Goal: Task Accomplishment & Management: Manage account settings

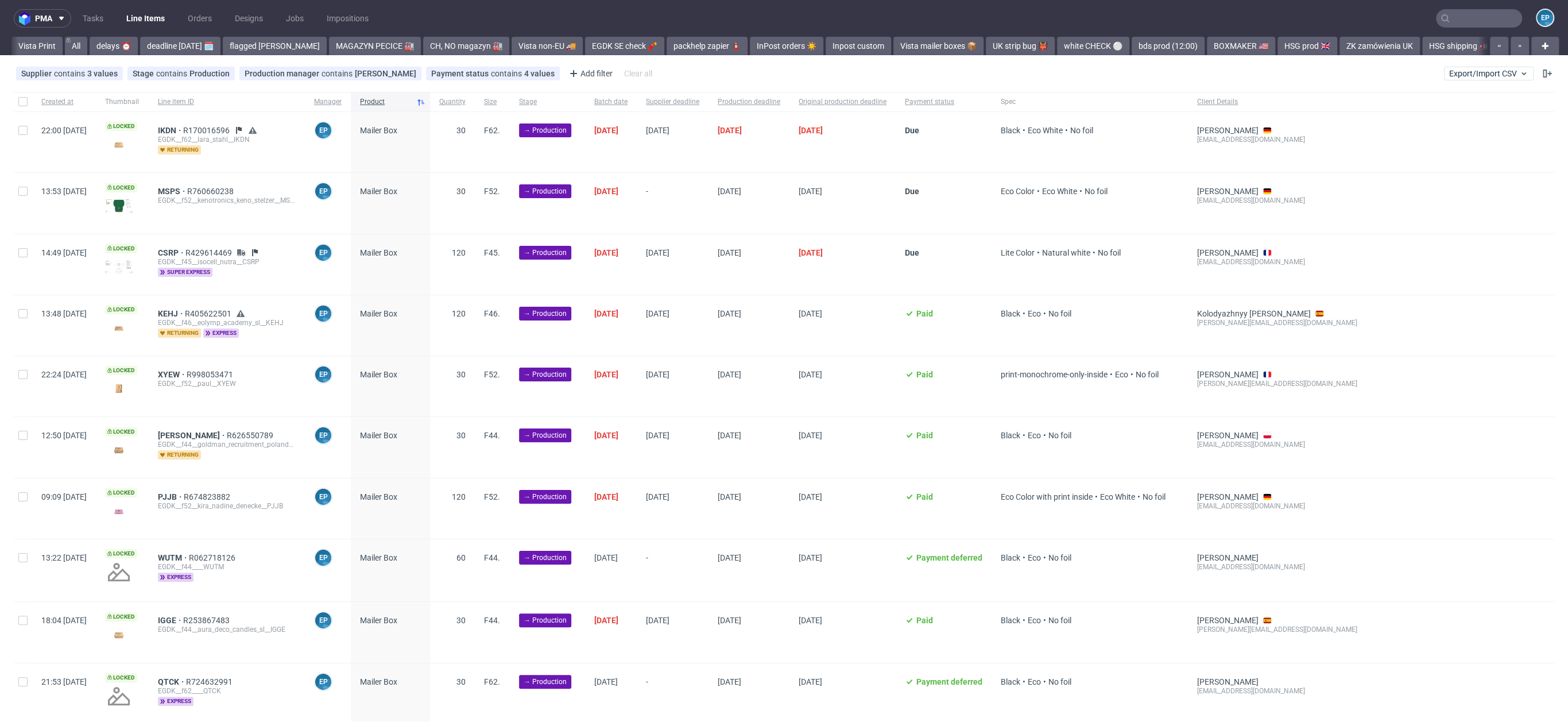
scroll to position [0, 901]
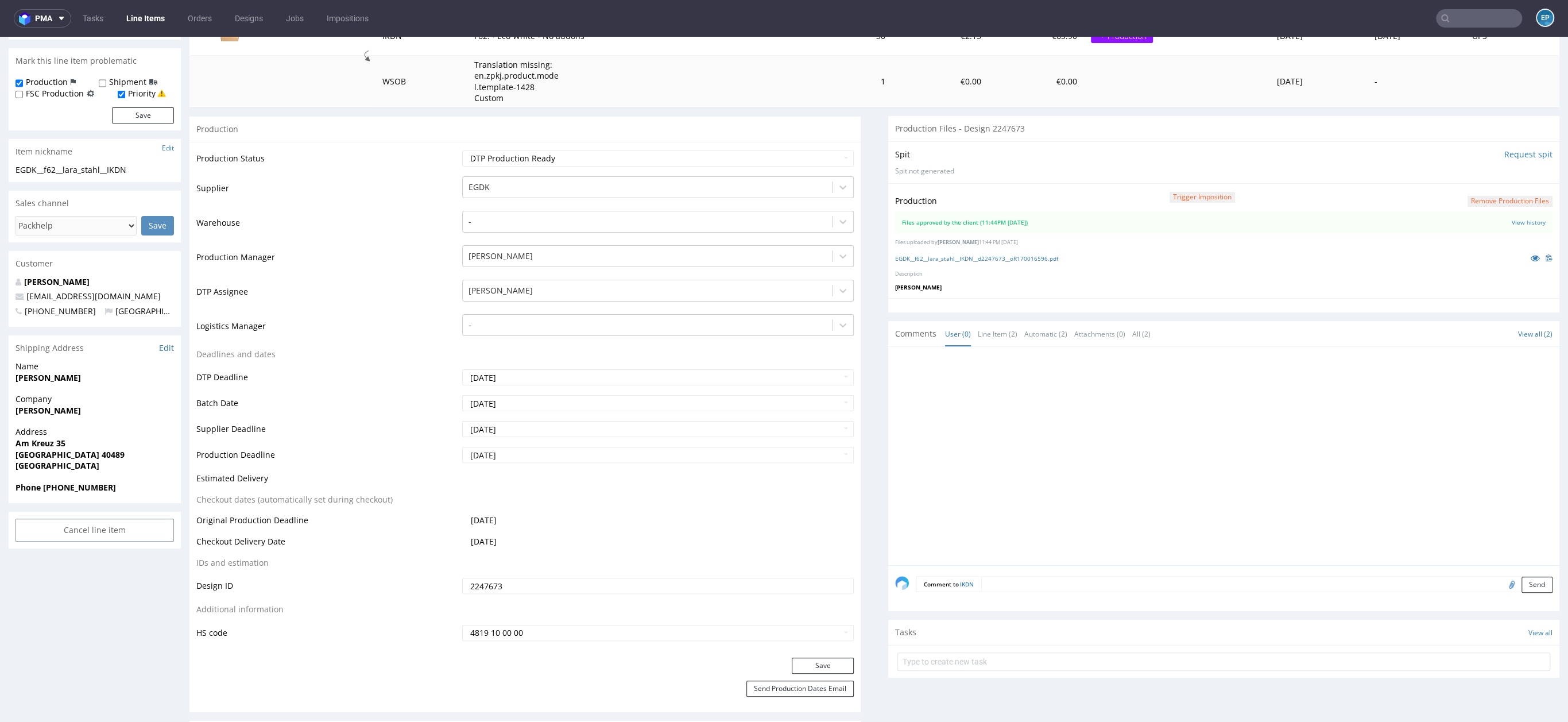
scroll to position [169, 0]
click at [895, 413] on div at bounding box center [1227, 455] width 664 height 211
click at [511, 398] on input "2025-08-19" at bounding box center [657, 399] width 391 height 16
click at [577, 264] on th at bounding box center [574, 262] width 17 height 17
click at [519, 312] on td "10" at bounding box center [522, 314] width 18 height 17
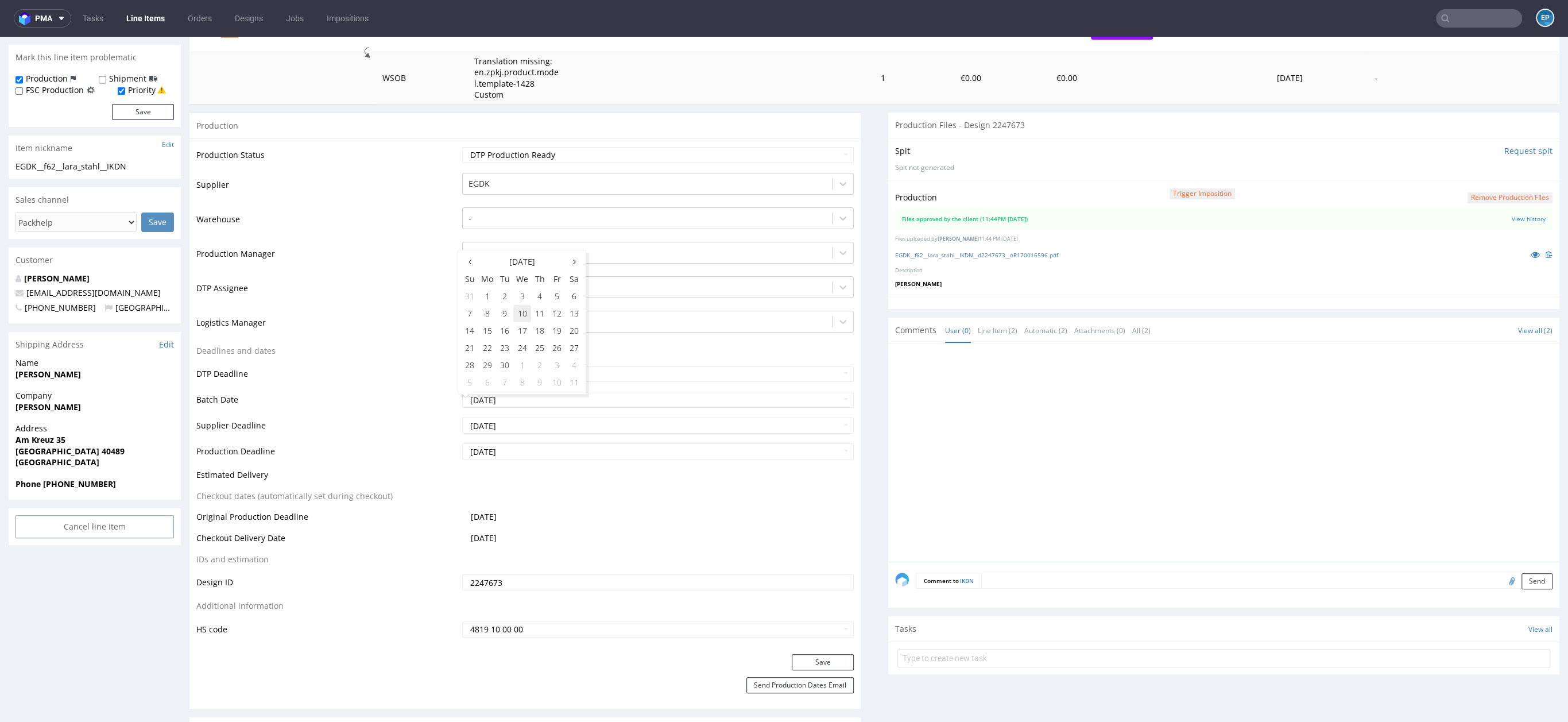
type input "2025-09-10"
click at [498, 427] on input "[DATE]" at bounding box center [657, 426] width 391 height 16
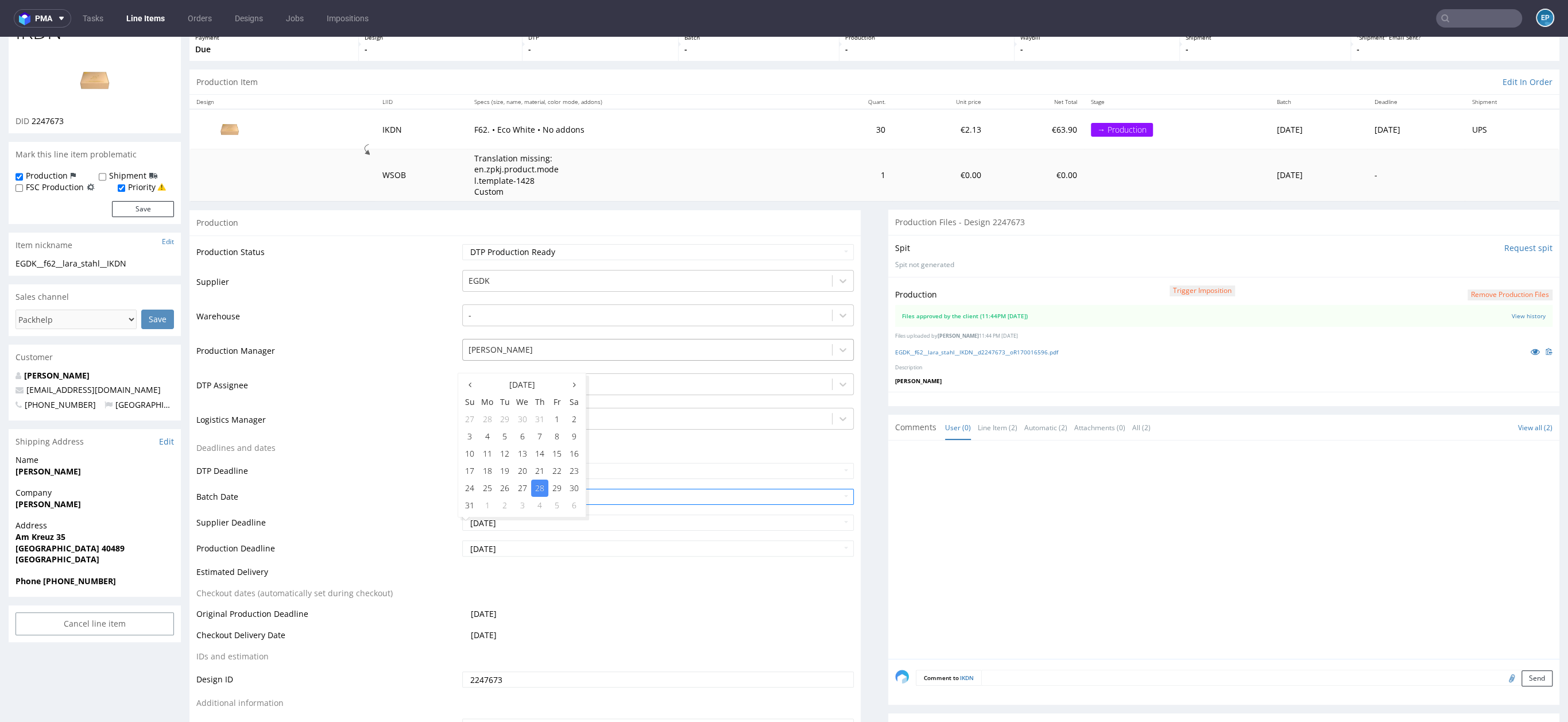
scroll to position [71, 0]
click at [634, 190] on td "Translation missing: en.zpkj.product.model.template-1428 Custom" at bounding box center [642, 175] width 349 height 52
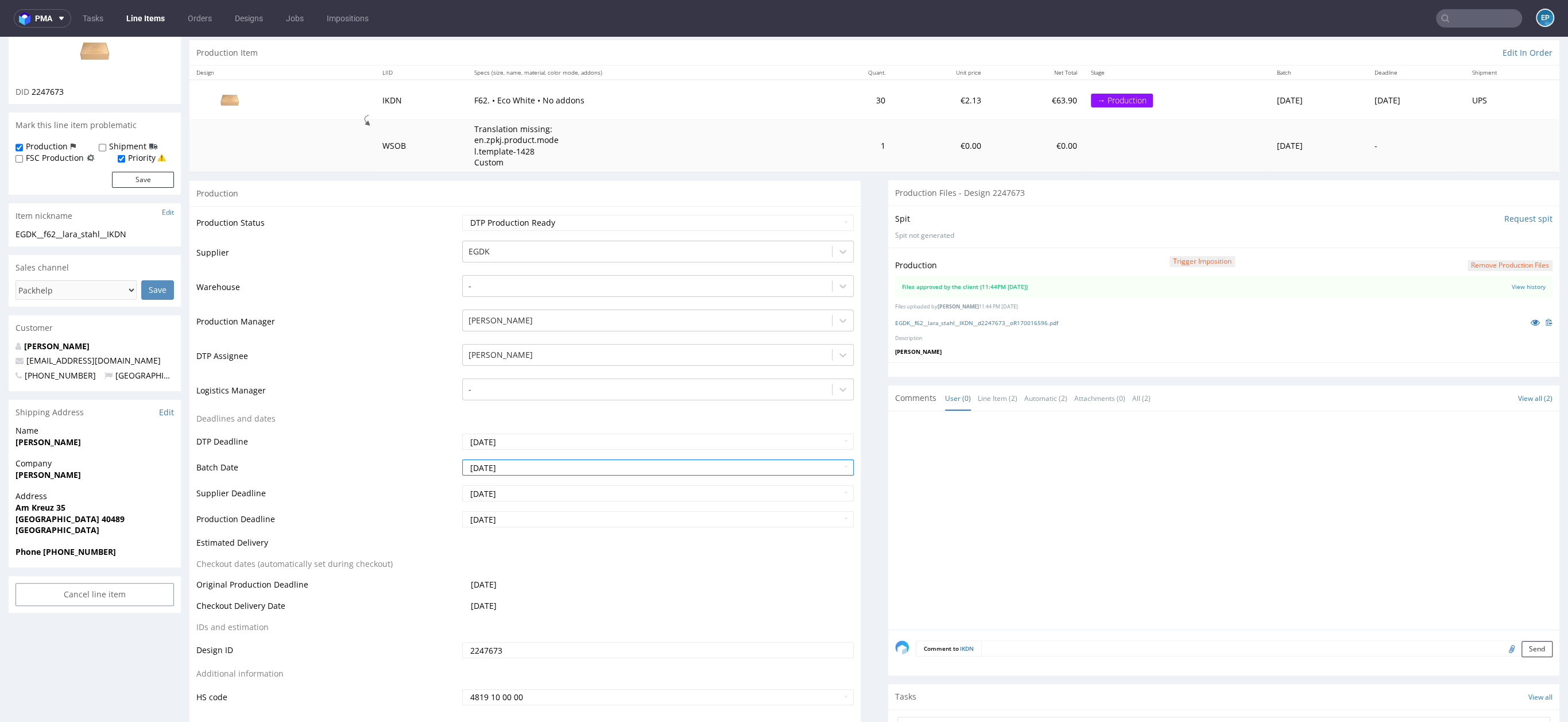
scroll to position [102, 0]
click at [547, 491] on input "2025-08-28" at bounding box center [657, 492] width 391 height 16
click at [408, 436] on td "DTP Deadline" at bounding box center [328, 444] width 263 height 26
click at [544, 489] on input "2025-08-28" at bounding box center [657, 492] width 391 height 16
click at [572, 351] on th at bounding box center [574, 354] width 17 height 17
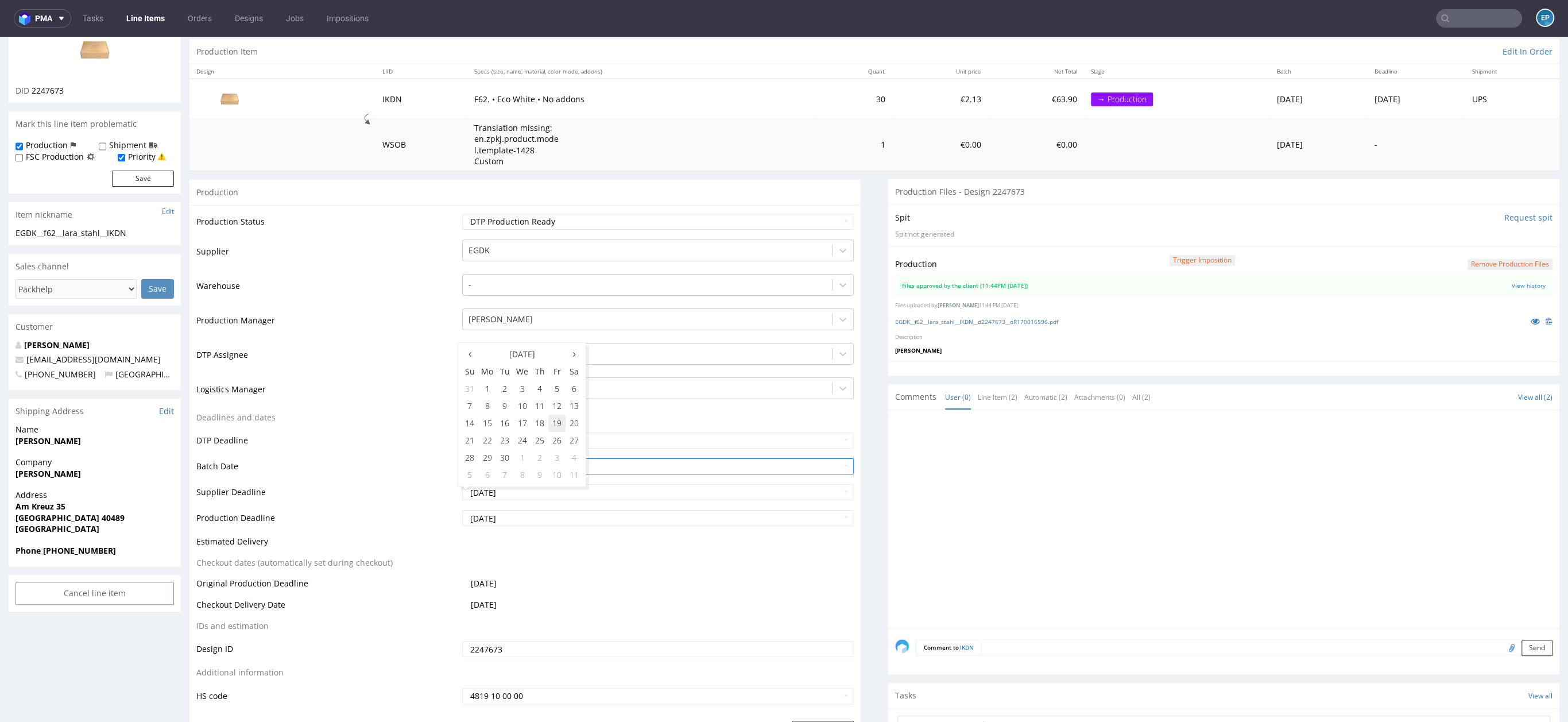
click at [551, 423] on td "19" at bounding box center [557, 423] width 17 height 17
type input "2025-09-19"
click at [523, 514] on input "2025-08-28" at bounding box center [657, 518] width 391 height 16
click at [578, 385] on th at bounding box center [574, 380] width 17 height 17
click at [554, 450] on td "19" at bounding box center [557, 449] width 17 height 17
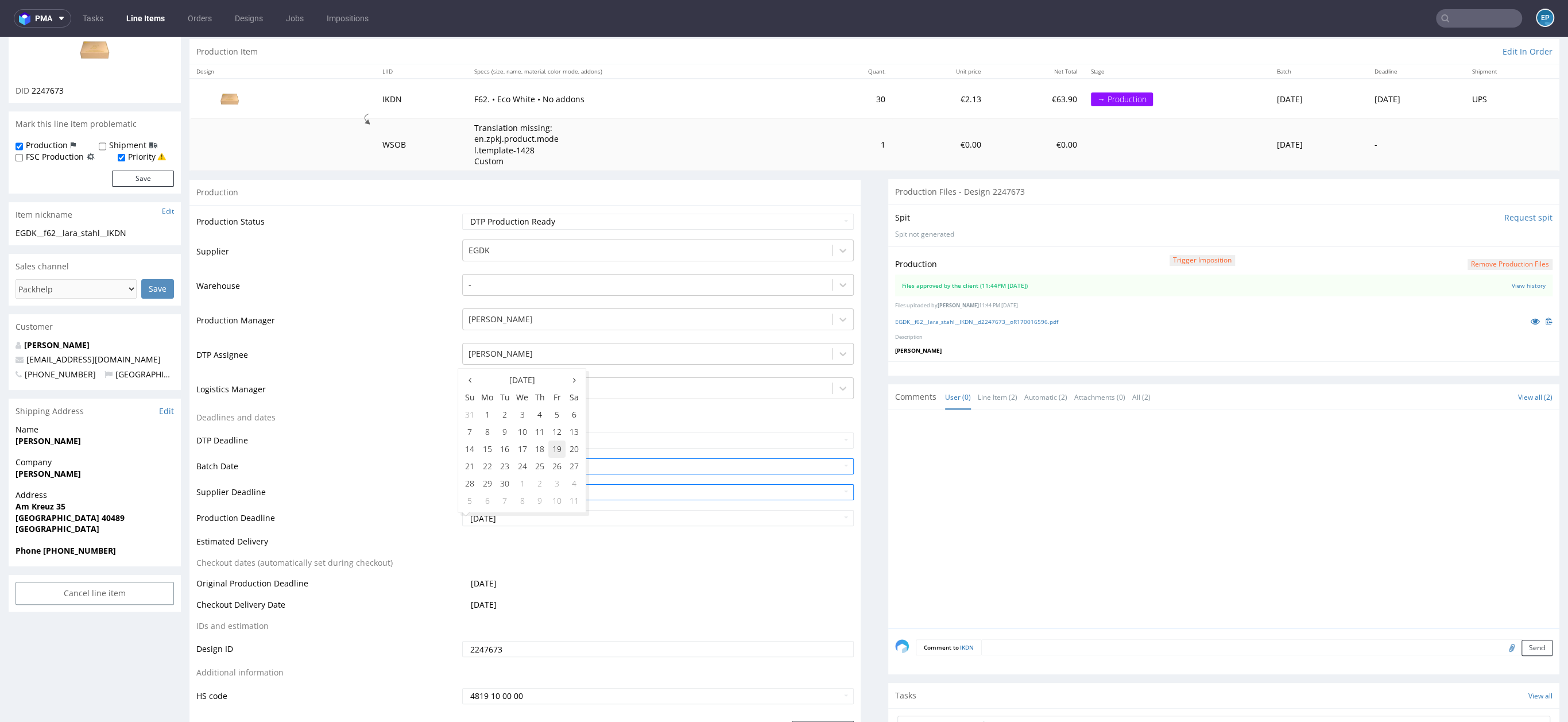
type input "2025-09-19"
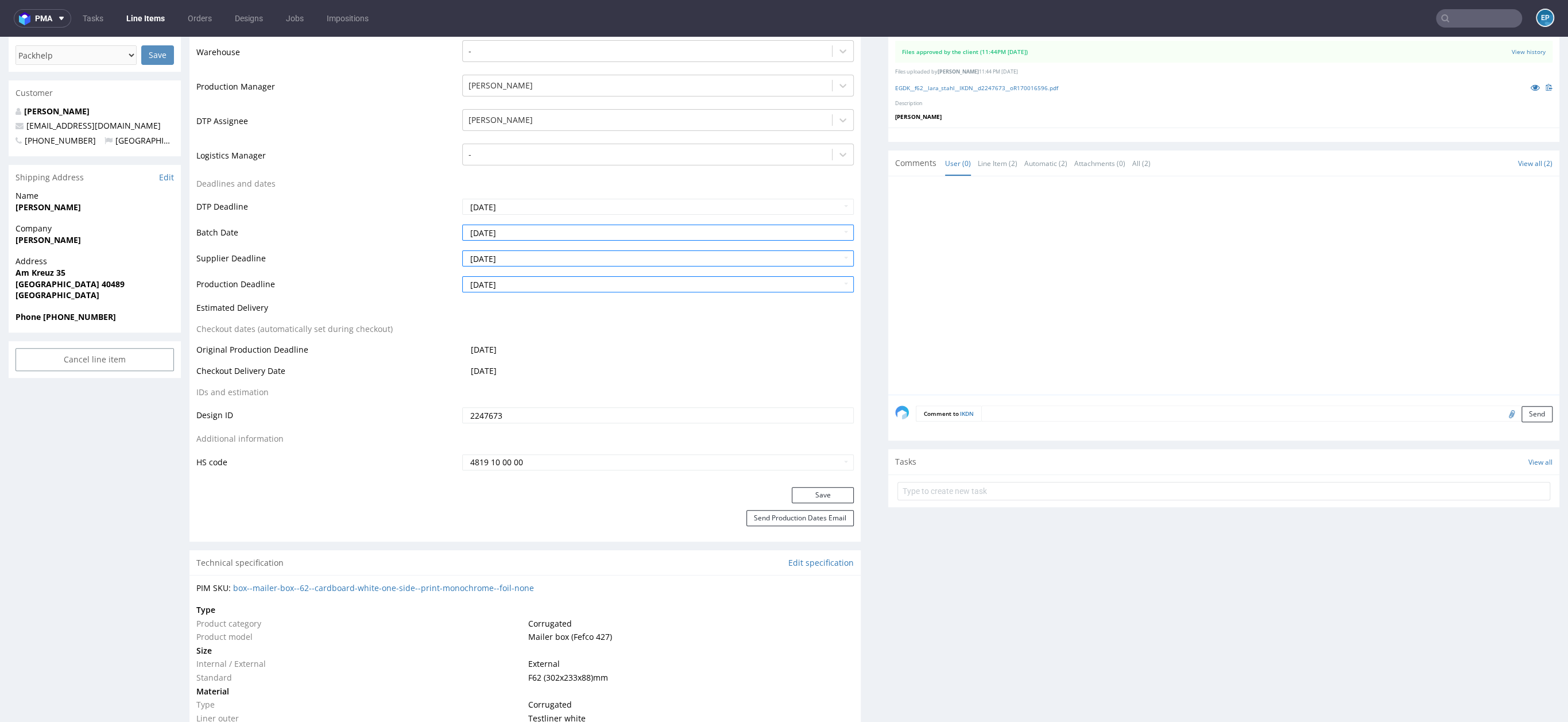
scroll to position [345, 0]
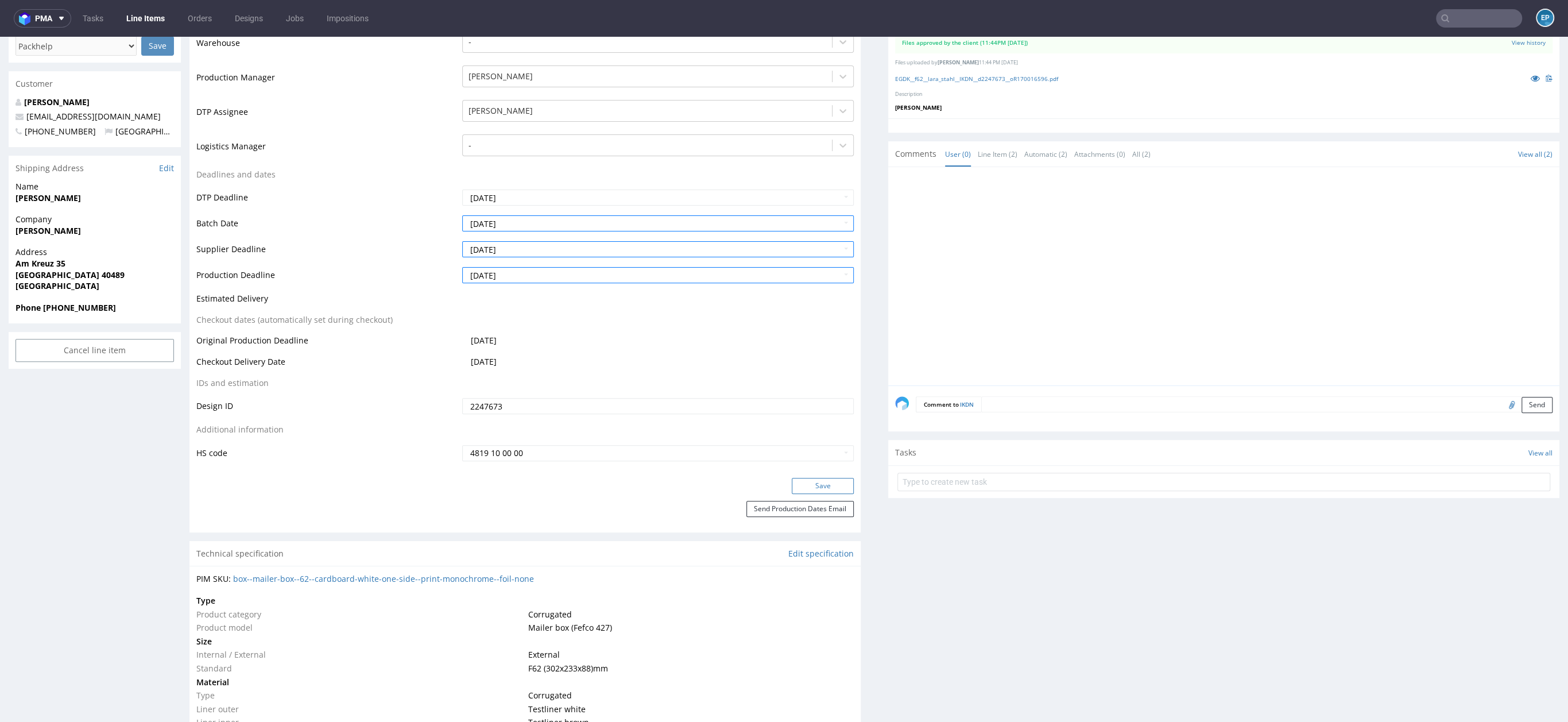
click at [811, 485] on button "Save" at bounding box center [823, 486] width 62 height 16
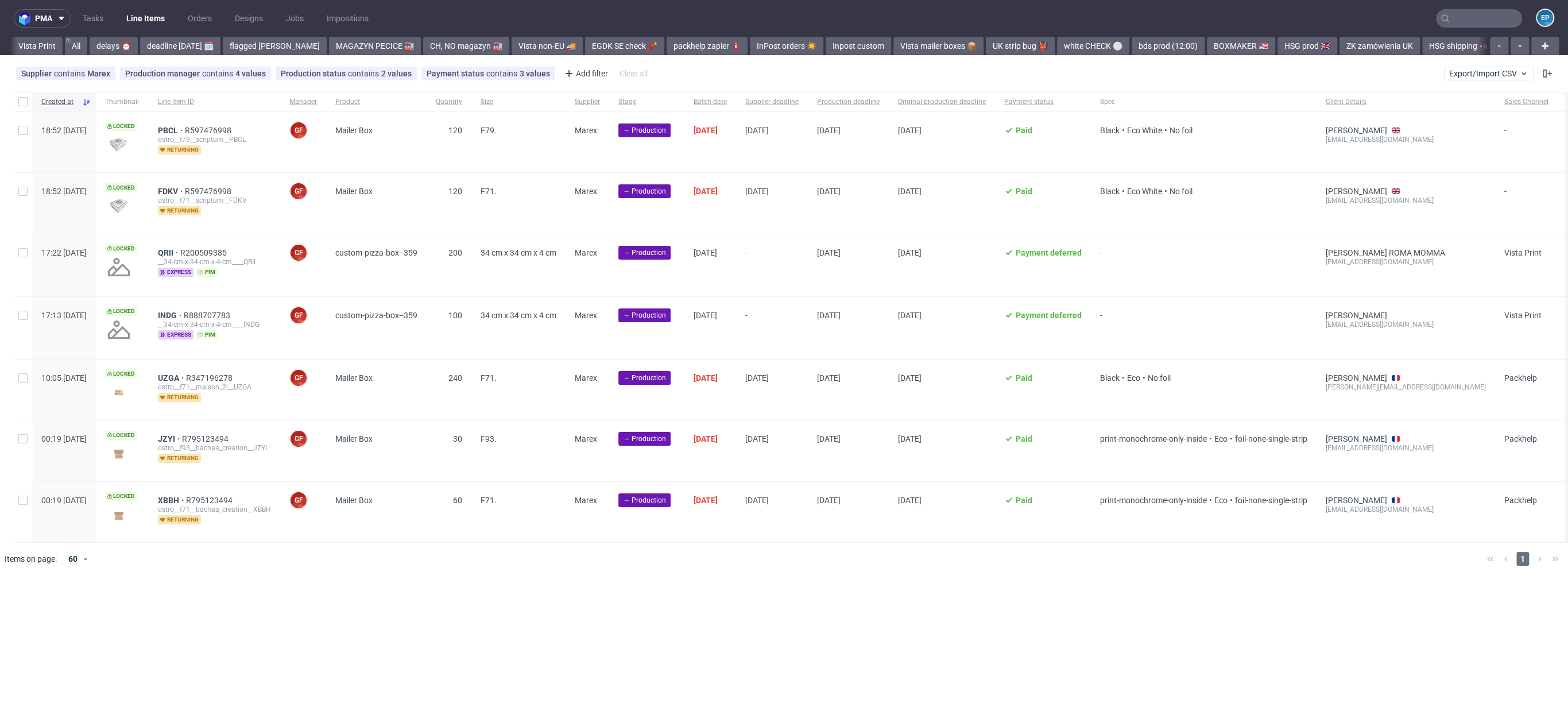
scroll to position [0, 745]
click at [1478, 70] on span "Export/Import CSV" at bounding box center [1489, 73] width 79 height 9
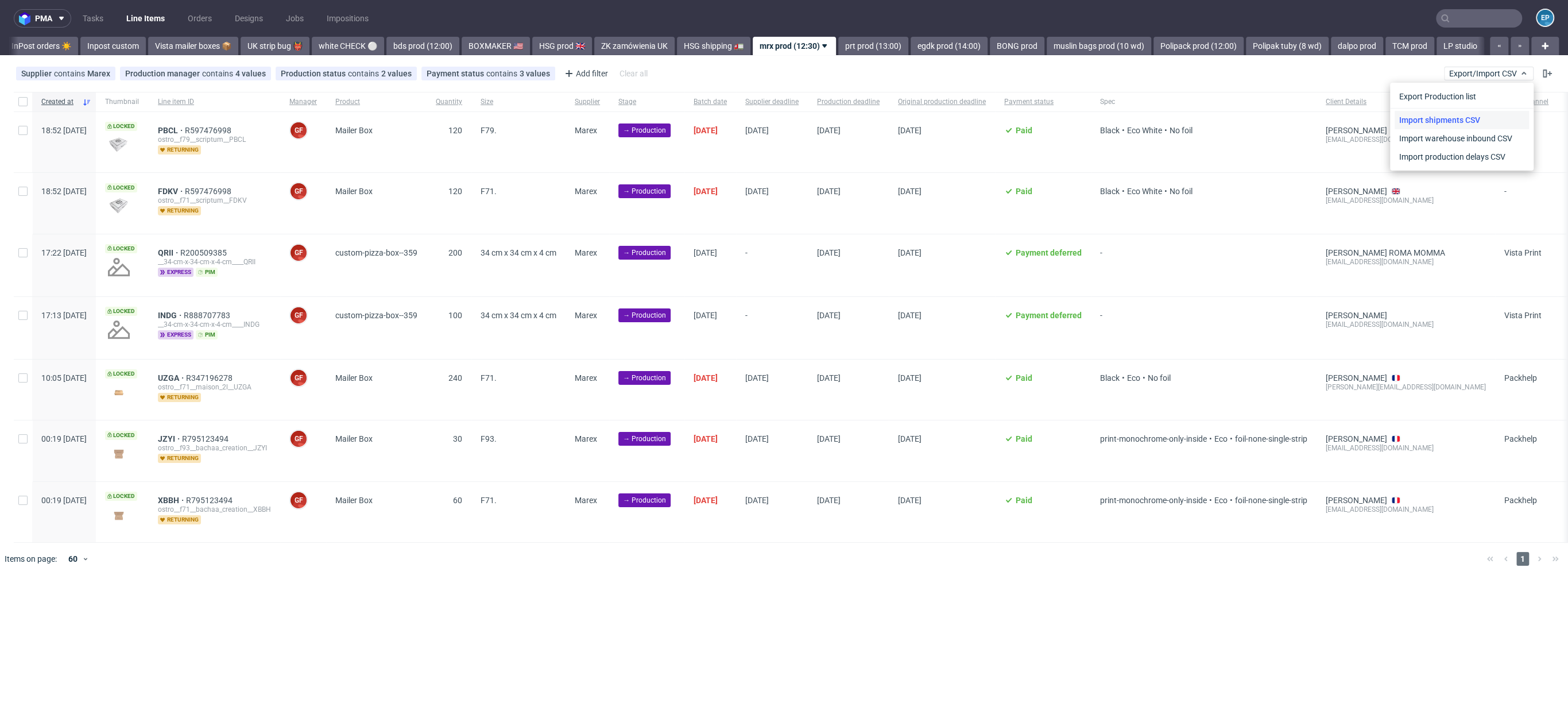
click at [1455, 114] on link "Import shipments CSV" at bounding box center [1461, 120] width 135 height 18
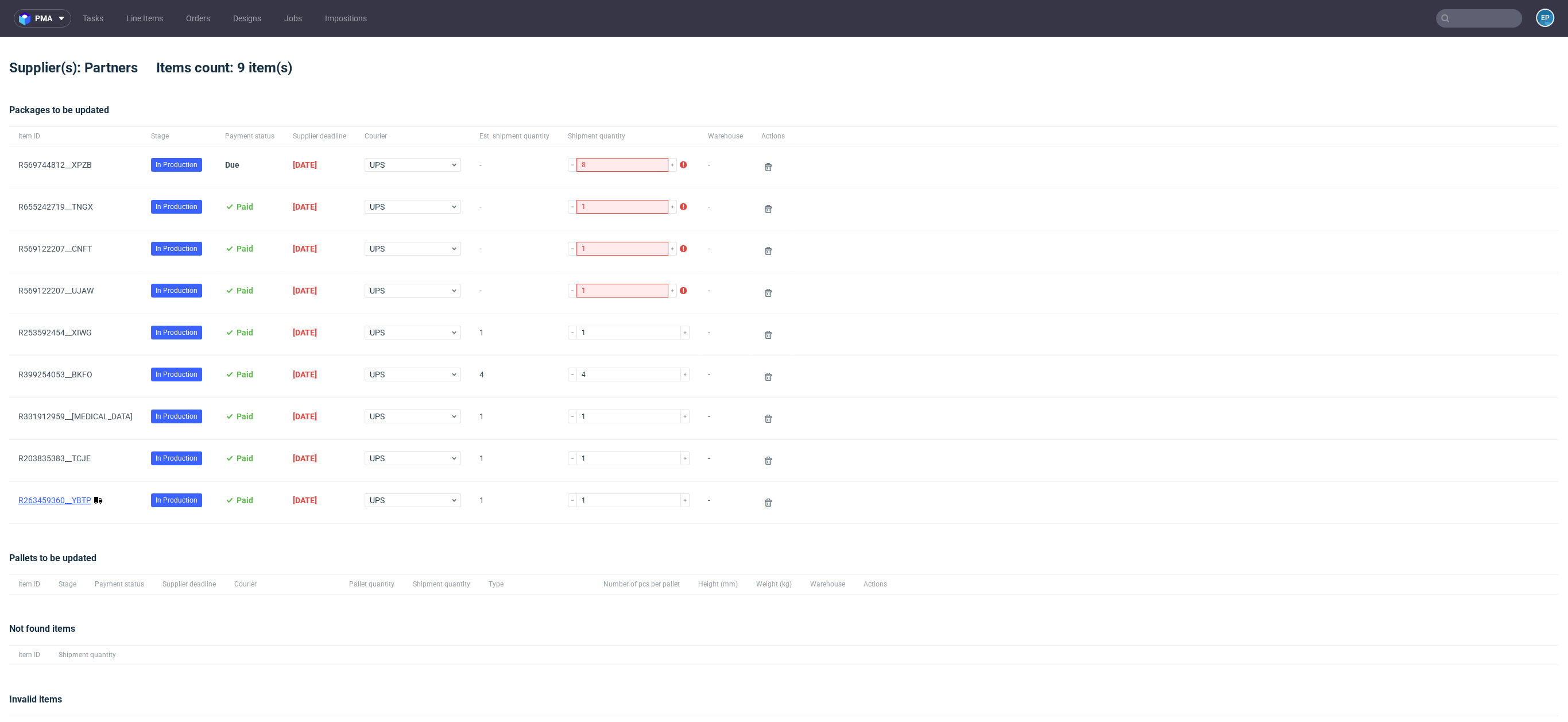
click at [78, 496] on link "R263459360__YBTP" at bounding box center [55, 500] width 73 height 9
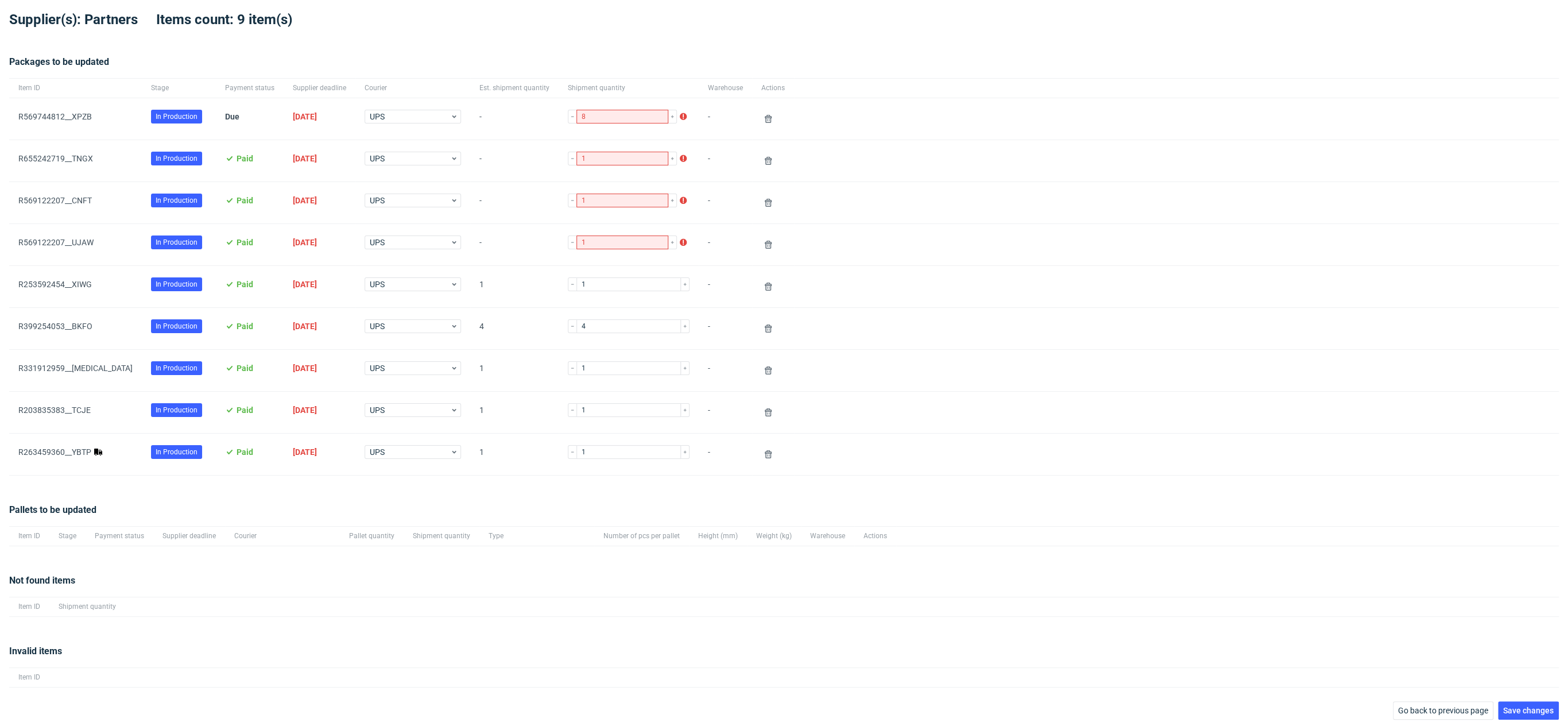
scroll to position [52, 0]
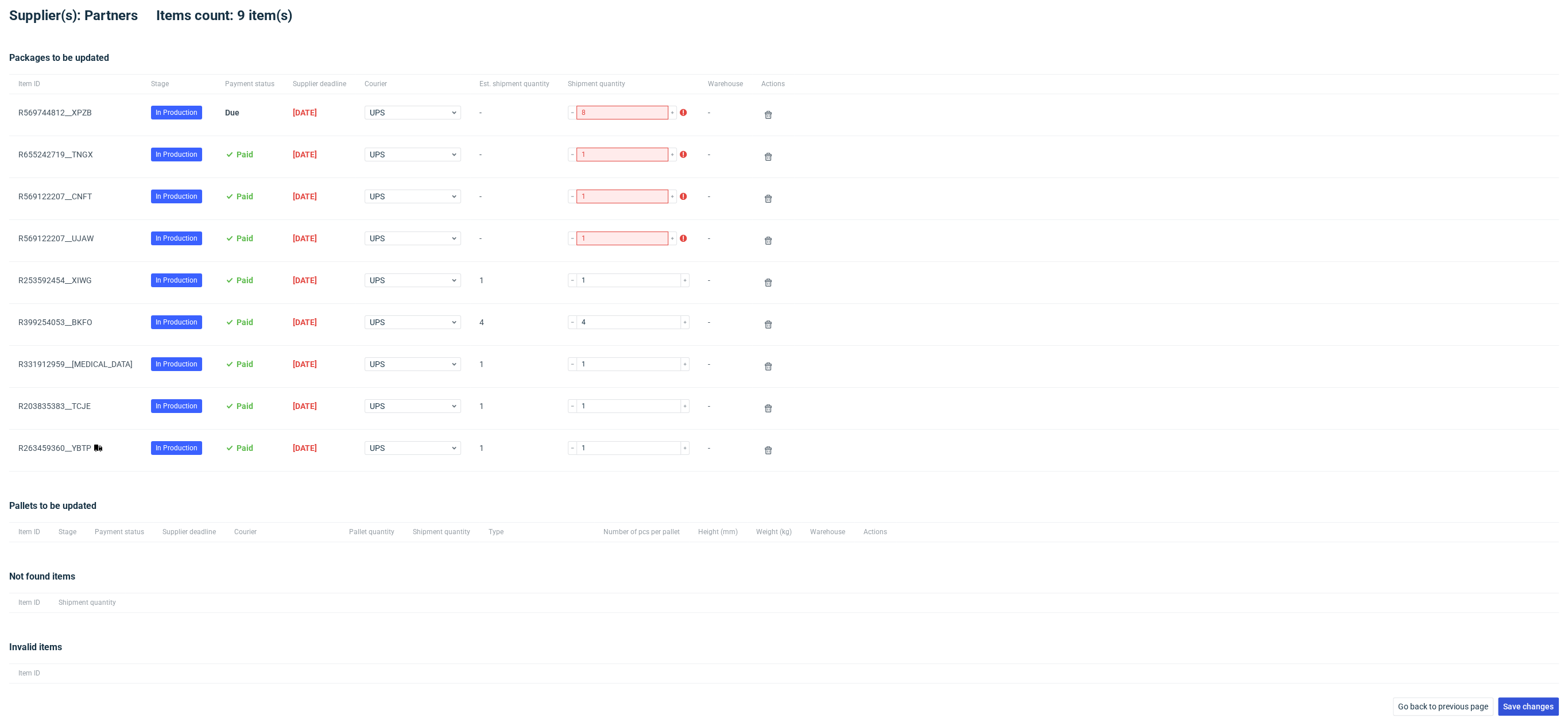
click at [1529, 697] on button "Save changes" at bounding box center [1528, 706] width 61 height 18
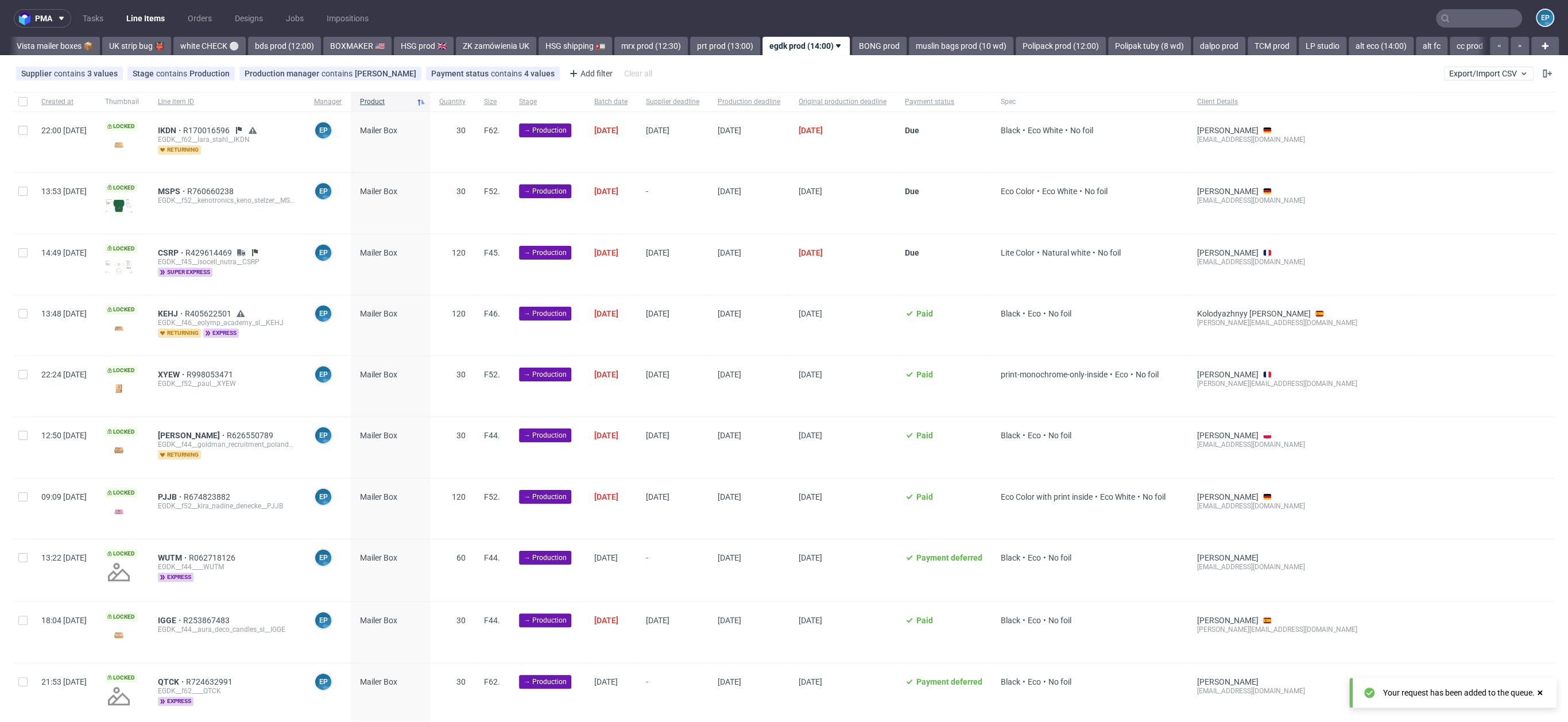
scroll to position [0, 901]
click at [1522, 22] on div "EP" at bounding box center [1538, 18] width 32 height 20
click at [1491, 27] on nav "pma Tasks Line Items Orders Designs Jobs Impositions EP" at bounding box center [784, 18] width 1568 height 37
click at [1486, 24] on input "text" at bounding box center [1479, 18] width 86 height 18
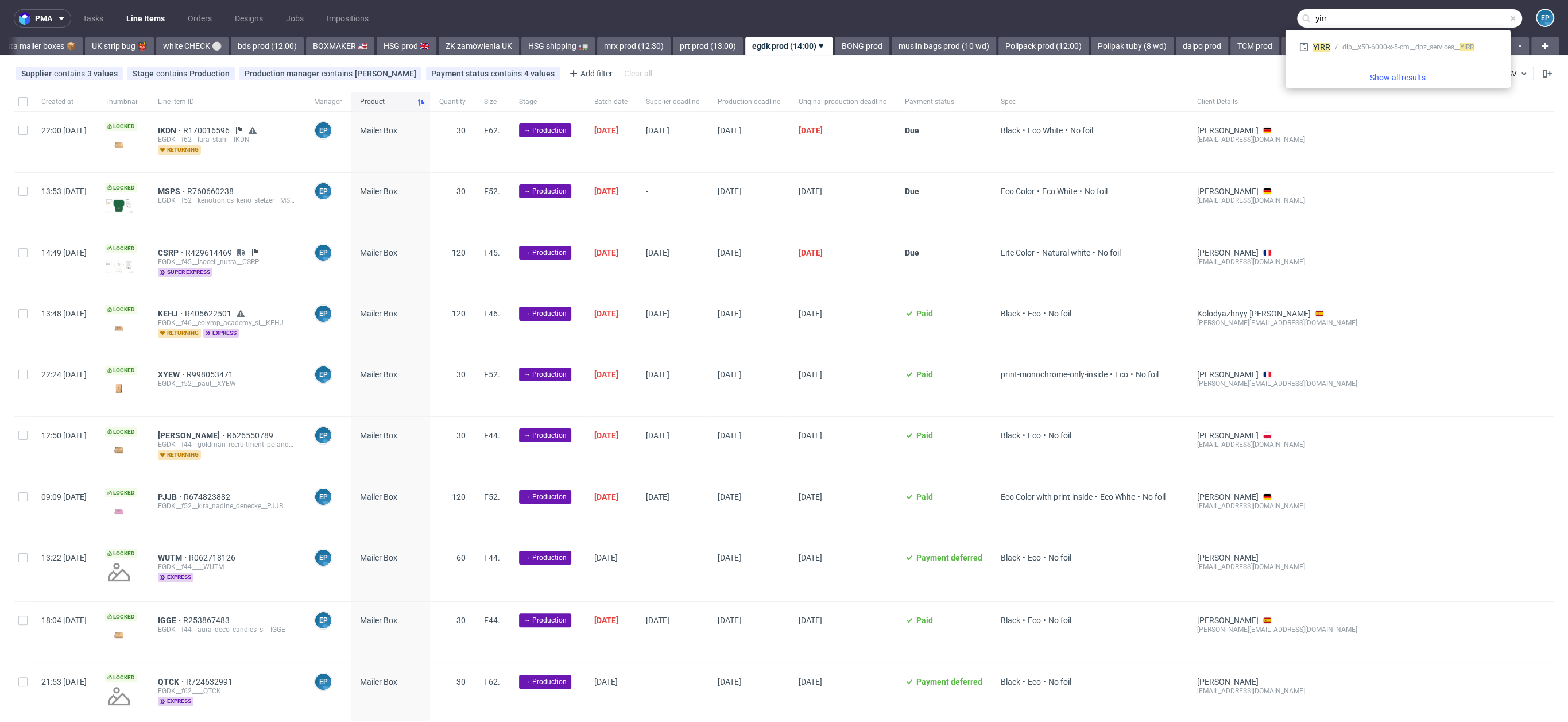
type input "yirr"
click at [1365, 55] on div "YIRR dlp__x50-6000-x-5-cm__dpz_services__ YIRR" at bounding box center [1398, 47] width 207 height 21
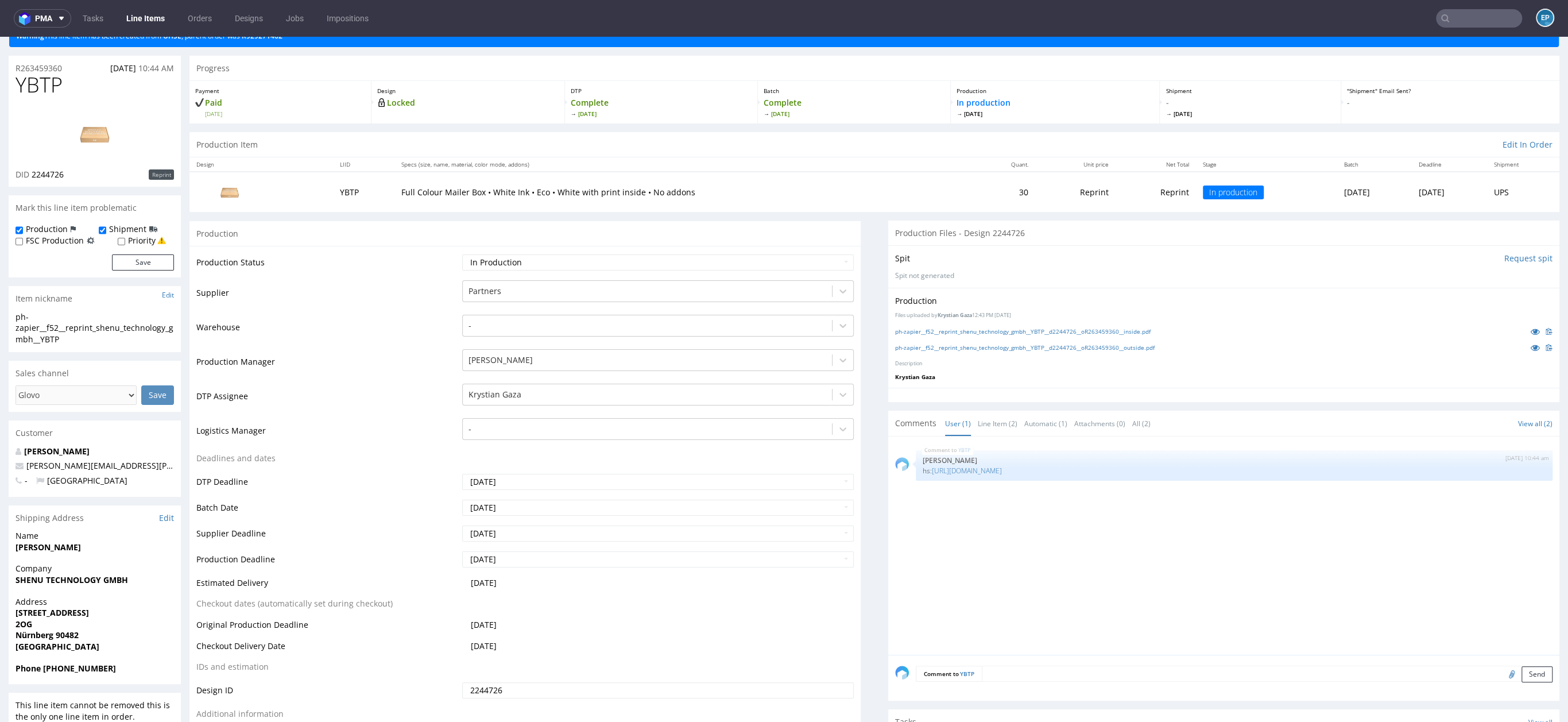
scroll to position [76, 0]
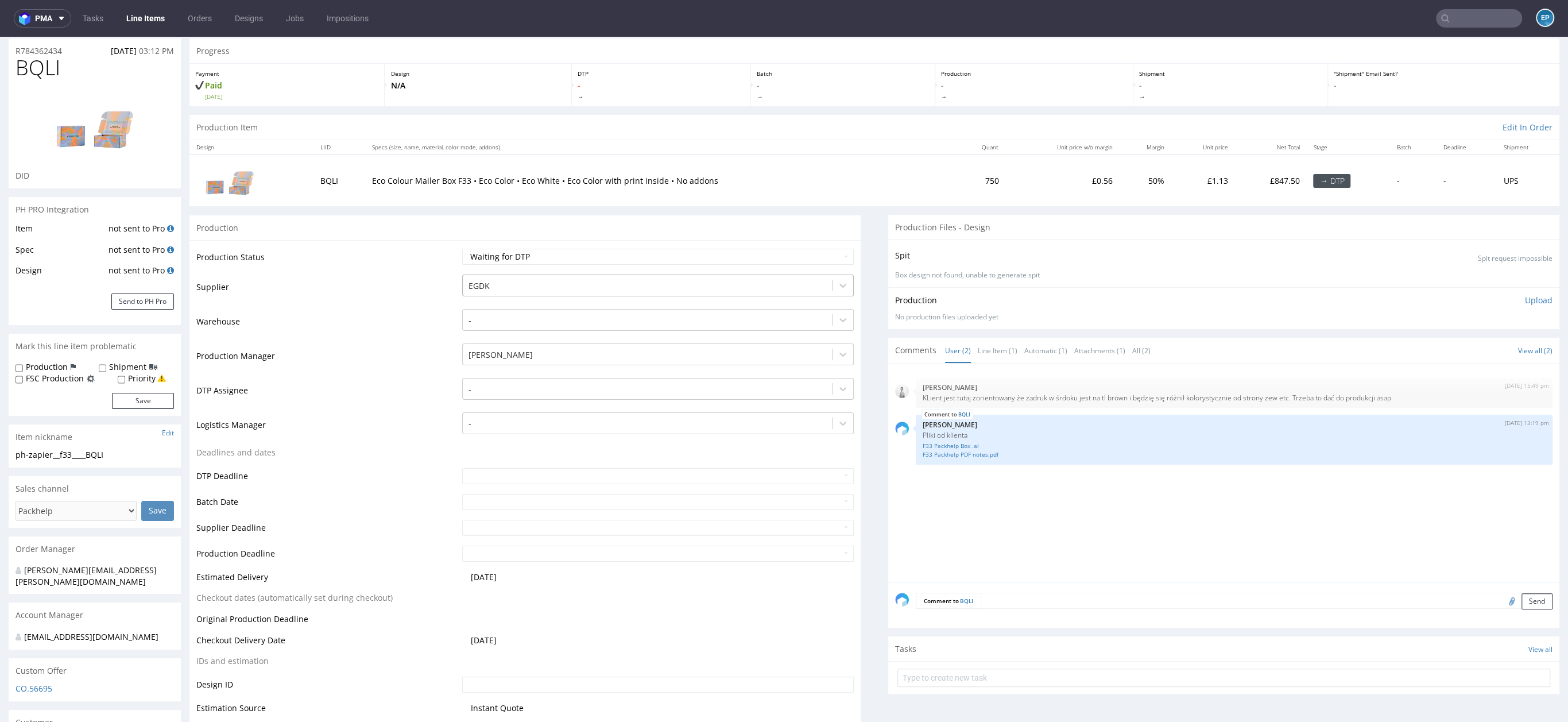
scroll to position [37, 0]
click at [494, 471] on input "text" at bounding box center [657, 474] width 391 height 16
click at [531, 384] on td "11" at bounding box center [540, 388] width 17 height 17
click at [548, 470] on input "[DATE]" at bounding box center [657, 474] width 391 height 16
click at [517, 389] on td "10" at bounding box center [522, 388] width 18 height 17
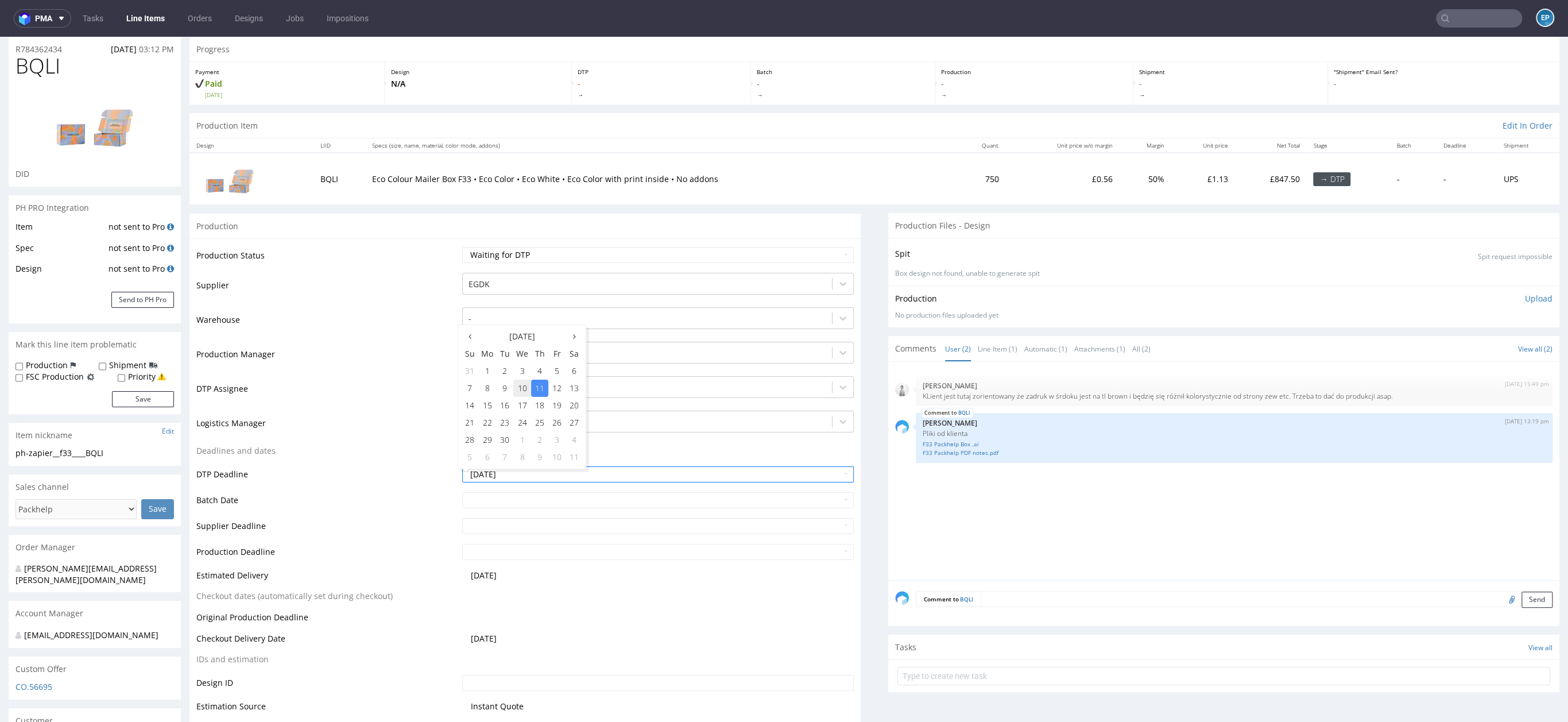
type input "[DATE]"
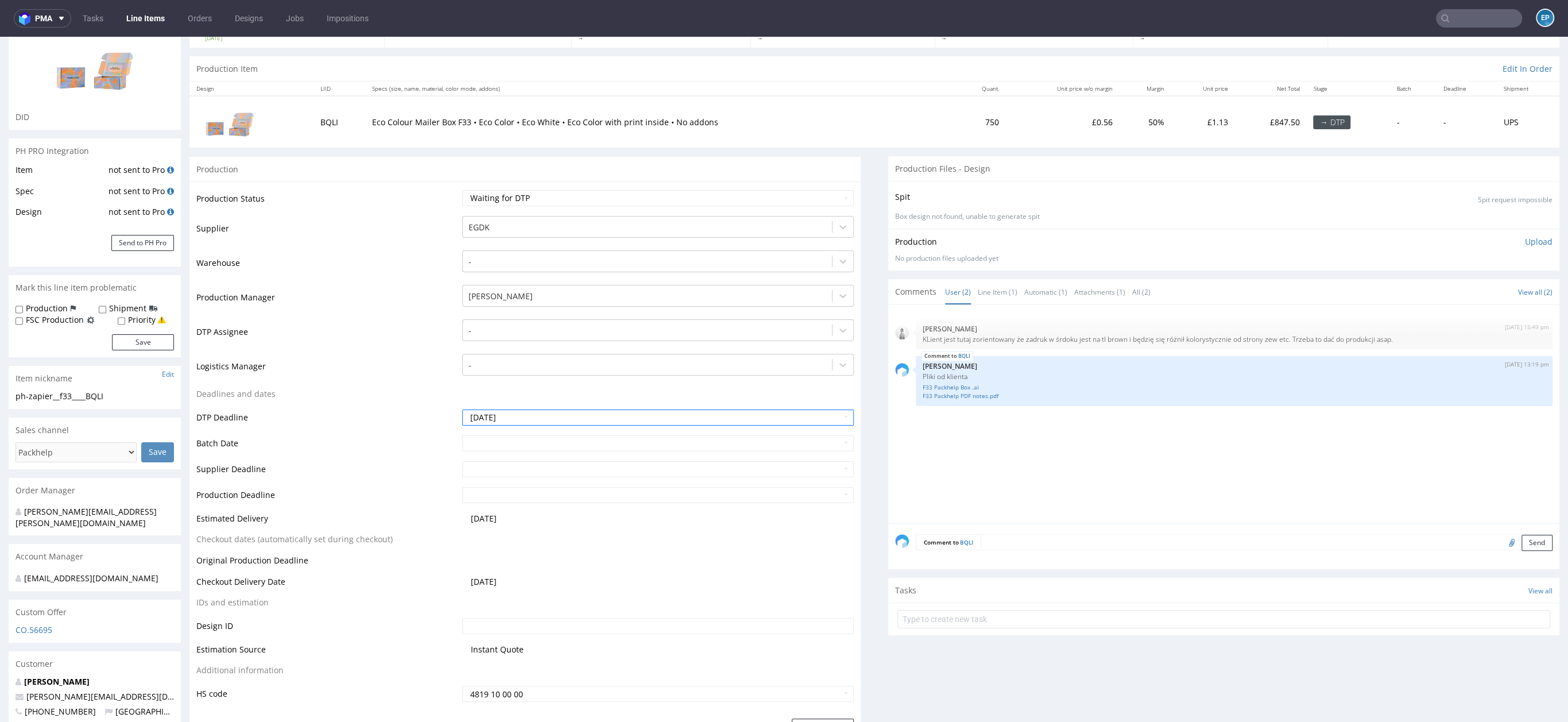
scroll to position [228, 0]
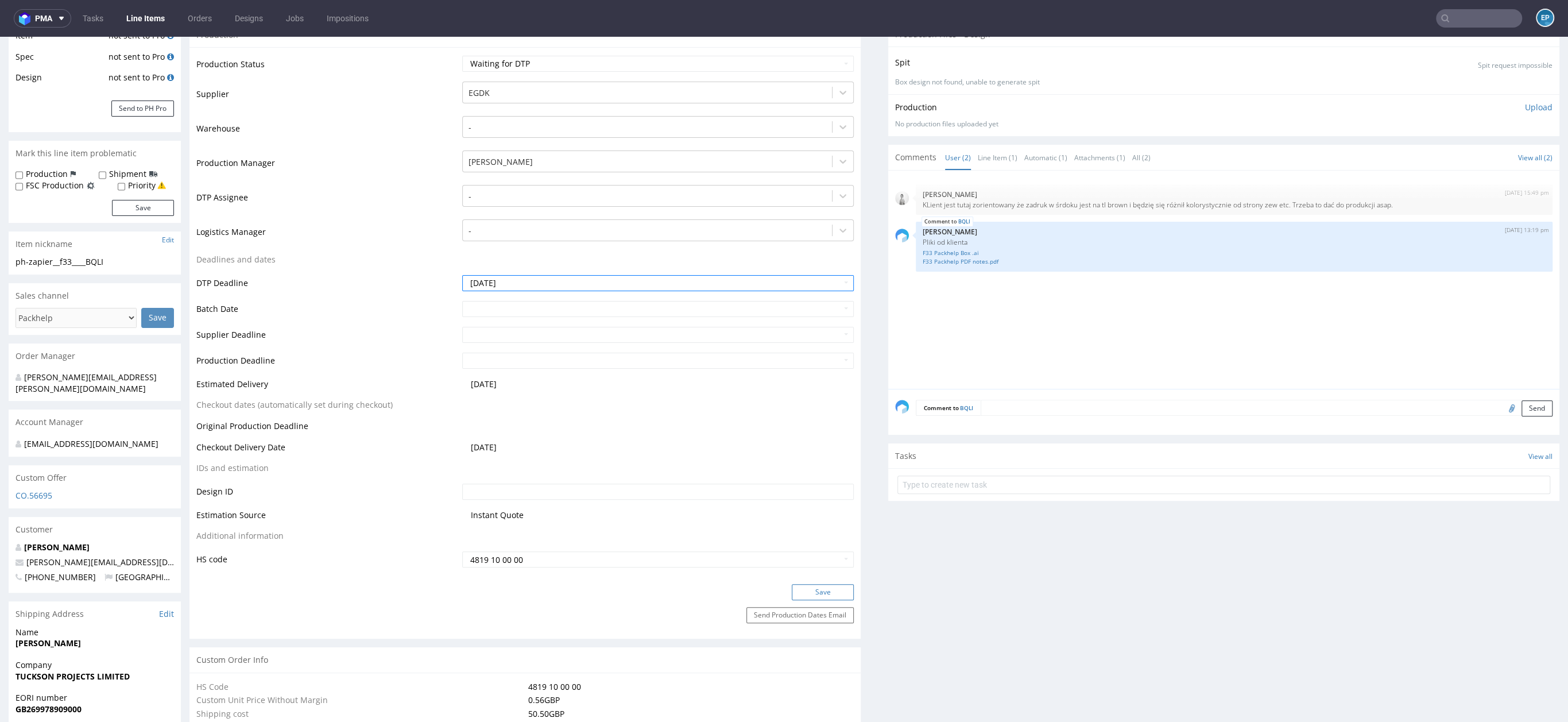
click at [820, 596] on button "Save" at bounding box center [823, 592] width 62 height 16
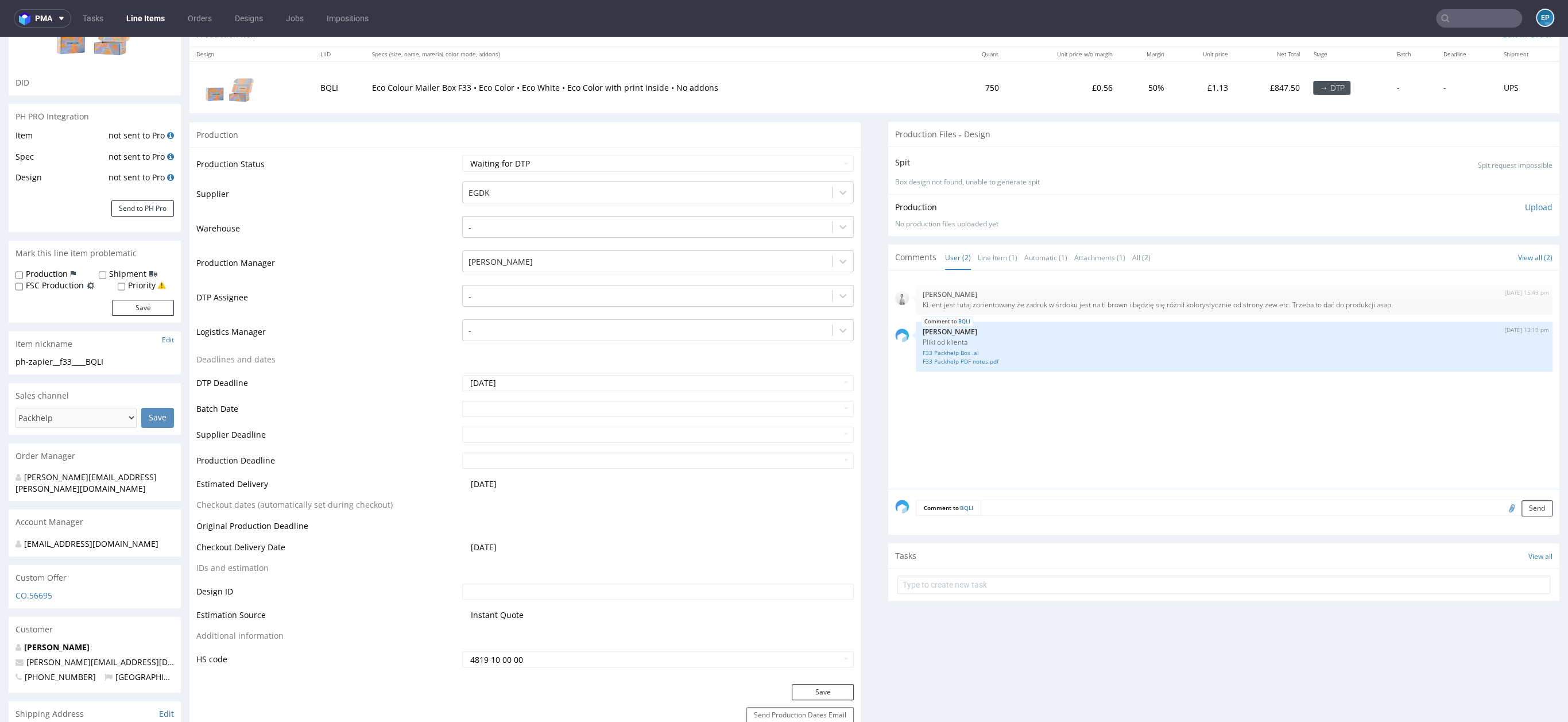
scroll to position [0, 0]
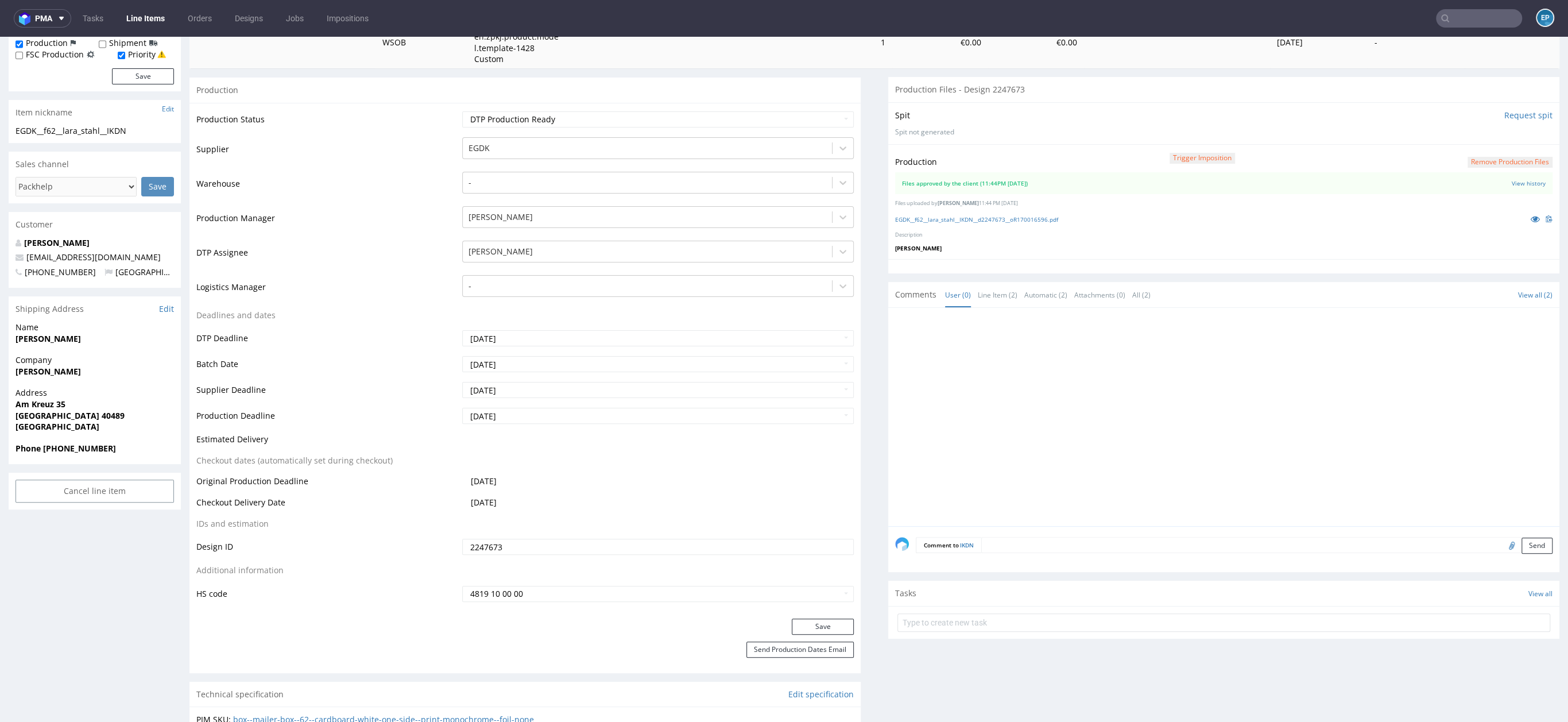
scroll to position [481, 0]
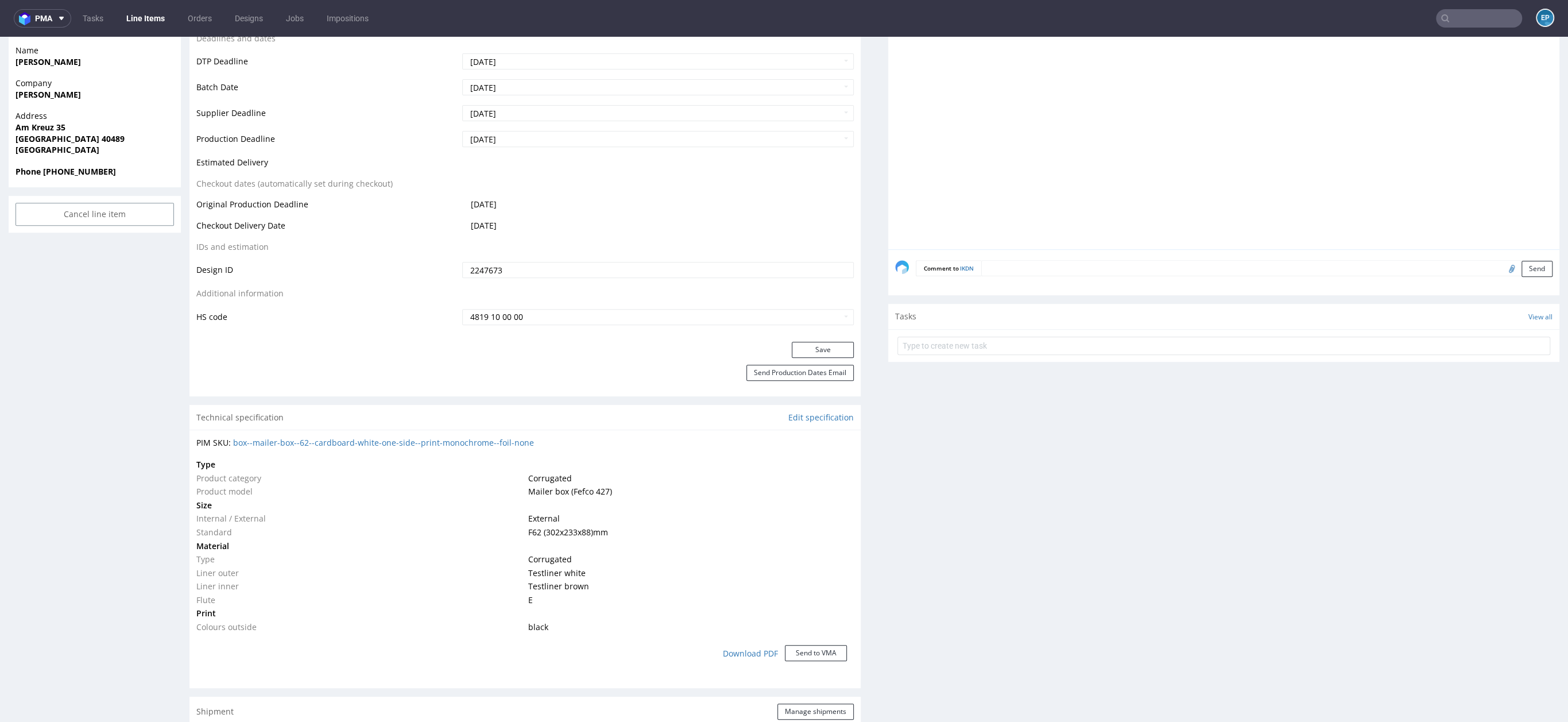
click at [1009, 268] on textarea at bounding box center [1267, 268] width 572 height 16
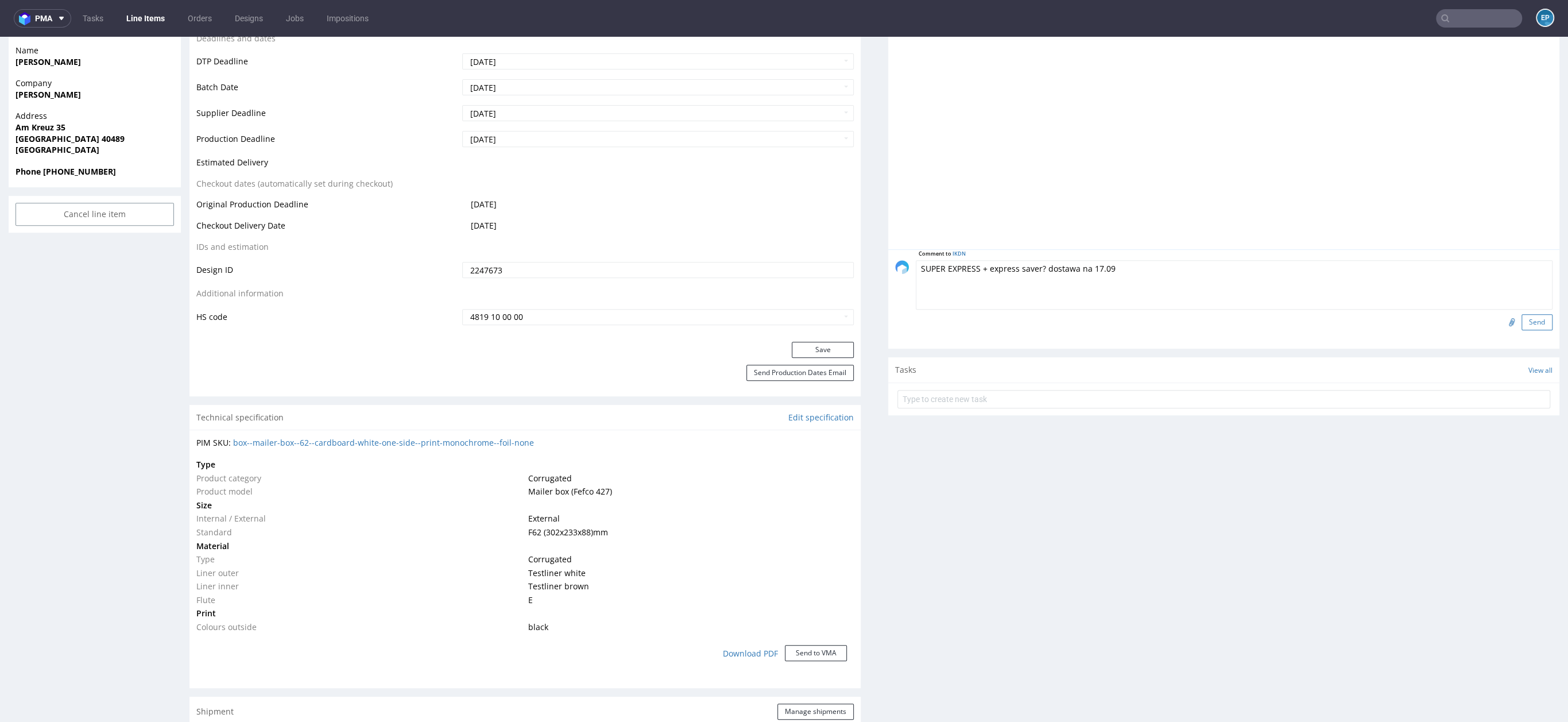
type textarea "SUPER EXPRESS + express saver? dostawa na 17.09"
click at [1526, 323] on button "Send" at bounding box center [1537, 322] width 31 height 16
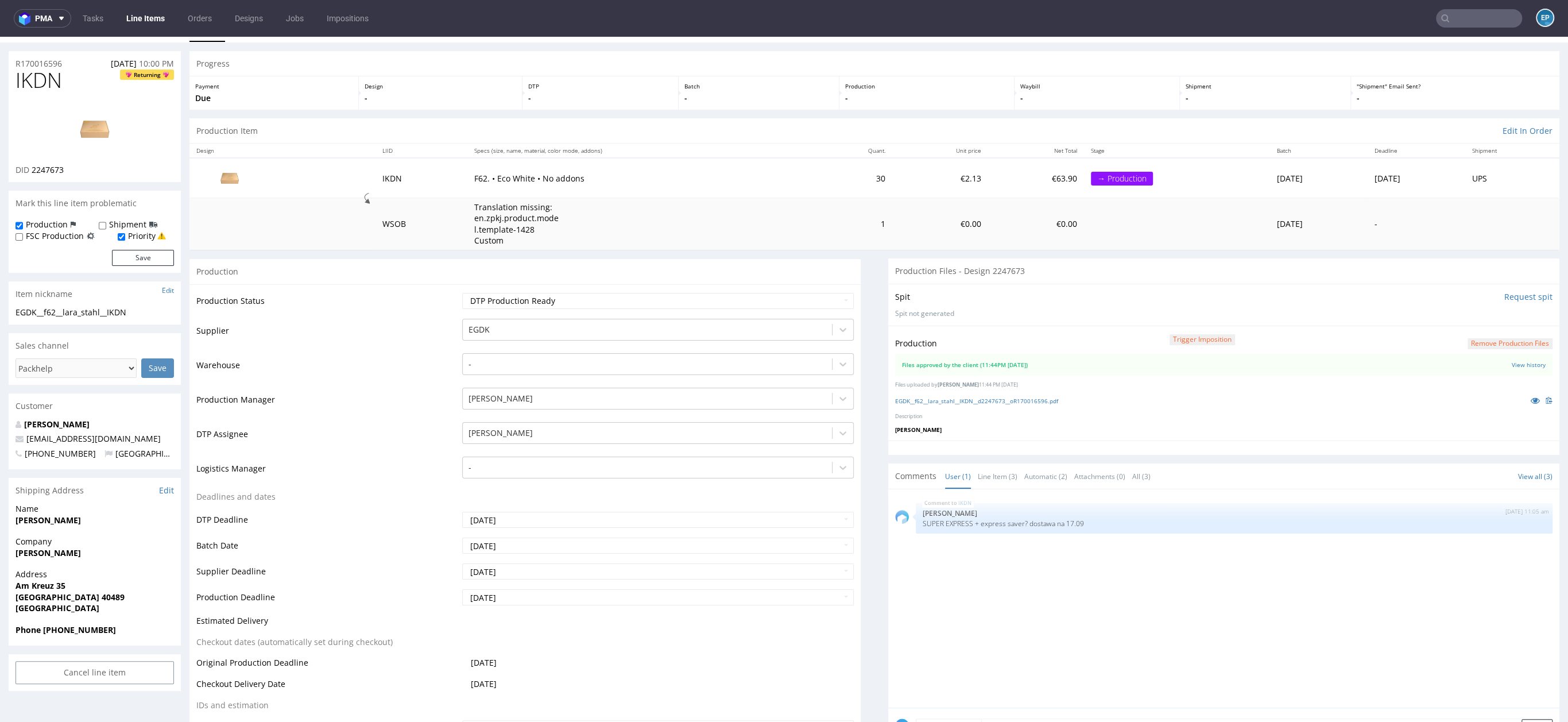
scroll to position [24, 0]
click at [491, 500] on td "15" at bounding box center [487, 501] width 18 height 17
type input "2025-09-15"
click at [542, 591] on input "2025-09-19" at bounding box center [657, 596] width 391 height 16
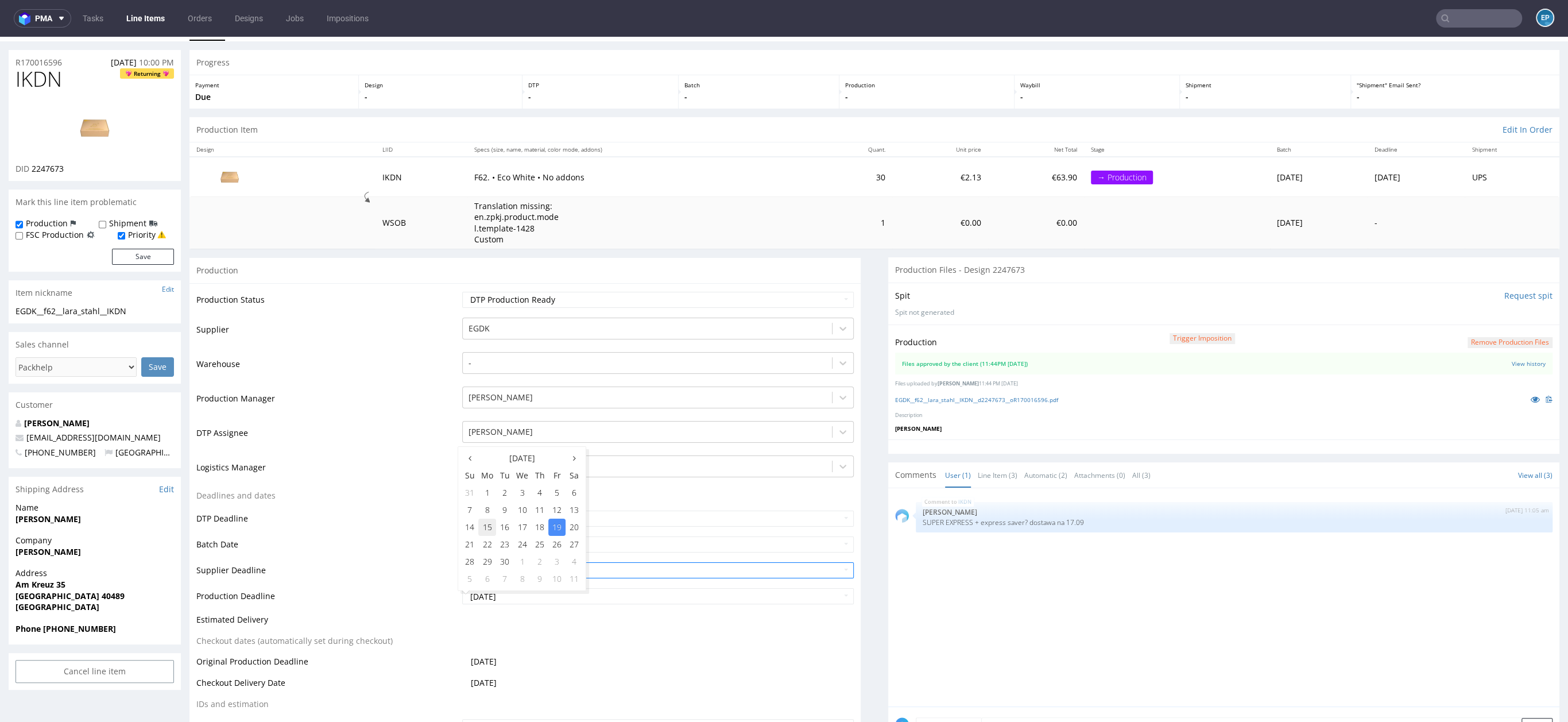
click at [481, 525] on td "15" at bounding box center [487, 527] width 18 height 17
type input "2025-09-15"
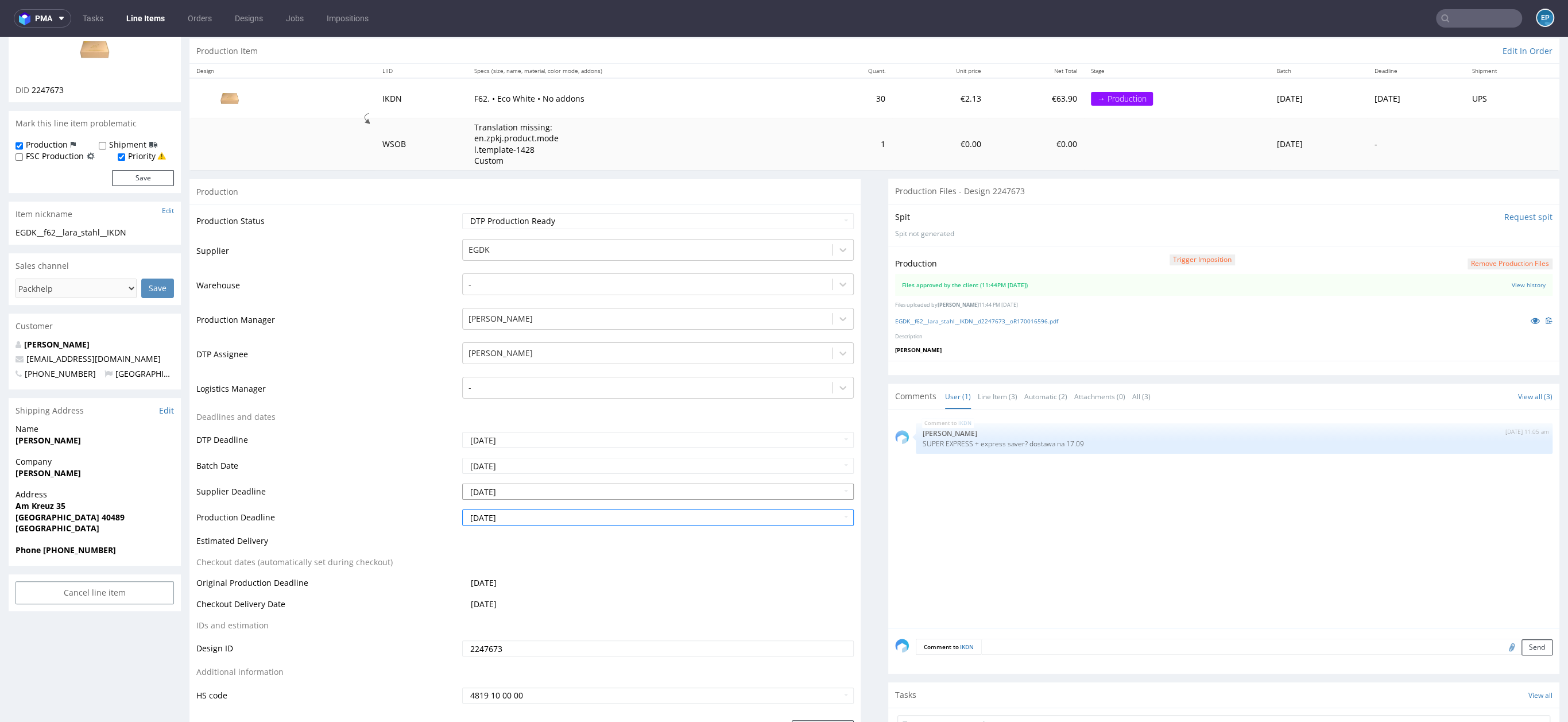
scroll to position [350, 0]
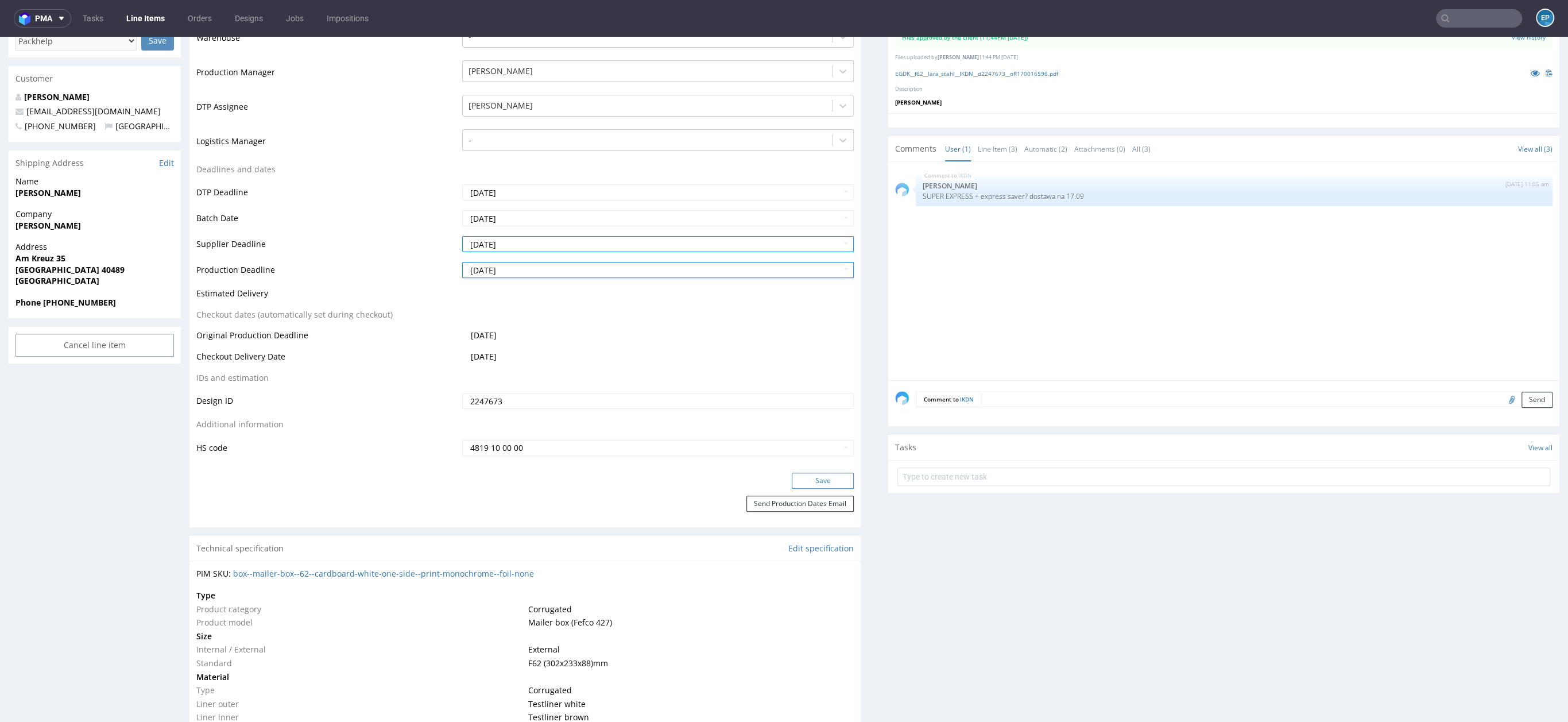
click at [834, 478] on button "Save" at bounding box center [823, 480] width 62 height 16
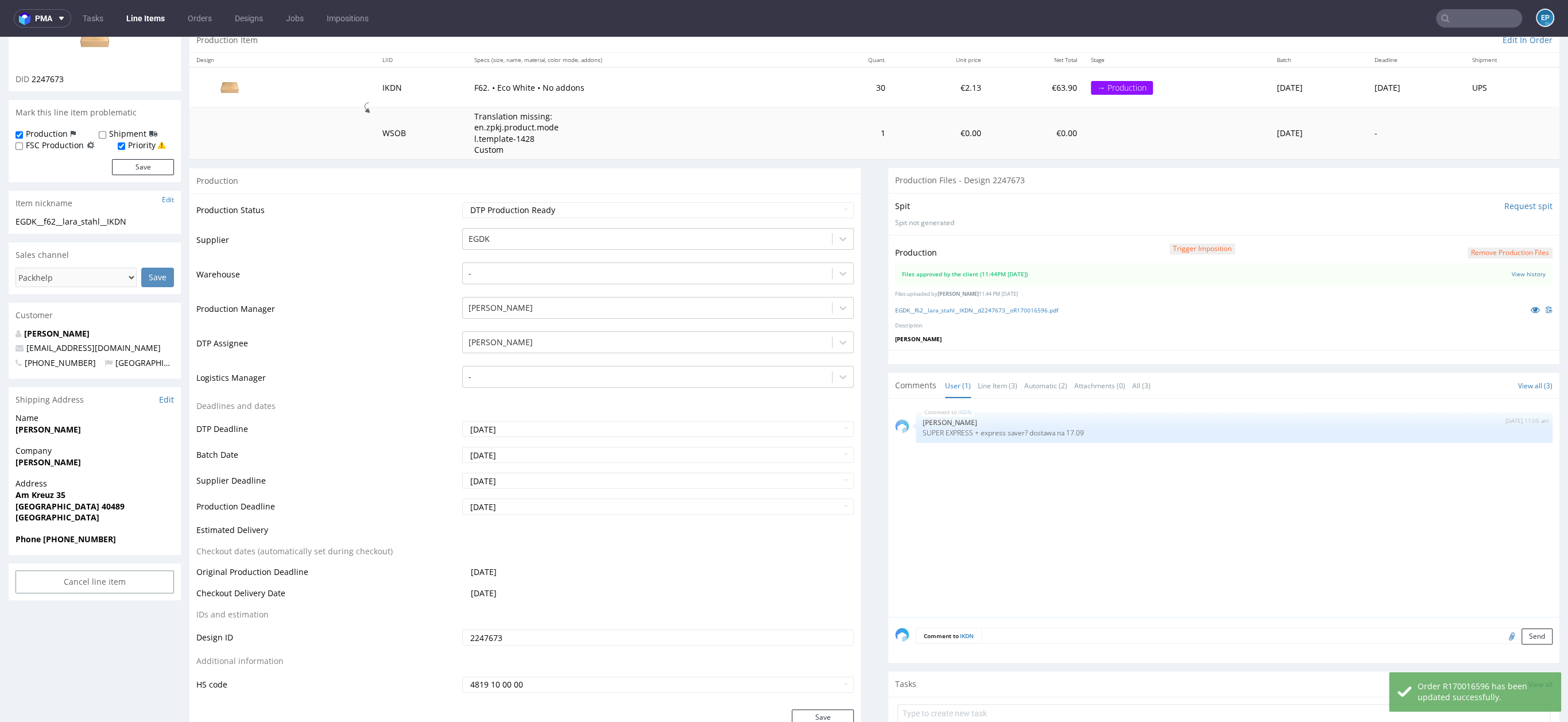
scroll to position [0, 0]
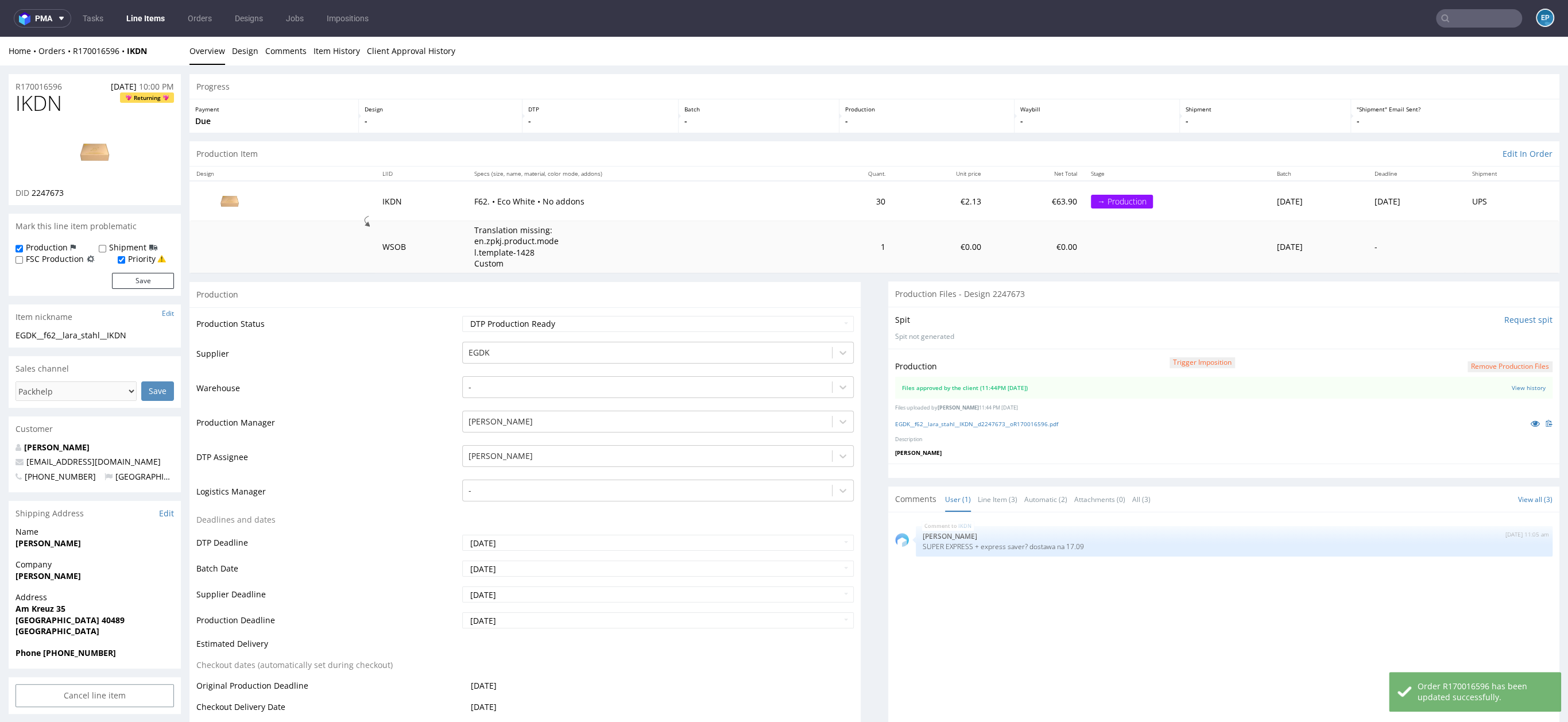
click at [110, 253] on label "Shipment" at bounding box center [127, 247] width 37 height 12
click at [107, 253] on input "Shipment" at bounding box center [102, 248] width 7 height 9
checkbox input "true"
click at [138, 279] on button "Save" at bounding box center [143, 281] width 62 height 16
click at [1463, 15] on input "text" at bounding box center [1479, 18] width 86 height 18
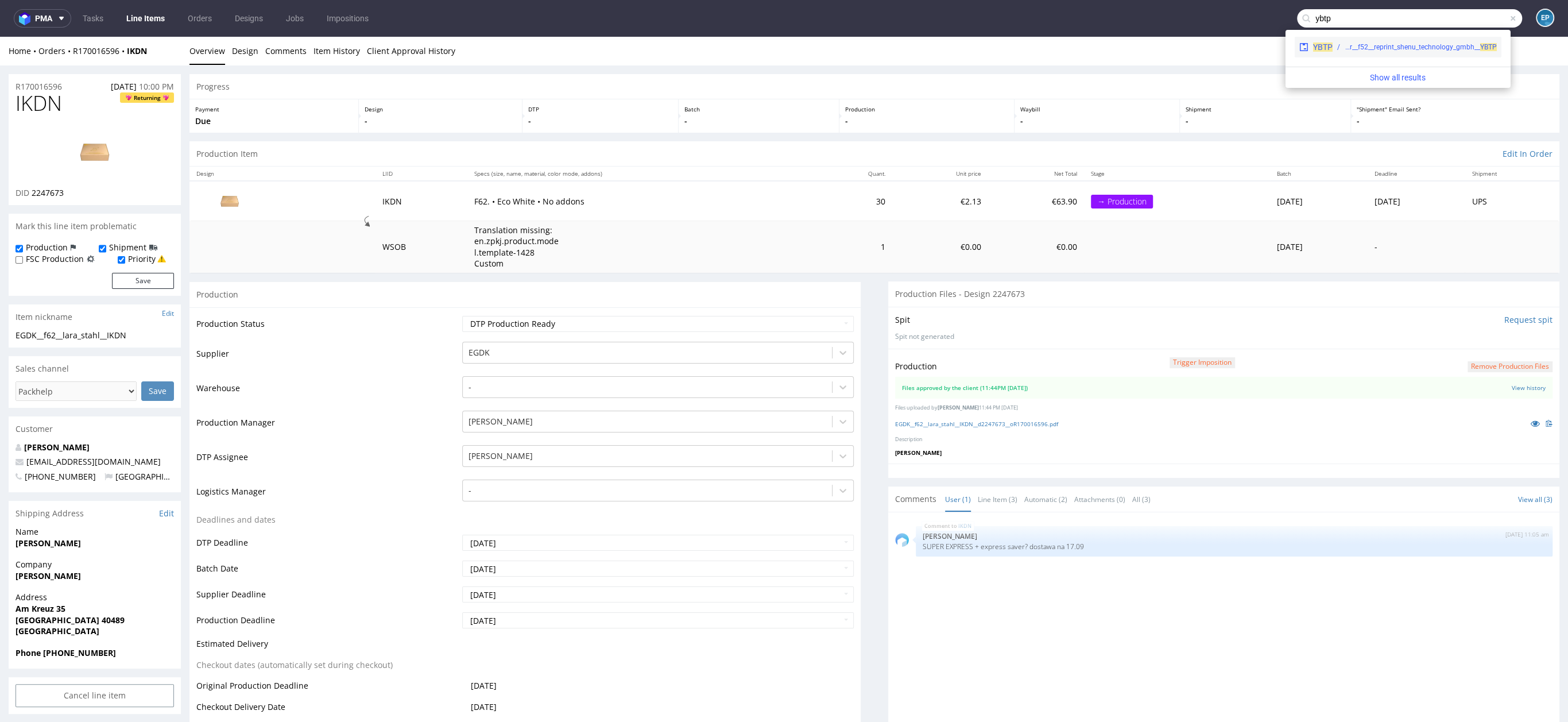
type input "ybtp"
drag, startPoint x: 1410, startPoint y: 43, endPoint x: 1410, endPoint y: 5, distance: 38.0
click at [1410, 43] on div "ph-zapier__f52__reprint_shenu_technology_gmbh__ YBTP" at bounding box center [1421, 47] width 152 height 10
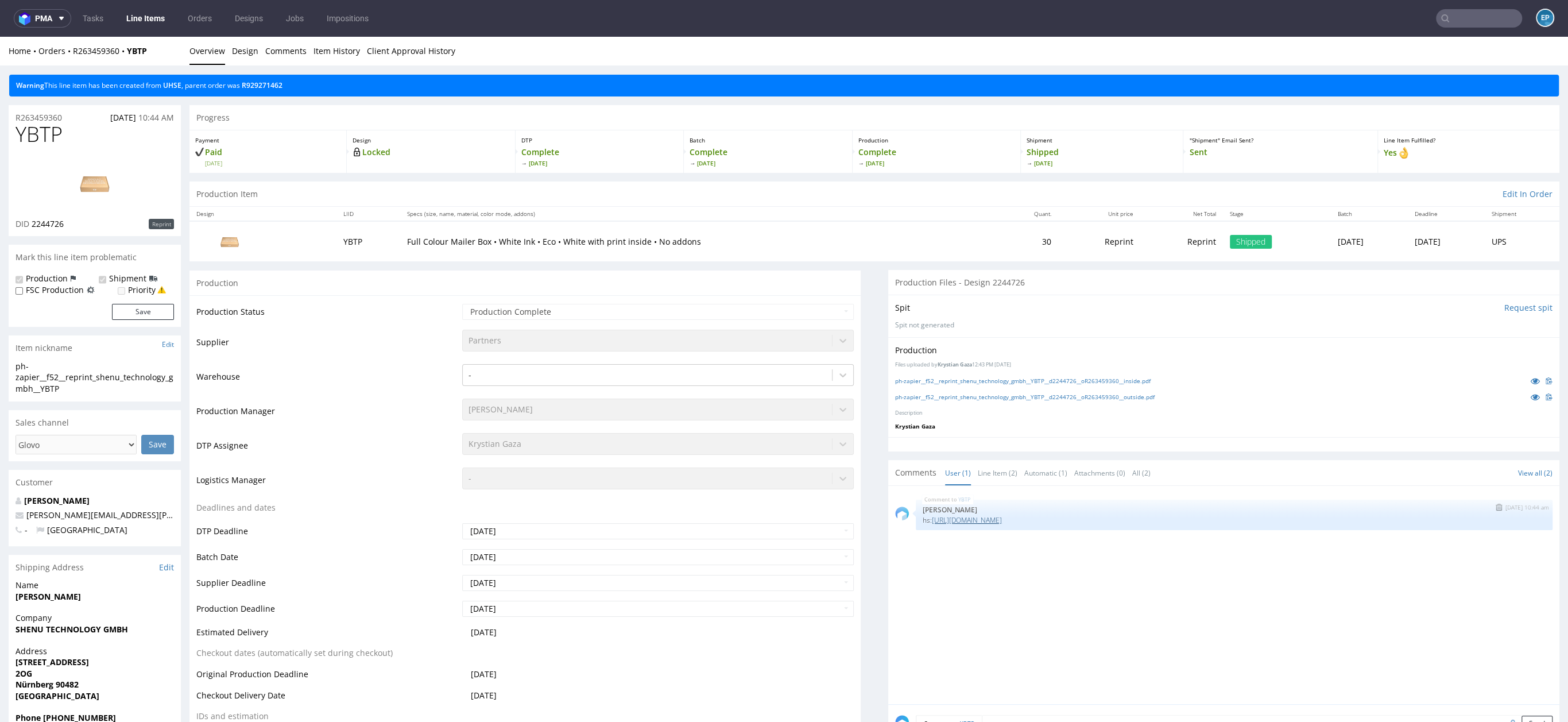
click at [1002, 517] on link "https://app-eu1.hubspot.com/contacts/25600958/record/0-5/213255110892" at bounding box center [967, 520] width 70 height 10
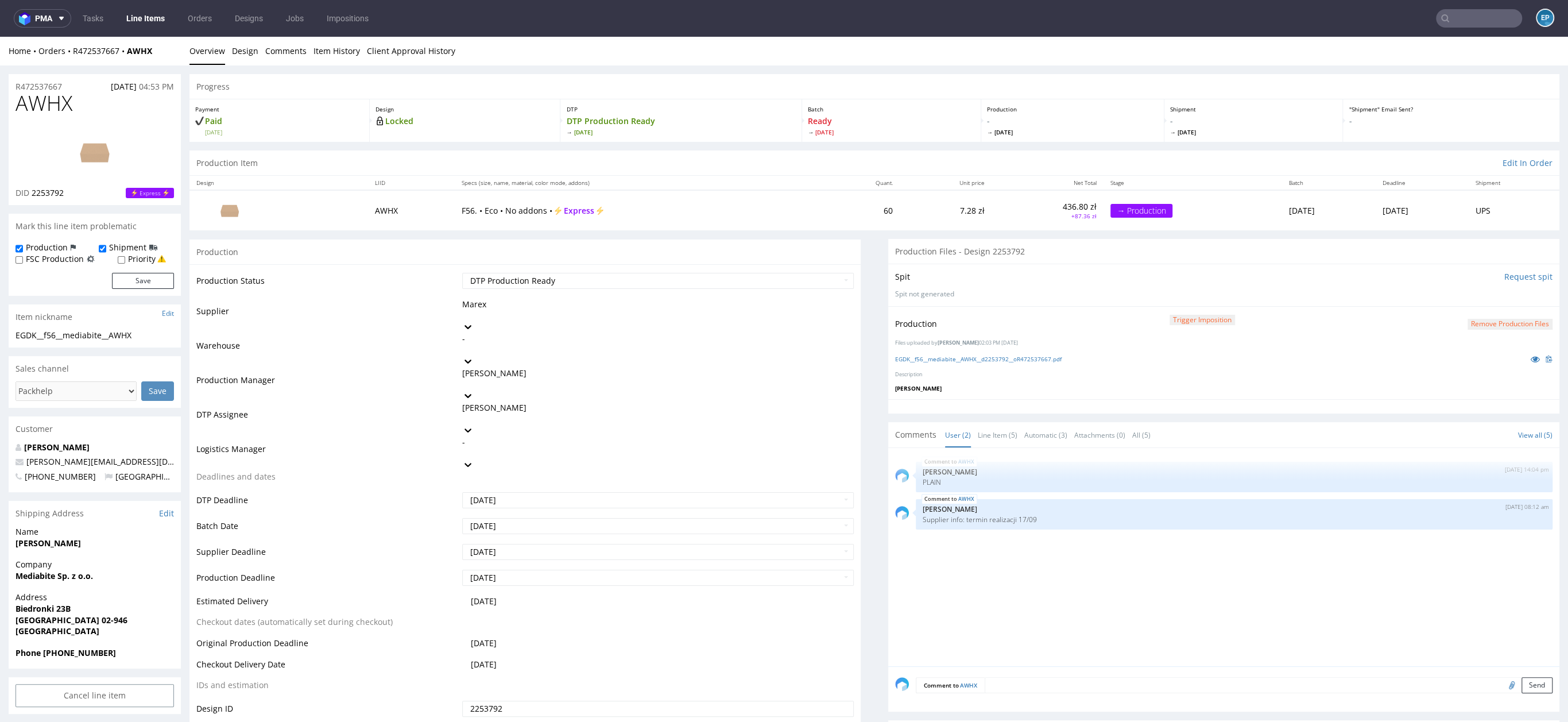
click at [145, 15] on link "Line Items" at bounding box center [145, 18] width 52 height 18
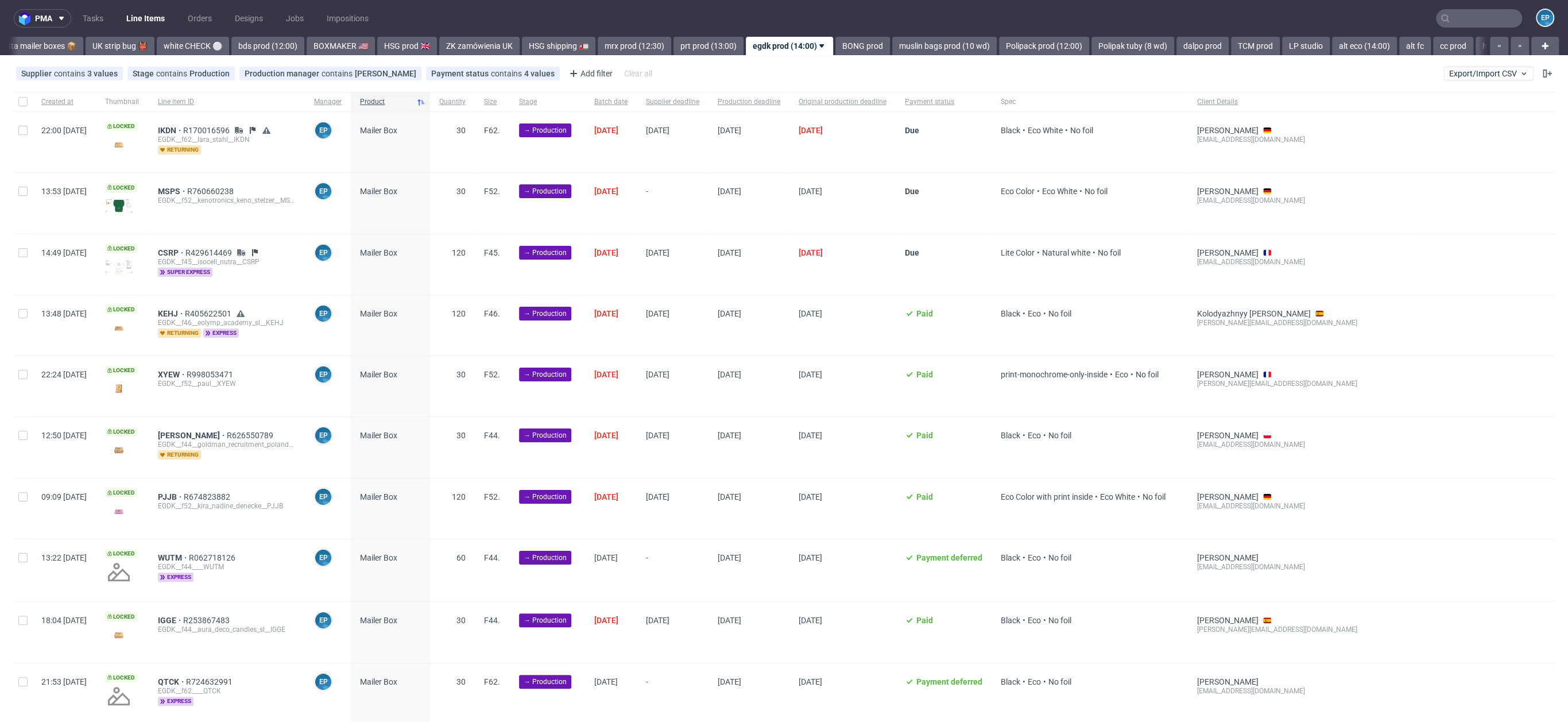
scroll to position [0, 901]
click at [1456, 19] on input "text" at bounding box center [1479, 18] width 86 height 18
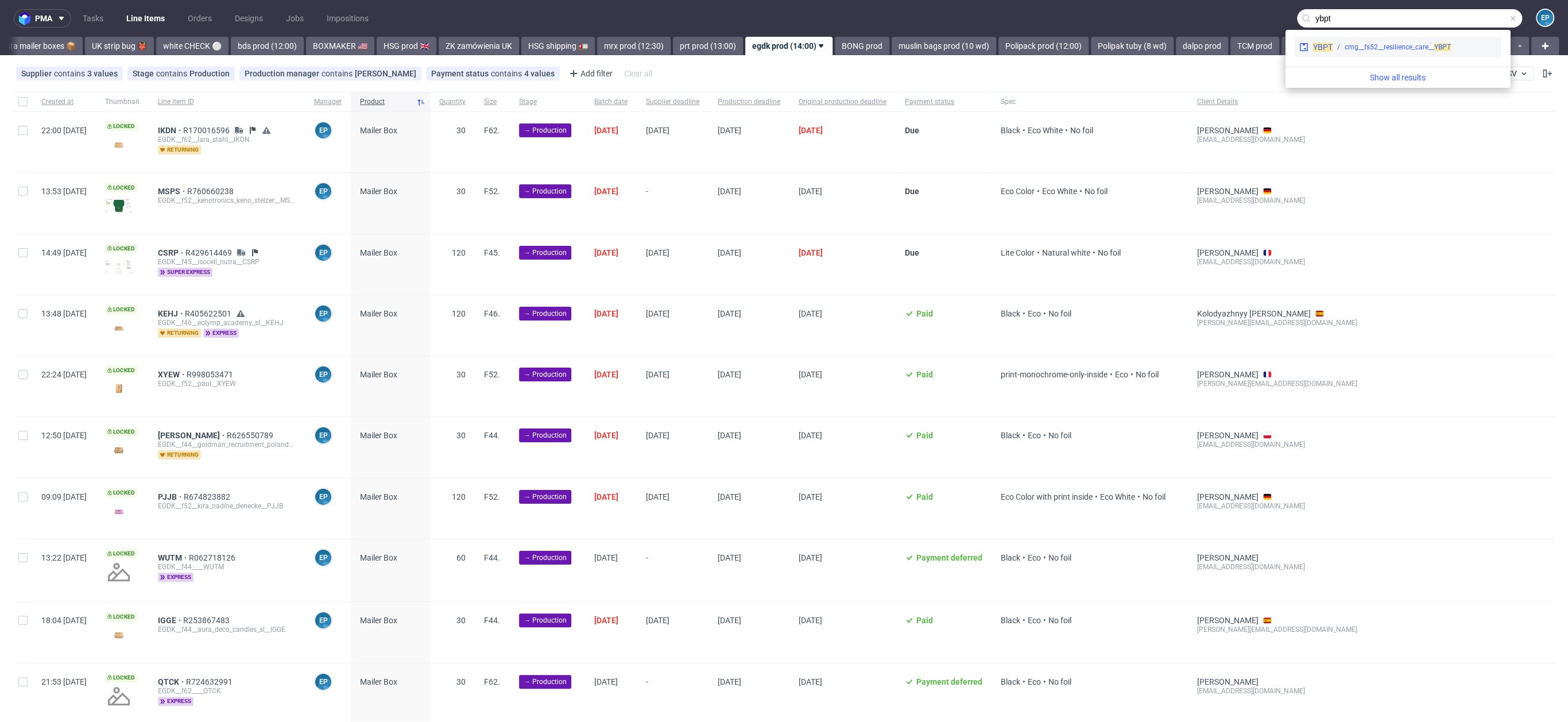
type input "ybpt"
click at [1458, 43] on div "cmg__fs52__resilience_care__ YBPT" at bounding box center [1415, 47] width 164 height 10
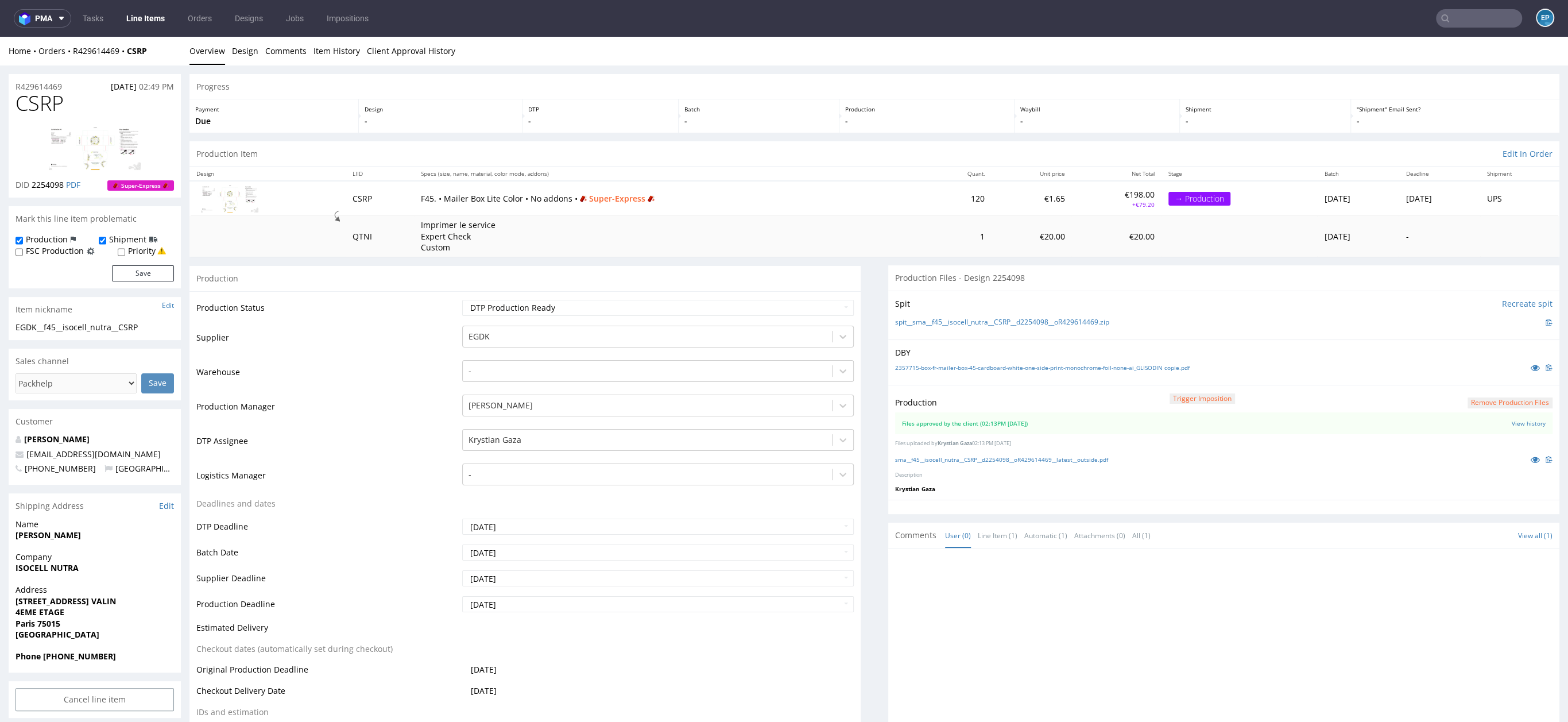
click at [166, 31] on nav "pma Tasks Line Items Orders Designs Jobs Impositions EP" at bounding box center [784, 18] width 1568 height 37
click at [154, 13] on link "Line Items" at bounding box center [145, 18] width 52 height 18
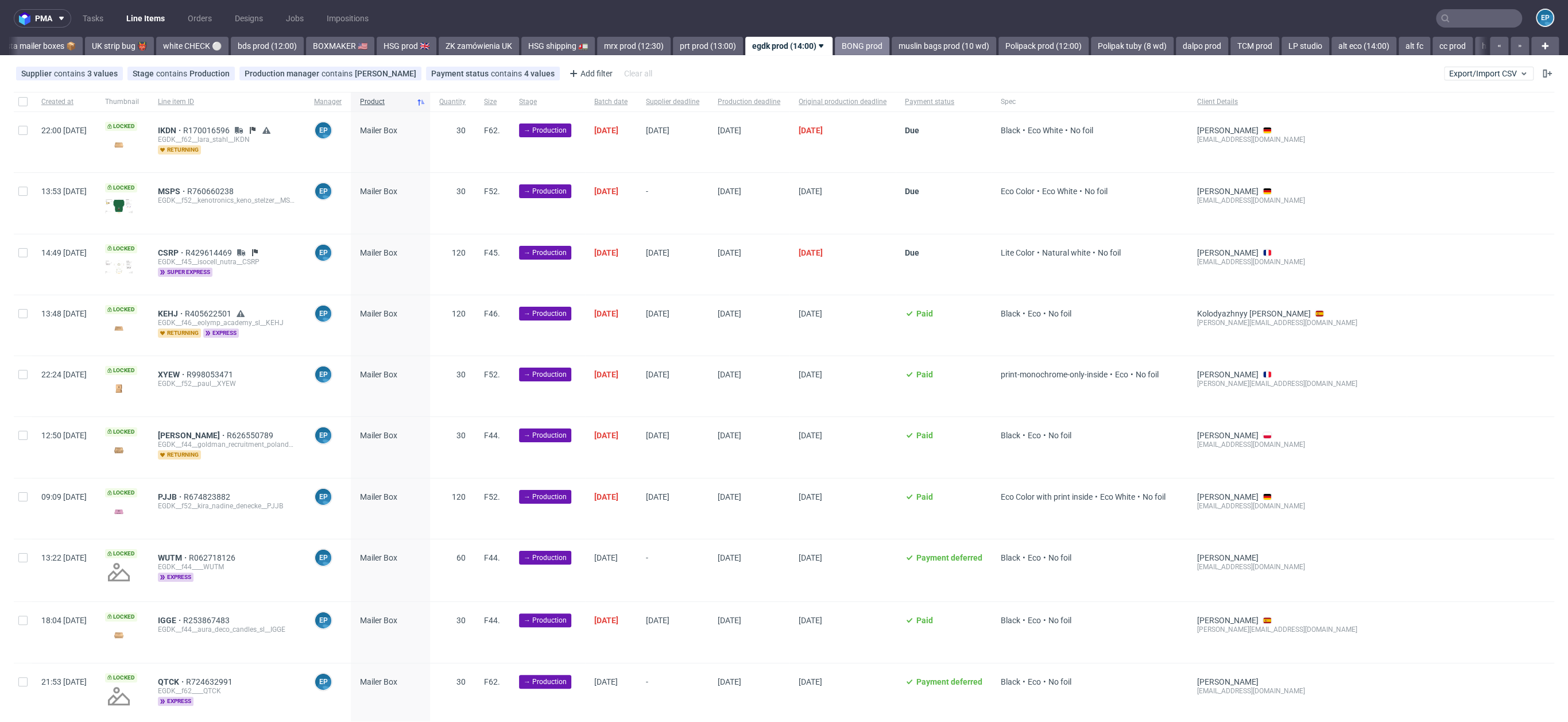
click at [835, 41] on link "BONG prod" at bounding box center [862, 46] width 55 height 18
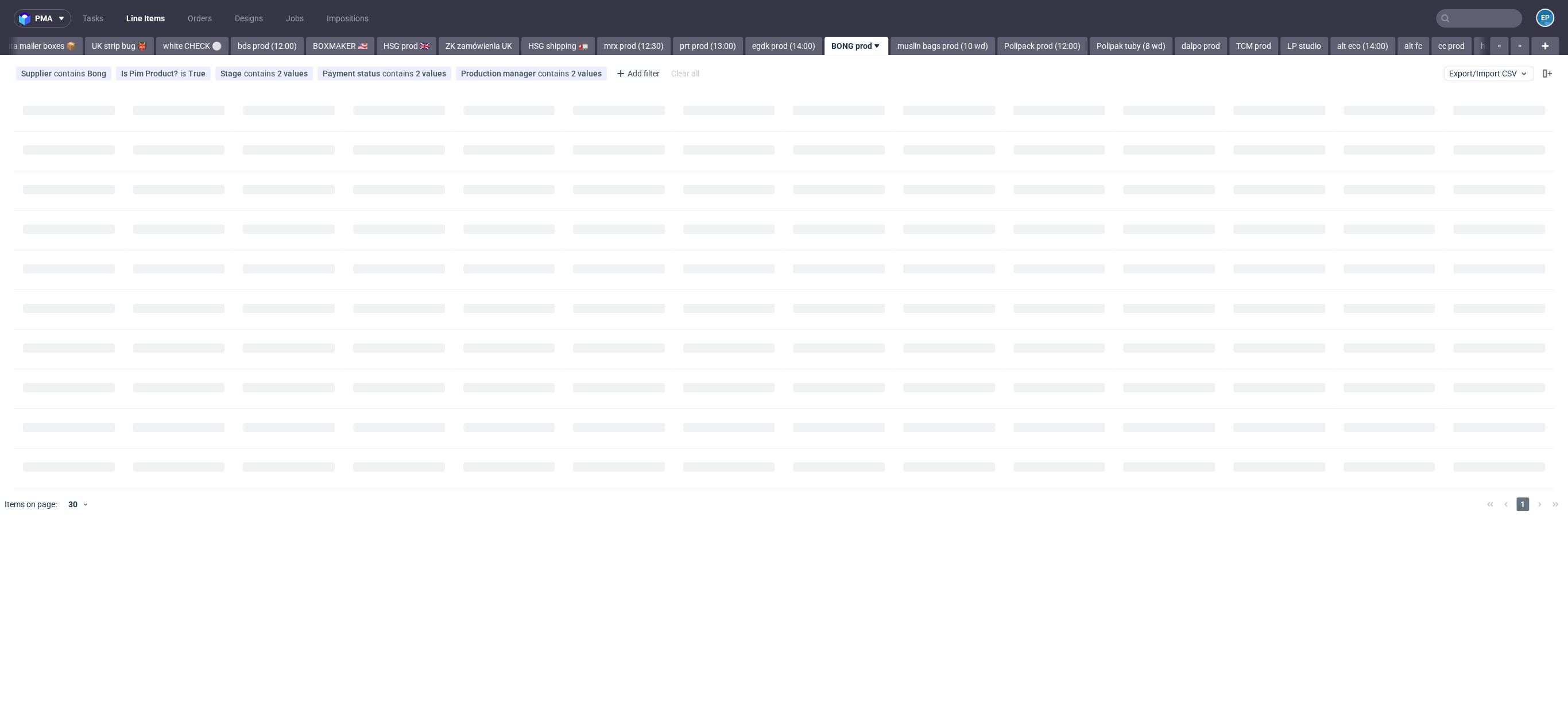
scroll to position [0, 962]
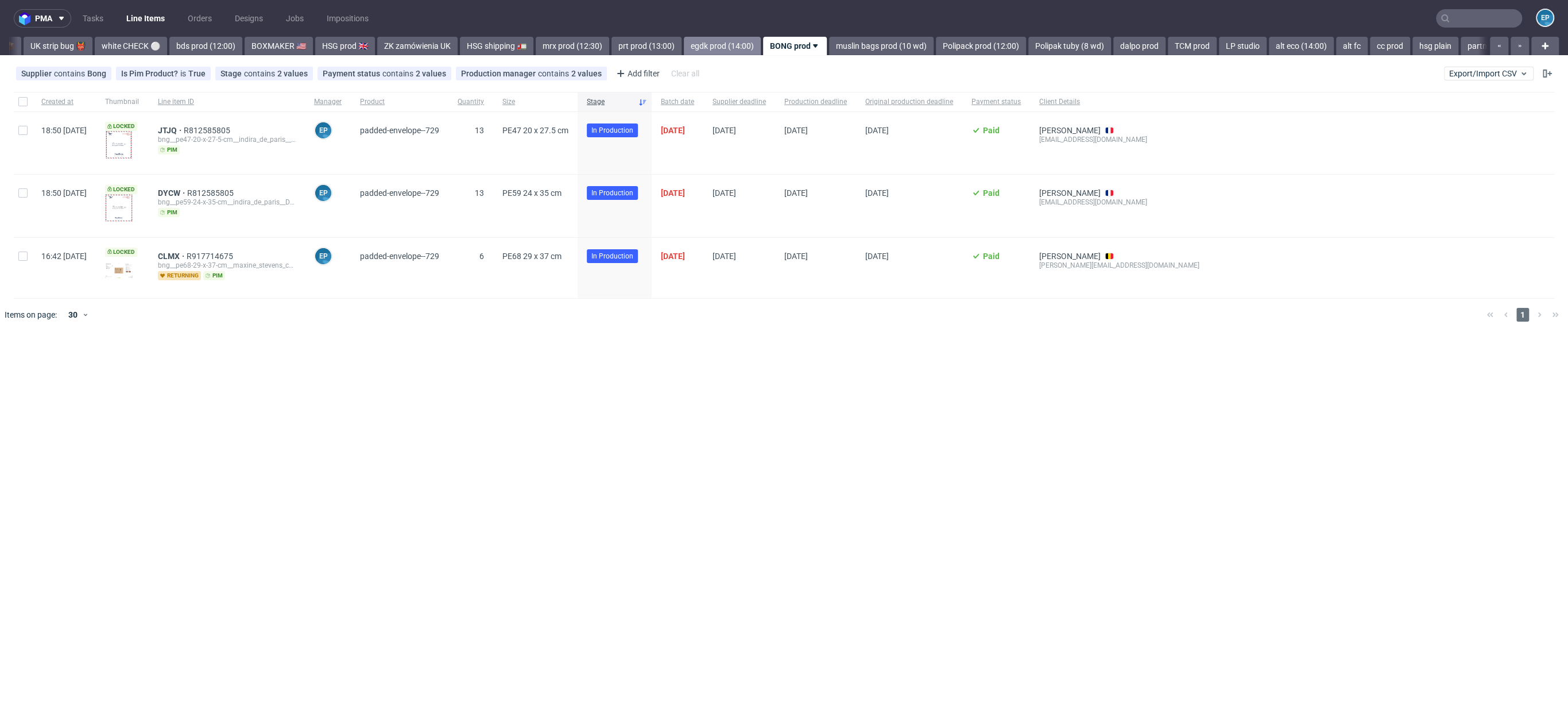
click at [684, 40] on link "egdk prod (14:00)" at bounding box center [722, 46] width 77 height 18
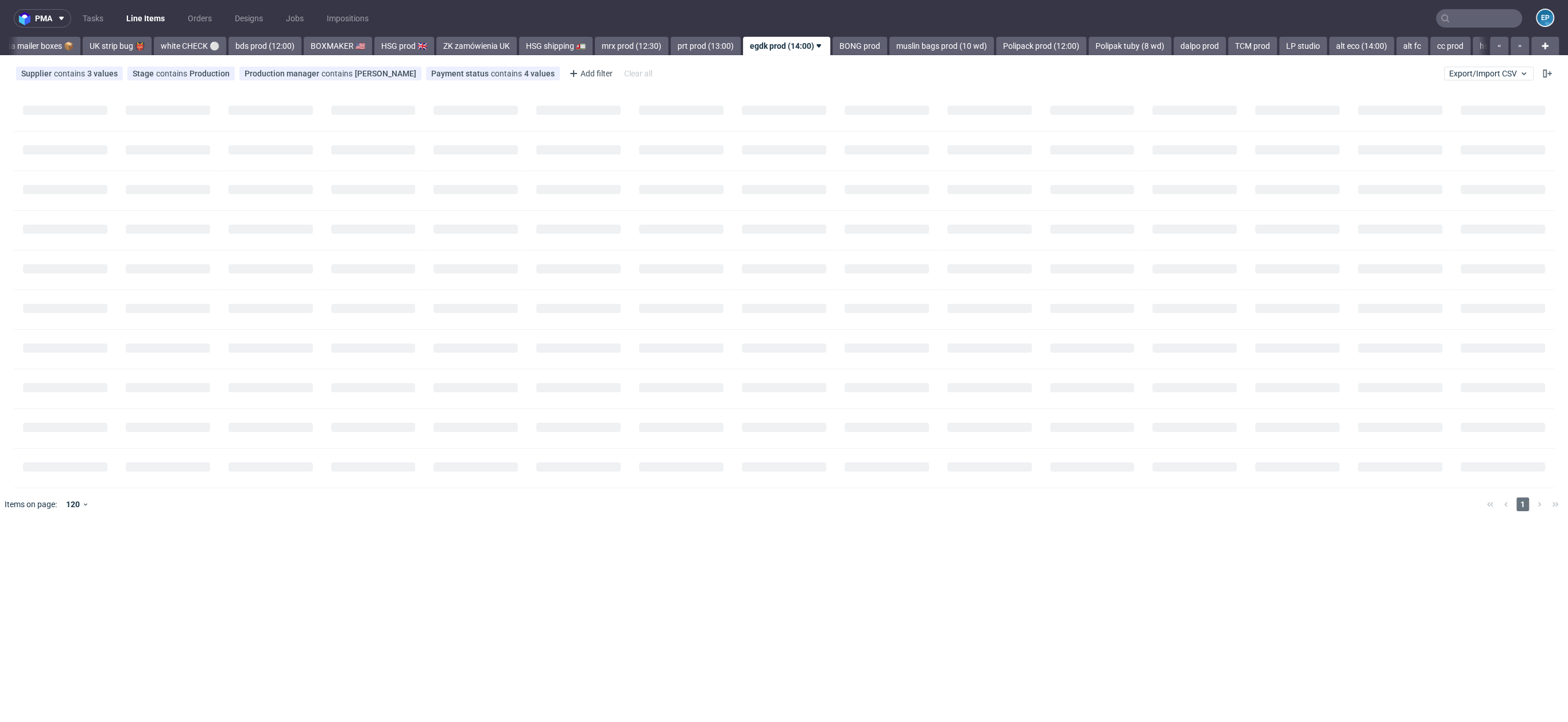
scroll to position [0, 901]
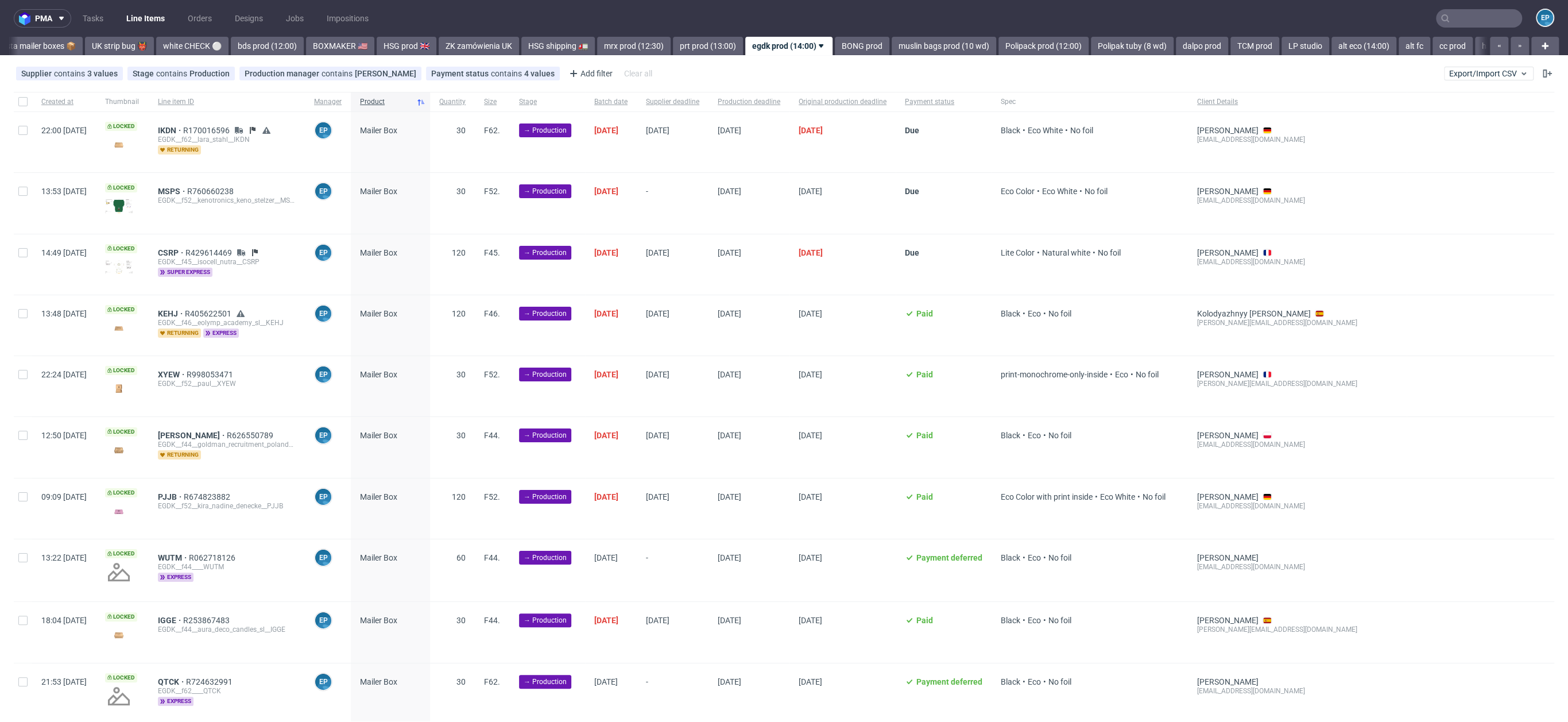
click at [257, 126] on icon at bounding box center [252, 130] width 9 height 9
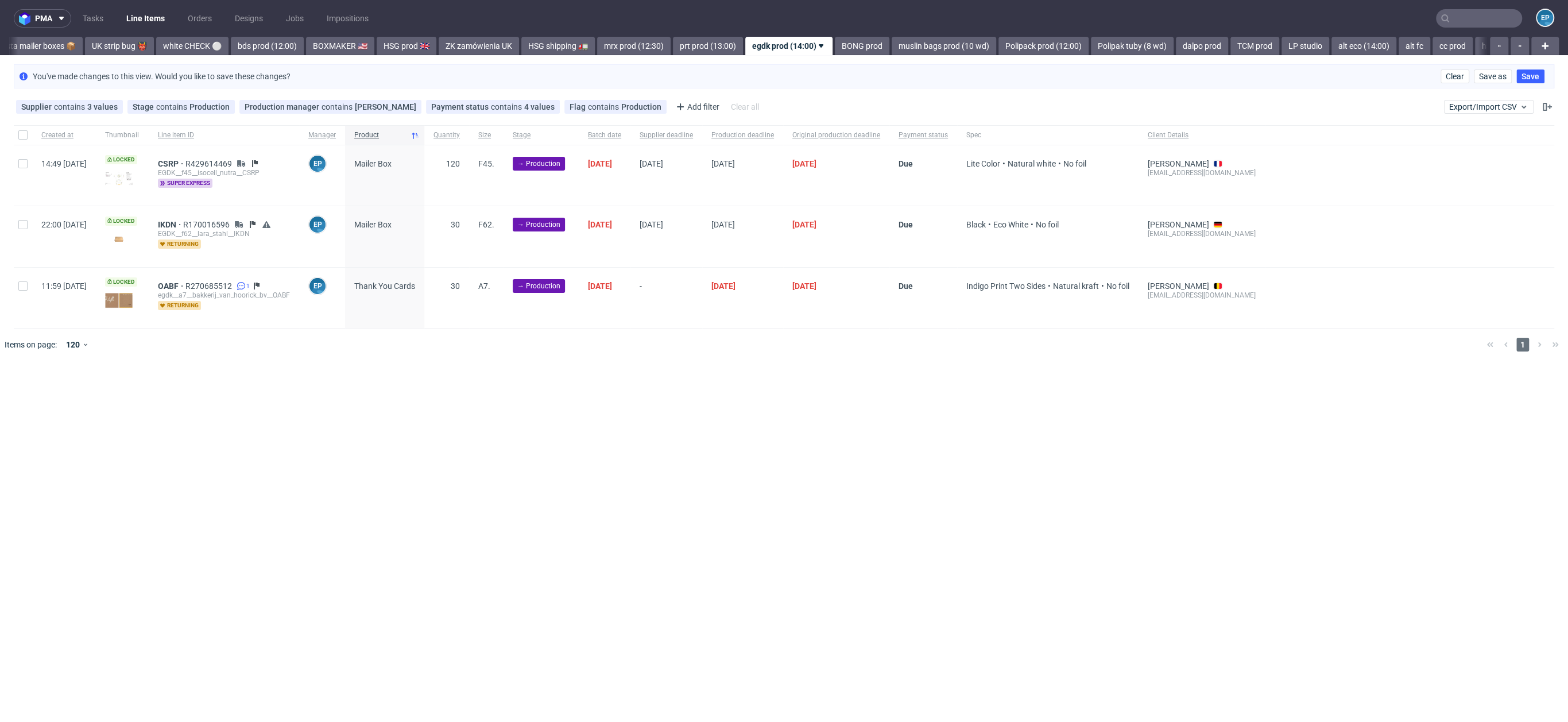
click at [27, 166] on div at bounding box center [23, 175] width 18 height 60
checkbox input "true"
click at [15, 223] on div at bounding box center [23, 236] width 18 height 60
checkbox input "true"
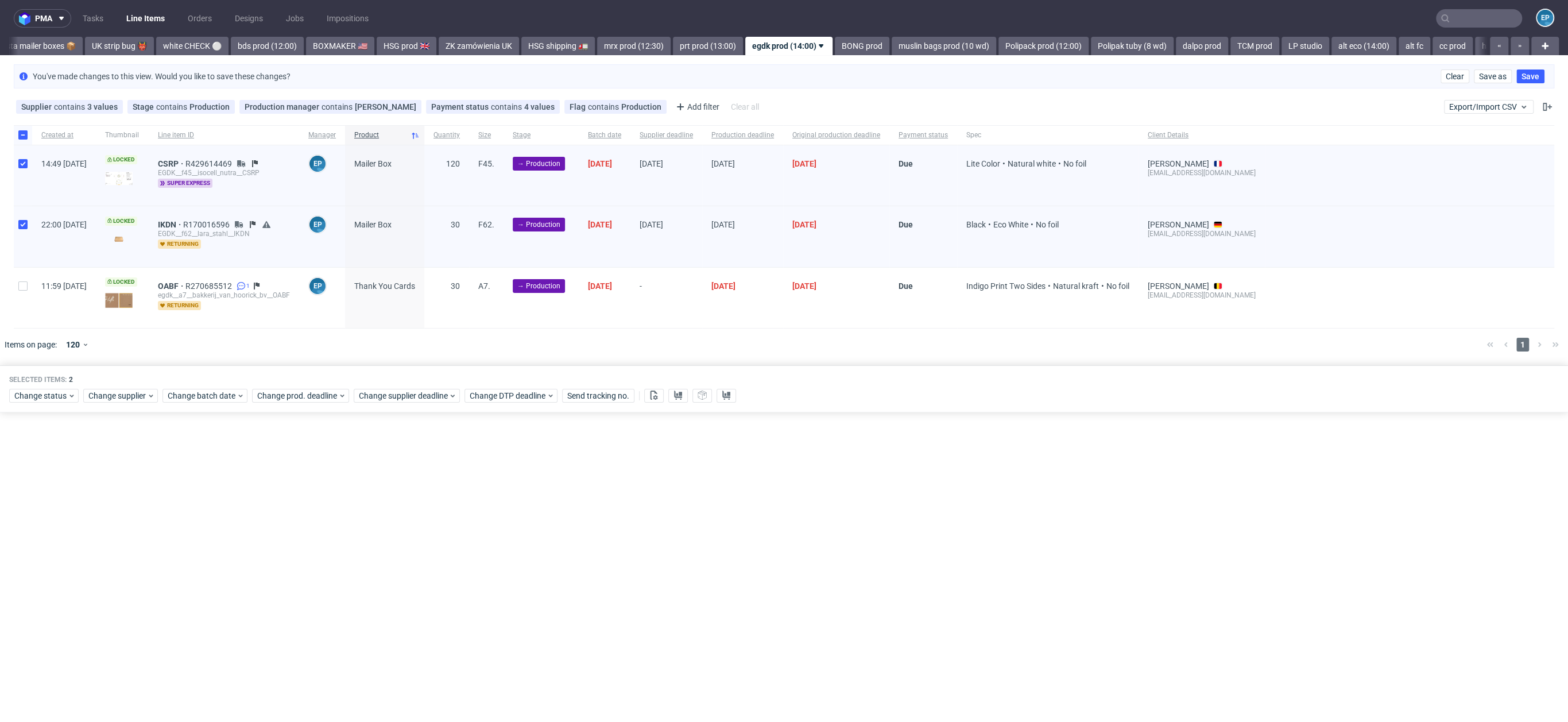
click at [27, 127] on div at bounding box center [23, 135] width 18 height 19
checkbox input "false"
click at [19, 167] on div at bounding box center [23, 175] width 18 height 60
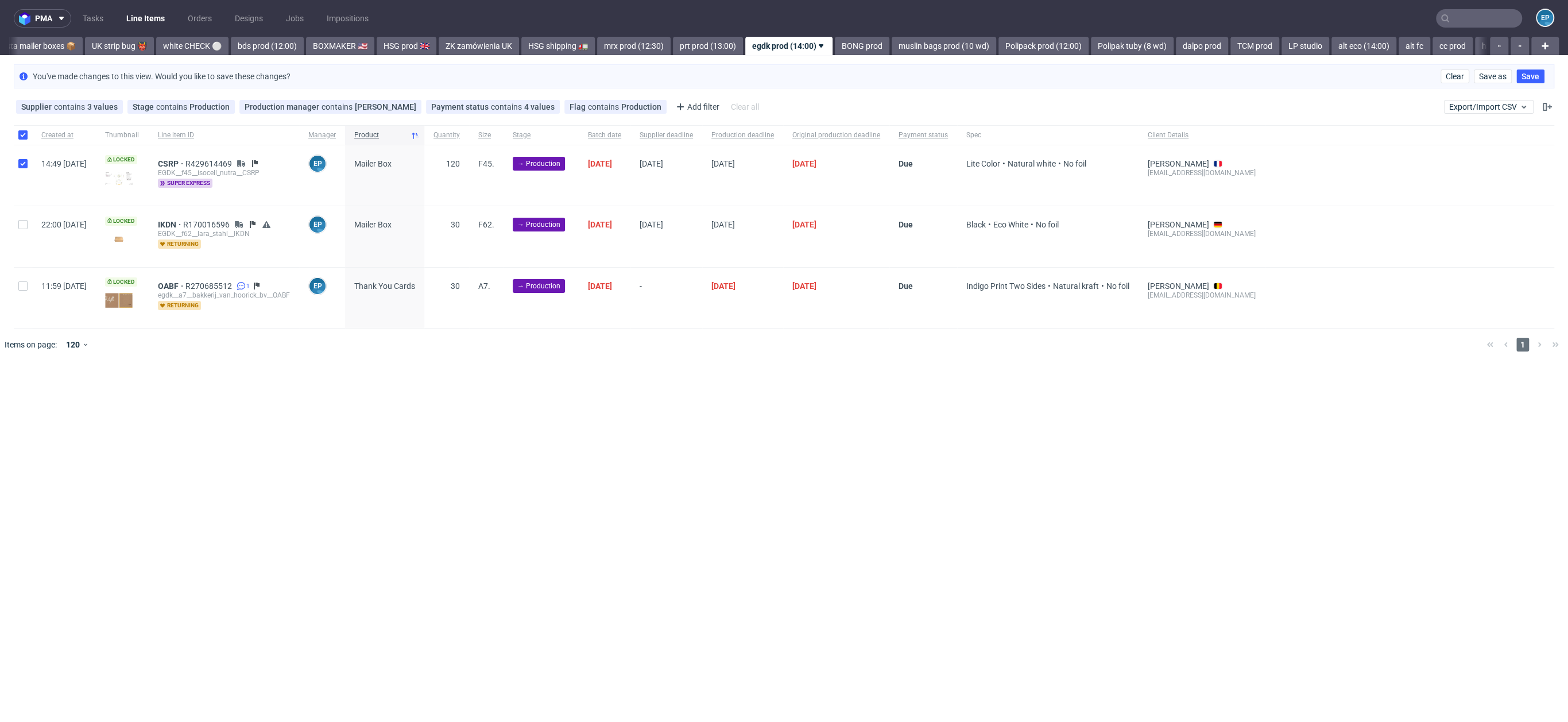
checkbox input "true"
click at [207, 399] on span "Change batch date" at bounding box center [201, 395] width 69 height 12
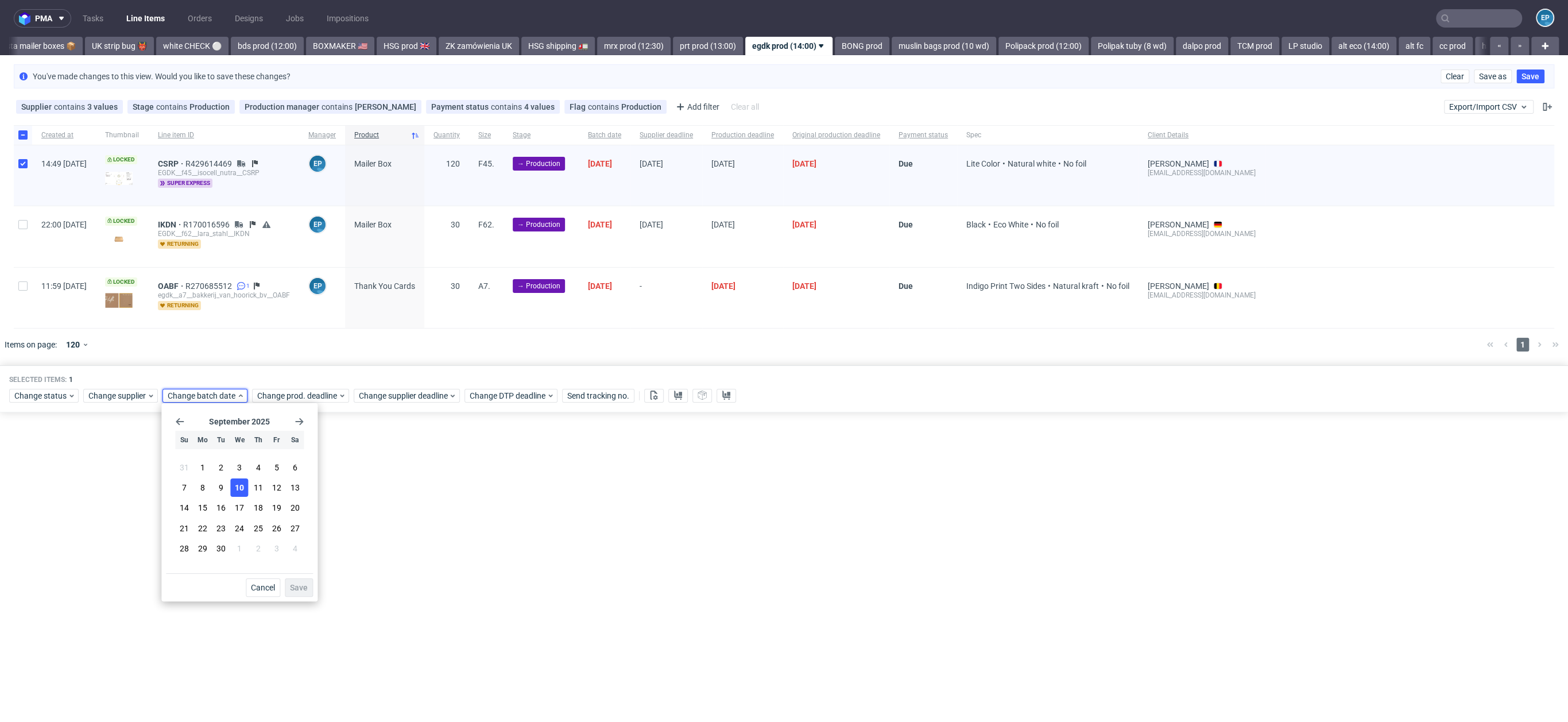
click at [248, 486] on button "10" at bounding box center [239, 488] width 18 height 18
click at [295, 580] on button "Save" at bounding box center [299, 587] width 28 height 18
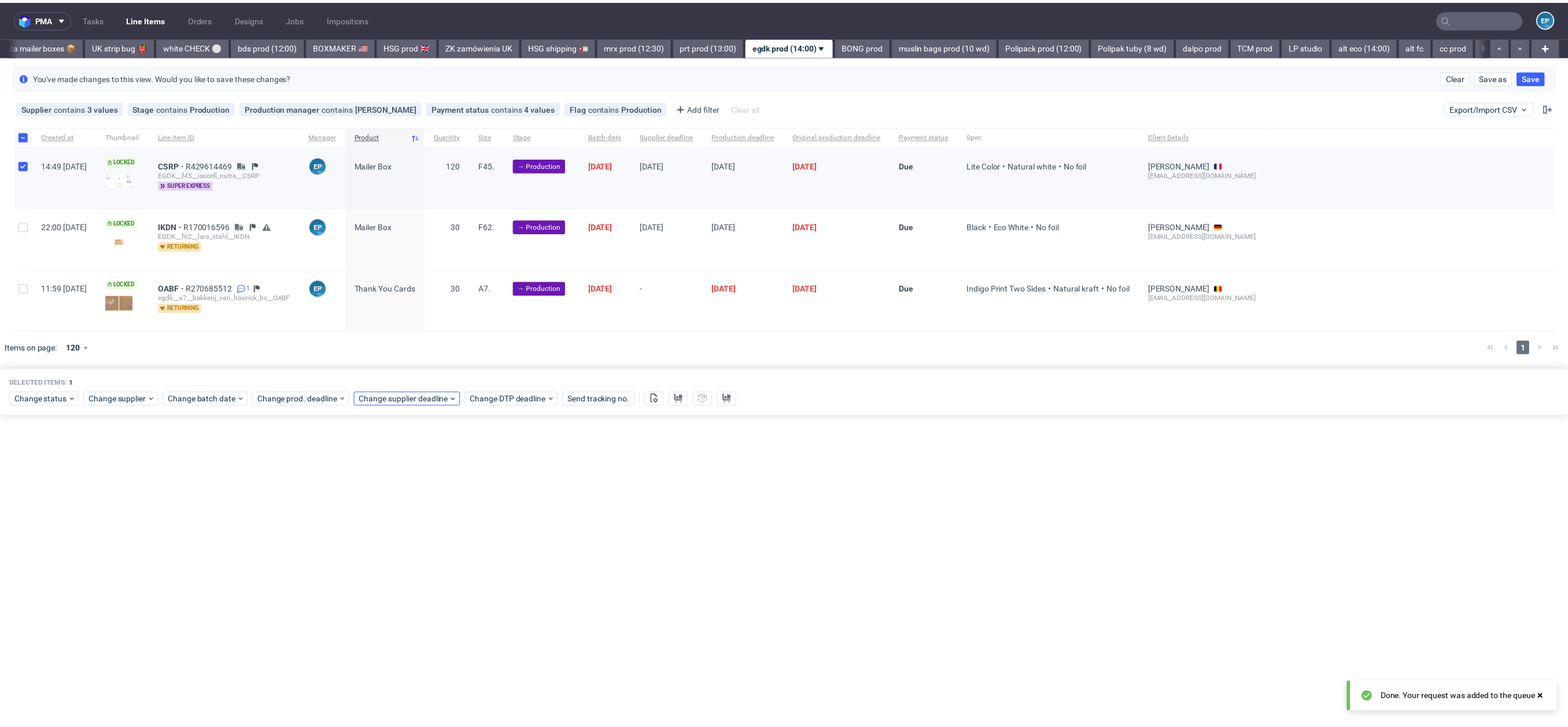
scroll to position [0, 902]
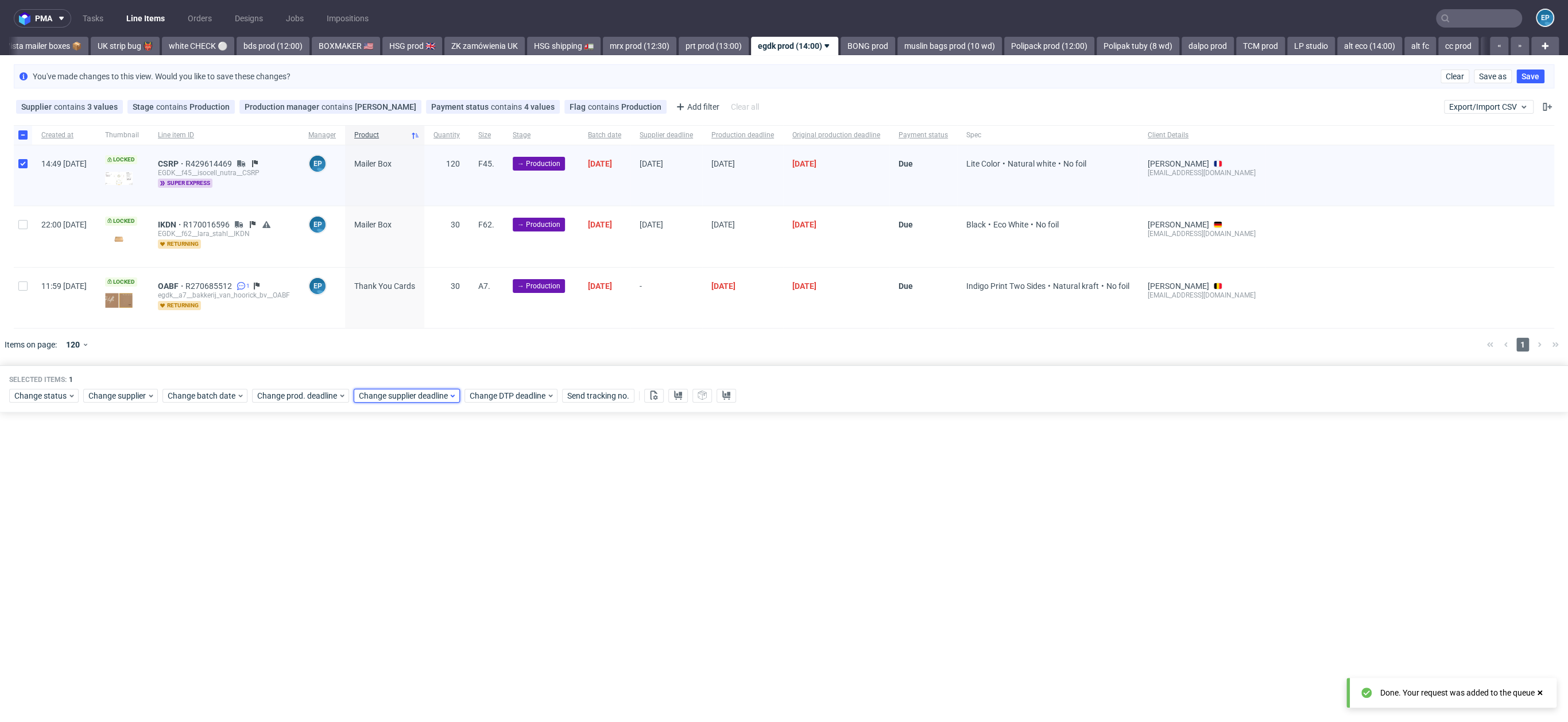
click at [411, 399] on span "Change supplier deadline" at bounding box center [404, 395] width 89 height 12
click at [395, 518] on section "31 1 2 3 4 5 6 7 8 9 10 11 12 13 14 15 16 17 18 19 20 21 22 23 24 25 26 27 28 2…" at bounding box center [429, 509] width 128 height 101
click at [394, 510] on span "15" at bounding box center [393, 507] width 9 height 12
click at [501, 587] on button "Save" at bounding box center [489, 587] width 28 height 18
click at [304, 389] on div "Change prod. deadline" at bounding box center [300, 396] width 97 height 14
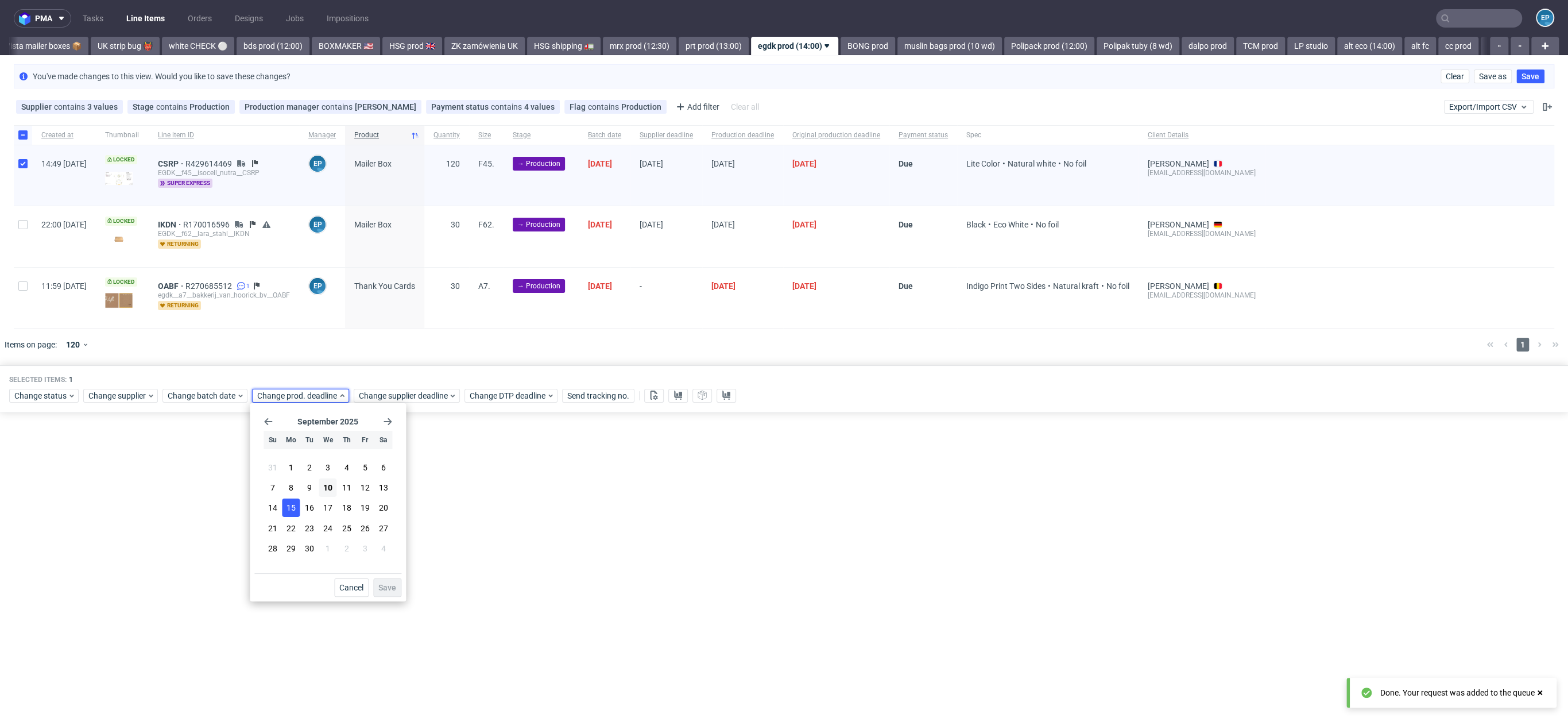
click at [289, 510] on span "15" at bounding box center [291, 507] width 9 height 12
click at [389, 591] on span "Save" at bounding box center [387, 587] width 18 height 8
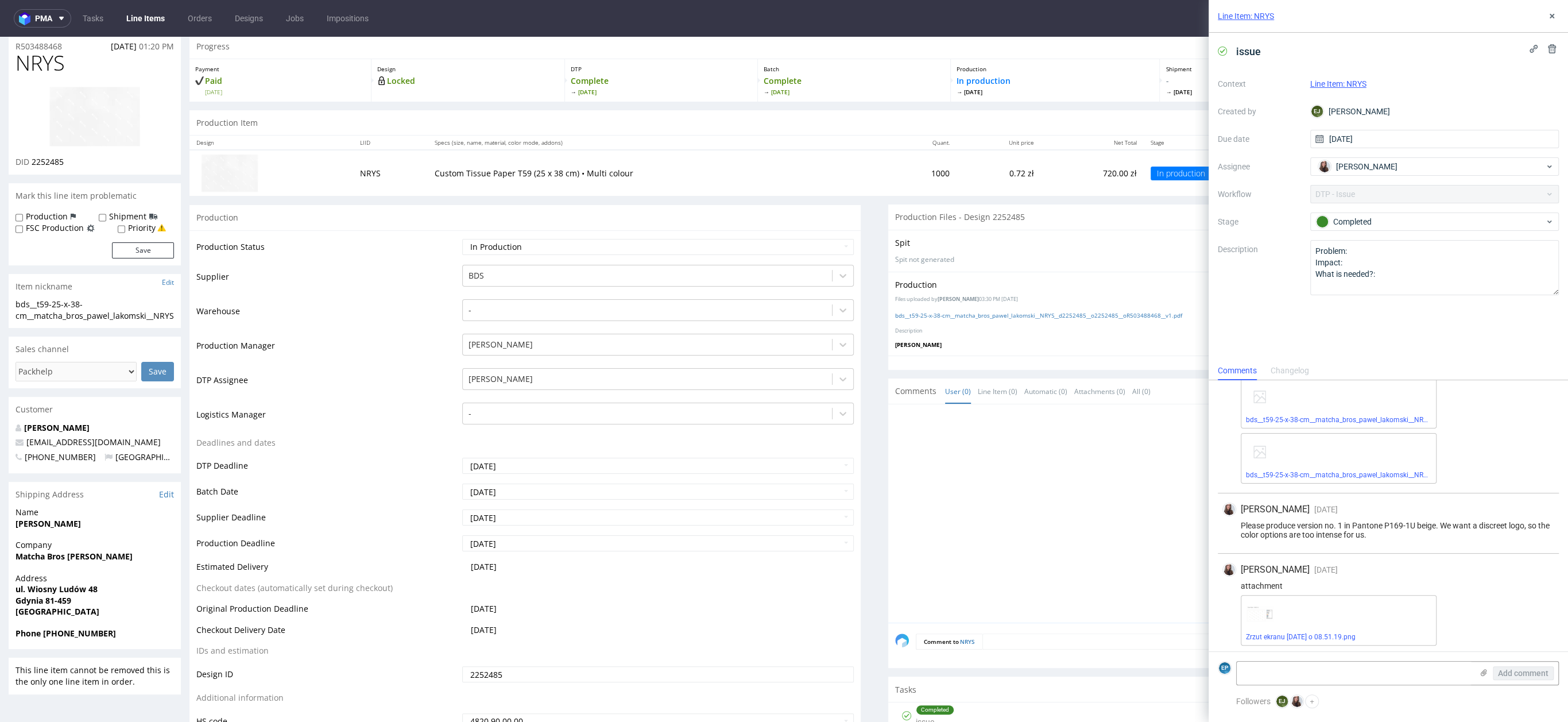
scroll to position [187, 0]
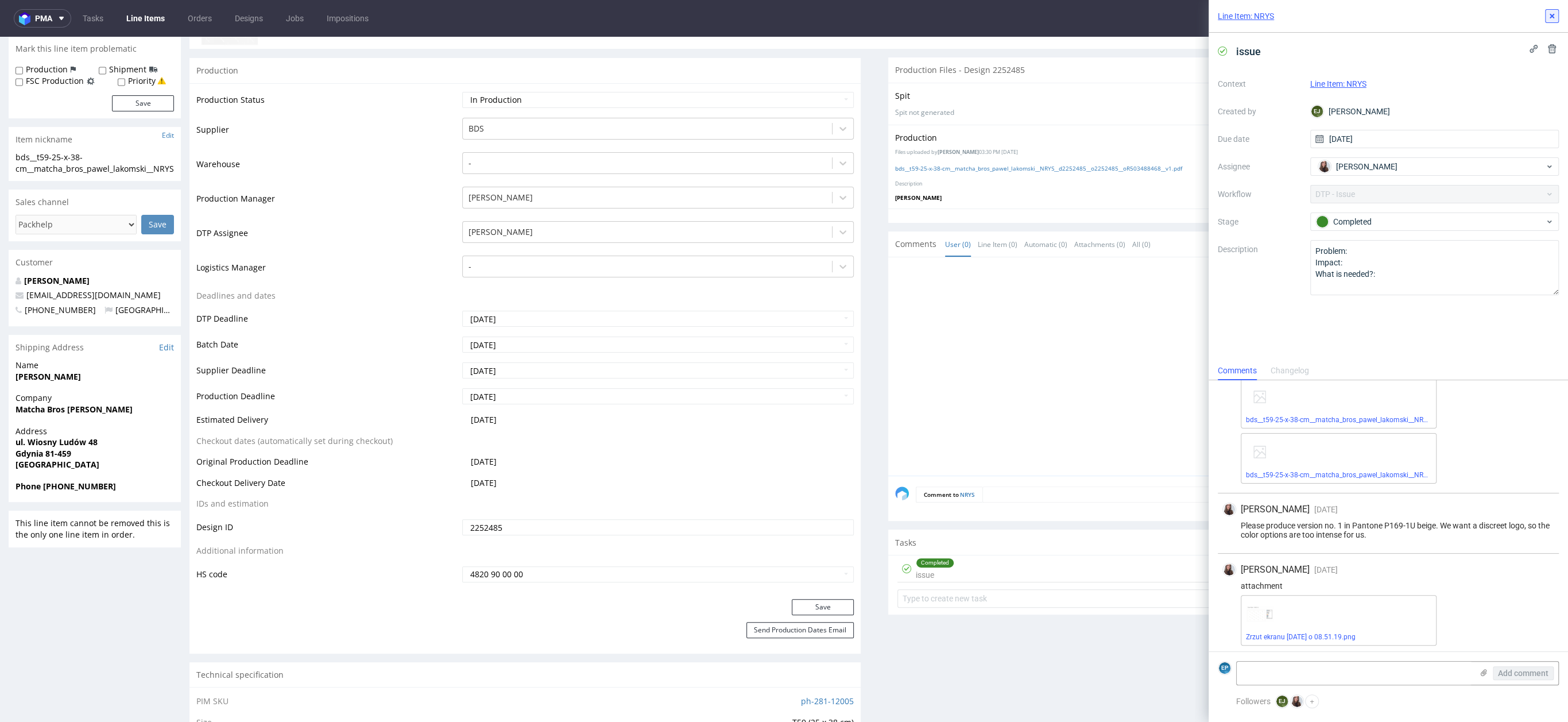
click at [1553, 12] on icon at bounding box center [1552, 16] width 9 height 9
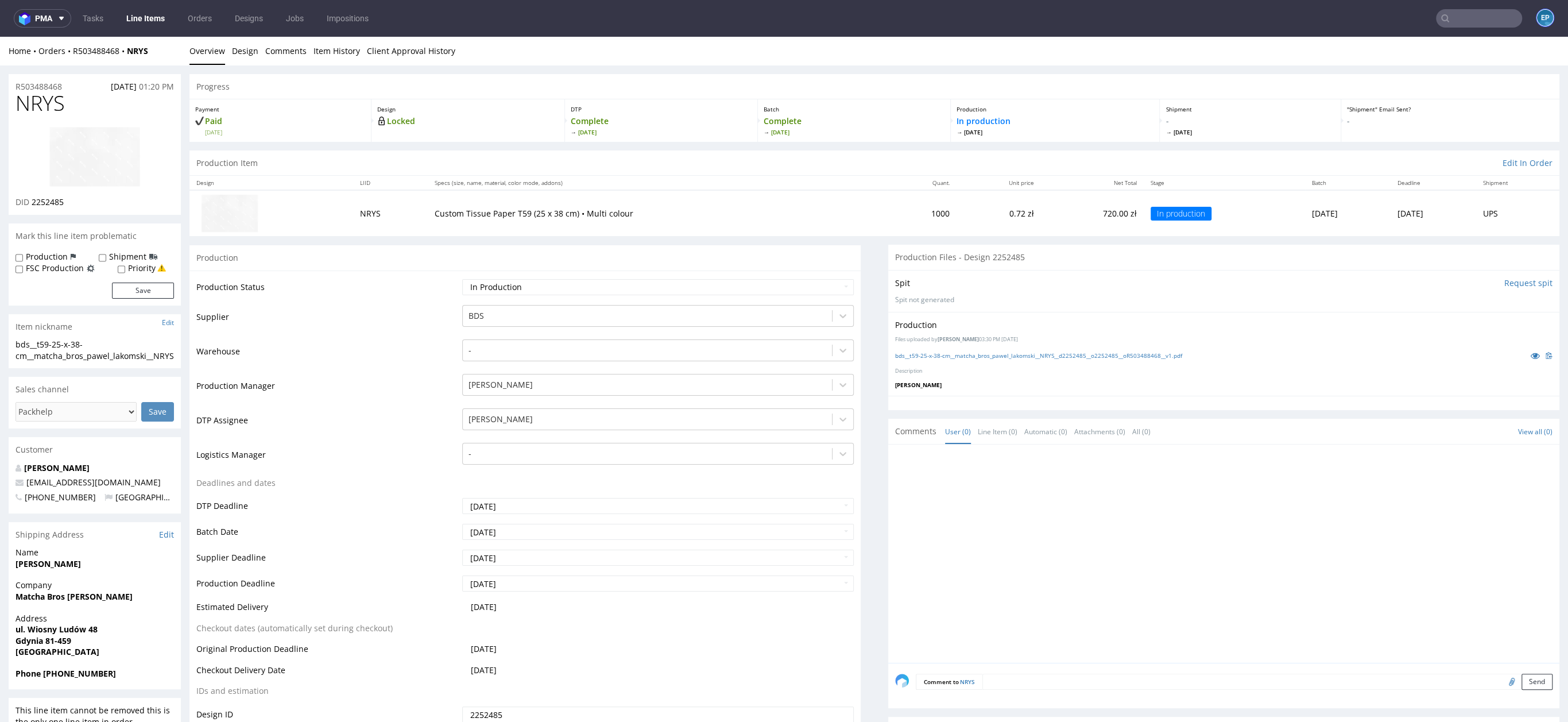
click at [1537, 18] on figcaption "EP" at bounding box center [1545, 18] width 16 height 16
click at [1452, 85] on span "Settings" at bounding box center [1494, 88] width 124 height 12
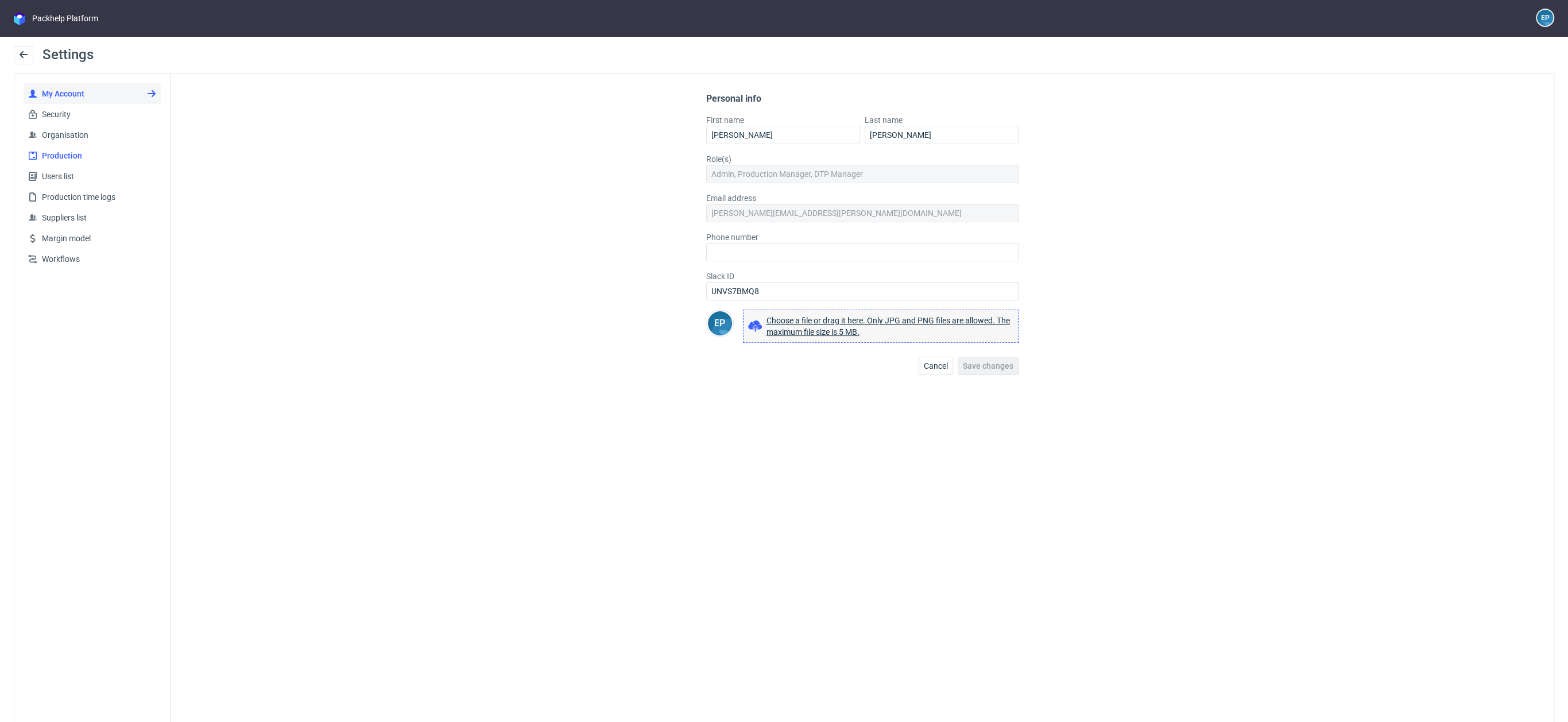
click at [89, 156] on span "Production" at bounding box center [96, 155] width 119 height 12
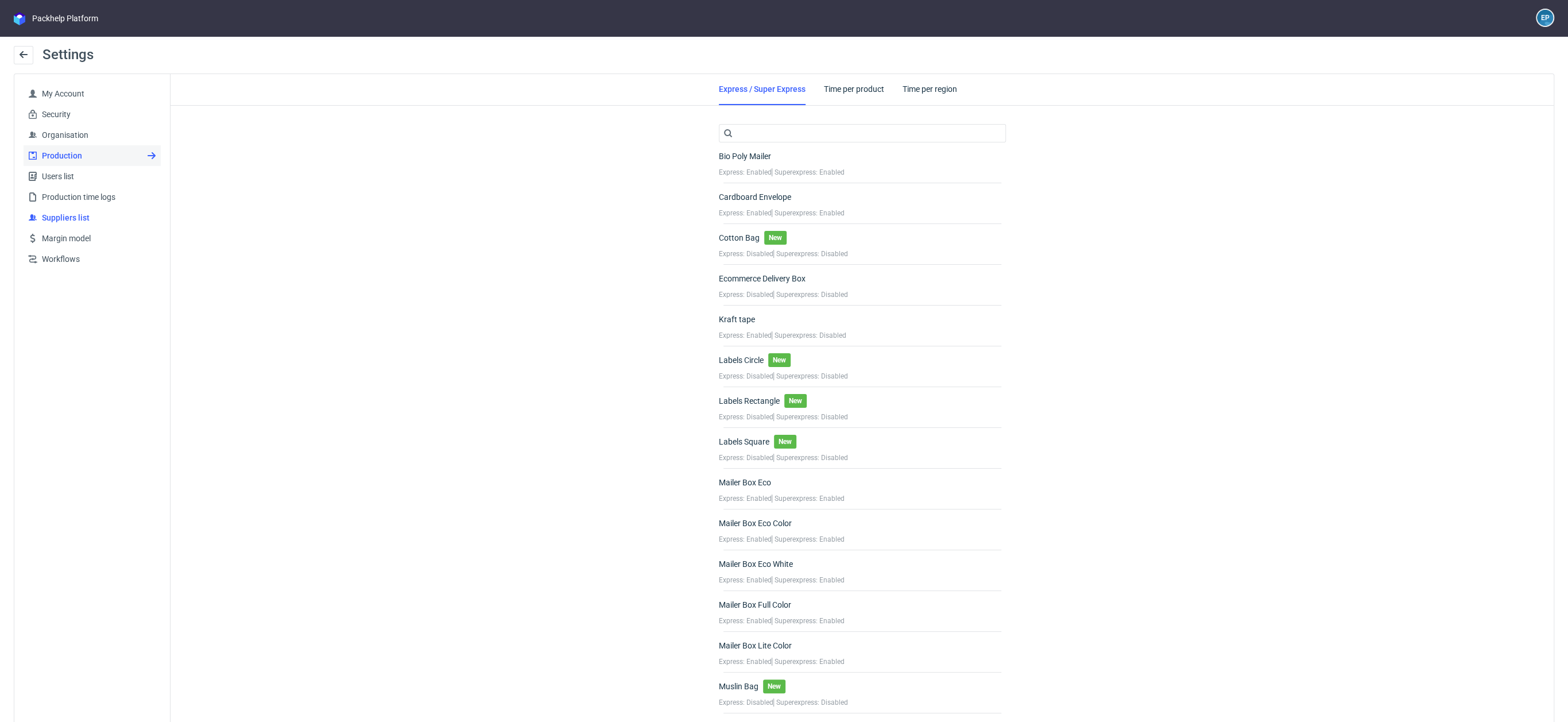
click at [100, 219] on span "Suppliers list" at bounding box center [96, 217] width 119 height 12
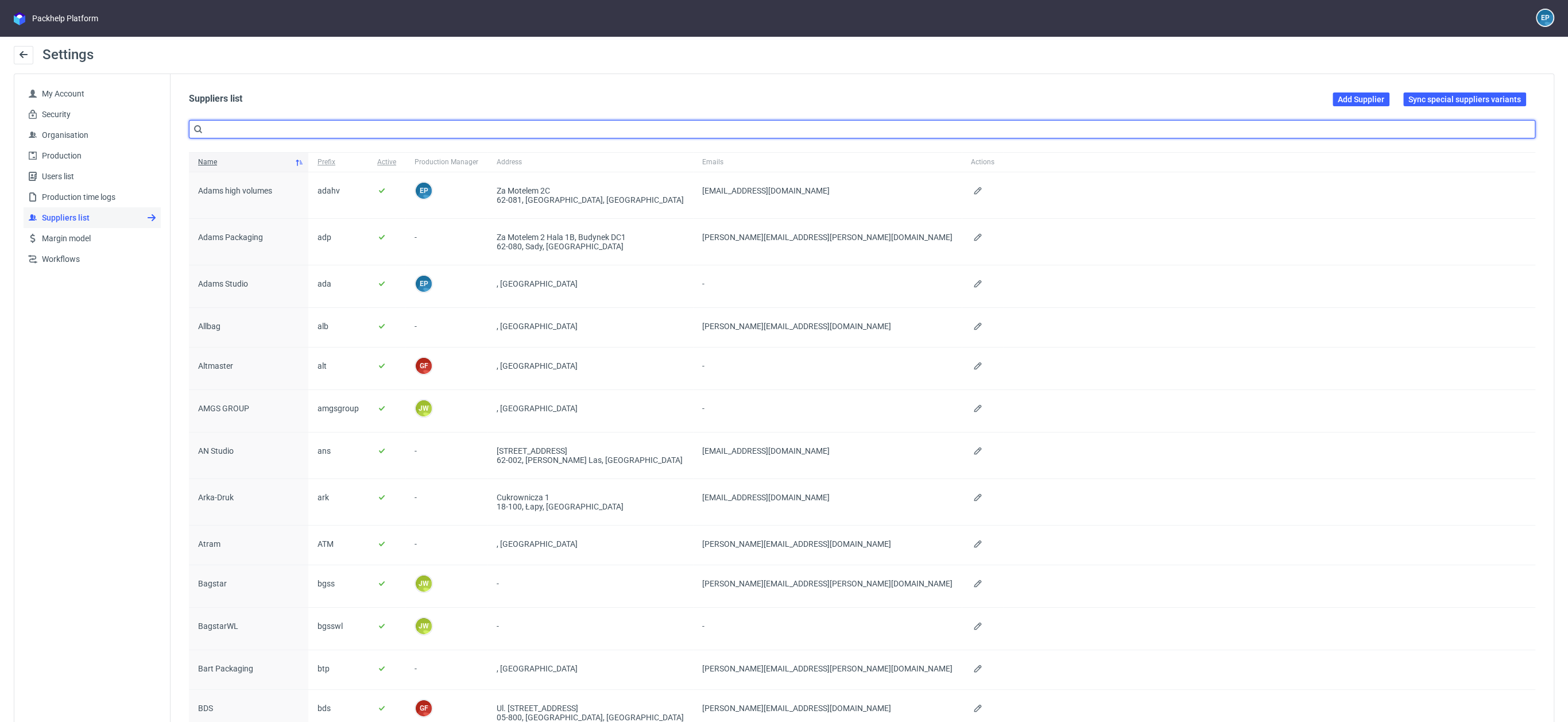
click at [262, 122] on input "text" at bounding box center [862, 129] width 1346 height 18
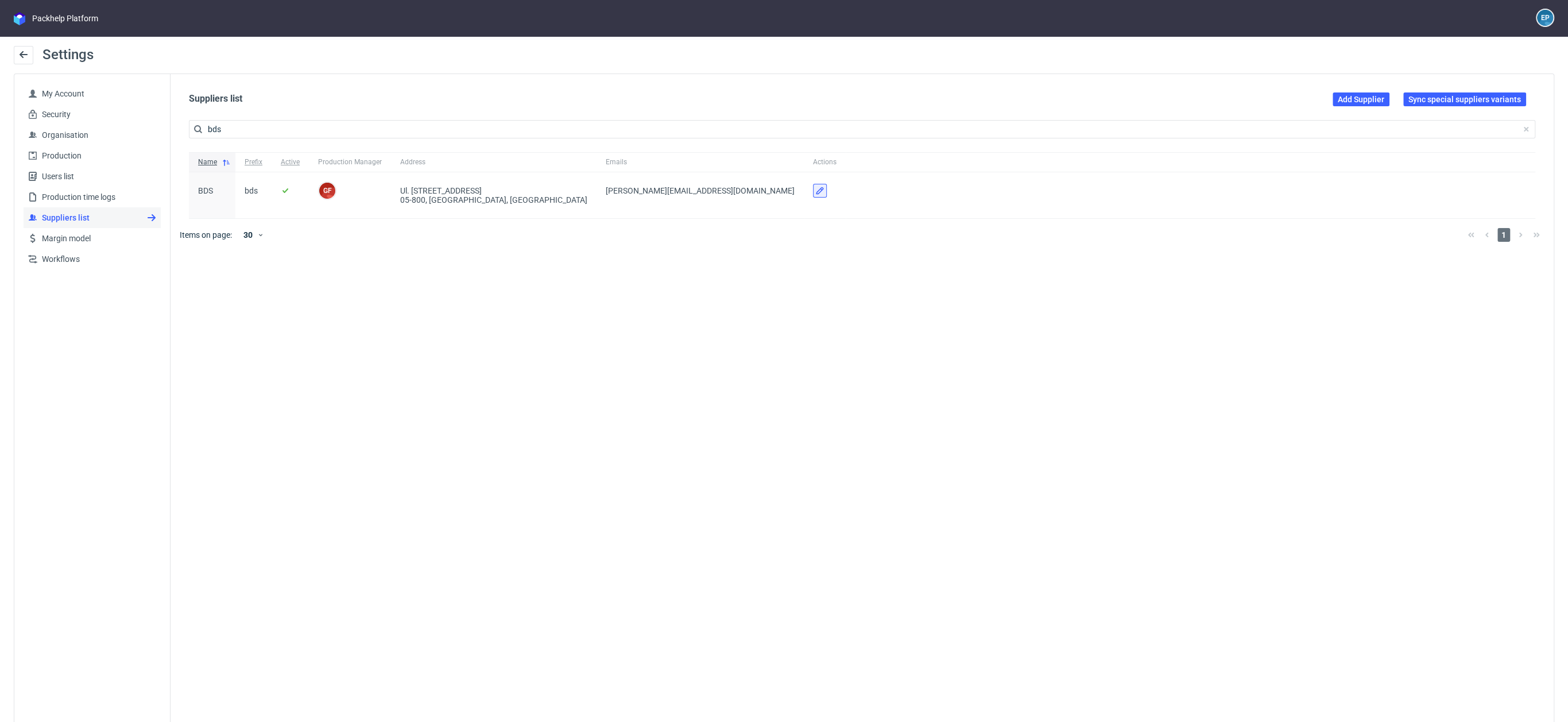
click at [813, 184] on button at bounding box center [820, 191] width 14 height 14
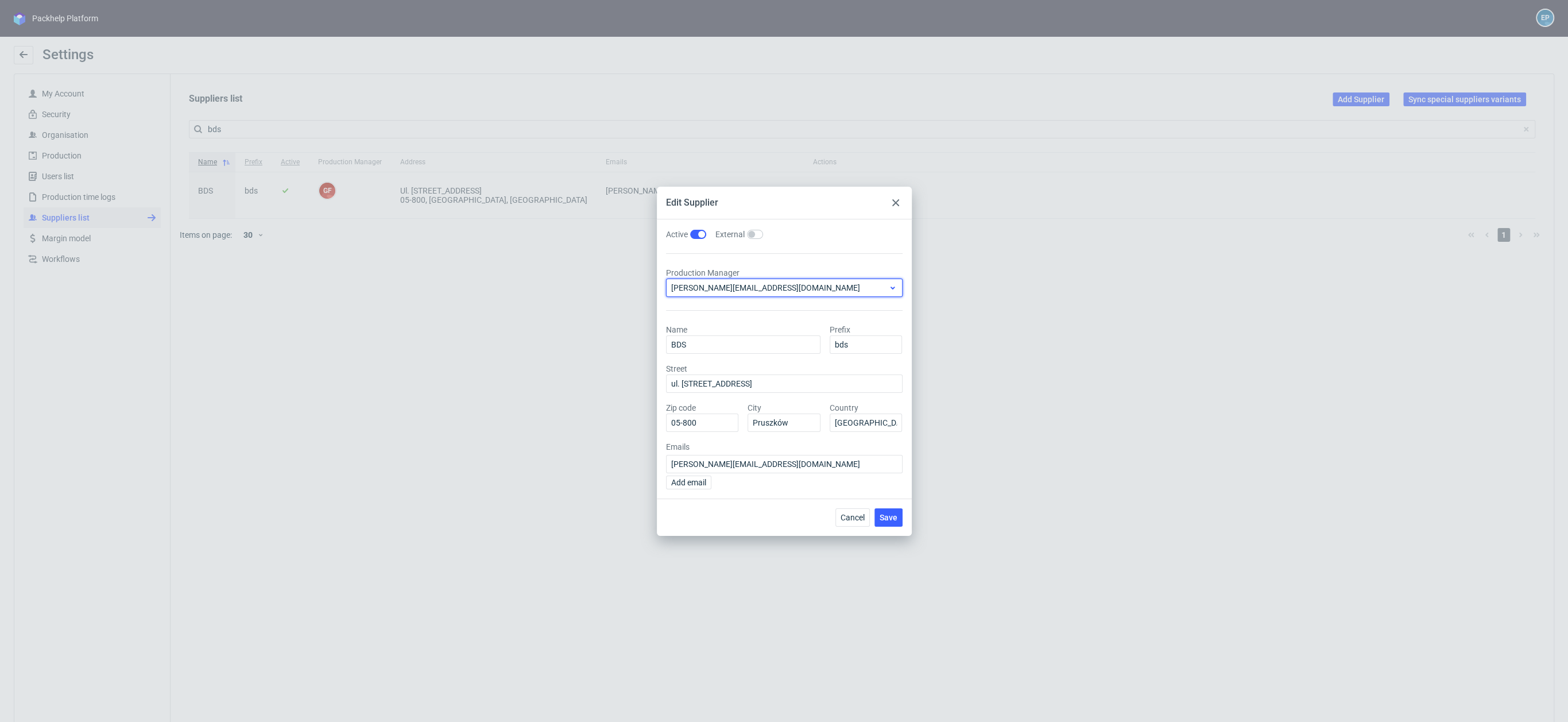
click at [741, 284] on span "[PERSON_NAME][EMAIL_ADDRESS][DOMAIN_NAME]" at bounding box center [780, 287] width 217 height 12
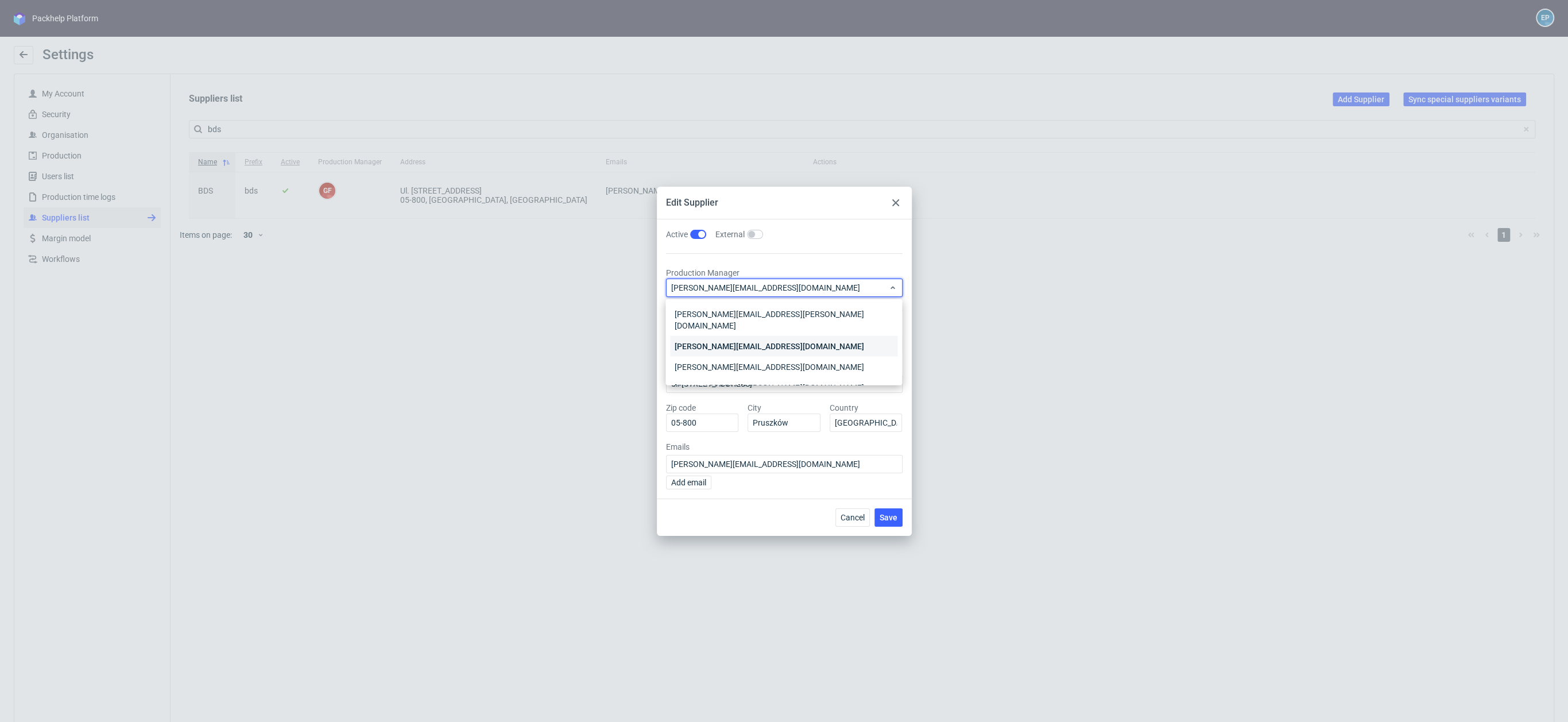
click at [746, 336] on div "[PERSON_NAME][EMAIL_ADDRESS][DOMAIN_NAME]" at bounding box center [784, 346] width 228 height 21
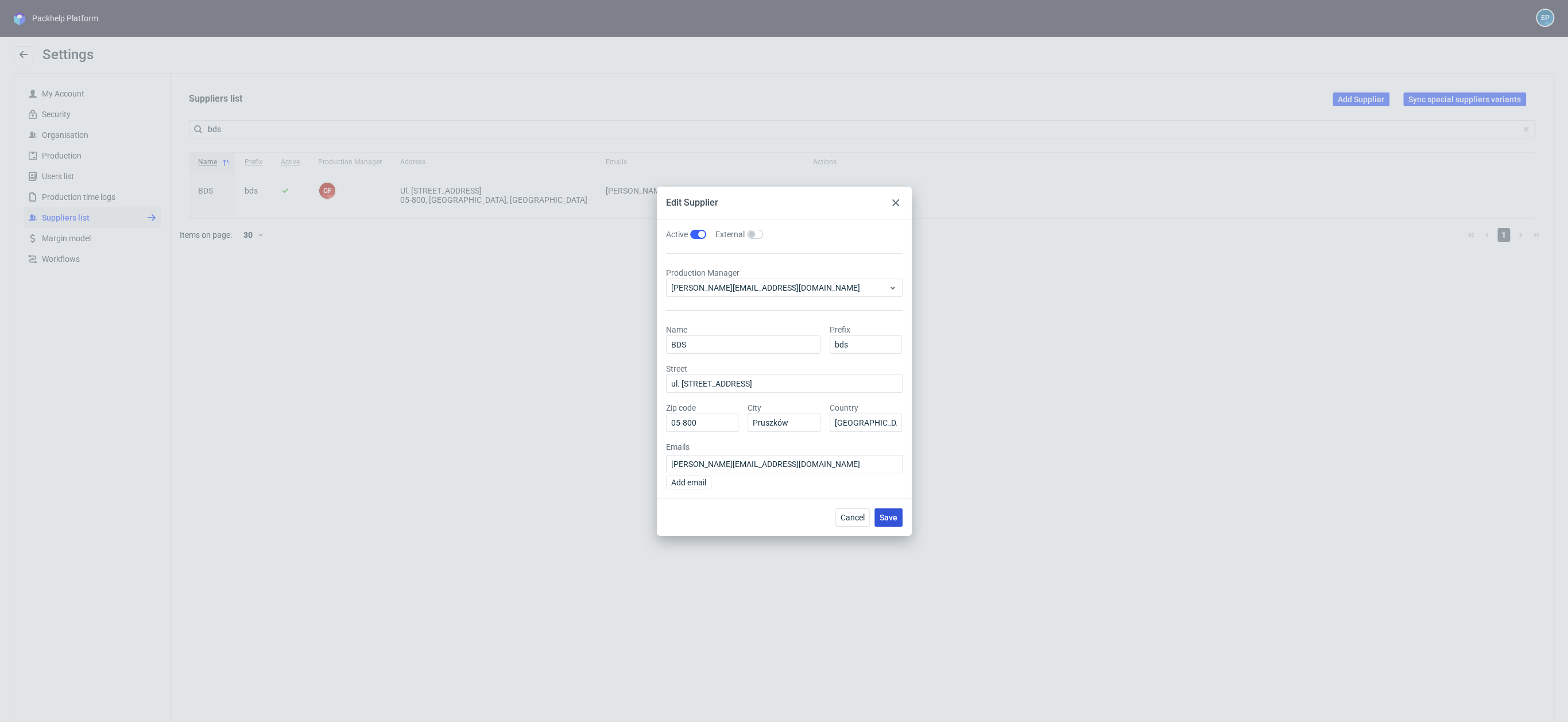
click at [889, 511] on button "Save" at bounding box center [889, 517] width 28 height 18
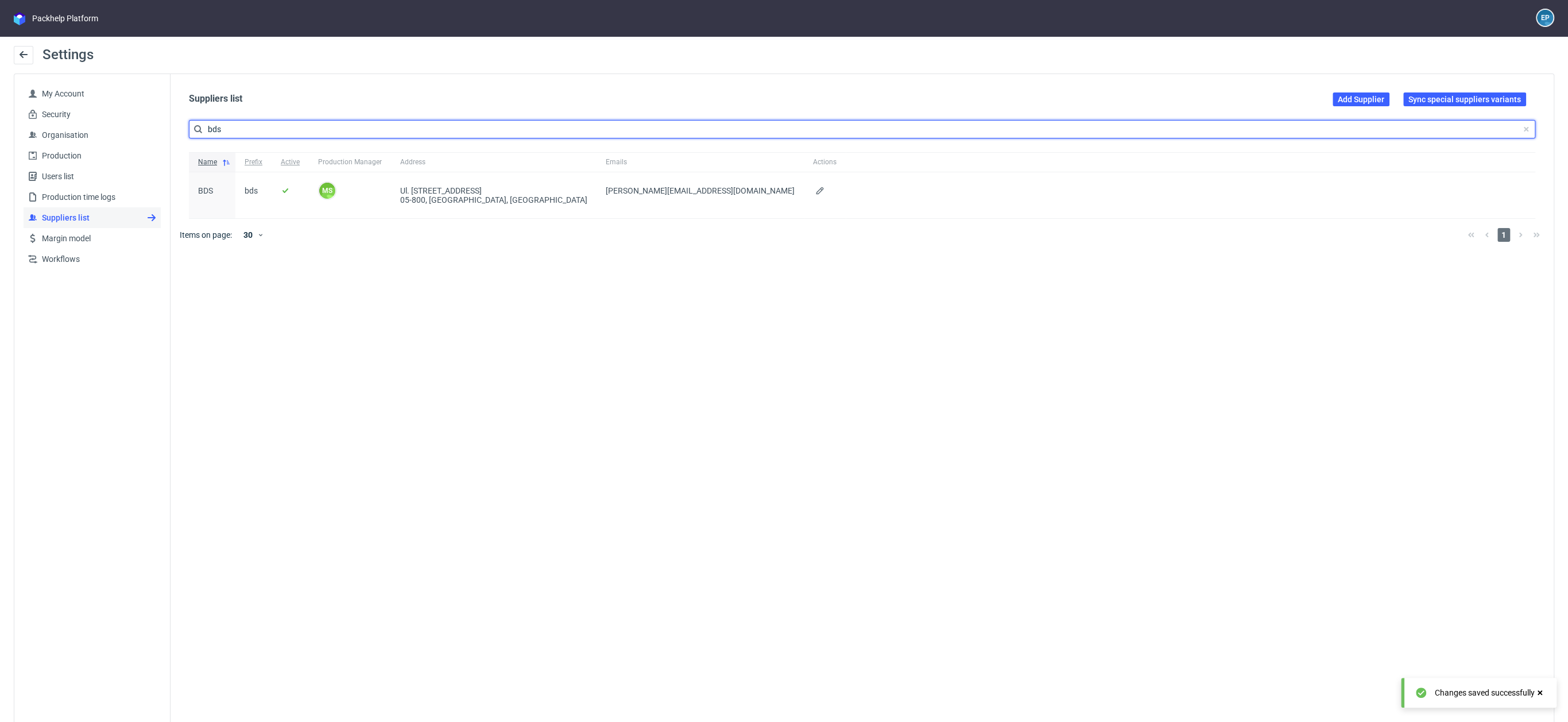
click at [216, 128] on input "bds" at bounding box center [862, 129] width 1346 height 18
type input "marex"
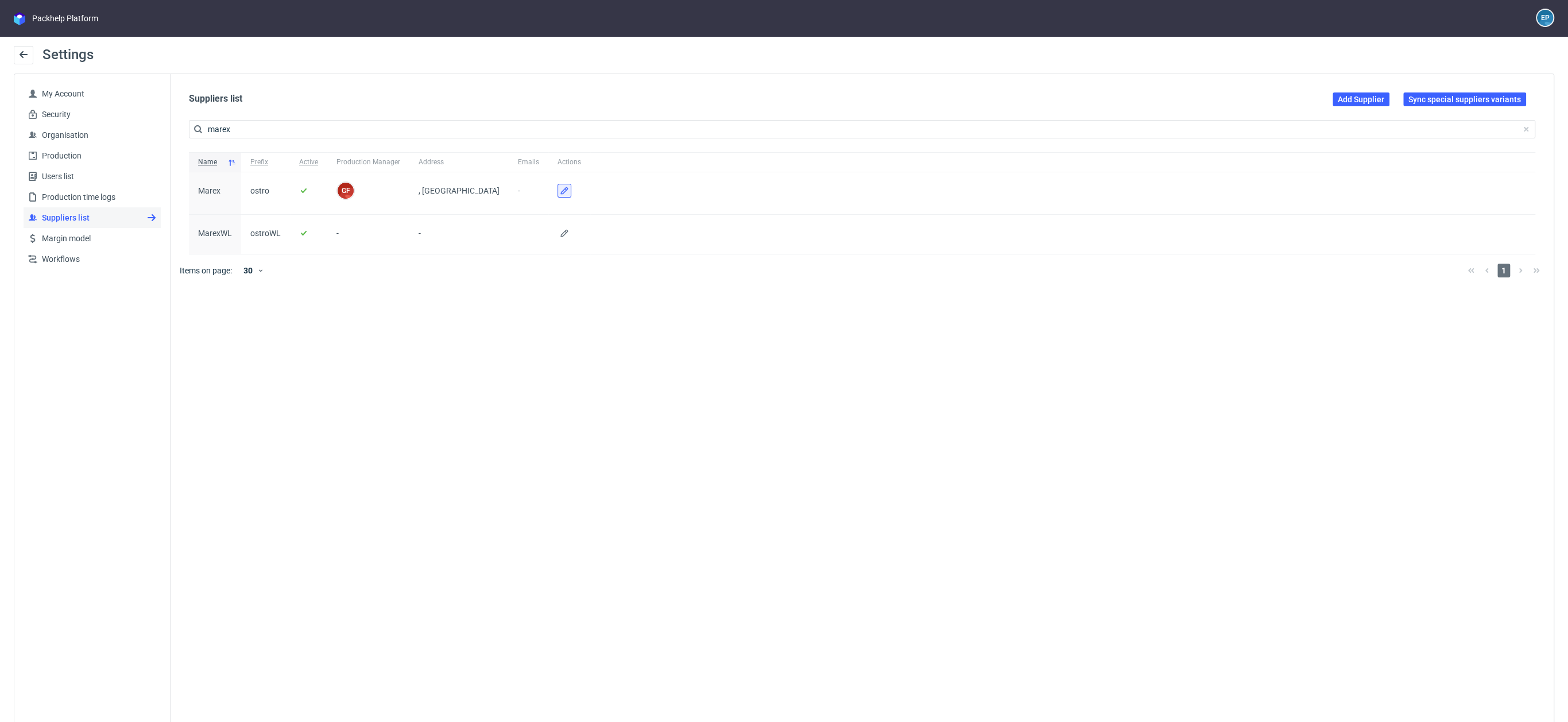
click at [558, 197] on button at bounding box center [564, 191] width 14 height 14
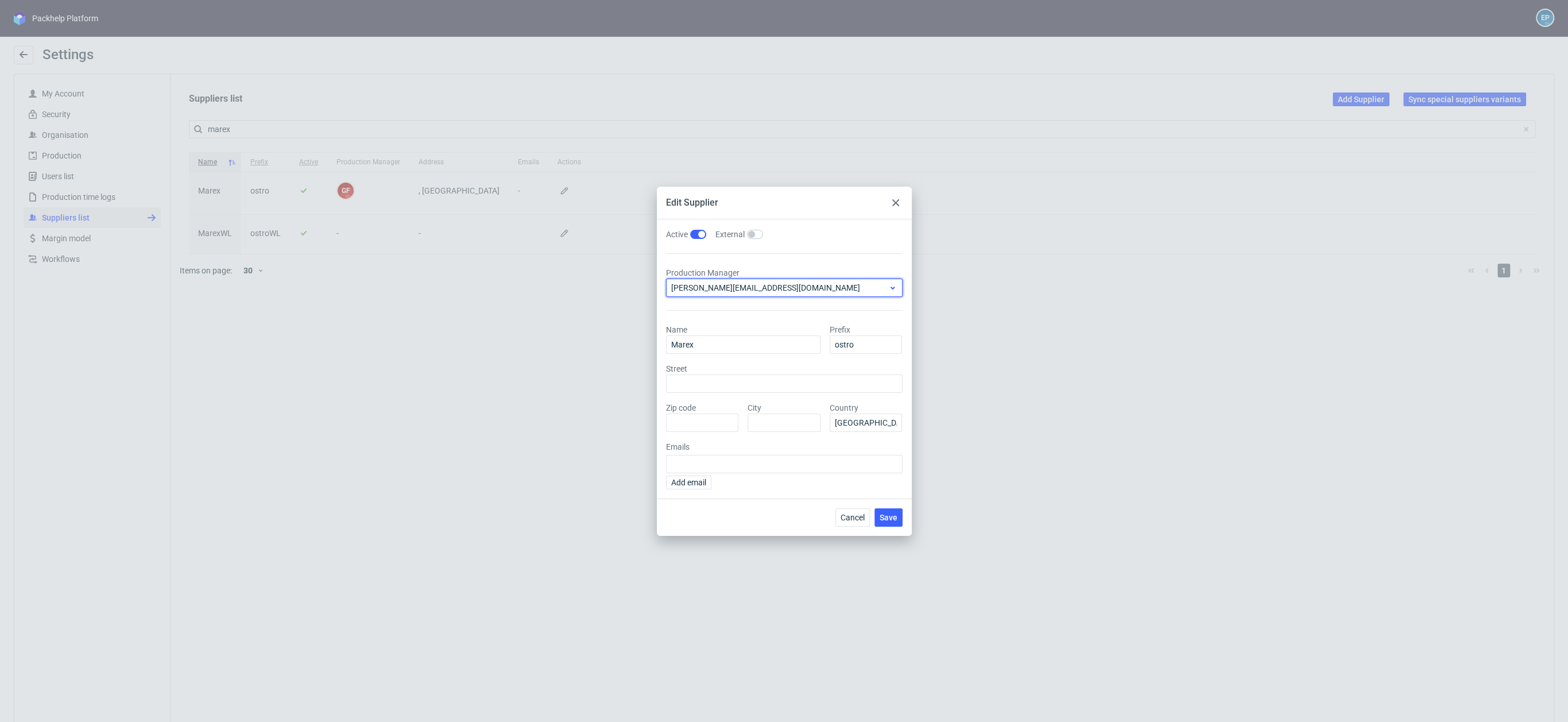
click at [769, 281] on div "[PERSON_NAME][EMAIL_ADDRESS][DOMAIN_NAME]" at bounding box center [784, 287] width 237 height 18
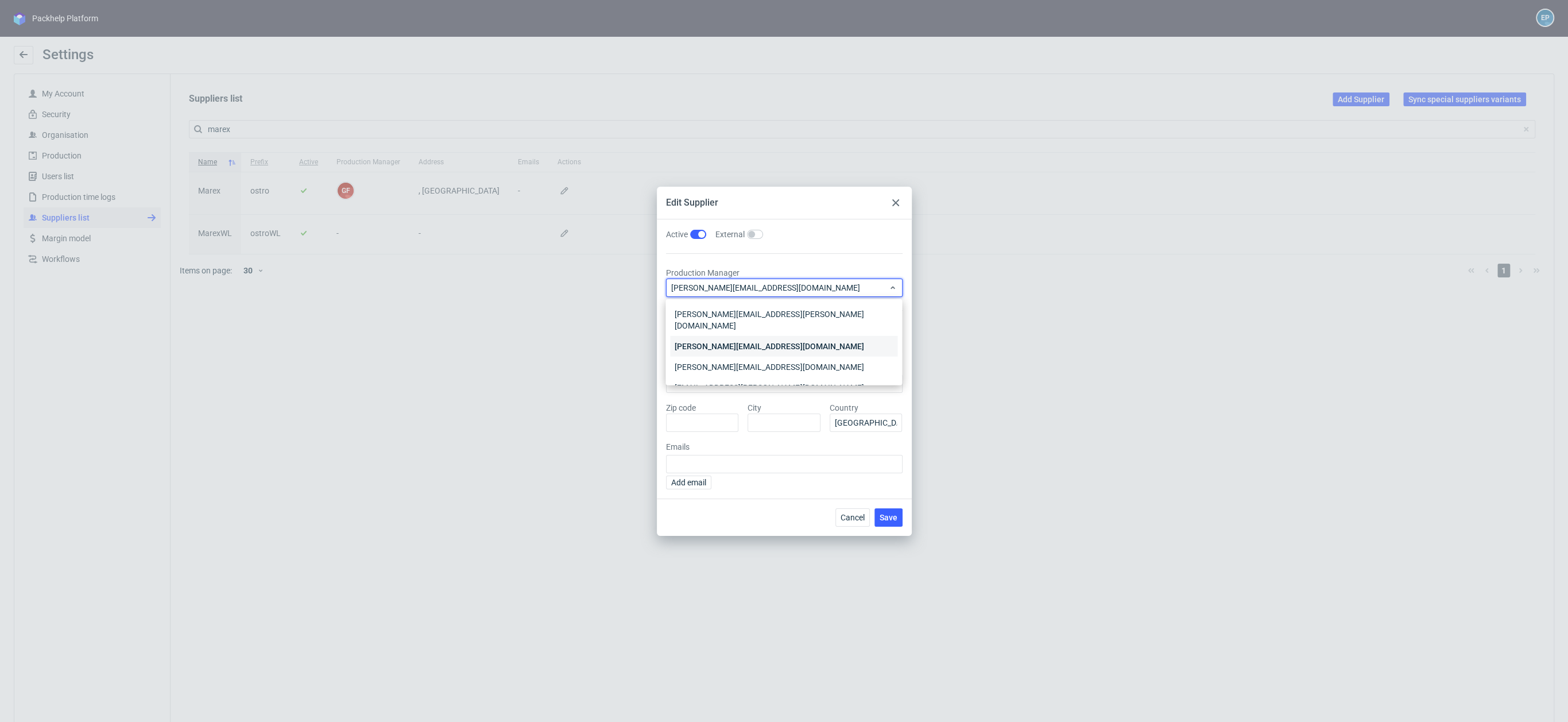
click at [738, 336] on div "[PERSON_NAME][EMAIL_ADDRESS][DOMAIN_NAME]" at bounding box center [784, 346] width 228 height 21
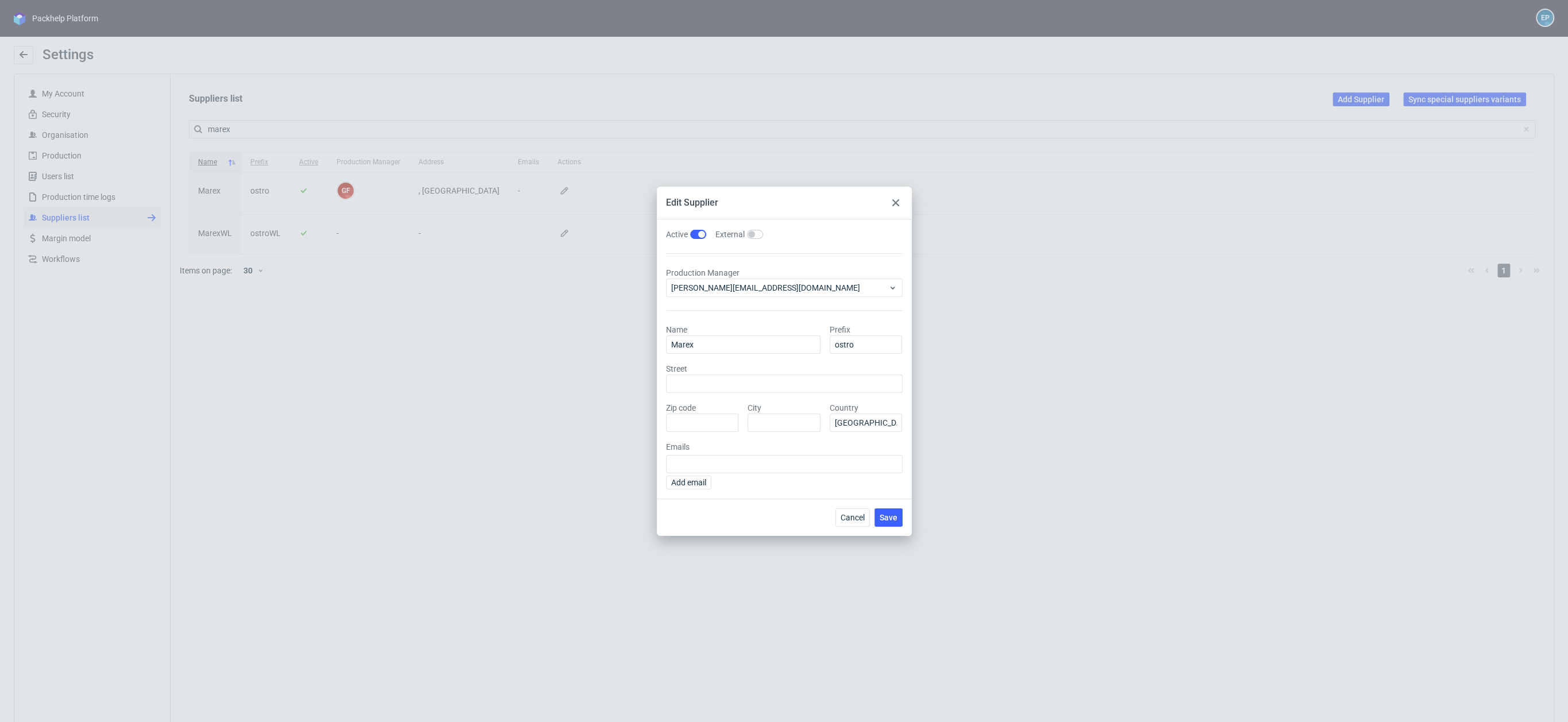
click at [900, 527] on div "Cancel Save" at bounding box center [784, 517] width 255 height 37
click at [897, 525] on button "Save" at bounding box center [889, 517] width 28 height 18
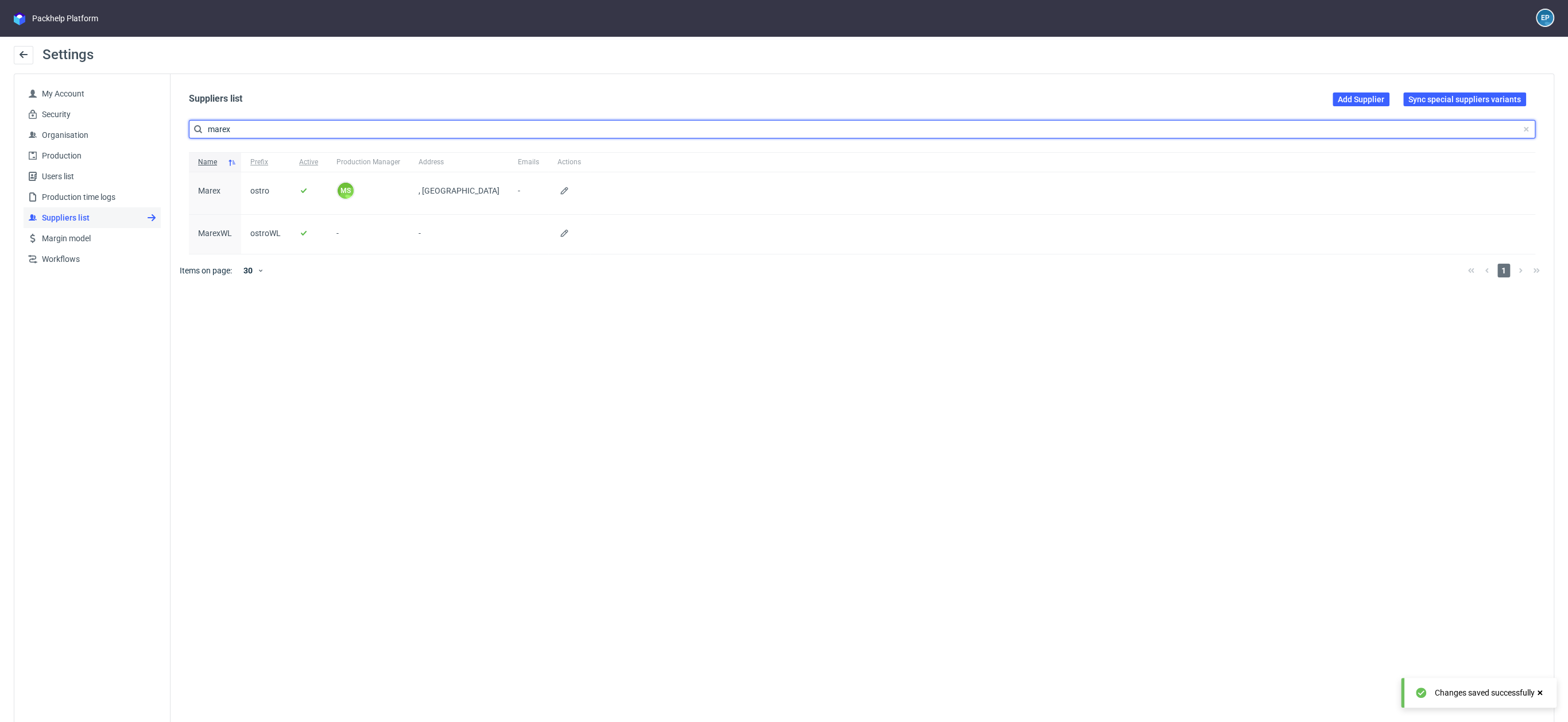
click at [246, 130] on input "marex" at bounding box center [862, 129] width 1346 height 18
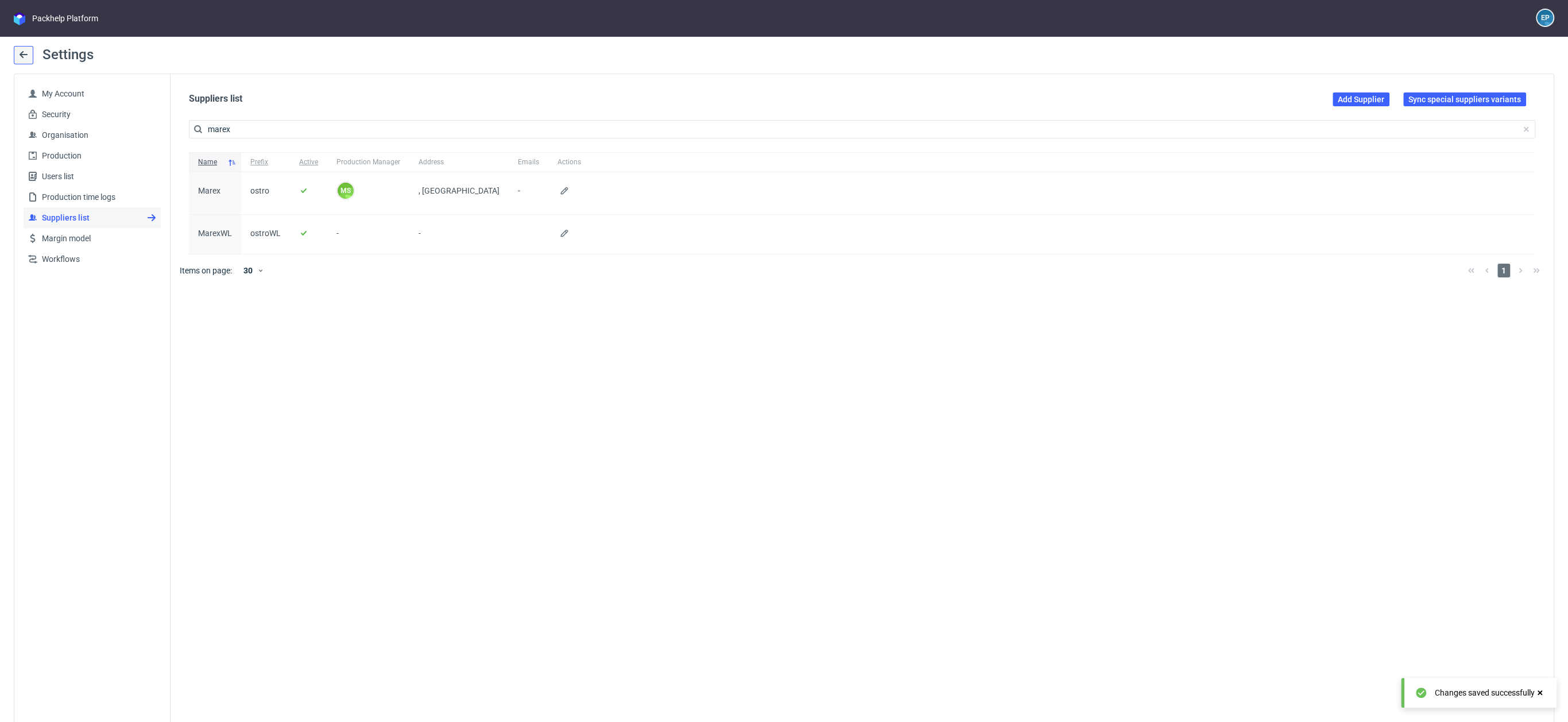
click at [30, 60] on button at bounding box center [24, 55] width 19 height 18
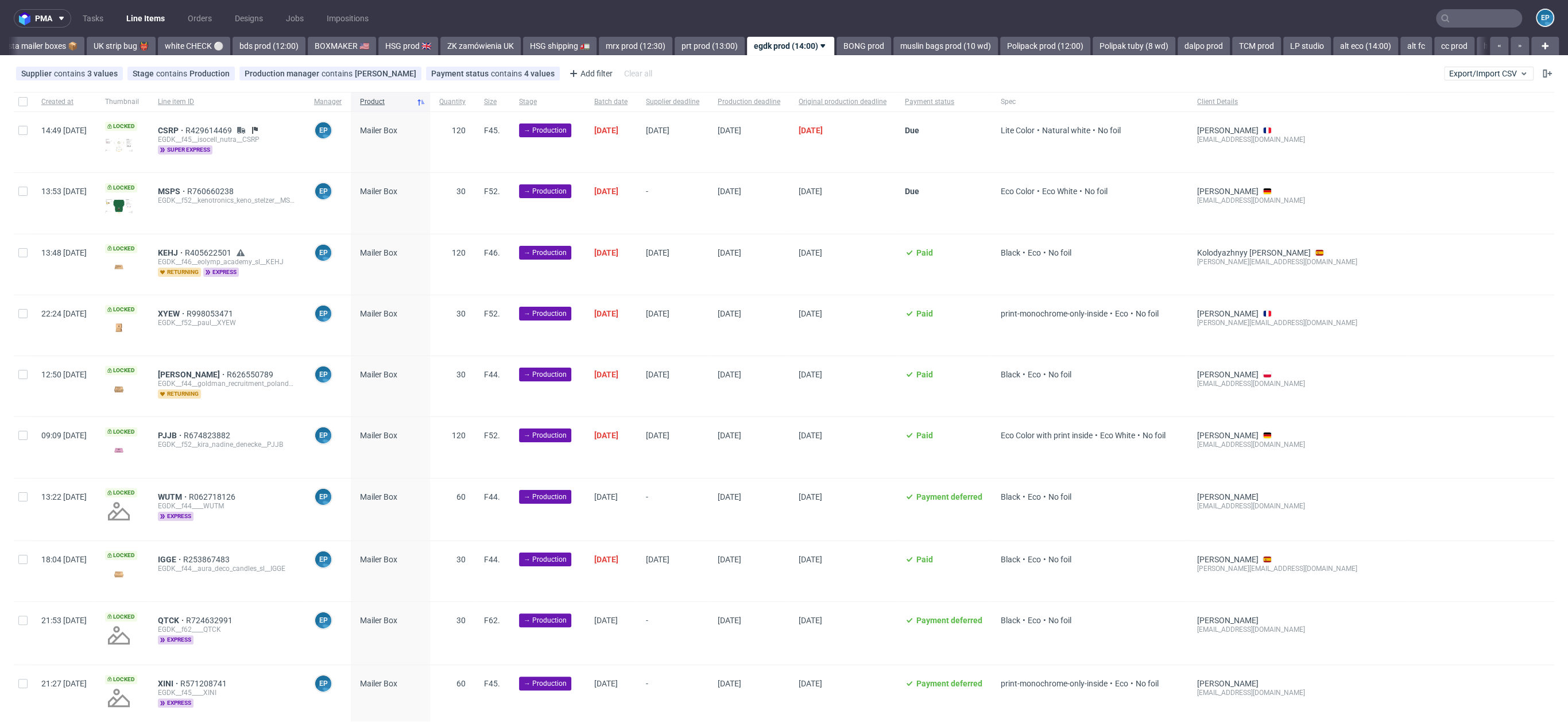
scroll to position [0, 901]
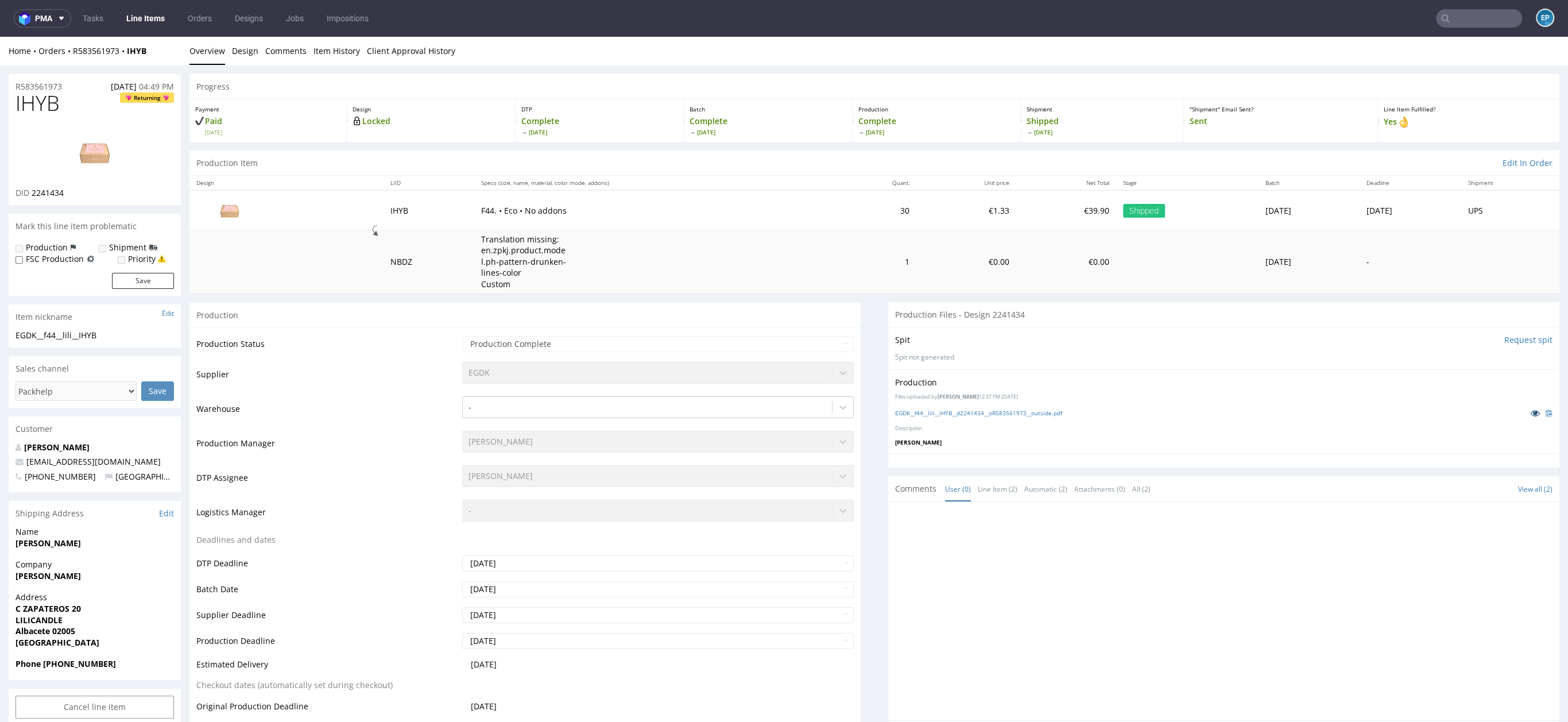
click at [1531, 411] on icon at bounding box center [1535, 413] width 9 height 8
click at [96, 171] on img at bounding box center [94, 152] width 92 height 52
click at [956, 415] on link "EGDK__f44__lili__IHYB__d2241434__oR583561973__outside.pdf" at bounding box center [979, 413] width 167 height 8
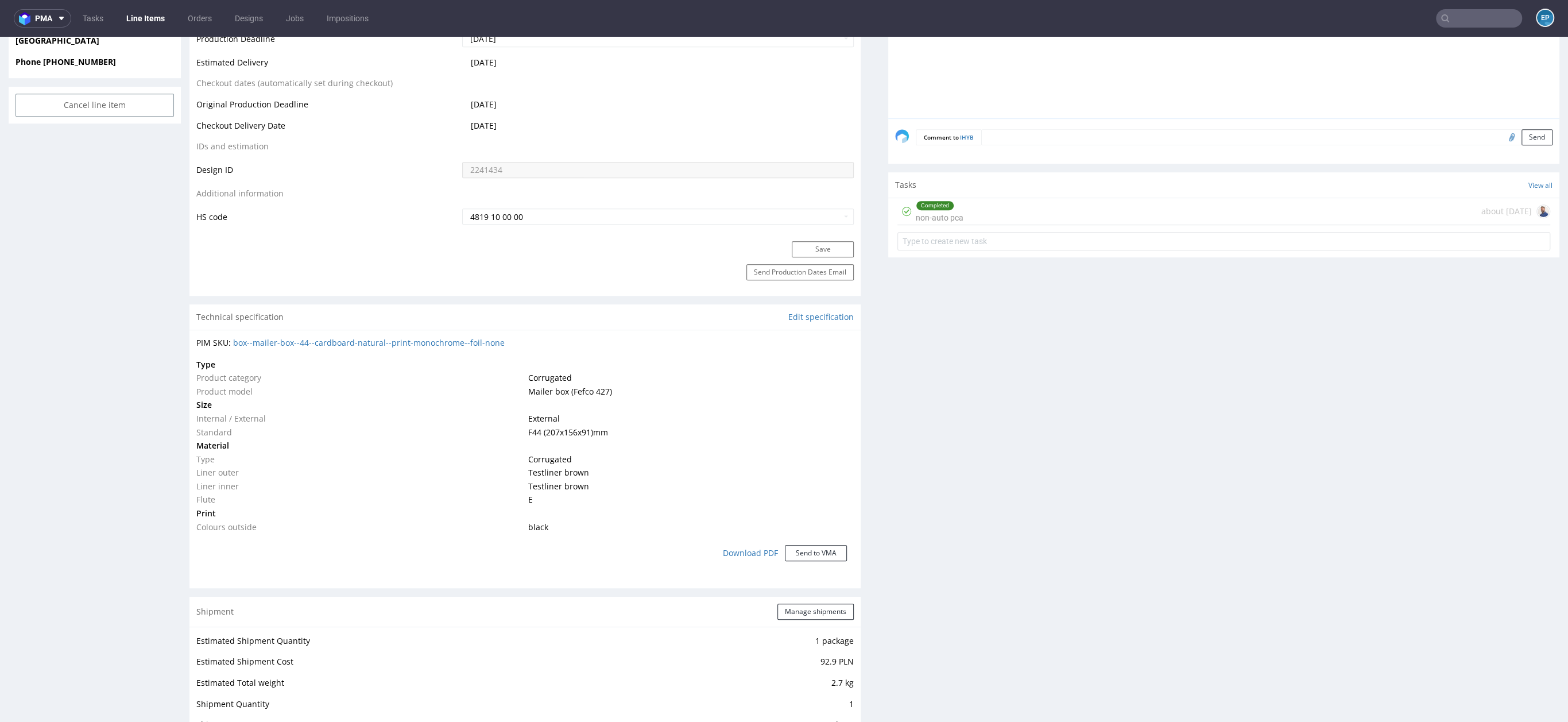
scroll to position [602, 0]
drag, startPoint x: 514, startPoint y: 337, endPoint x: 234, endPoint y: 346, distance: 280.1
click at [234, 346] on div "PIM SKU: box--mailer-box--44--cardboard-natural--print-monochrome--foil-none" at bounding box center [525, 343] width 657 height 12
copy link "box--mailer-box--44--cardboard-natural--print-monochrome--foil-none"
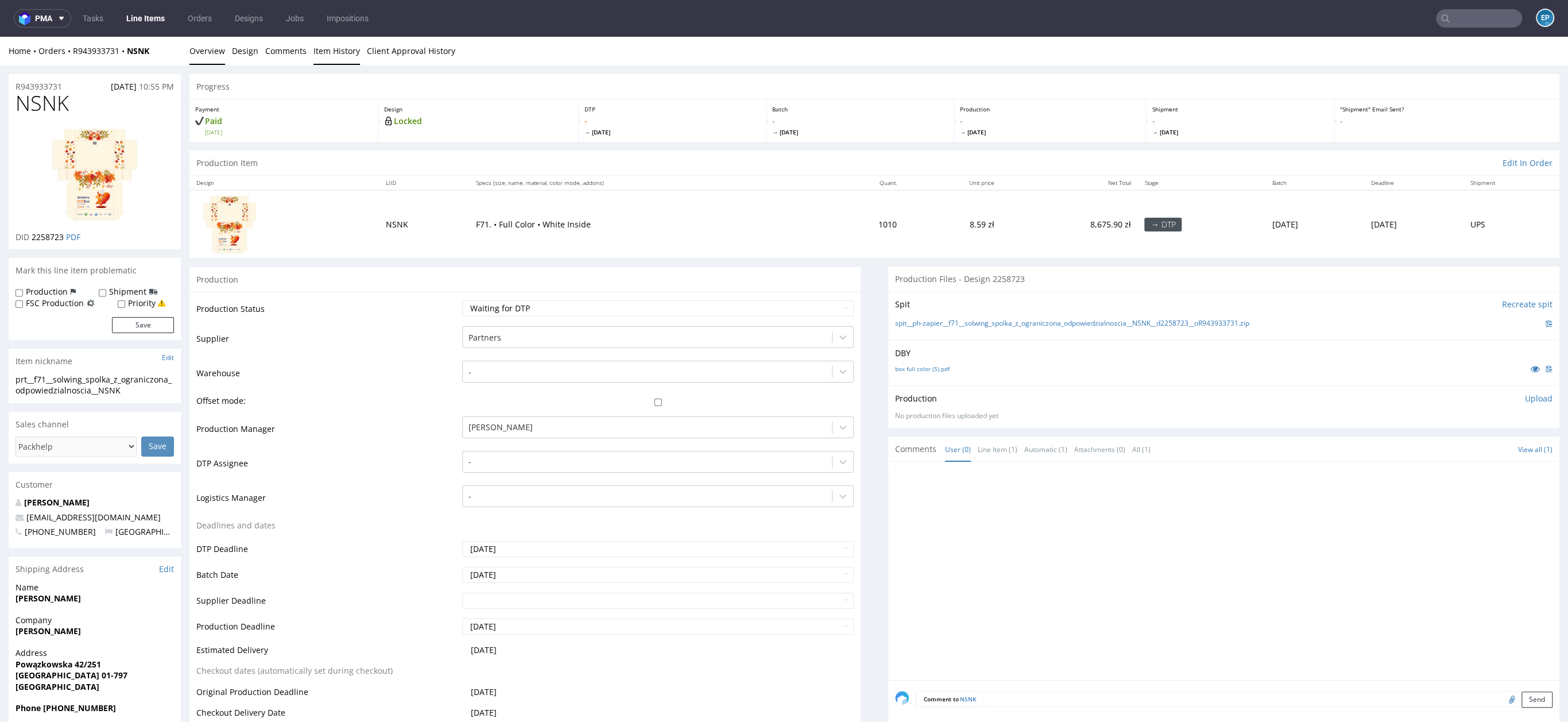
click at [317, 54] on link "Item History" at bounding box center [337, 51] width 46 height 28
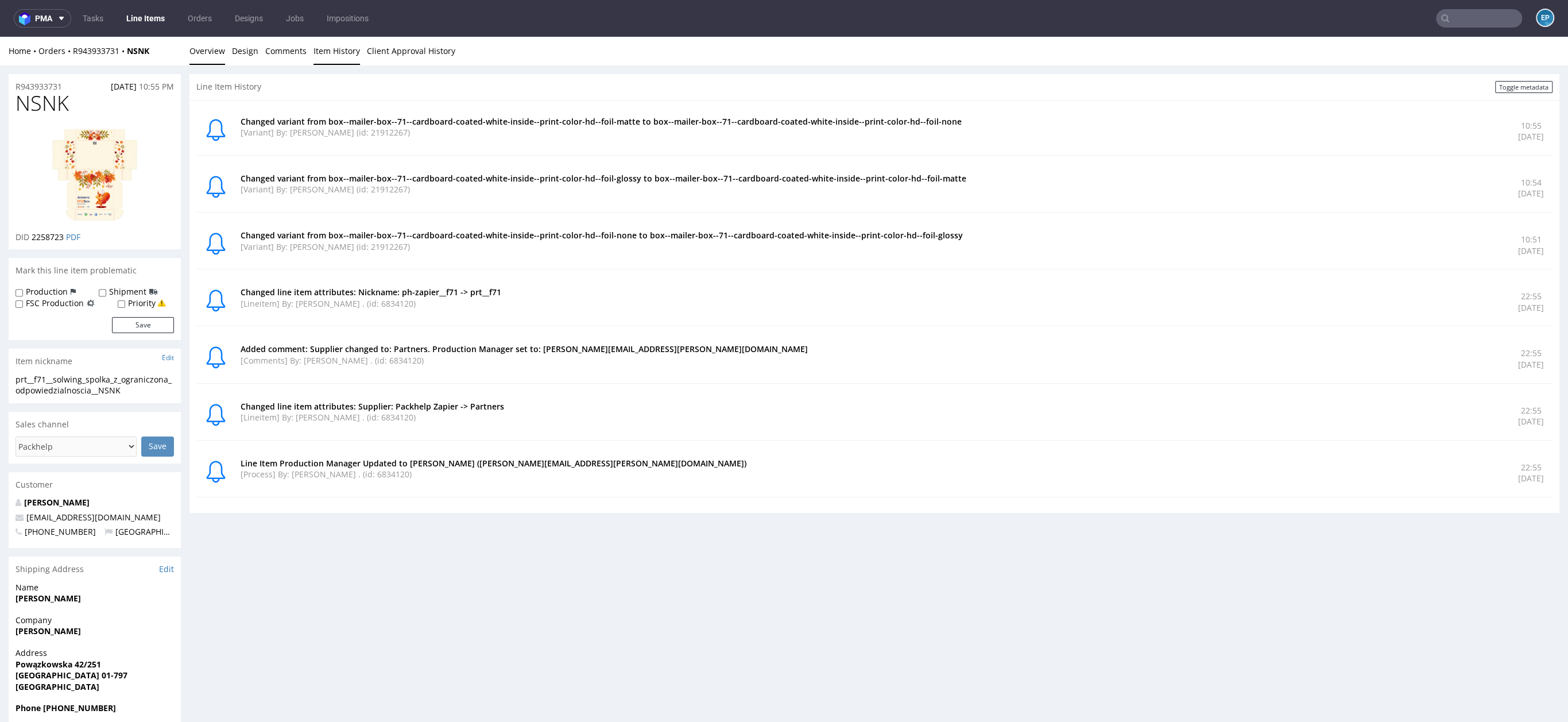
click at [203, 59] on link "Overview" at bounding box center [207, 51] width 35 height 28
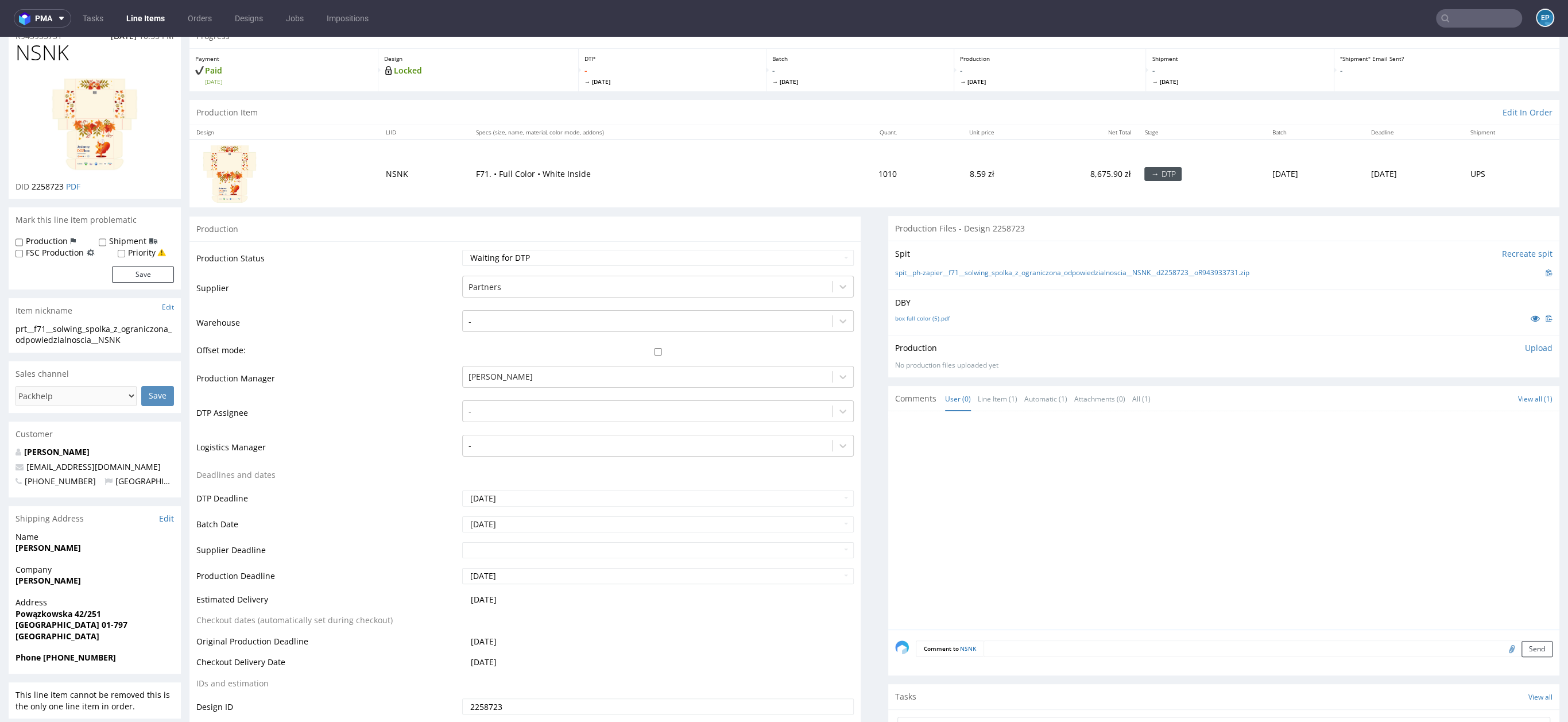
scroll to position [54, 0]
click at [1441, 19] on icon at bounding box center [1445, 18] width 9 height 9
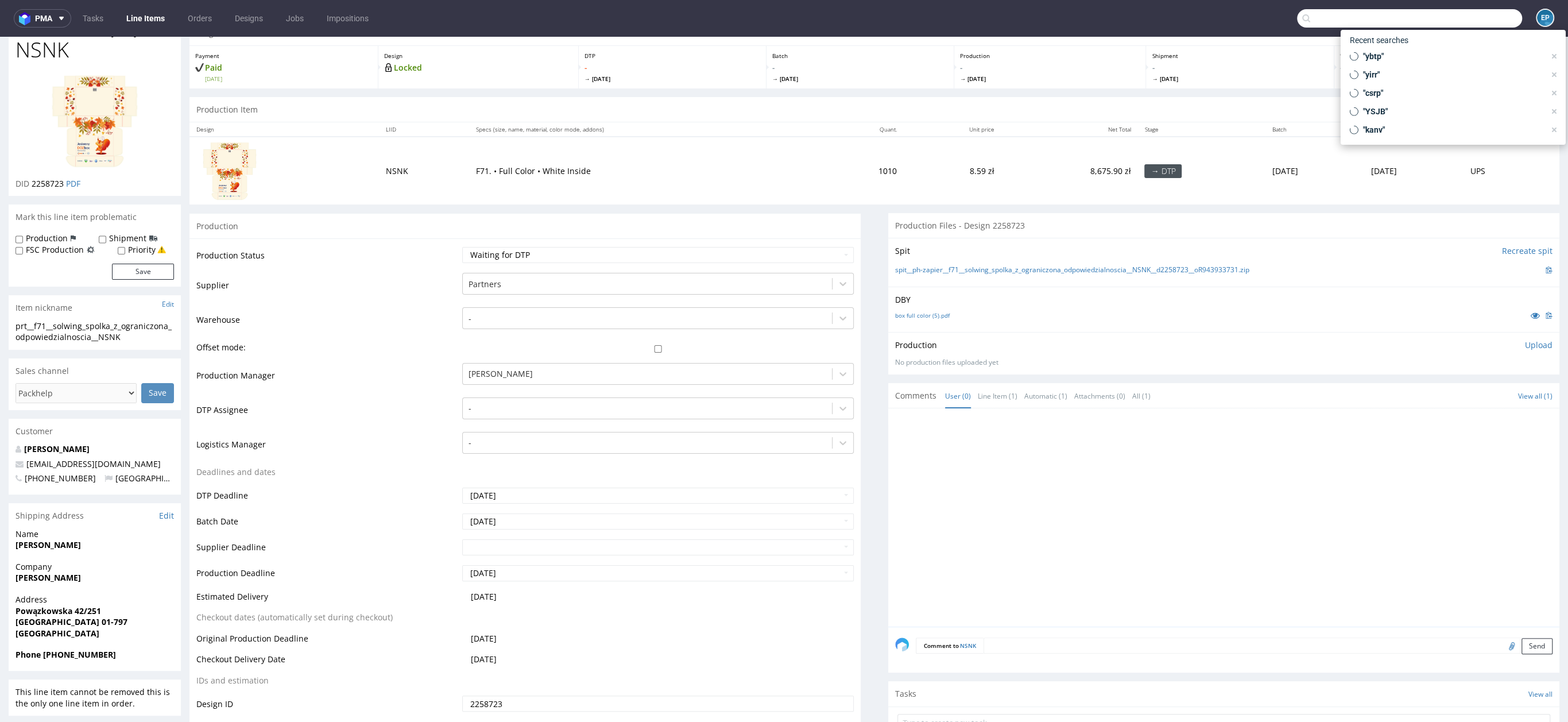
click at [1461, 18] on input "text" at bounding box center [1410, 18] width 225 height 18
type input "tqxg"
click at [1416, 54] on div "TQXG dlp__x50-6000-x-5-cm__aquilina__ TQXG" at bounding box center [1398, 61] width 207 height 21
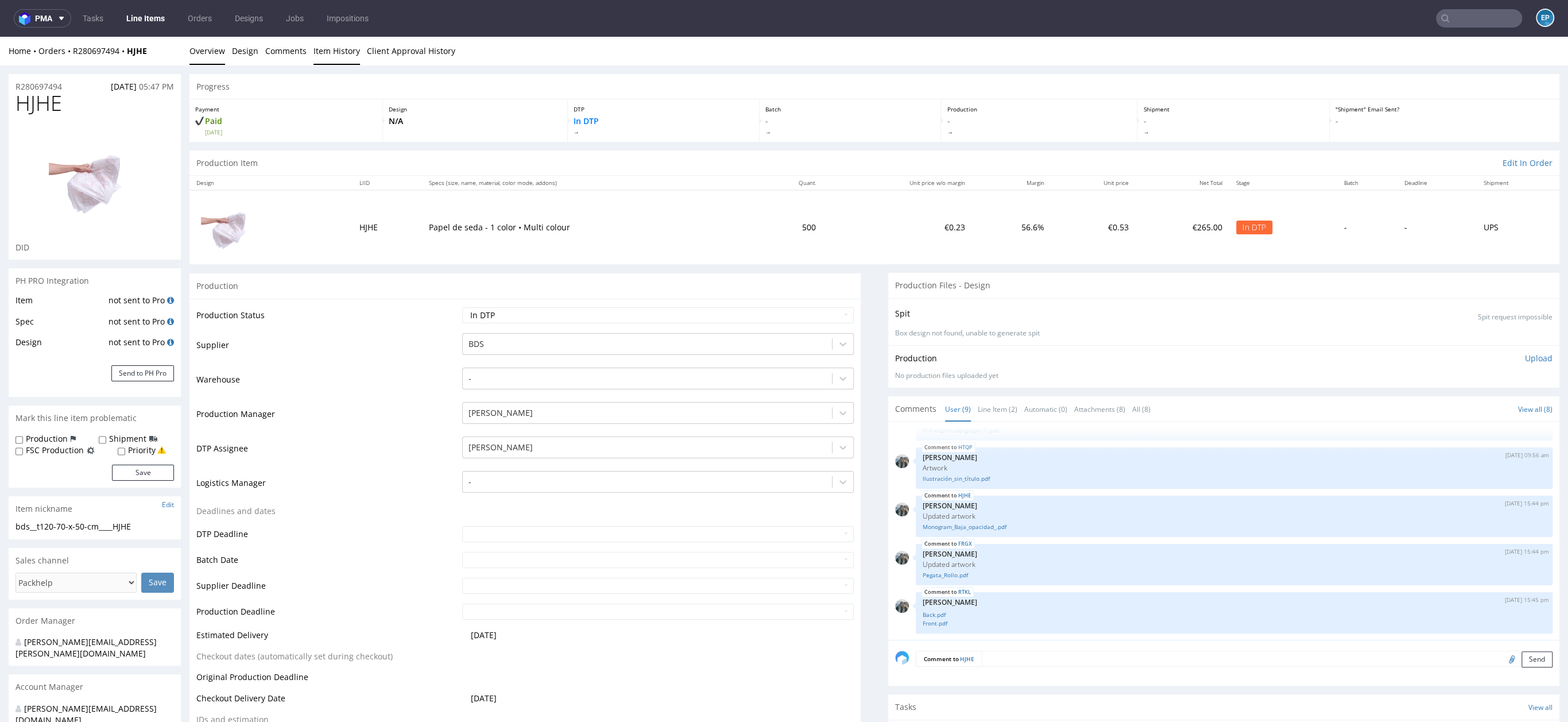
click at [324, 57] on link "Item History" at bounding box center [337, 51] width 46 height 28
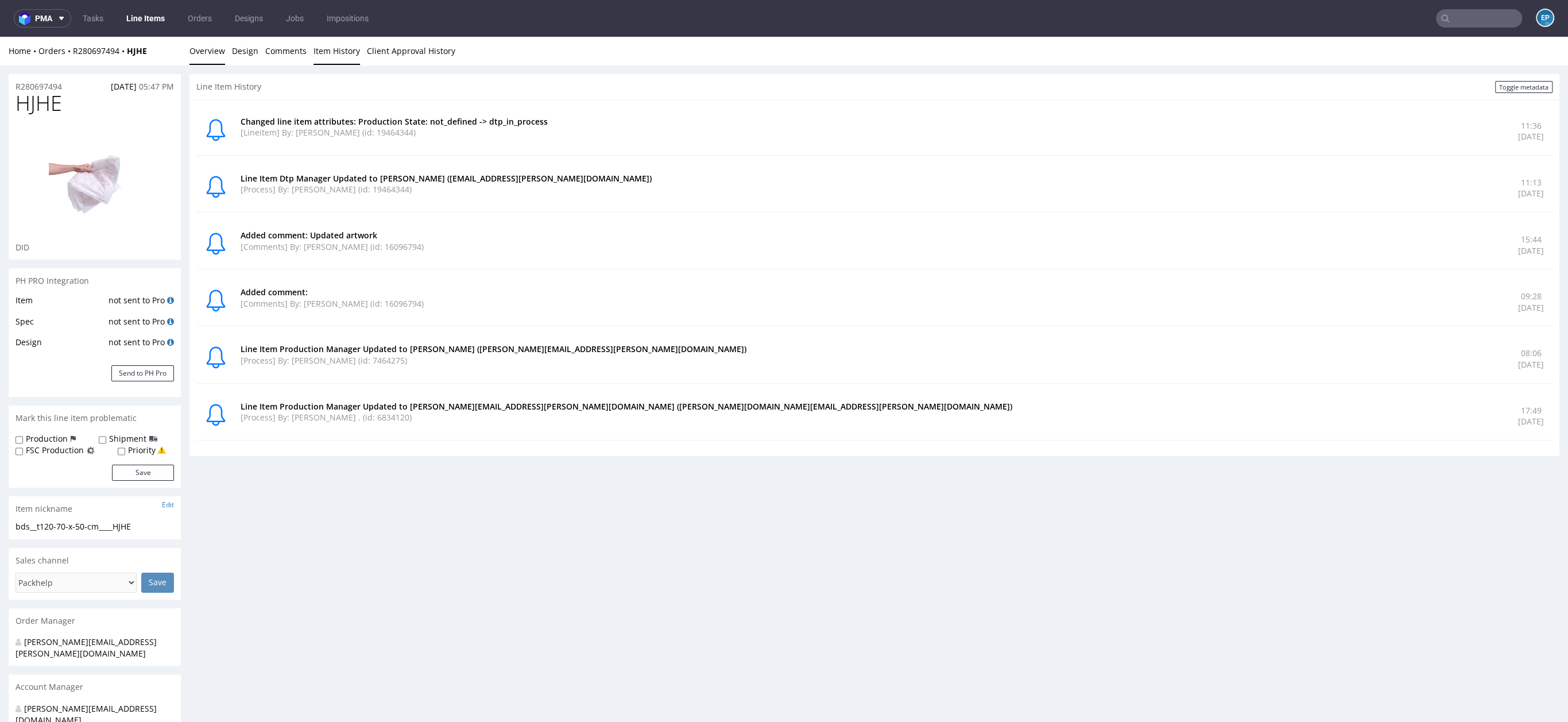
click at [203, 48] on link "Overview" at bounding box center [207, 51] width 35 height 28
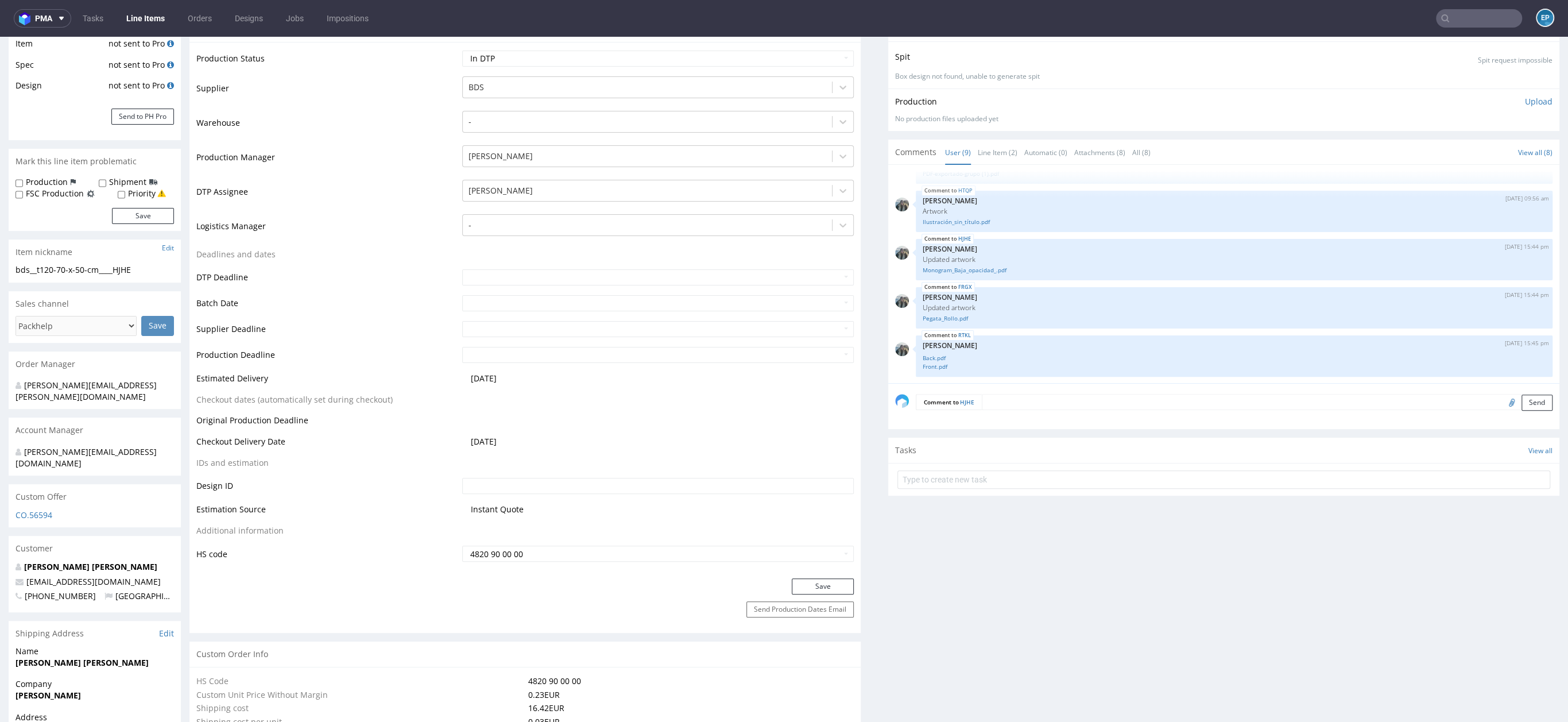
scroll to position [177, 0]
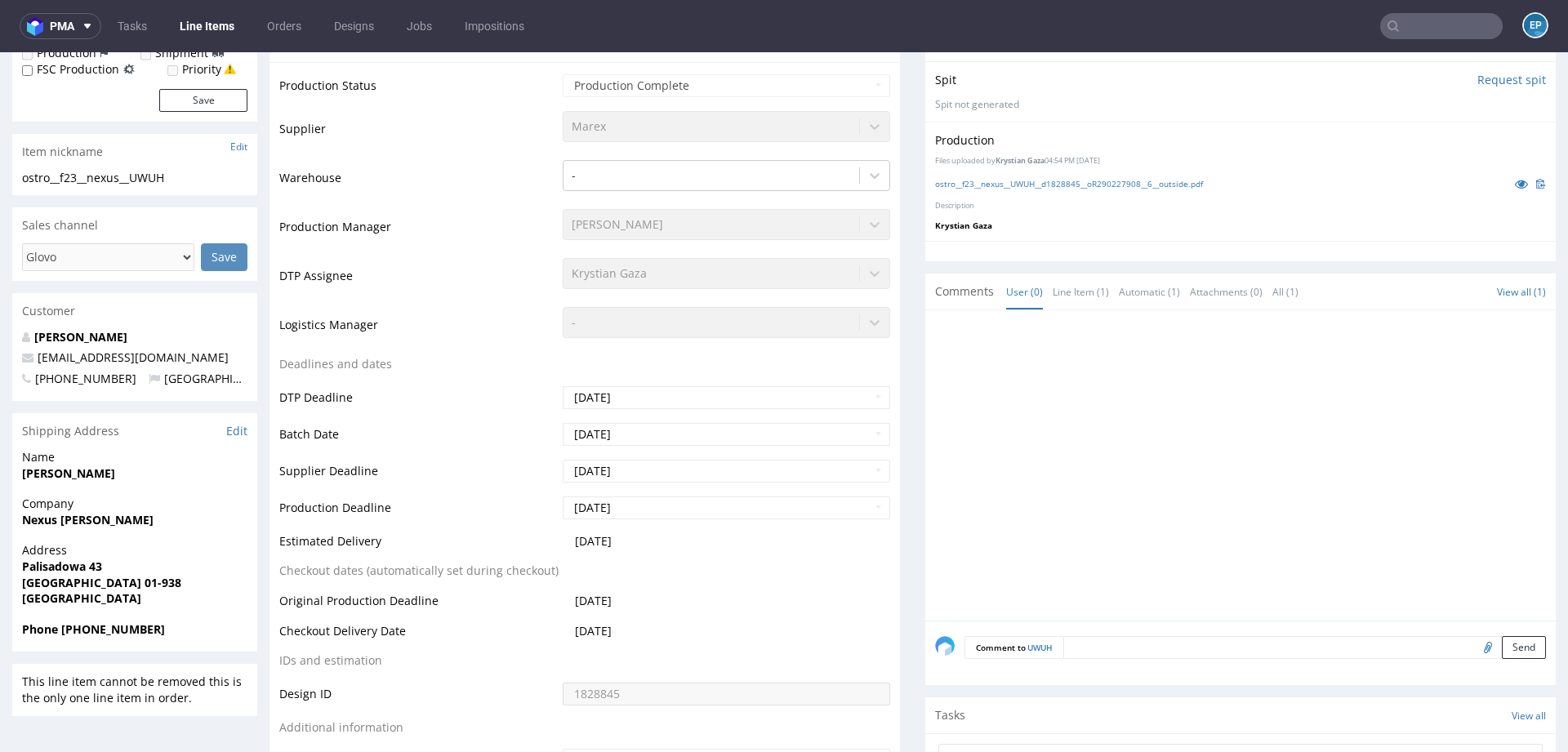
scroll to position [226, 0]
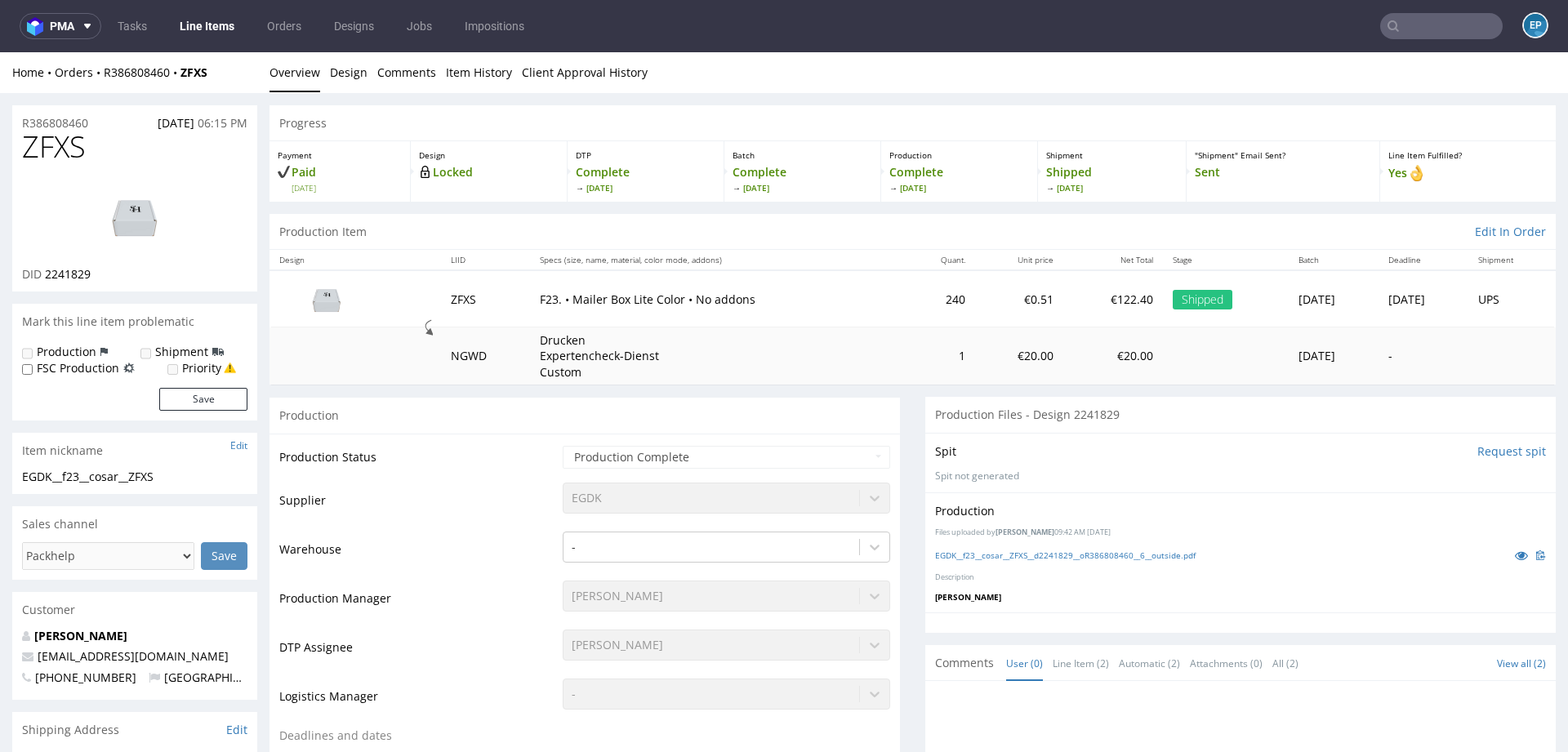
click at [1430, 22] on input "text" at bounding box center [1441, 26] width 122 height 26
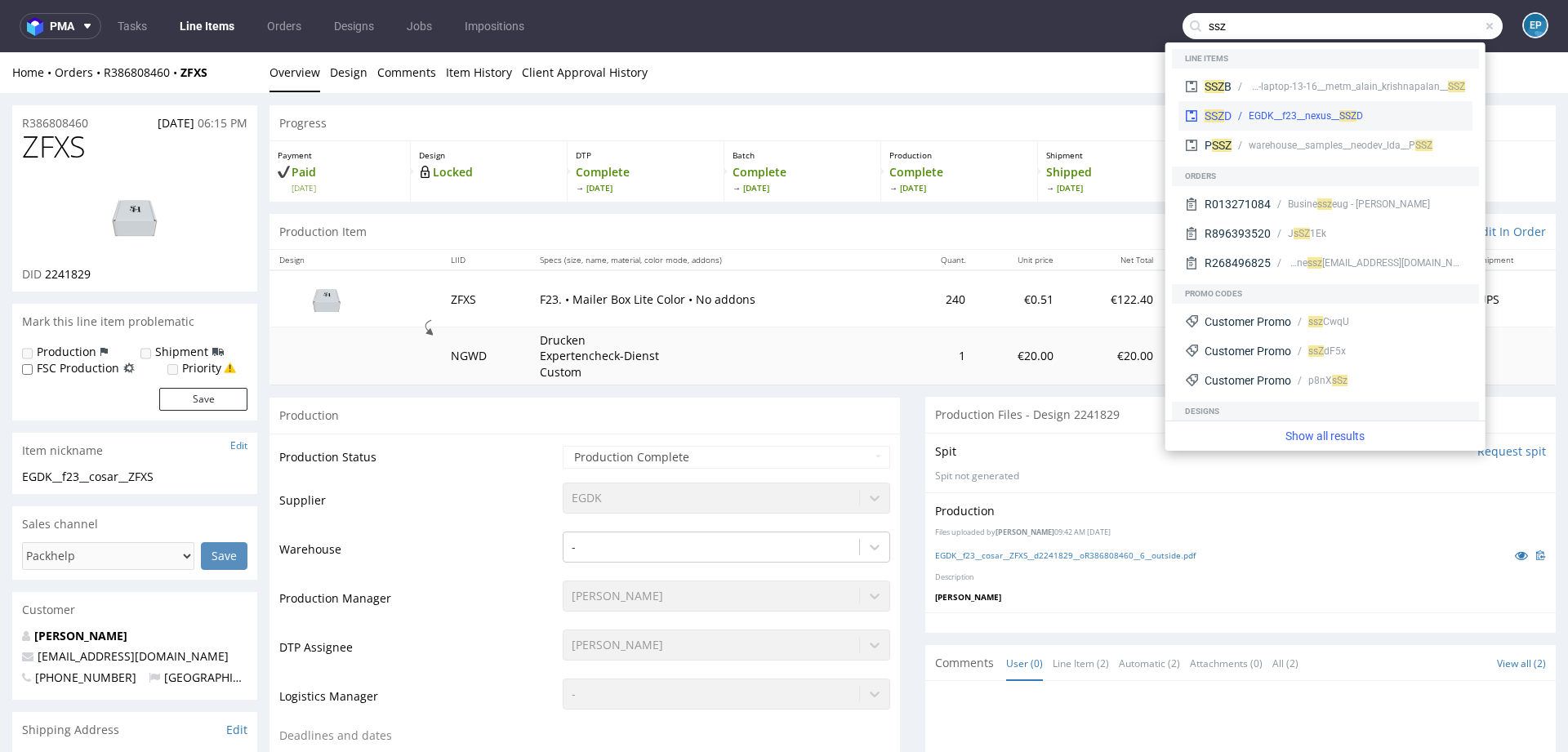
type input "ssz"
click at [1313, 110] on div "EGDK__f23__nexus__ SS" at bounding box center [1300, 115] width 102 height 15
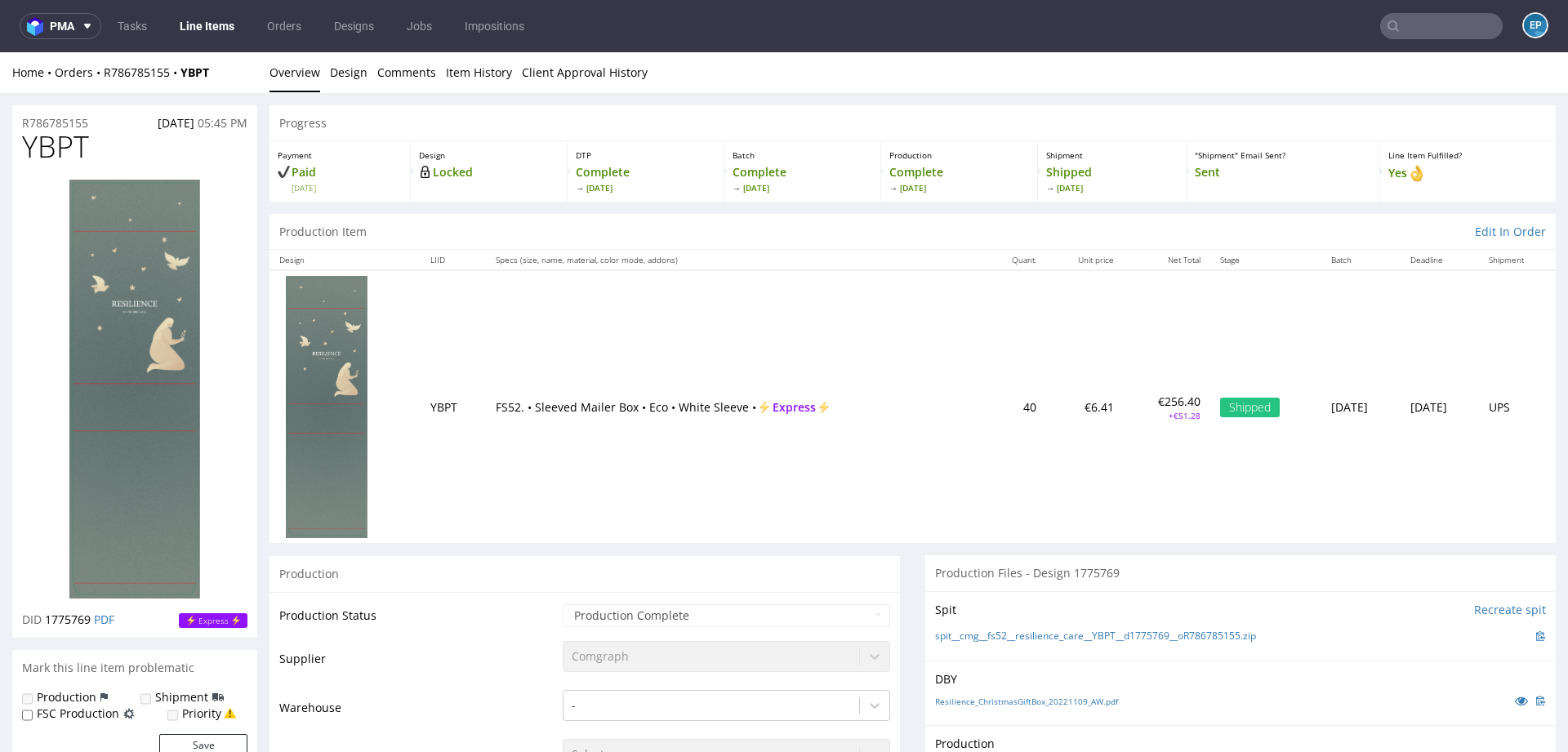
drag, startPoint x: 0, startPoint y: 0, endPoint x: 1417, endPoint y: 31, distance: 1417.3
click at [1417, 31] on input "text" at bounding box center [1441, 26] width 122 height 26
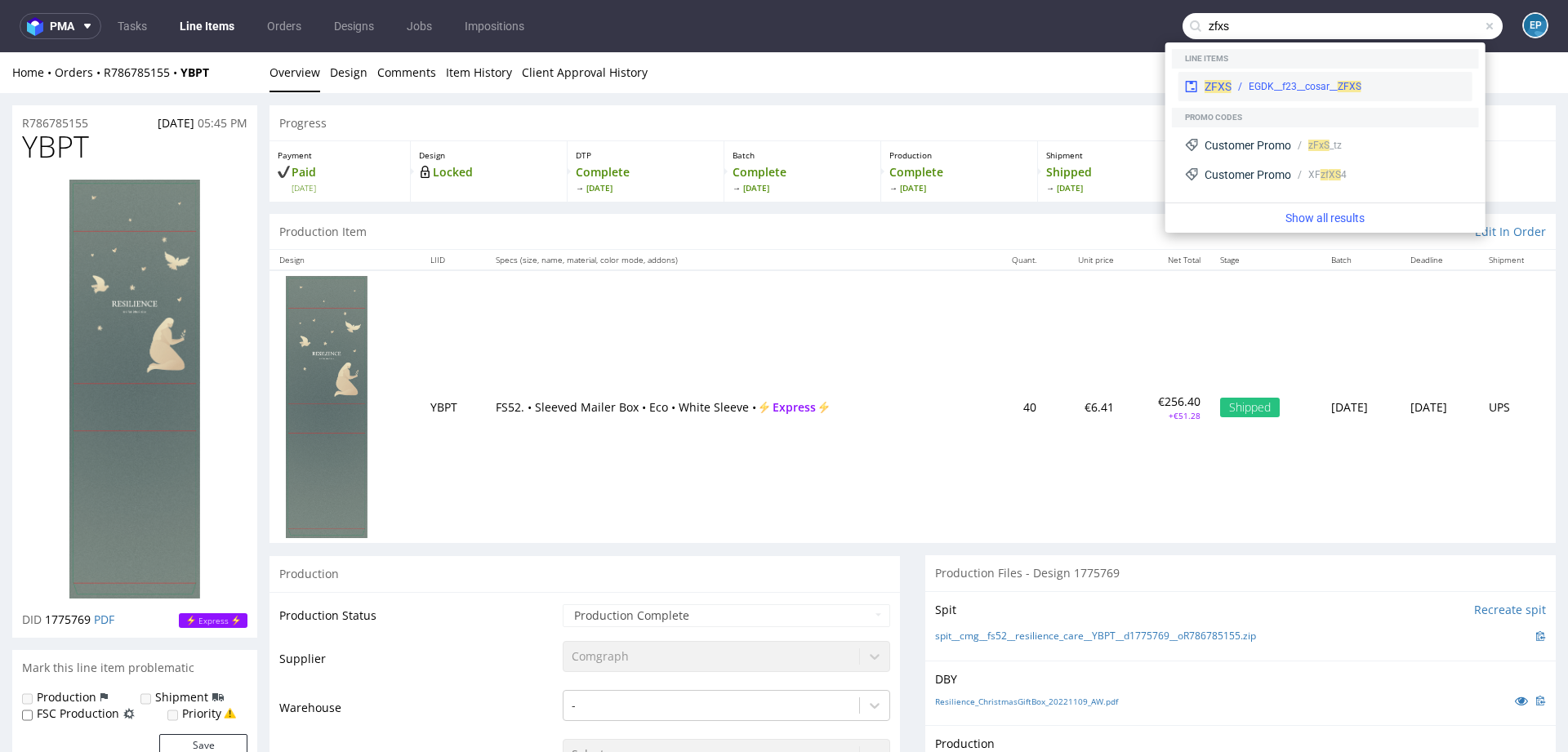
type input "zfxs"
click at [1244, 81] on div "EGDK__f23__cosar__ ZFXS" at bounding box center [1348, 86] width 235 height 15
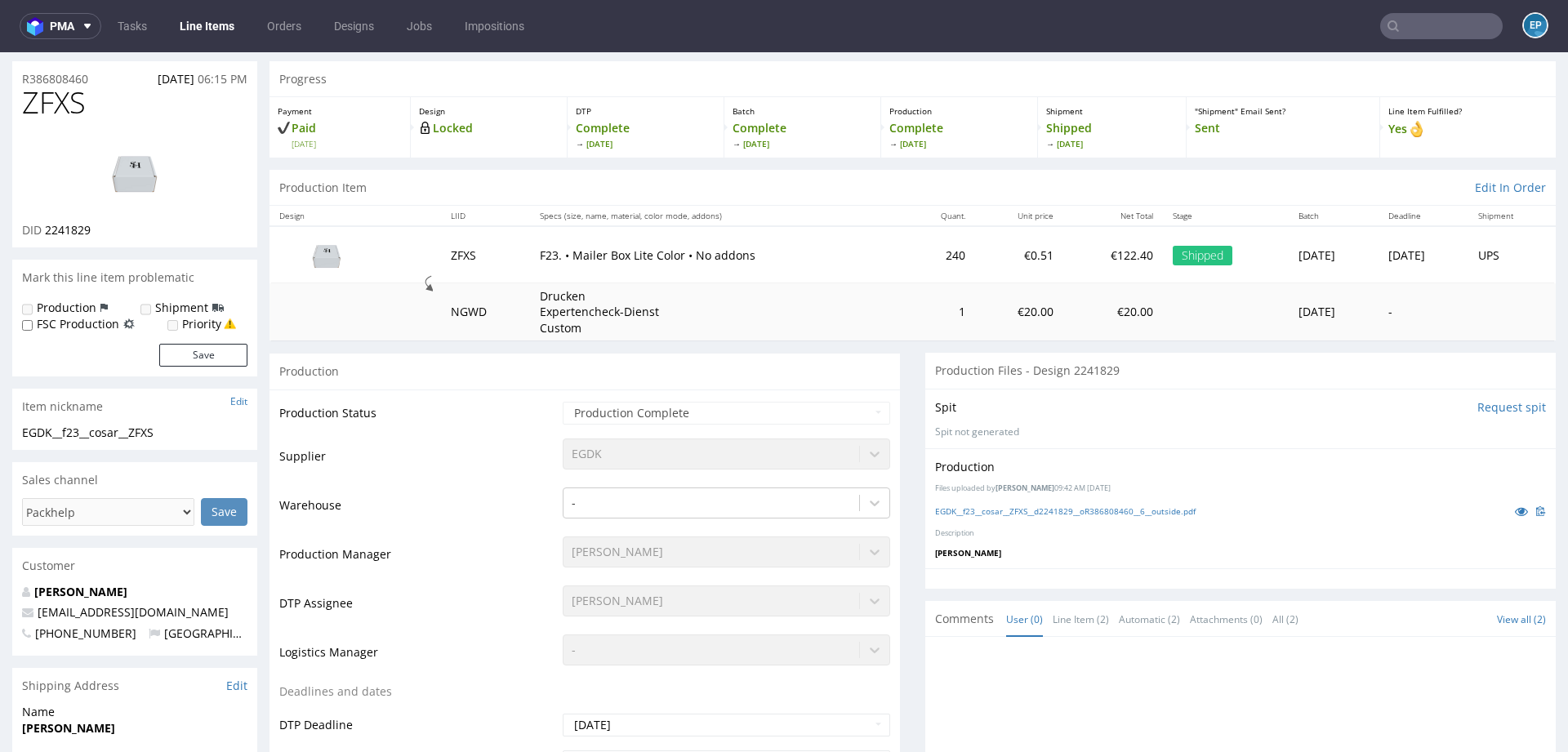
scroll to position [121, 0]
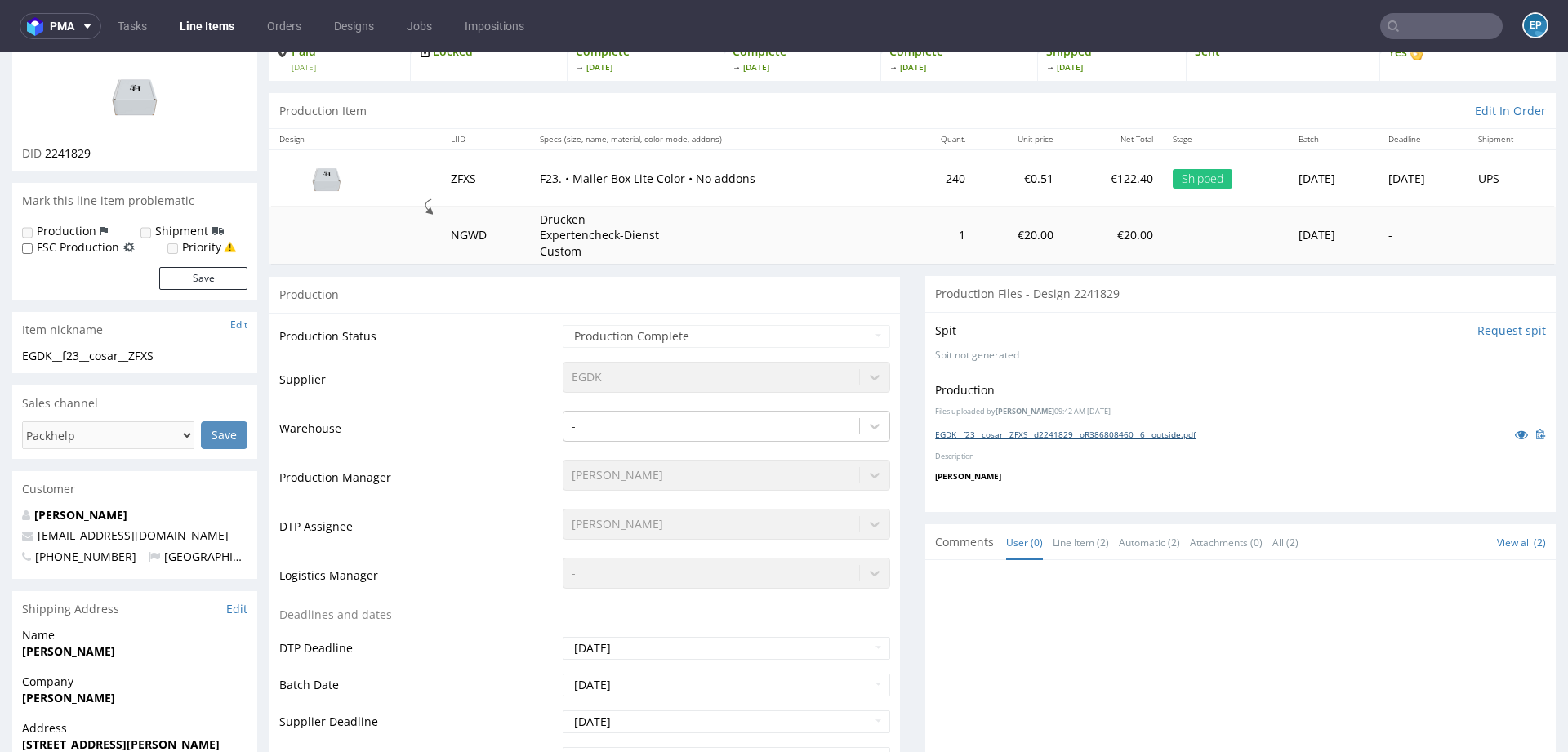
click at [1048, 428] on link "EGDK__f23__cosar__ZFXS__d2241829__oR386808460__6__outside.pdf" at bounding box center [1065, 434] width 261 height 11
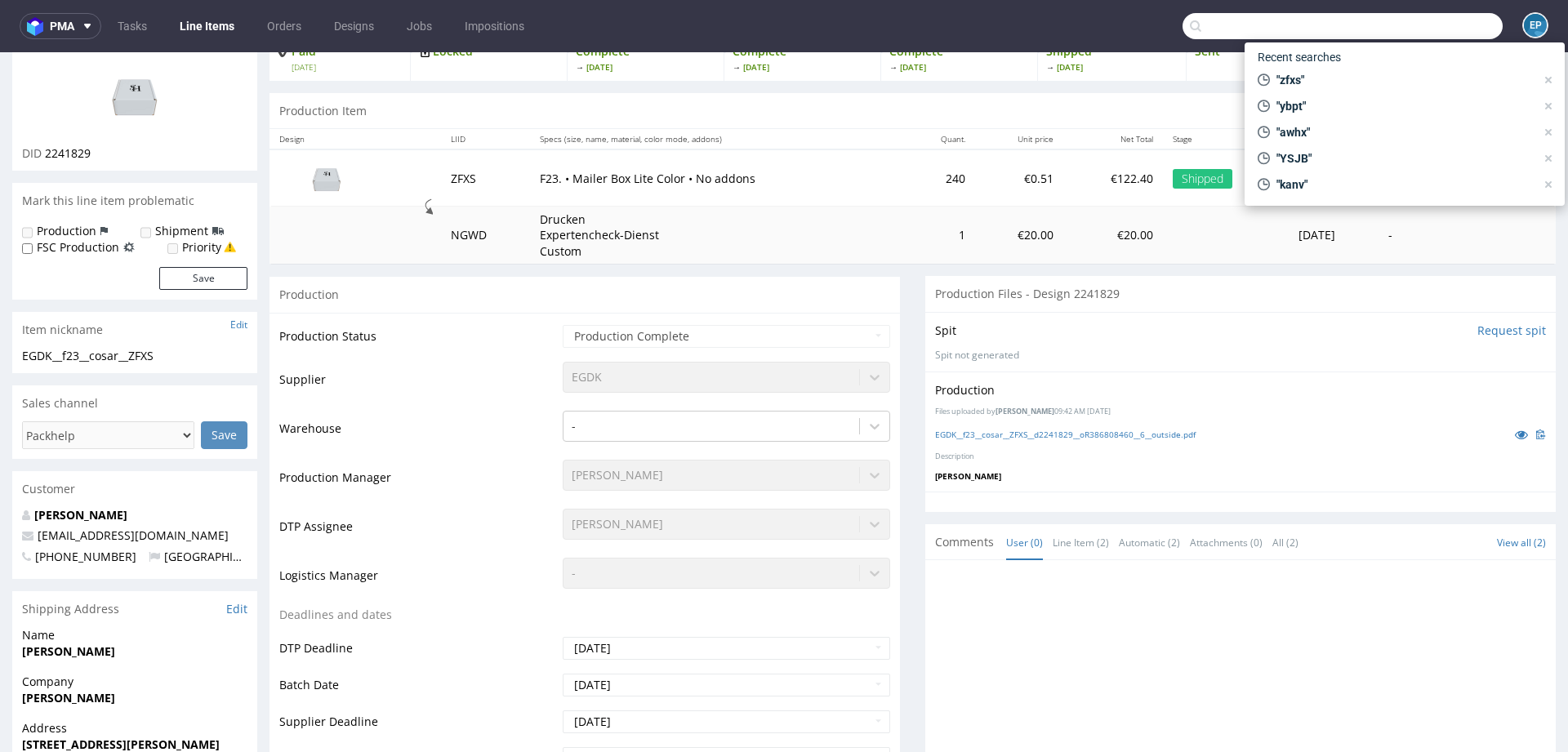
click at [1458, 35] on input "text" at bounding box center [1343, 26] width 320 height 26
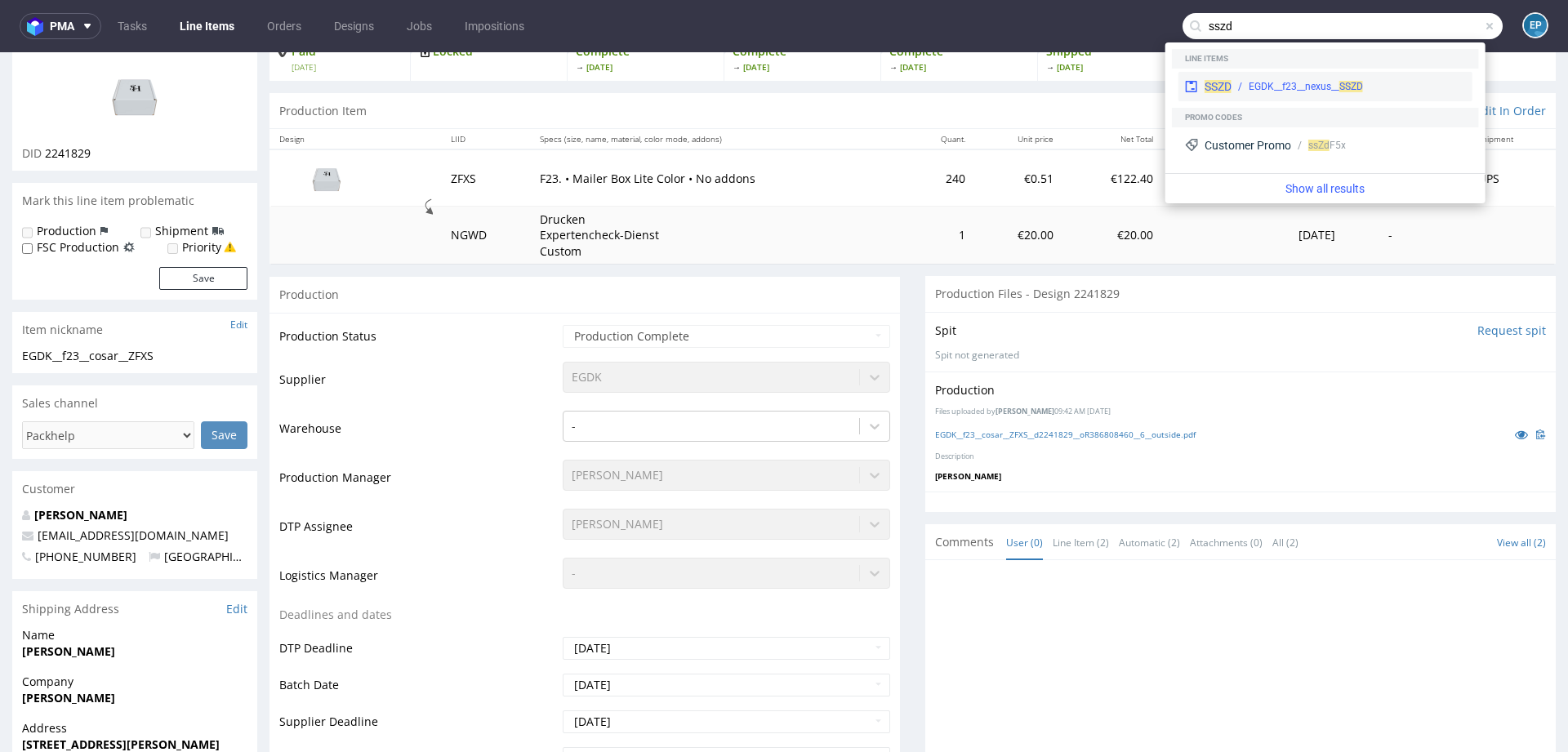
type input "sszd"
click at [1268, 80] on div "EGDK__f23__nexus__ SSZD" at bounding box center [1306, 86] width 114 height 15
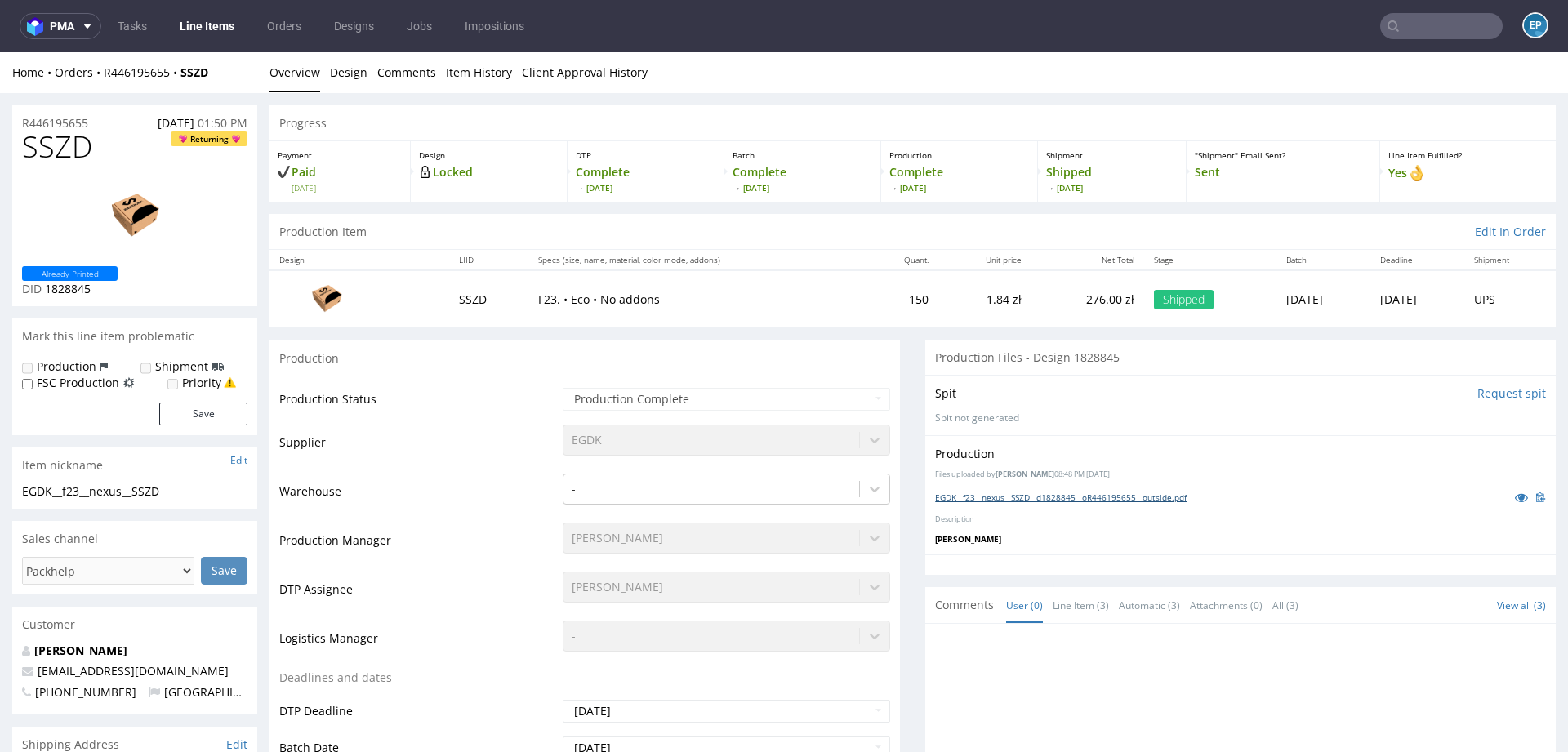
click at [988, 492] on link "EGDK__f23__nexus__SSZD__d1828845__oR446195655__outside.pdf" at bounding box center [1061, 497] width 252 height 11
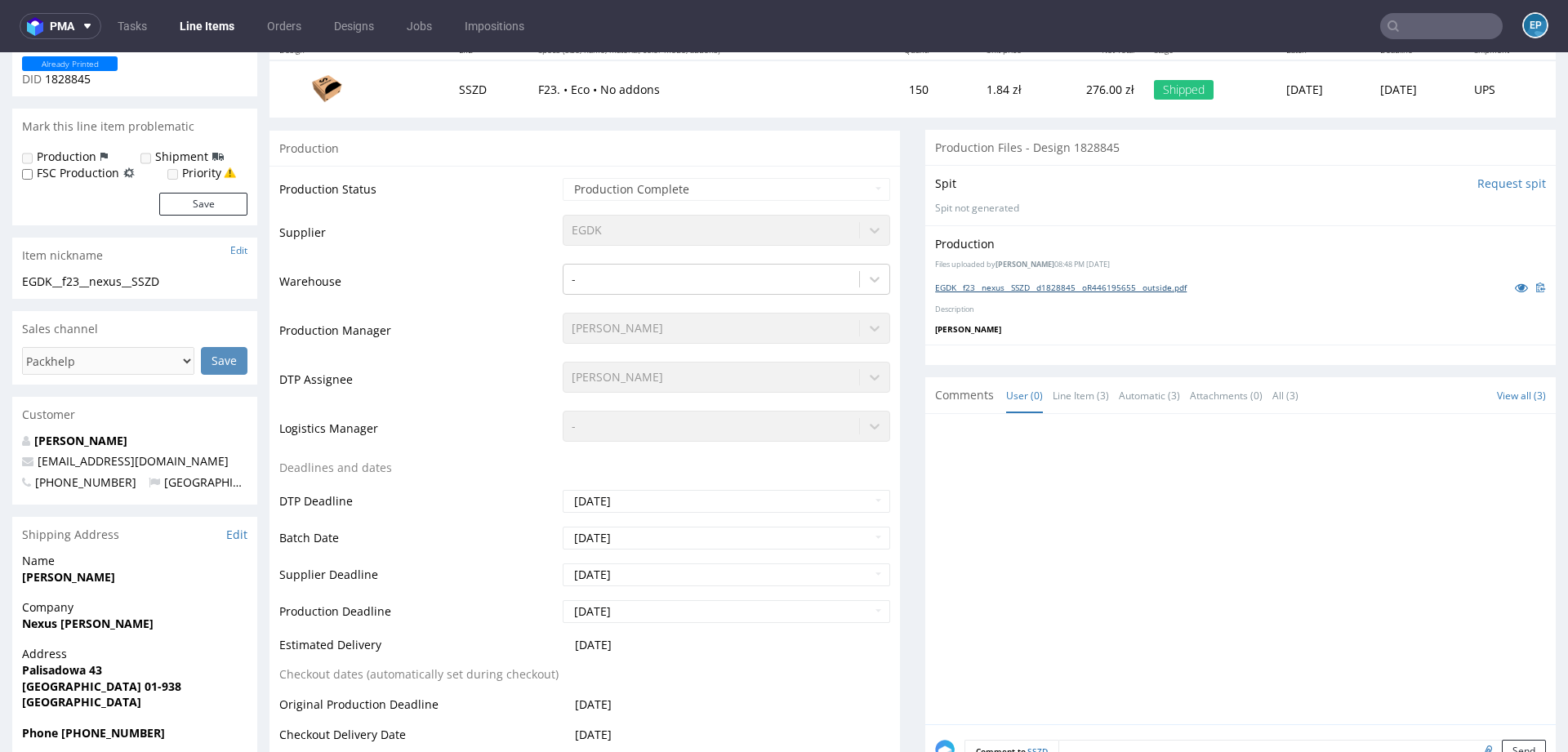
scroll to position [223, 0]
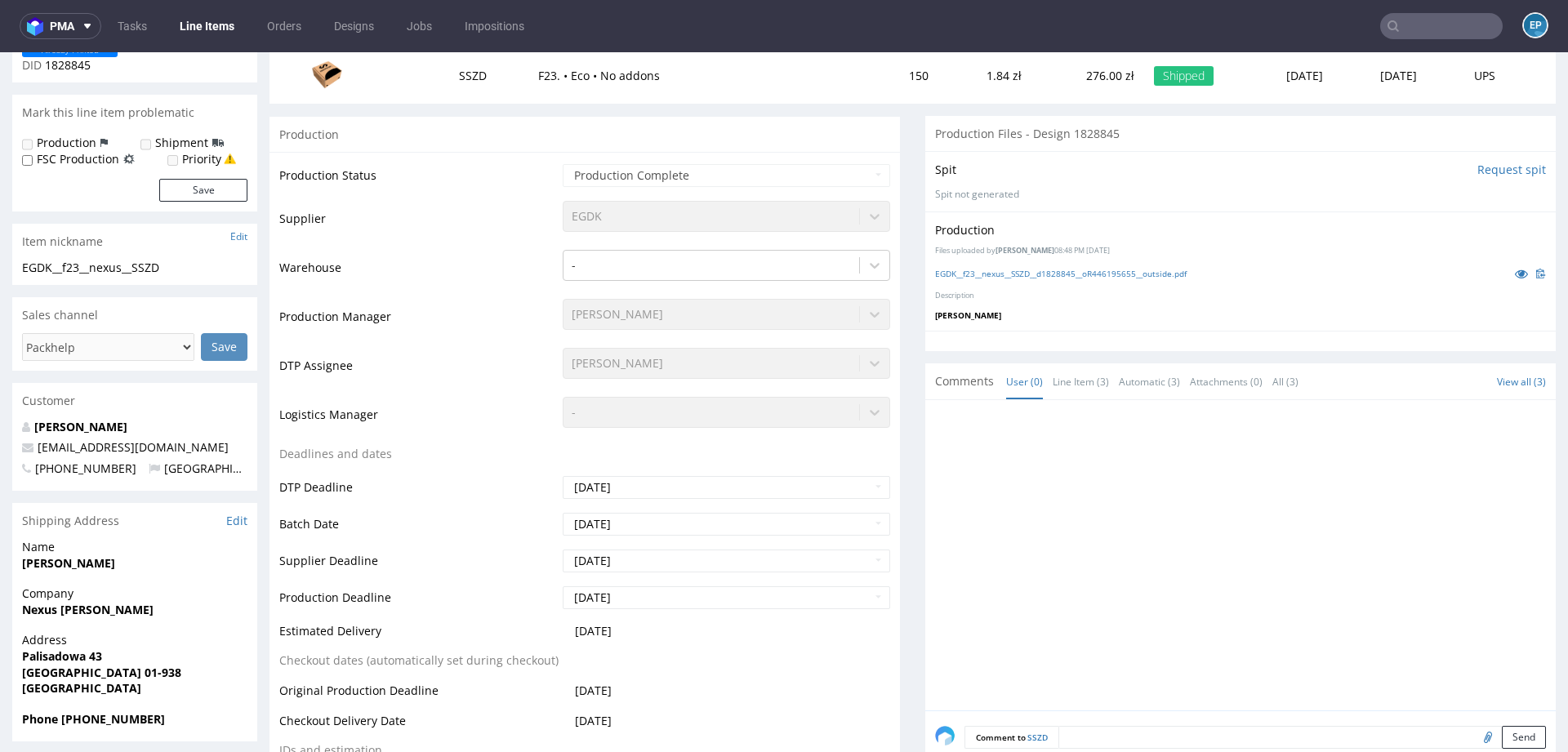
click at [1423, 21] on input "text" at bounding box center [1441, 26] width 122 height 26
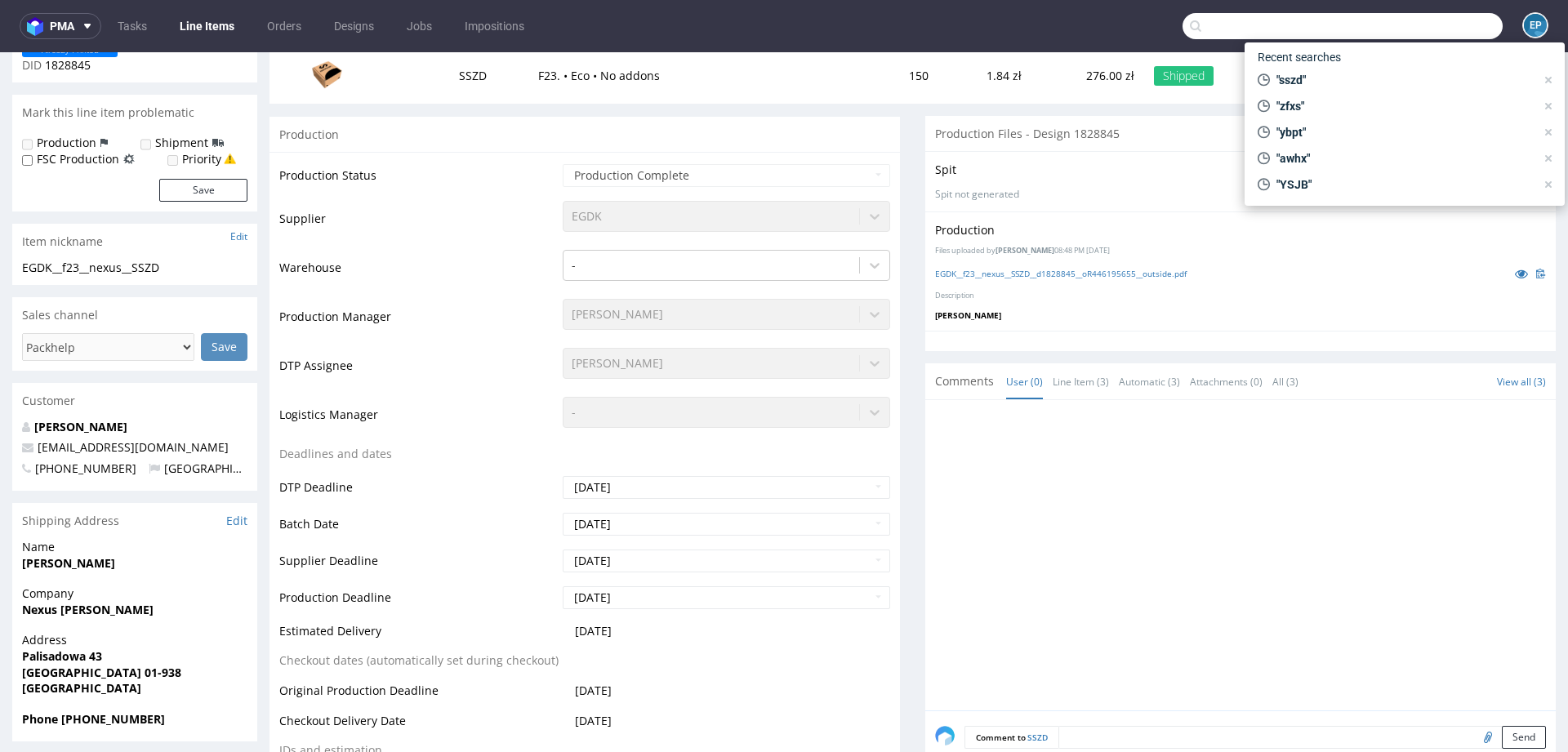
paste input "LIHH"
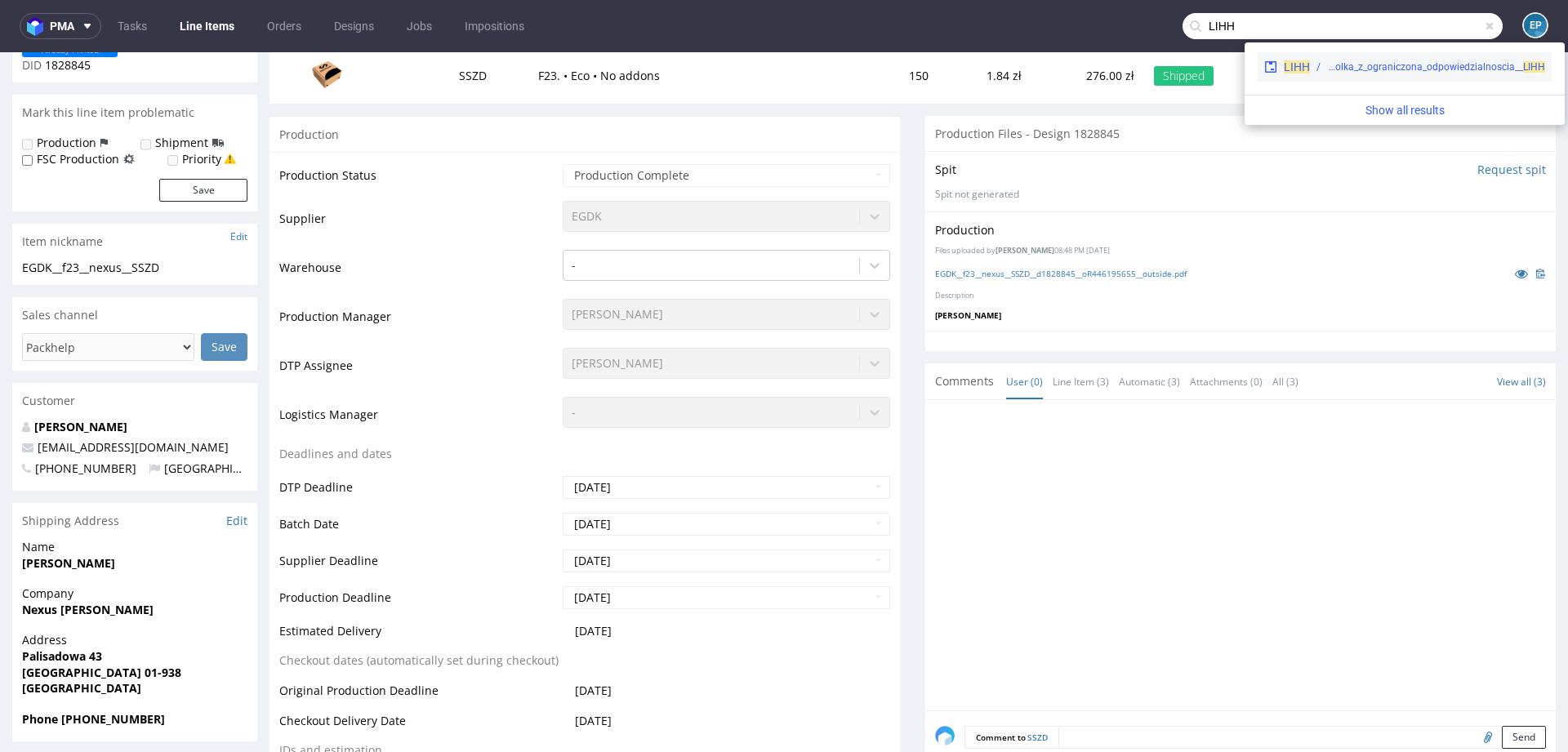
type input "LIHH"
click at [1327, 65] on div "EGDK__f62__mniej_wiecej_spolka_z_ograniczona_odpowiedzialnoscia__ LIHH" at bounding box center [1436, 67] width 218 height 15
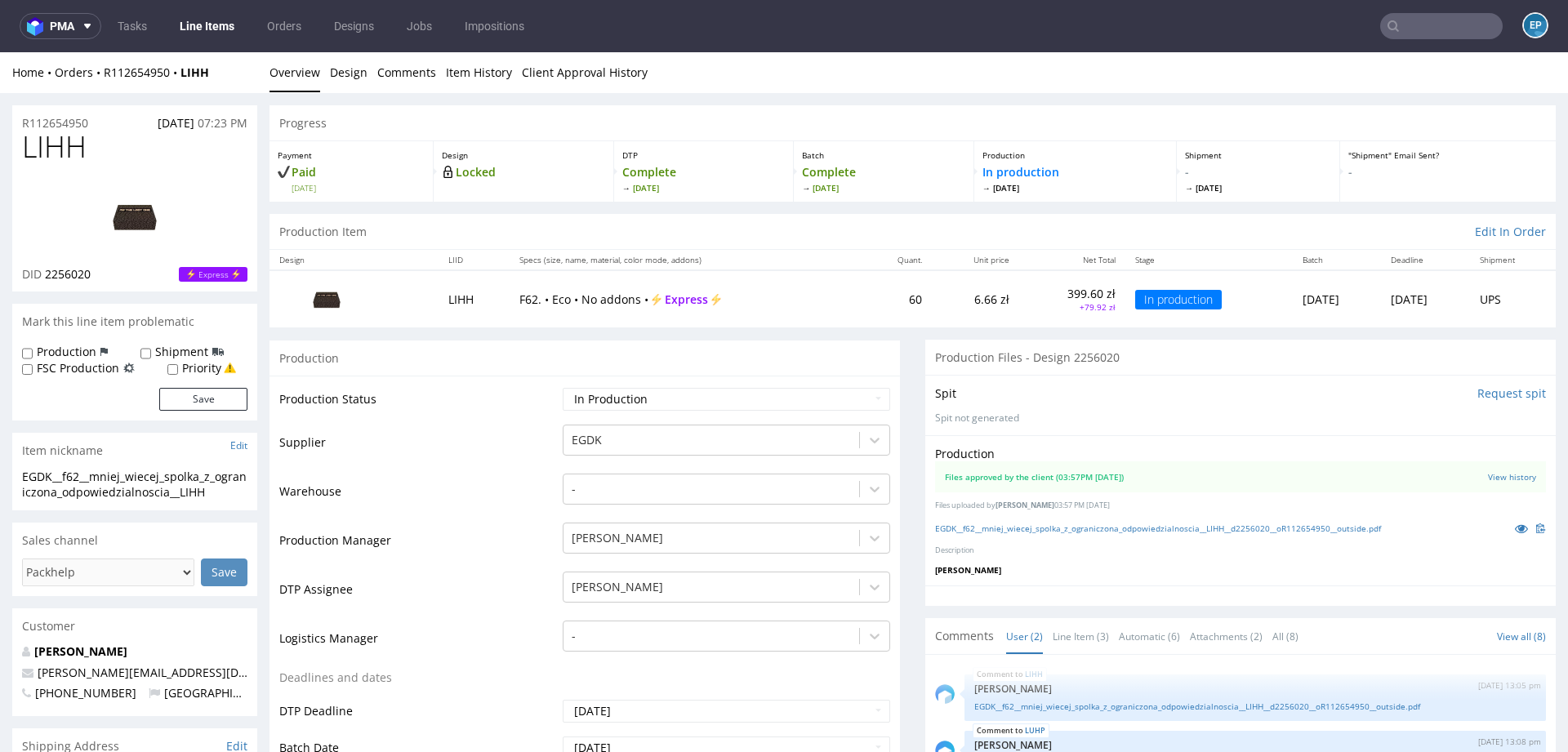
click at [171, 24] on link "Line Items" at bounding box center [207, 26] width 74 height 26
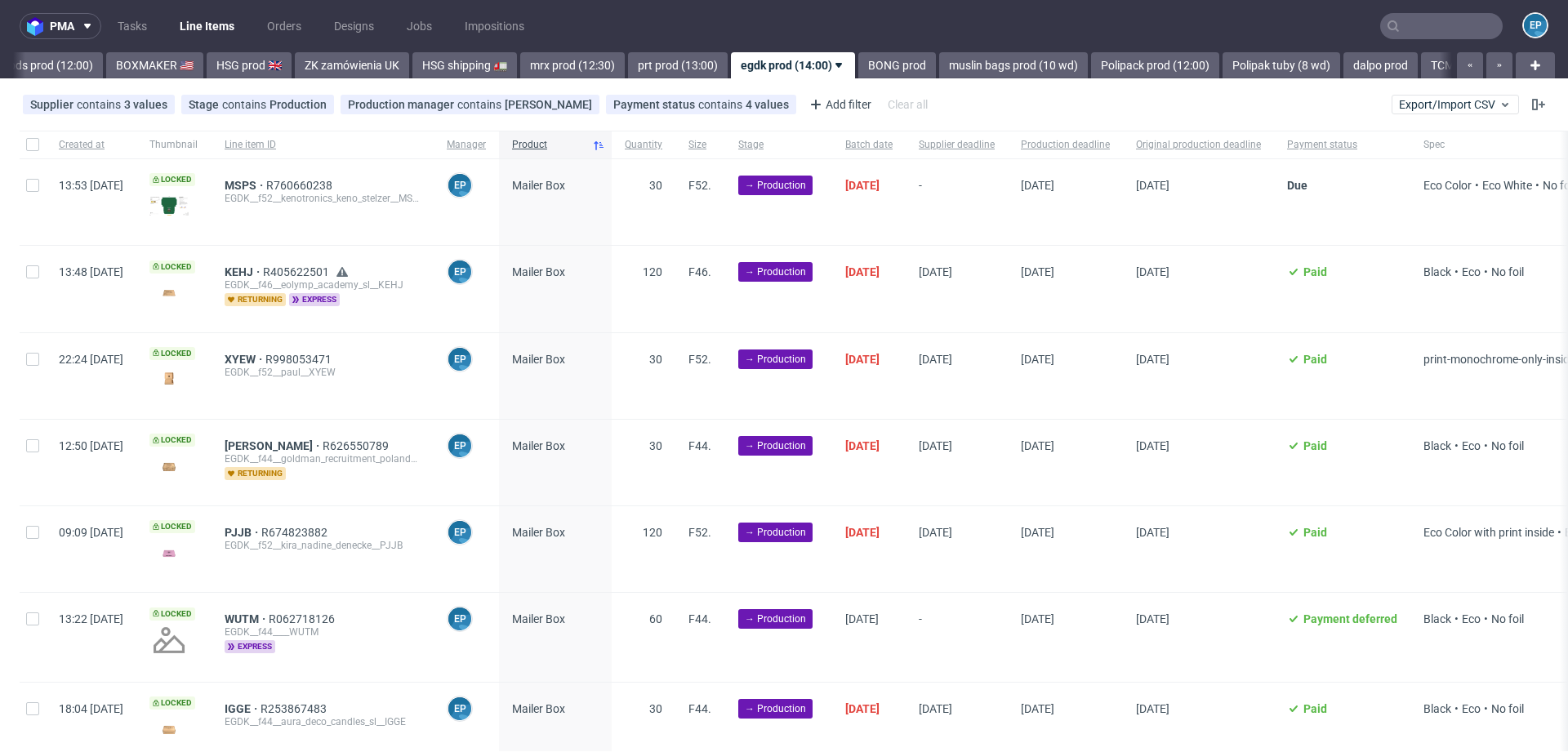
scroll to position [0, 1613]
click at [632, 65] on link "prt prod (13:00)" at bounding box center [675, 65] width 100 height 26
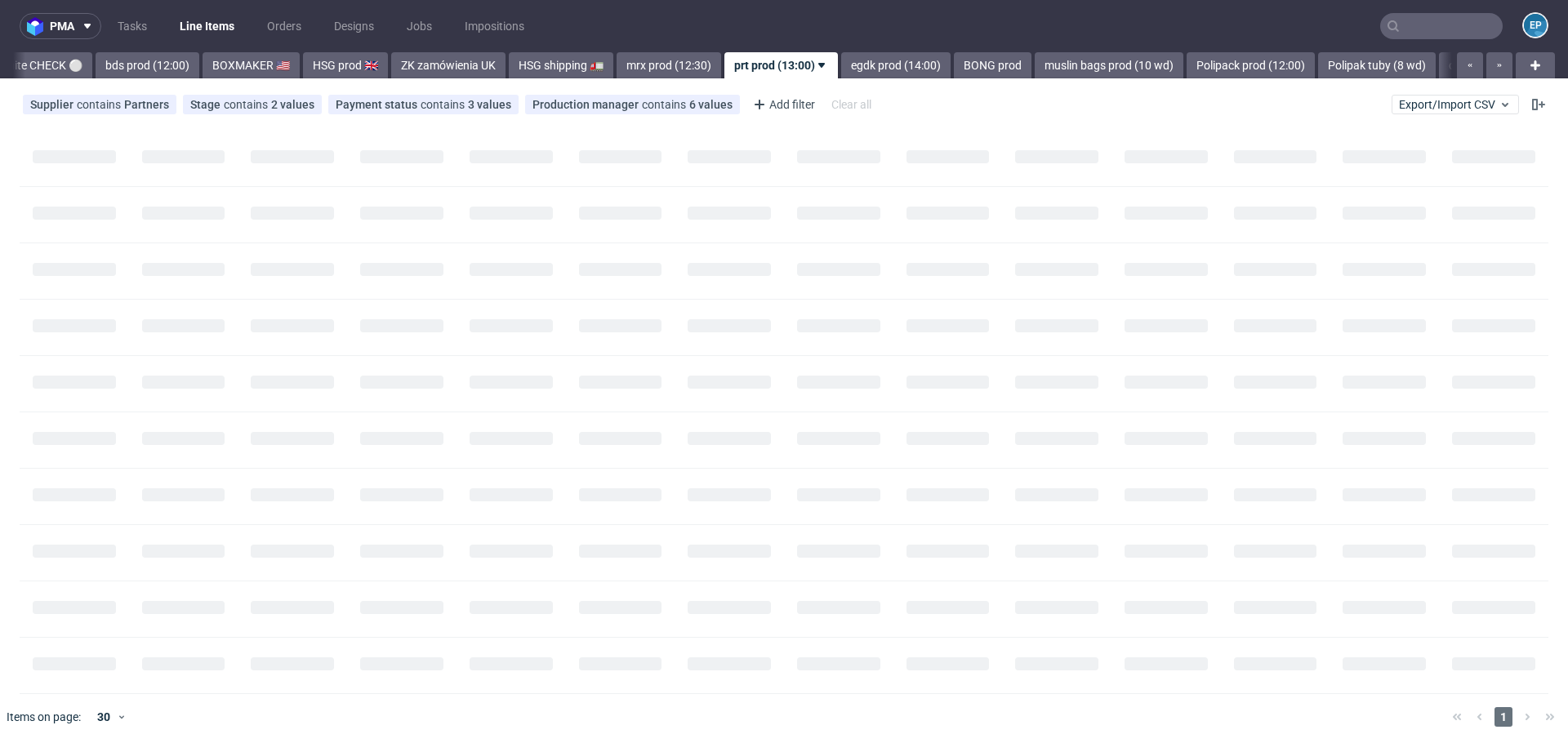
scroll to position [0, 1496]
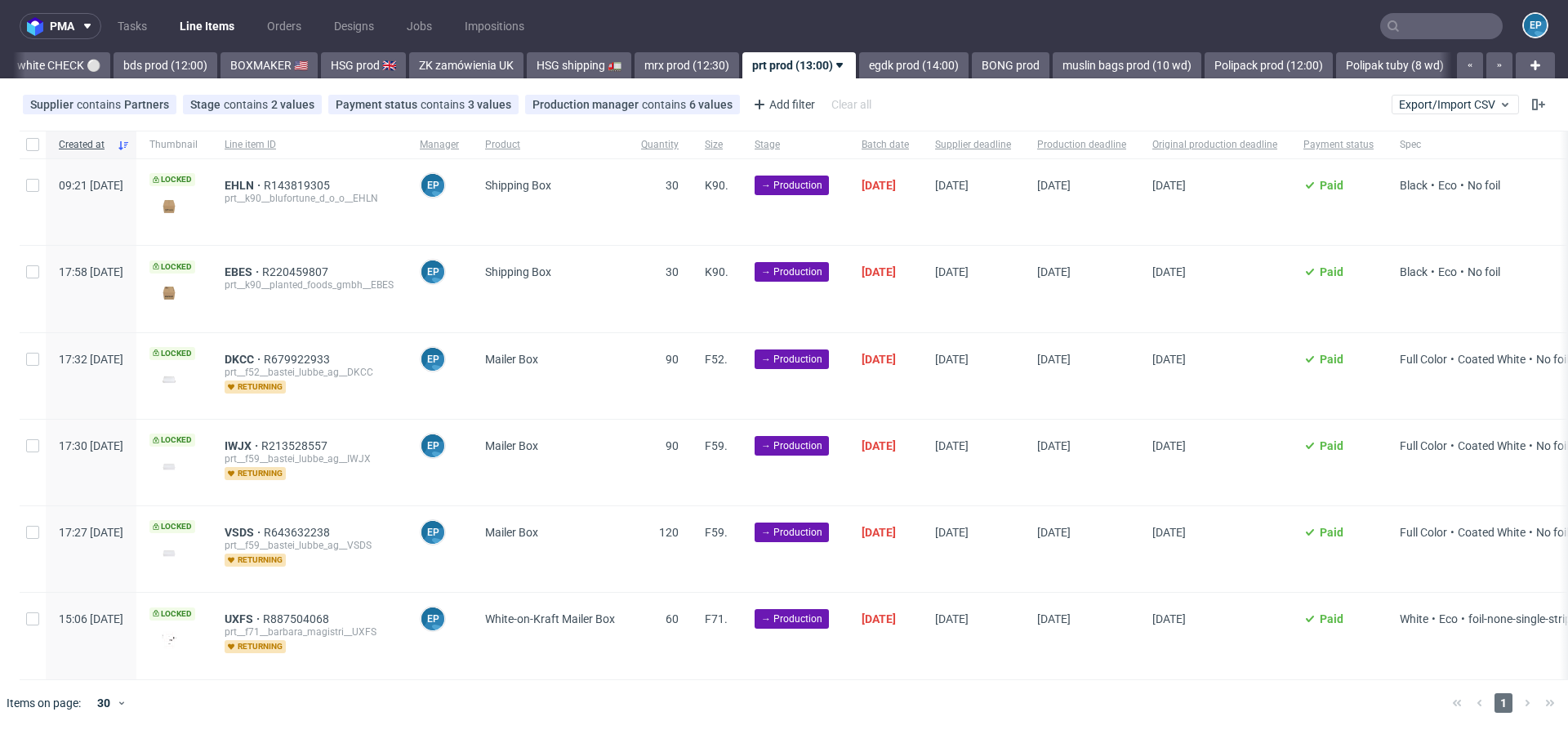
click at [41, 148] on div at bounding box center [33, 145] width 26 height 28
checkbox input "true"
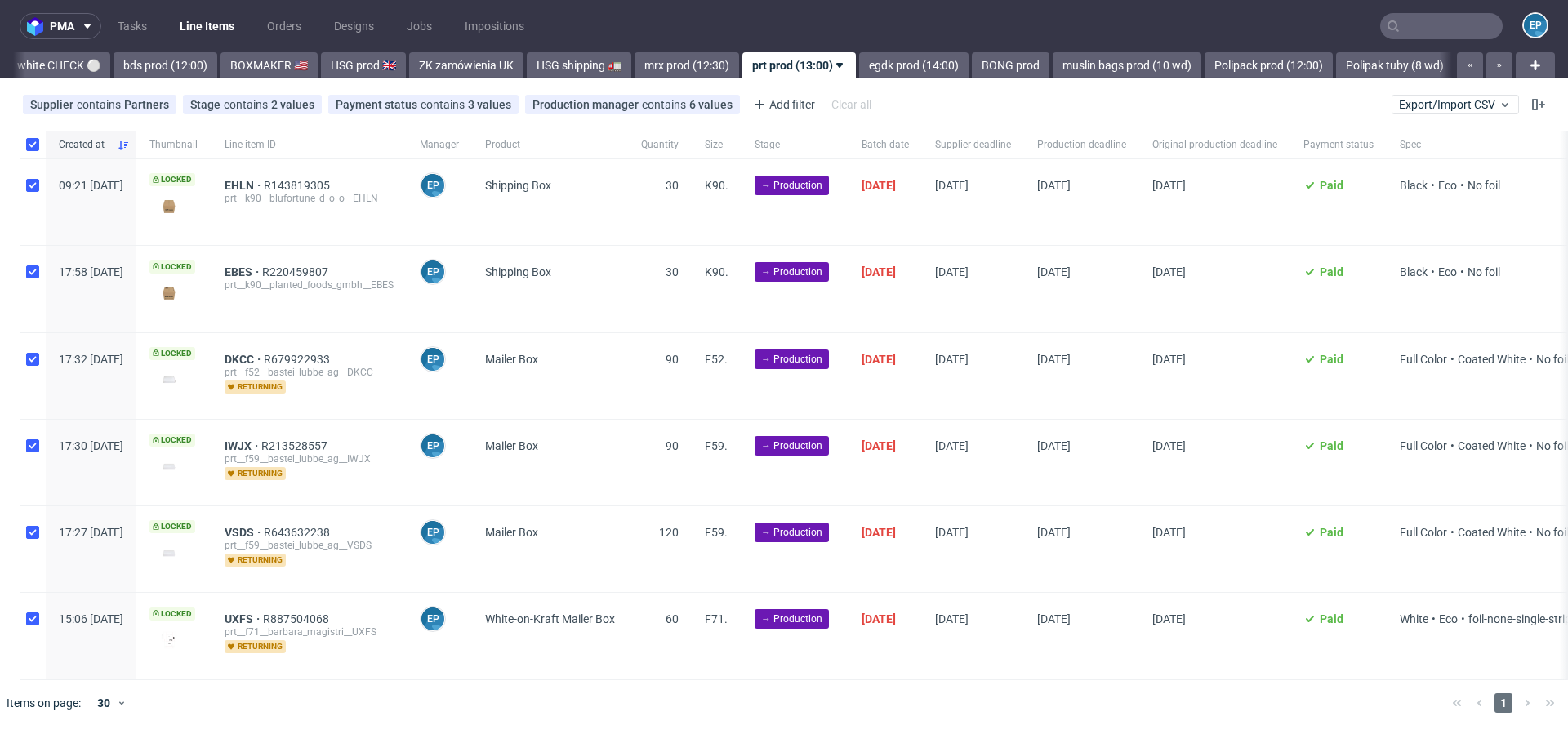
checkbox input "true"
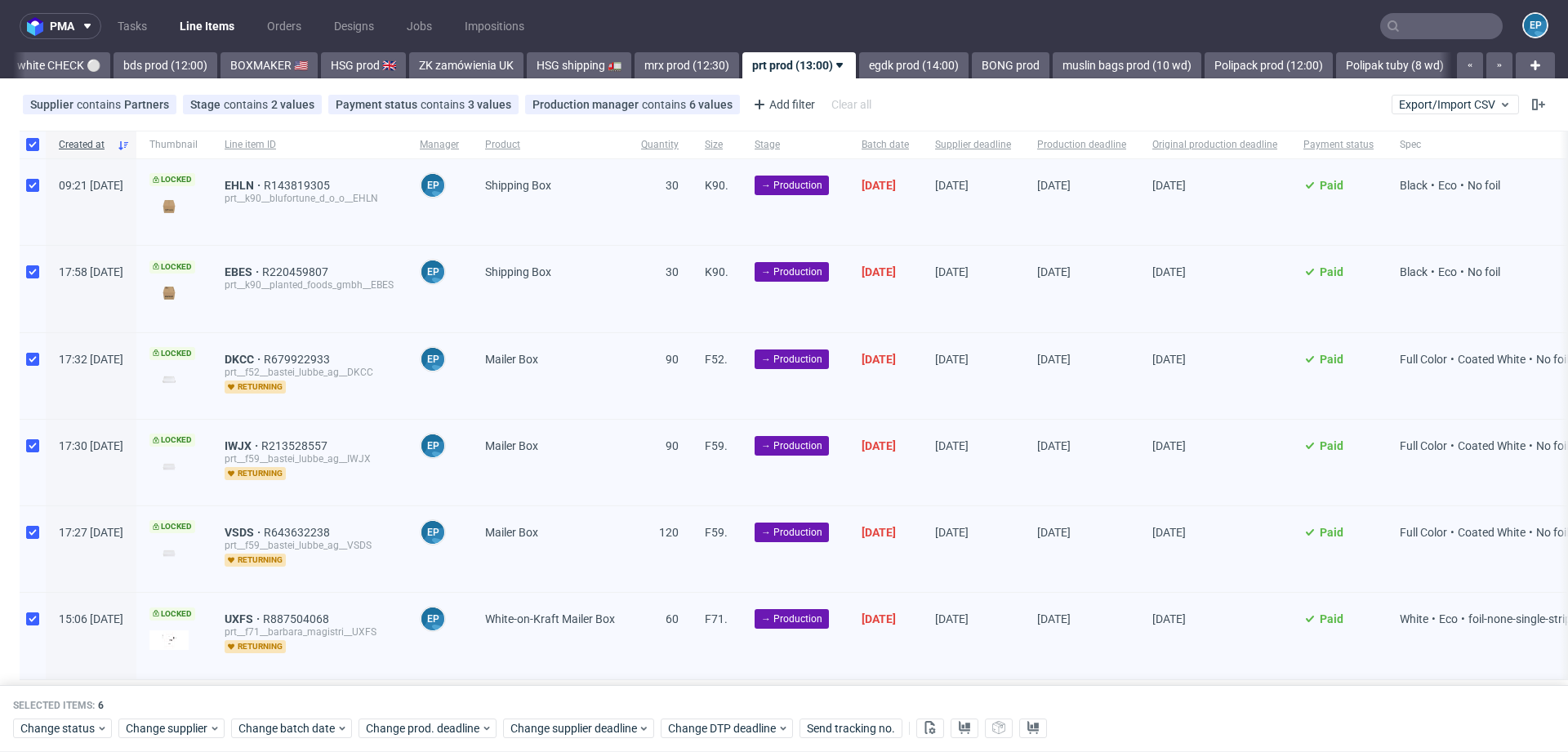
scroll to position [43, 0]
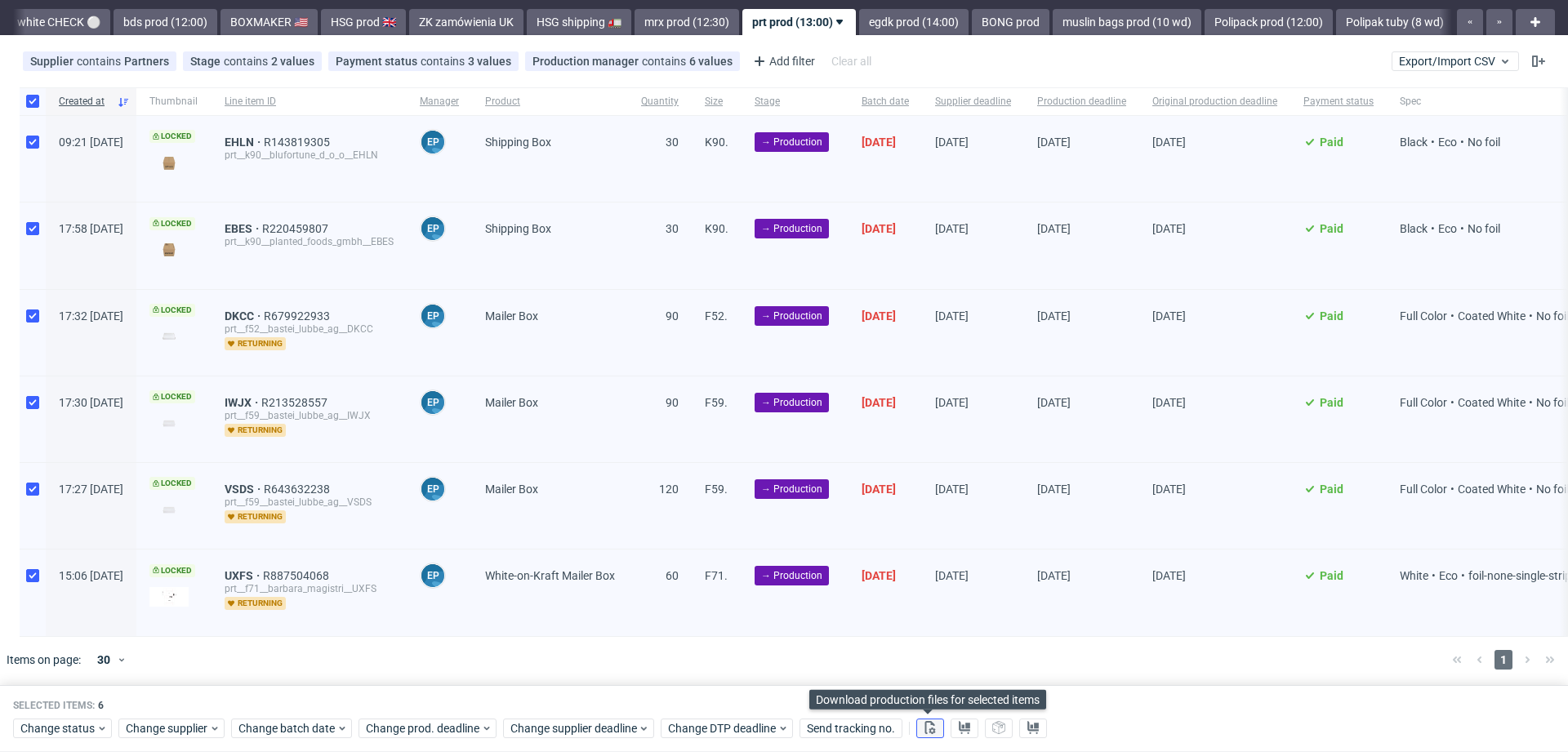
click at [928, 725] on icon at bounding box center [930, 727] width 13 height 13
click at [958, 726] on use at bounding box center [964, 727] width 11 height 13
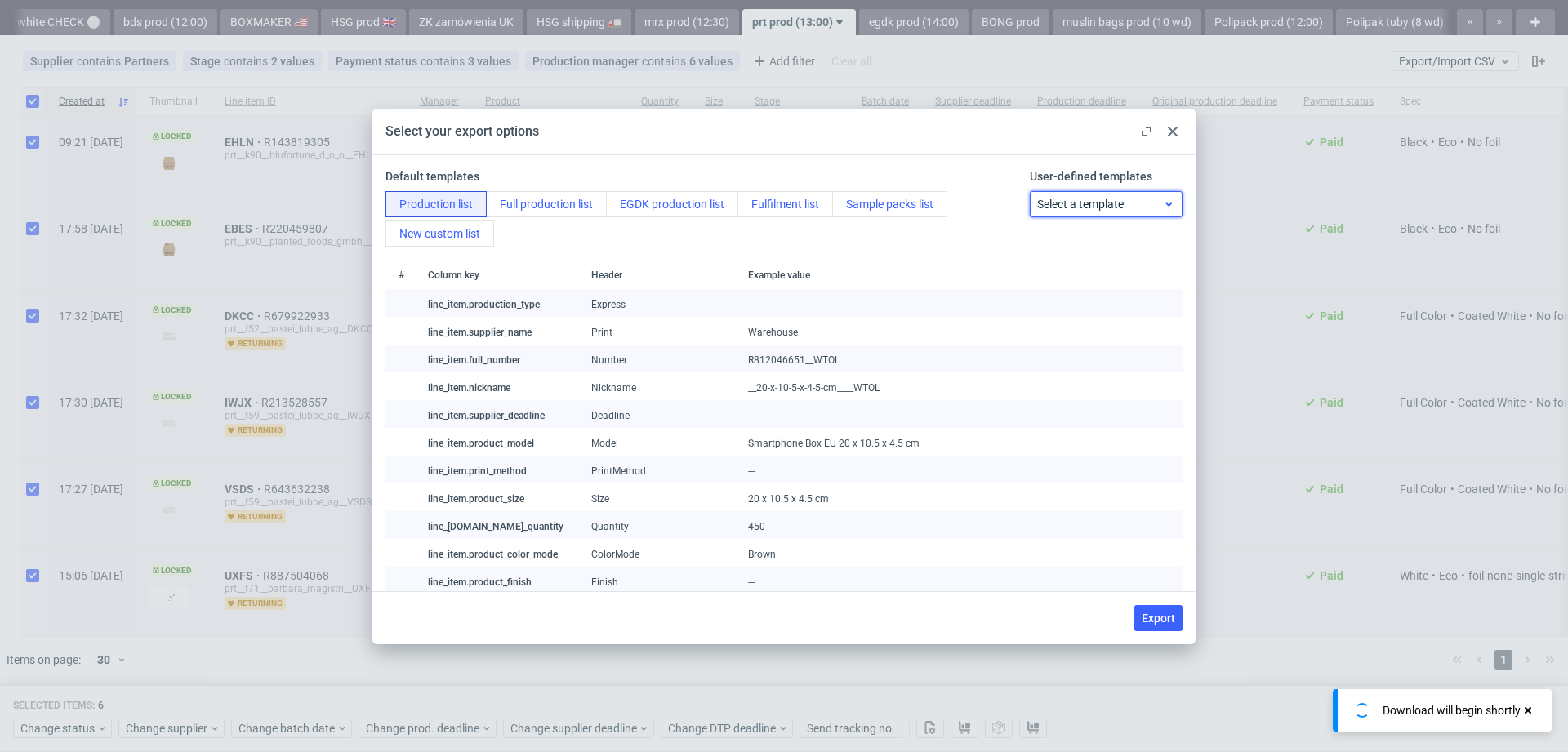
click at [1068, 200] on span "Select a template" at bounding box center [1100, 203] width 126 height 16
click at [1066, 265] on div "prt production list" at bounding box center [1106, 270] width 139 height 29
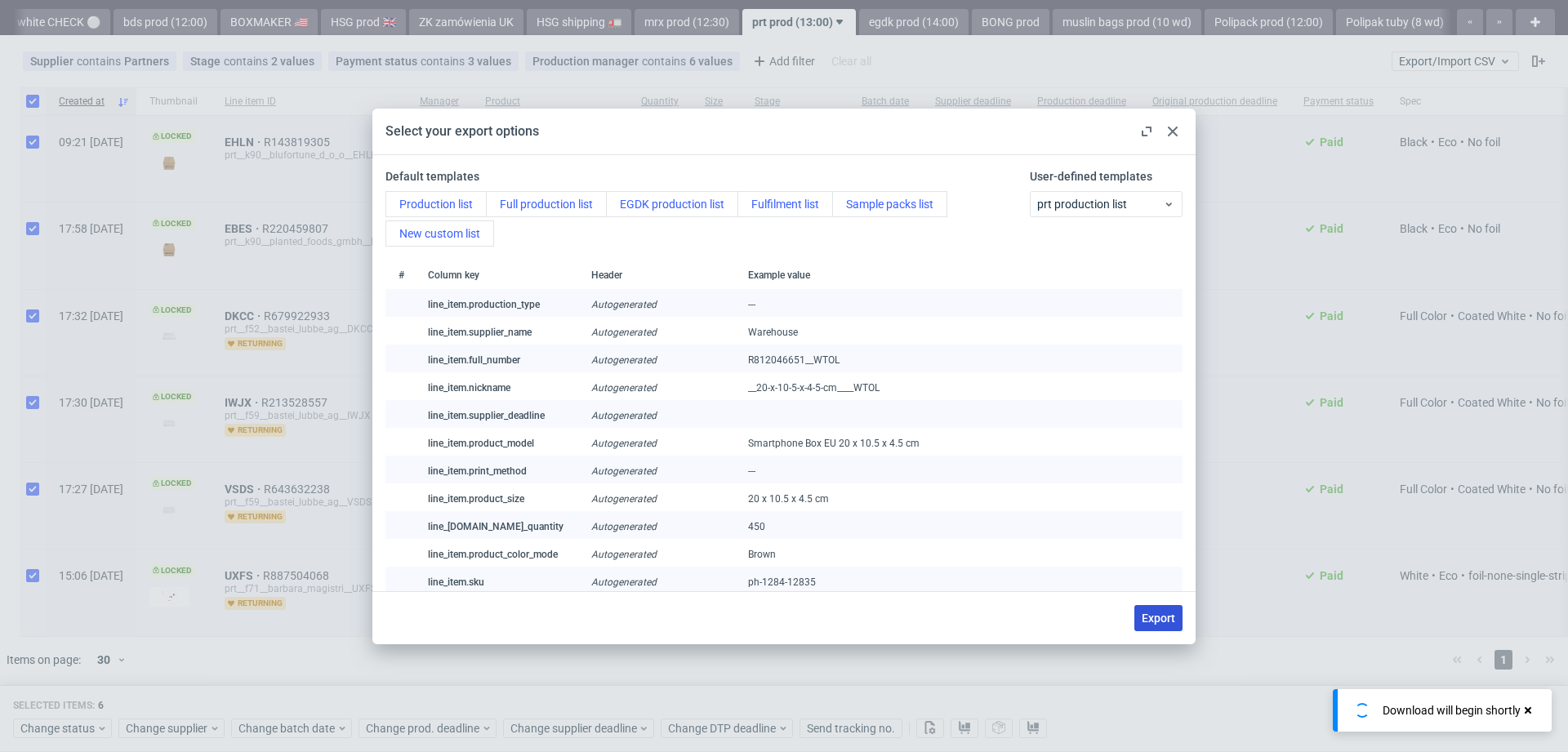
click at [1159, 616] on span "Export" at bounding box center [1158, 617] width 34 height 11
checkbox input "false"
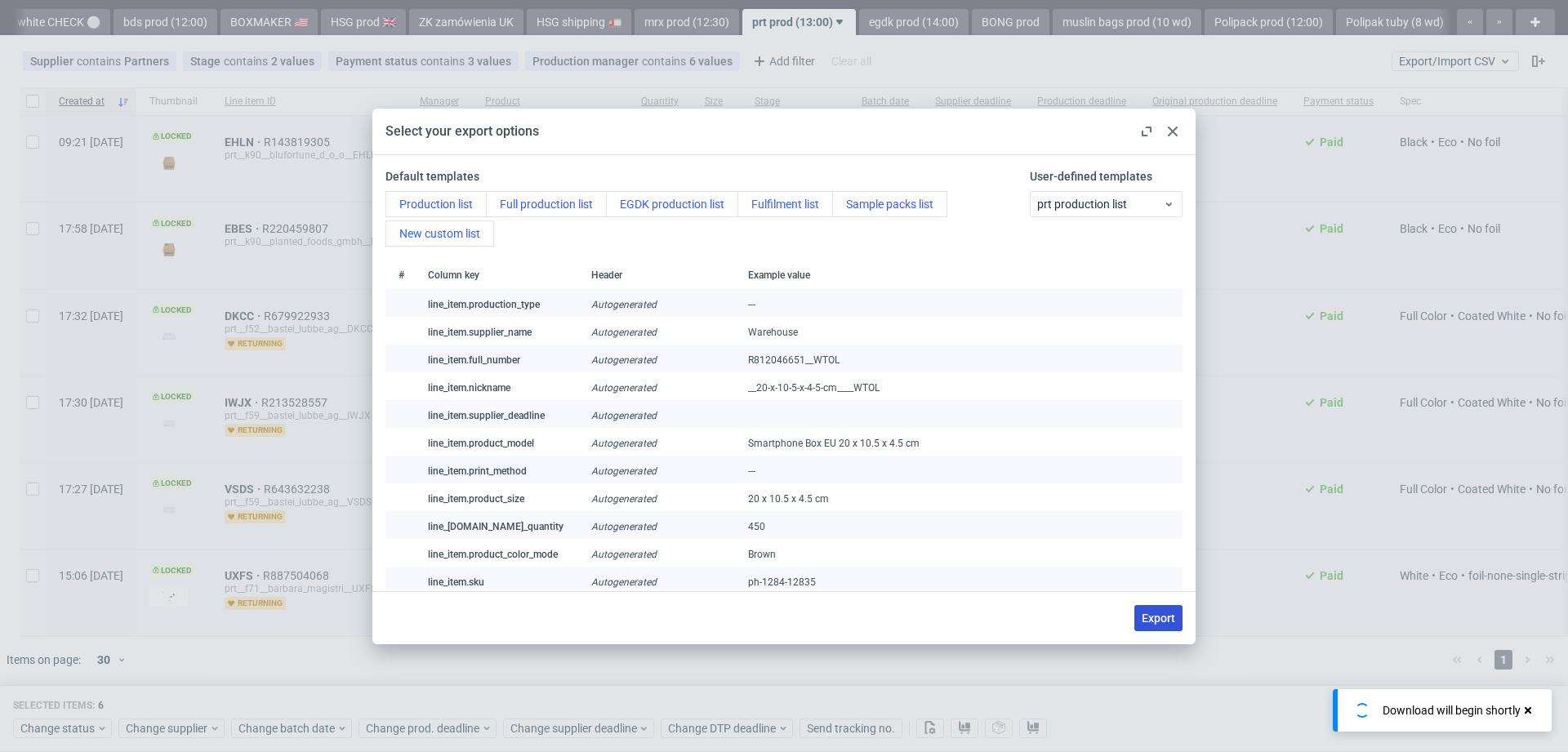
checkbox input "false"
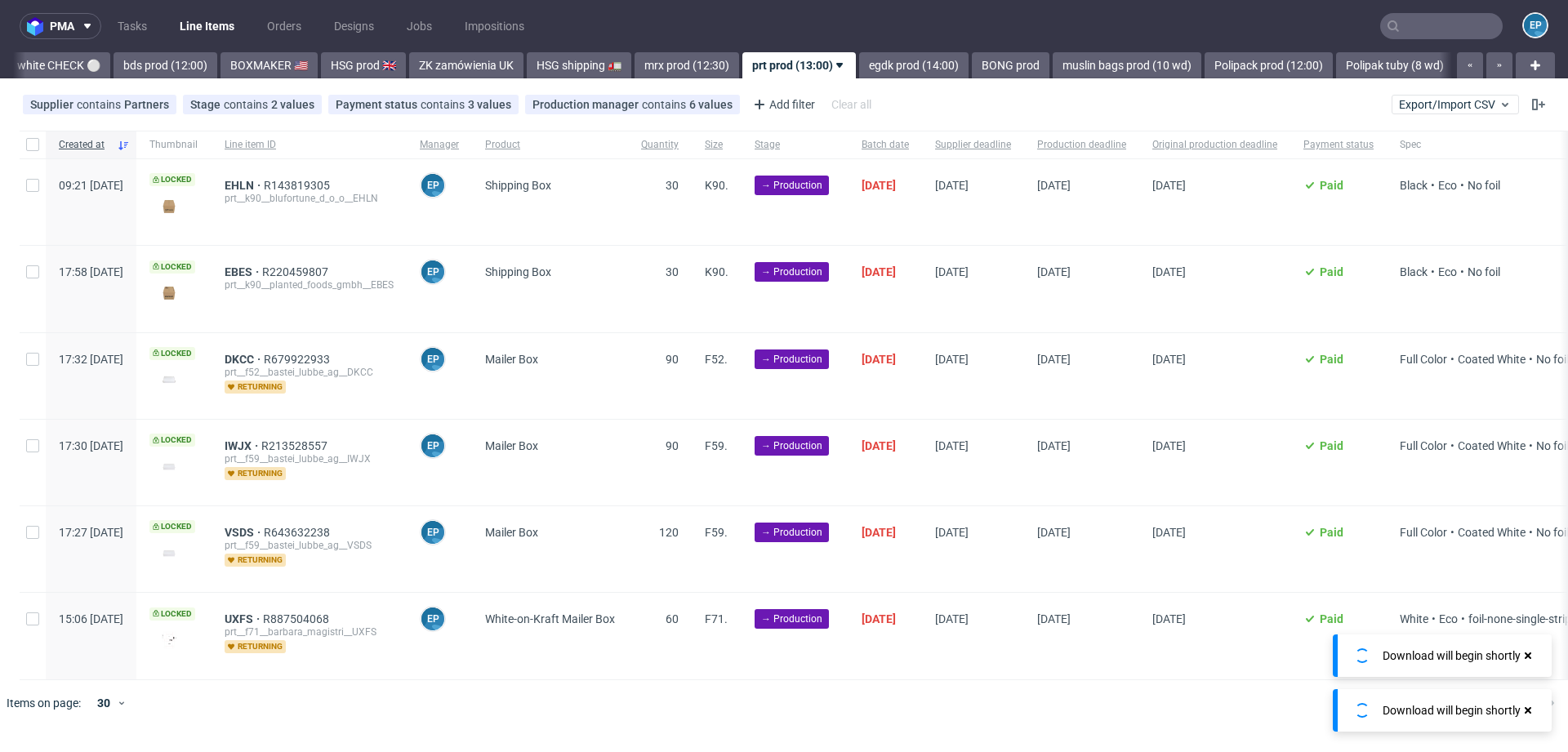
scroll to position [0, 0]
click at [1426, 27] on input "text" at bounding box center [1441, 26] width 122 height 26
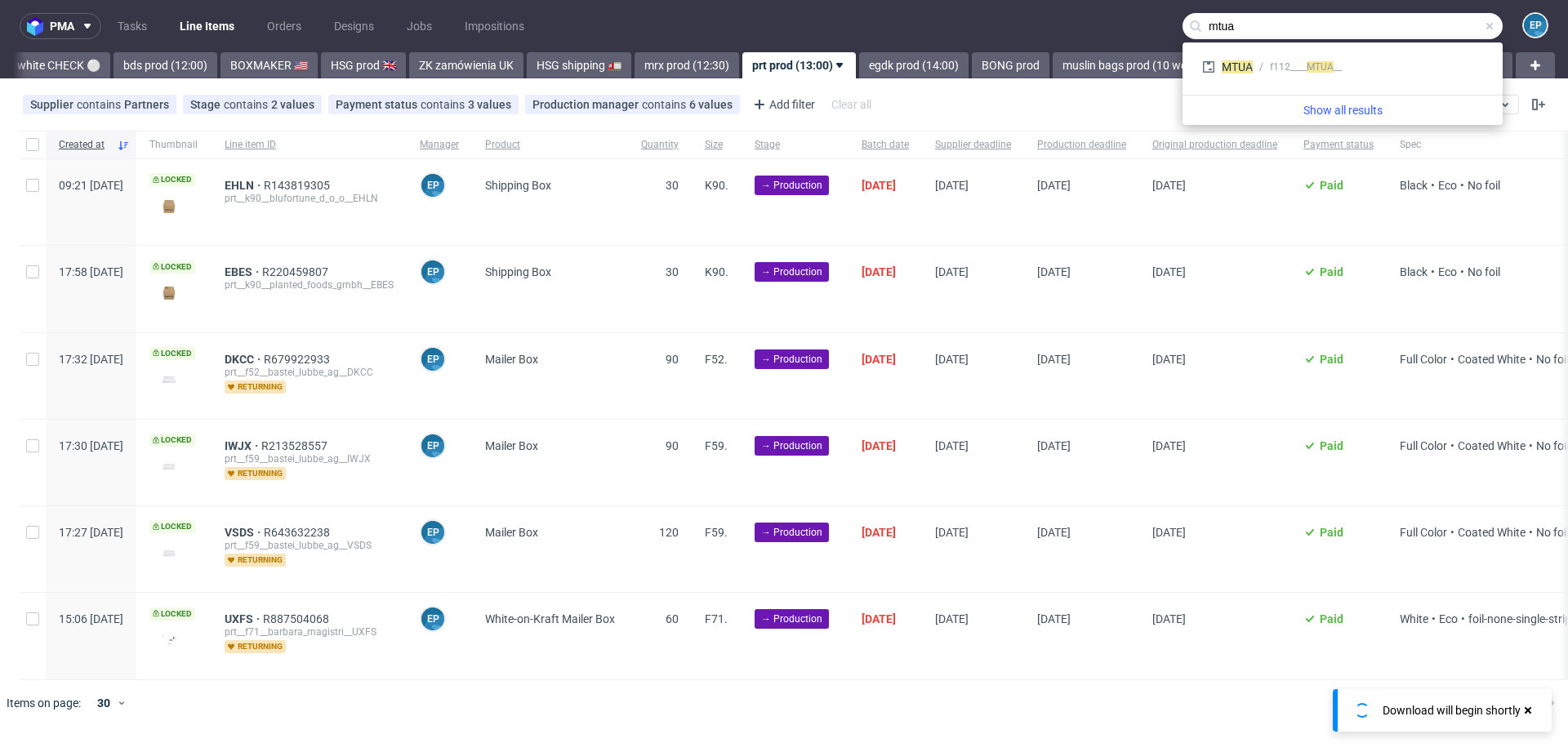
type input "mtua"
click at [35, 145] on input "checkbox" at bounding box center [32, 144] width 13 height 13
checkbox input "true"
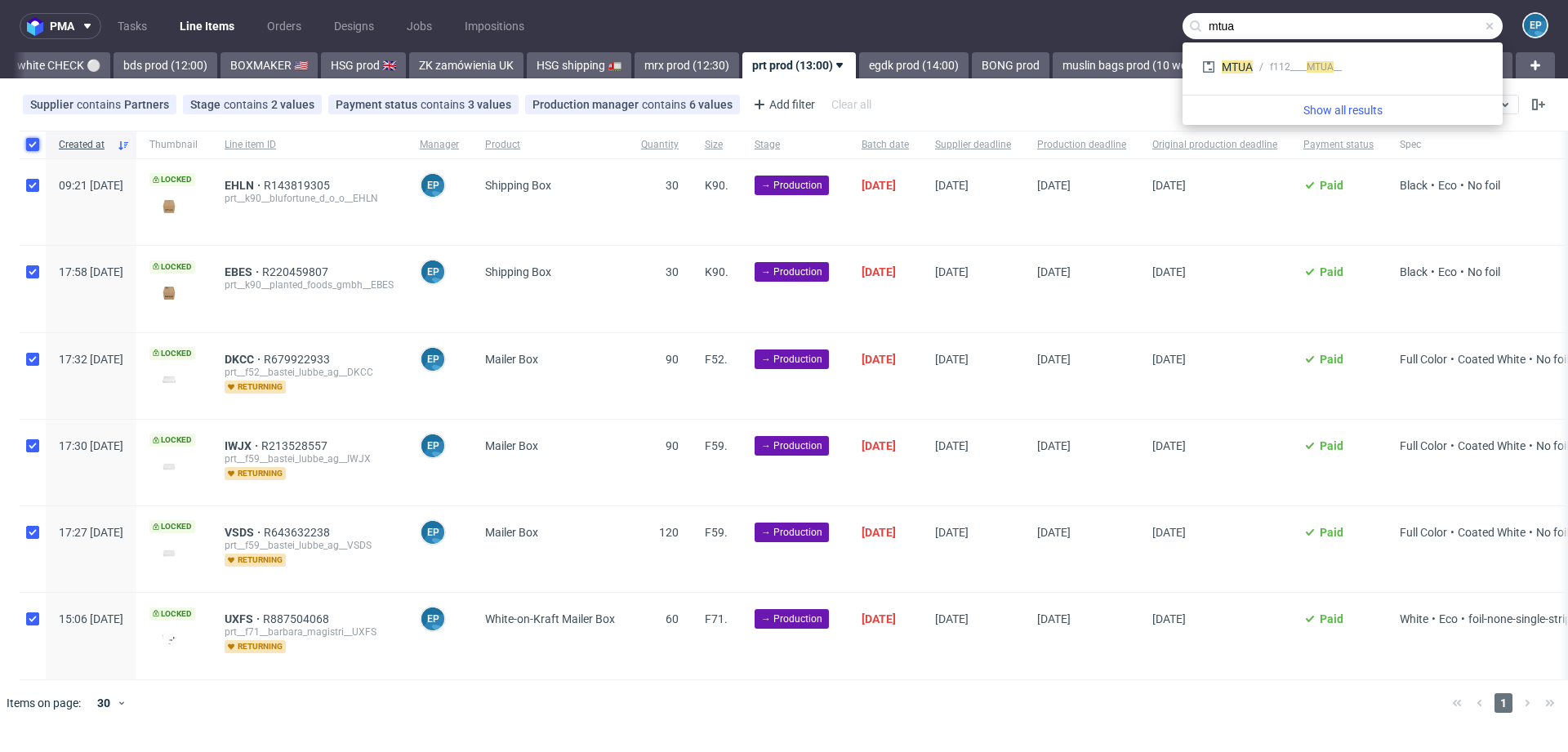
checkbox input "true"
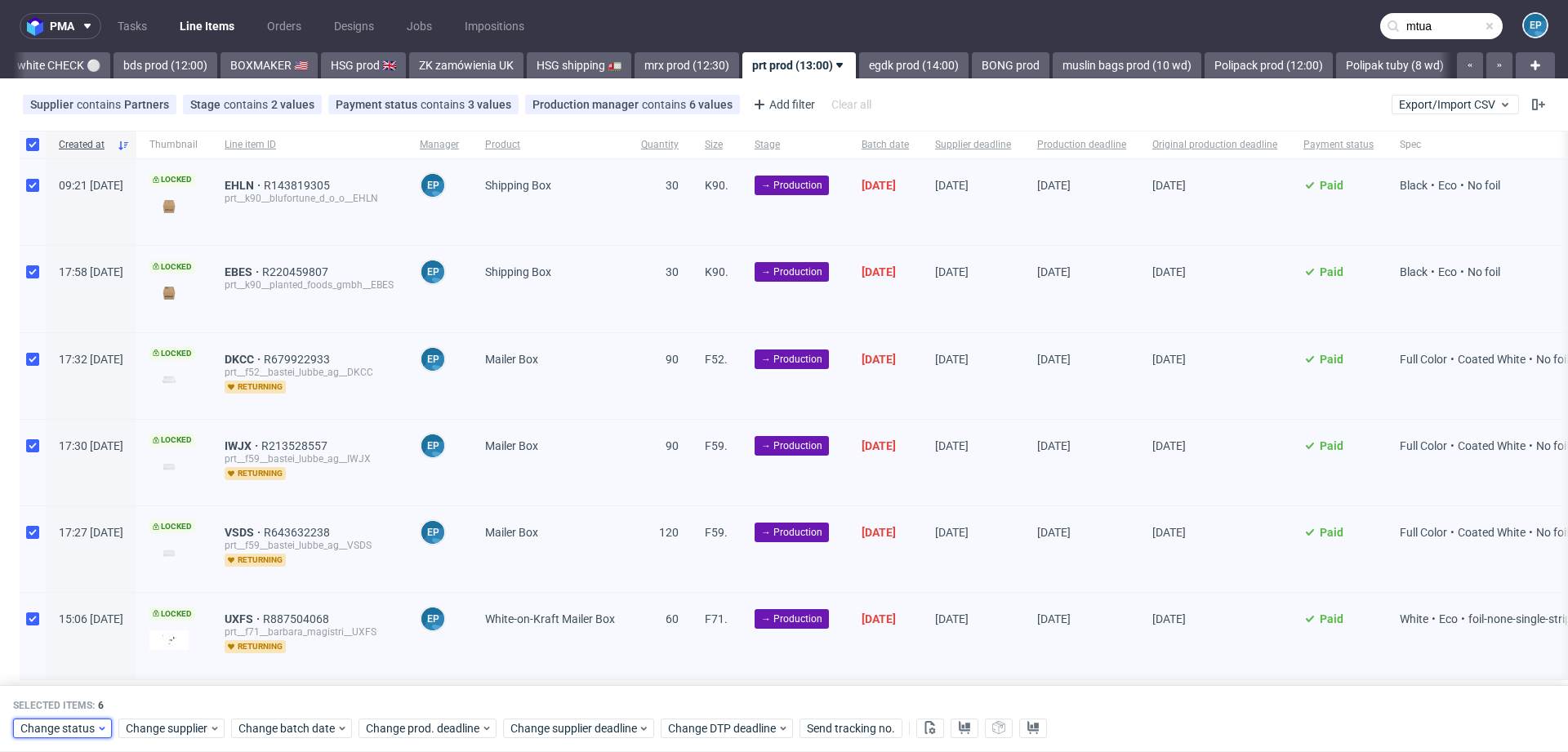
click at [47, 726] on span "Change status" at bounding box center [59, 728] width 76 height 16
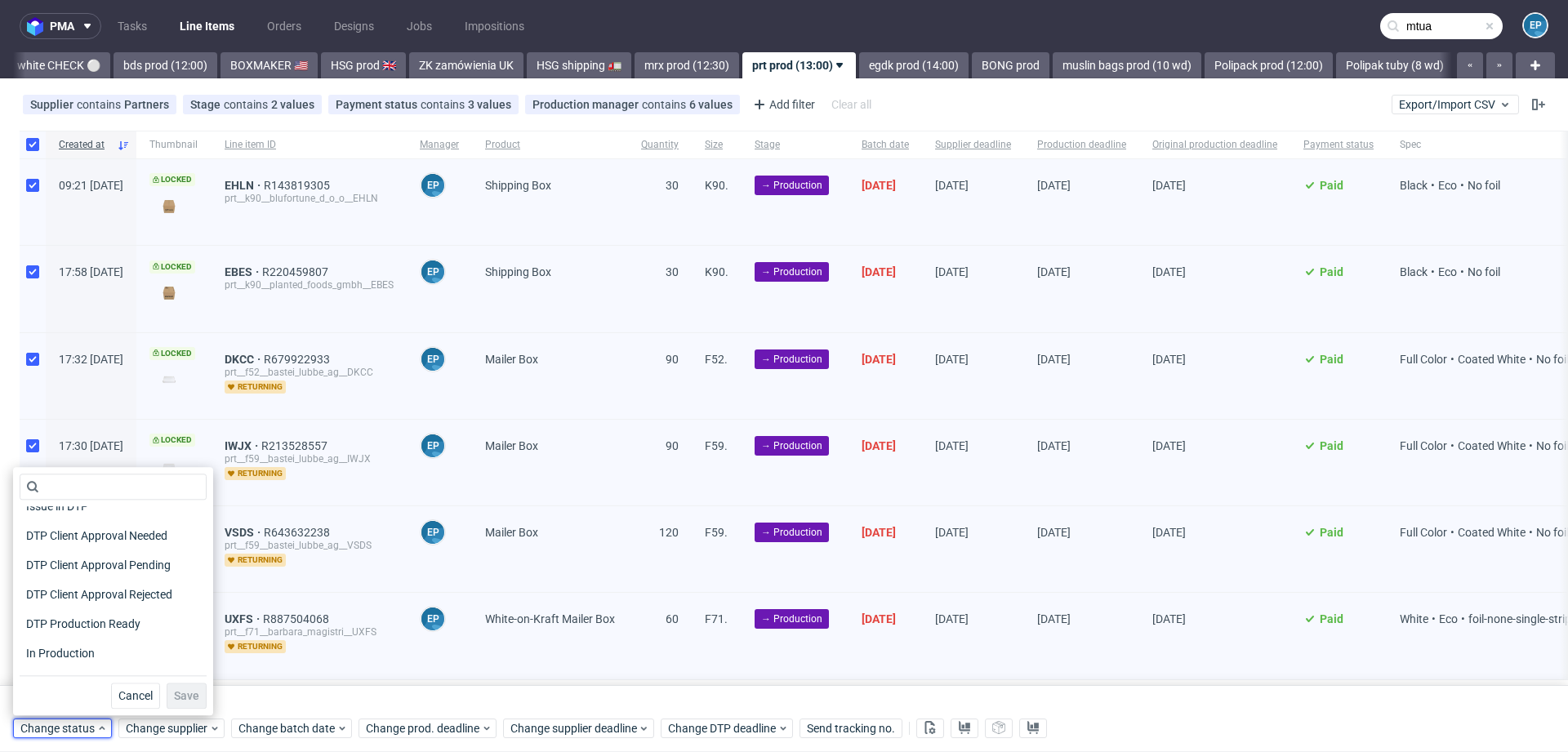
scroll to position [121, 0]
click at [100, 631] on span "In Production" at bounding box center [61, 635] width 82 height 22
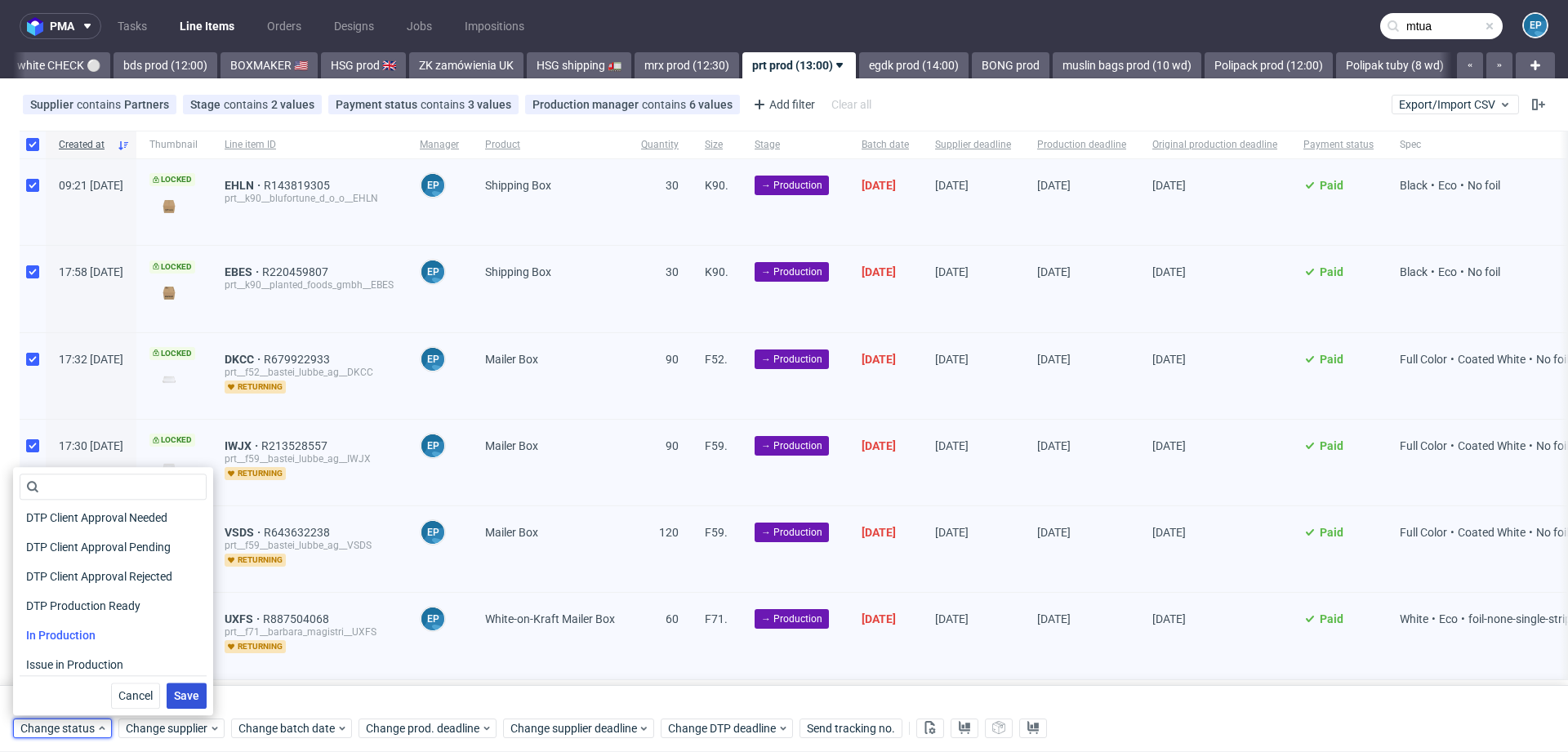
click at [180, 694] on span "Save" at bounding box center [186, 695] width 25 height 11
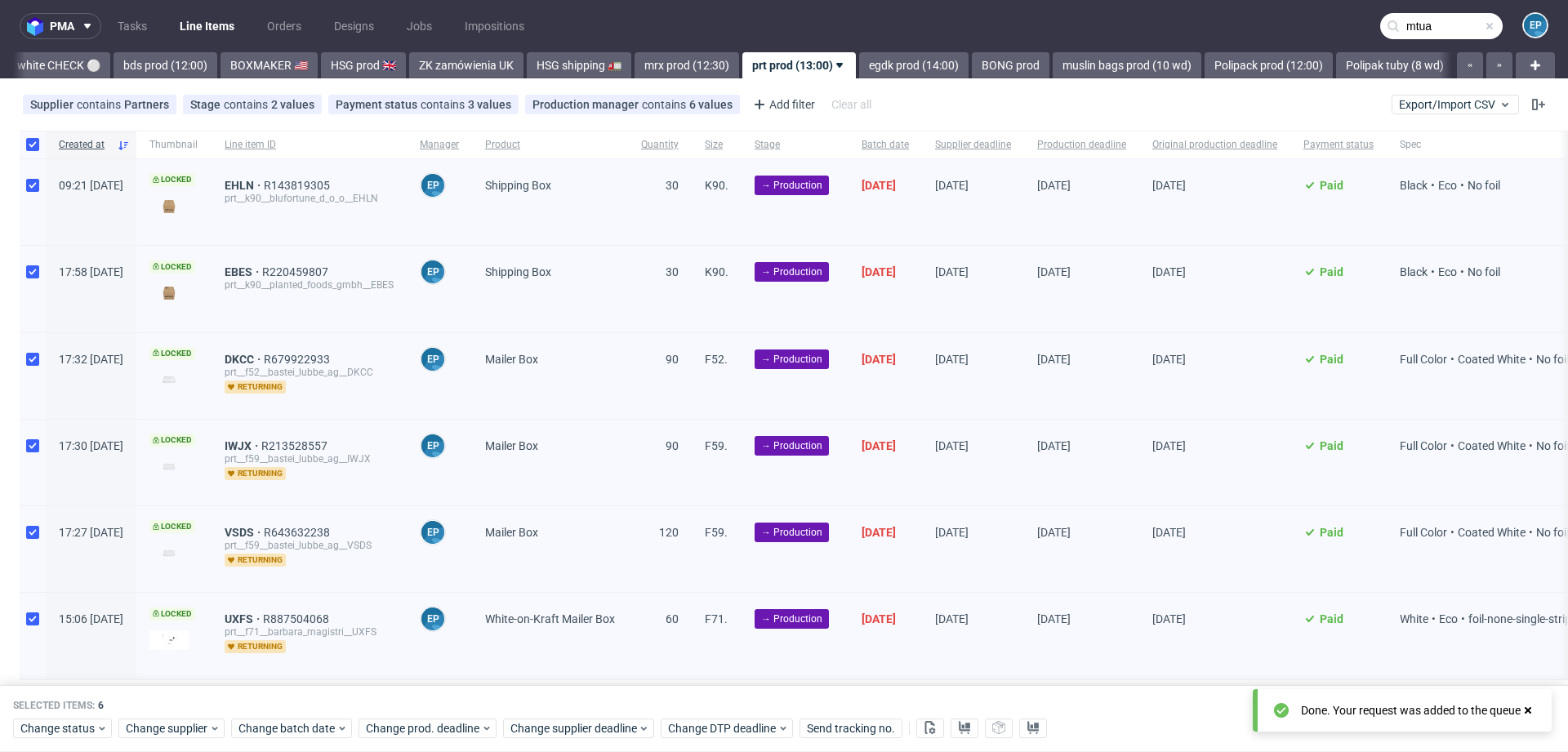
click at [805, 80] on div "pma Tasks Line Items Orders Designs Jobs Impositions mtua EP Vista Print All de…" at bounding box center [784, 376] width 1568 height 752
click at [859, 65] on link "egdk prod (14:00)" at bounding box center [913, 65] width 109 height 26
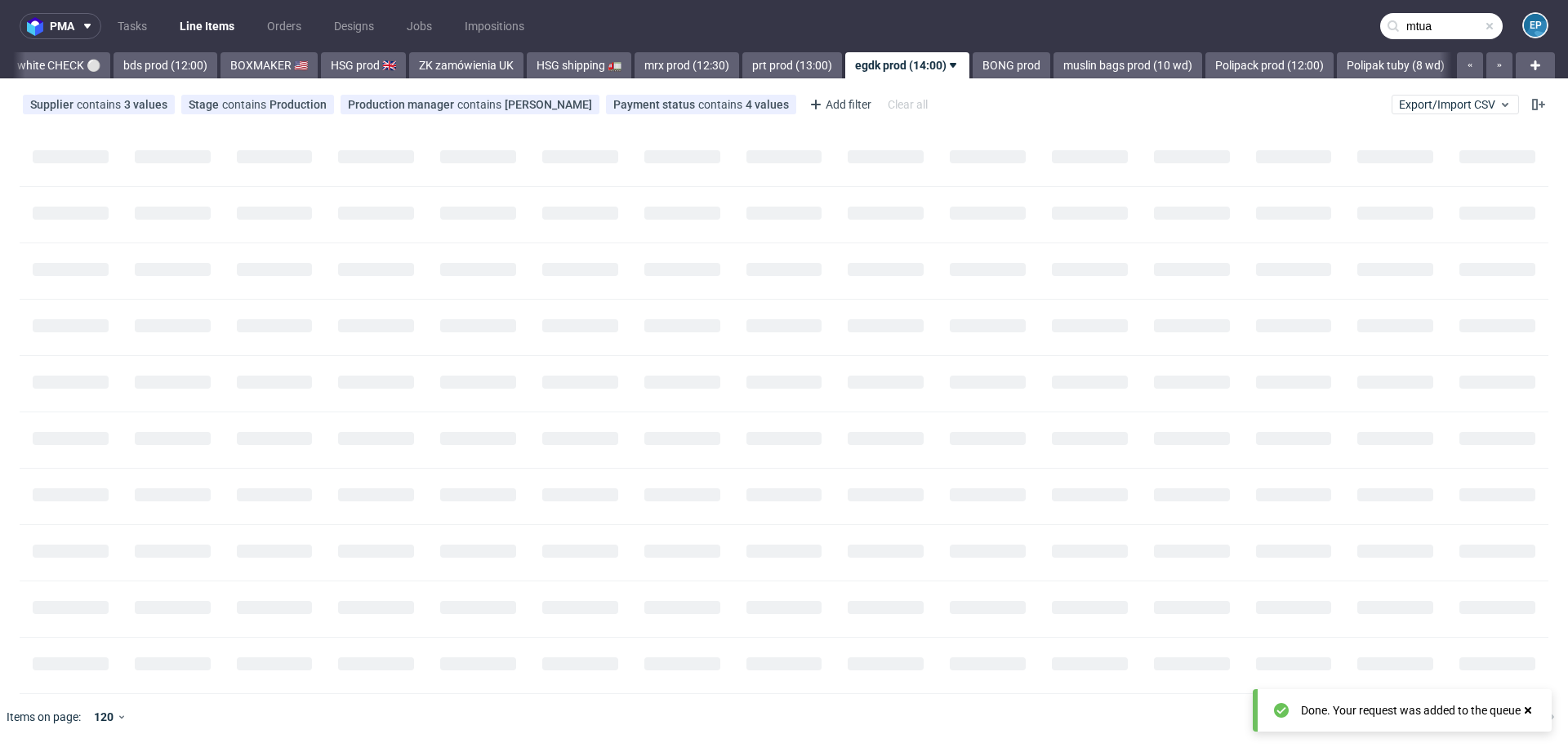
scroll to position [0, 1604]
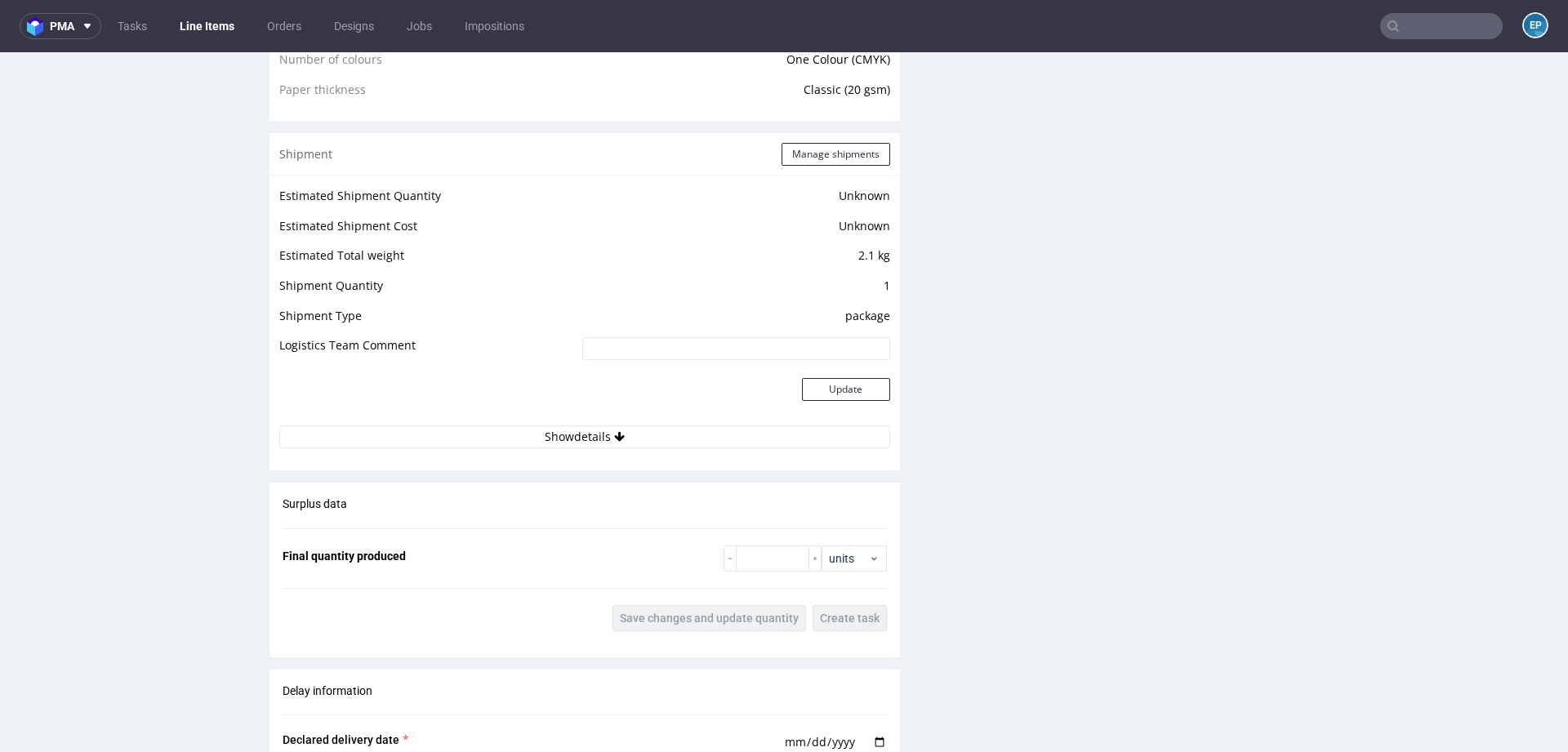
scroll to position [2187, 0]
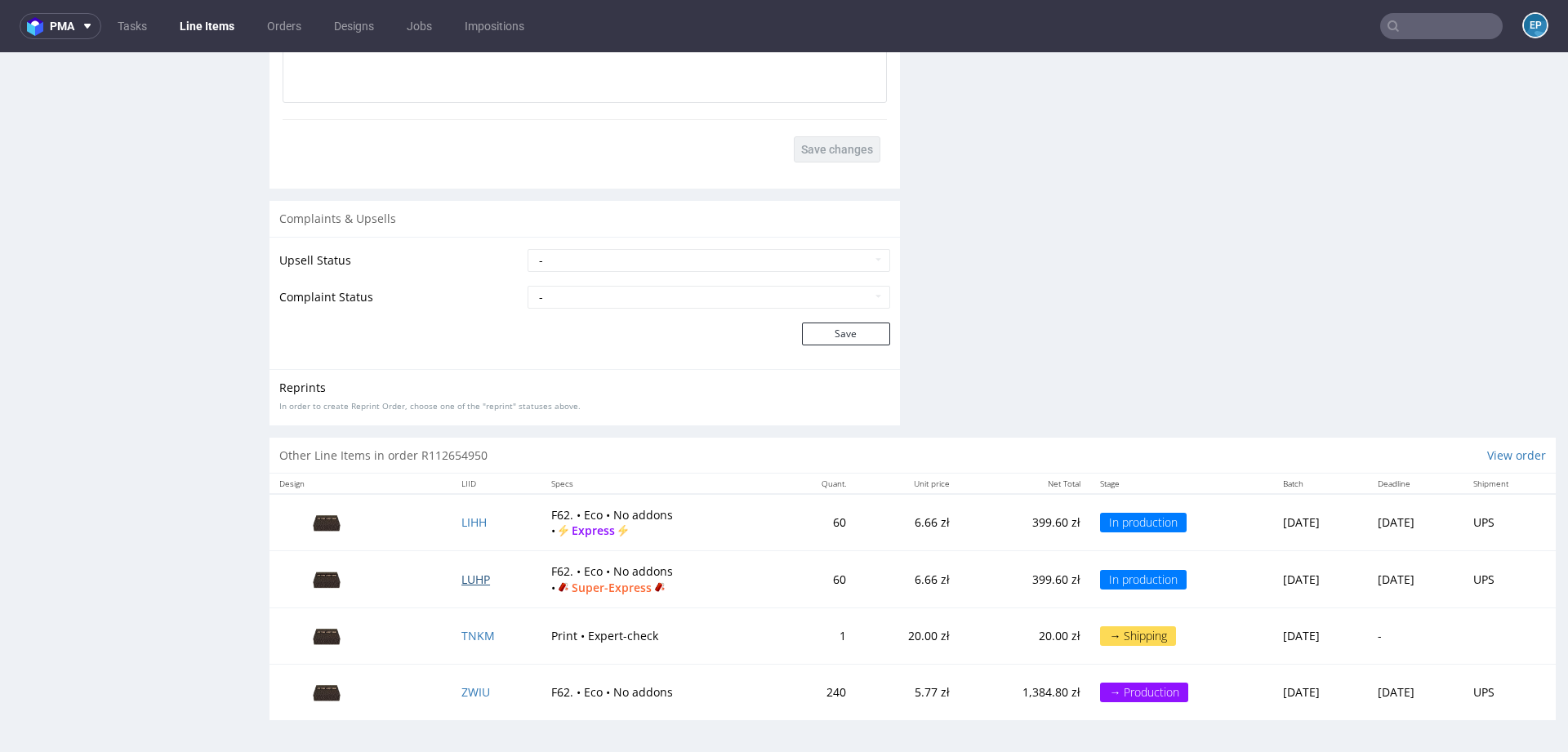
click at [461, 582] on span "LUHP" at bounding box center [475, 579] width 29 height 16
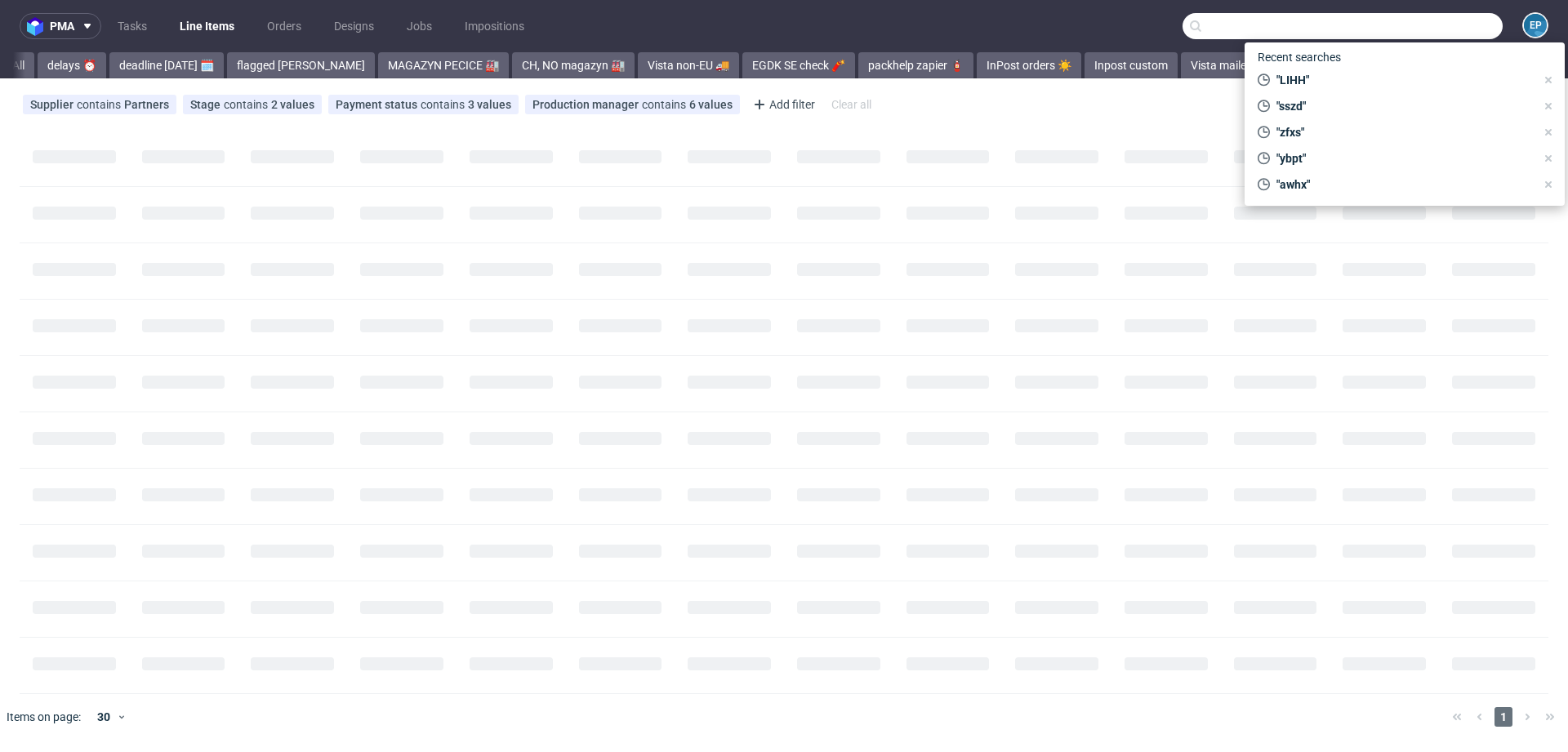
click at [1432, 20] on input "text" at bounding box center [1343, 26] width 320 height 26
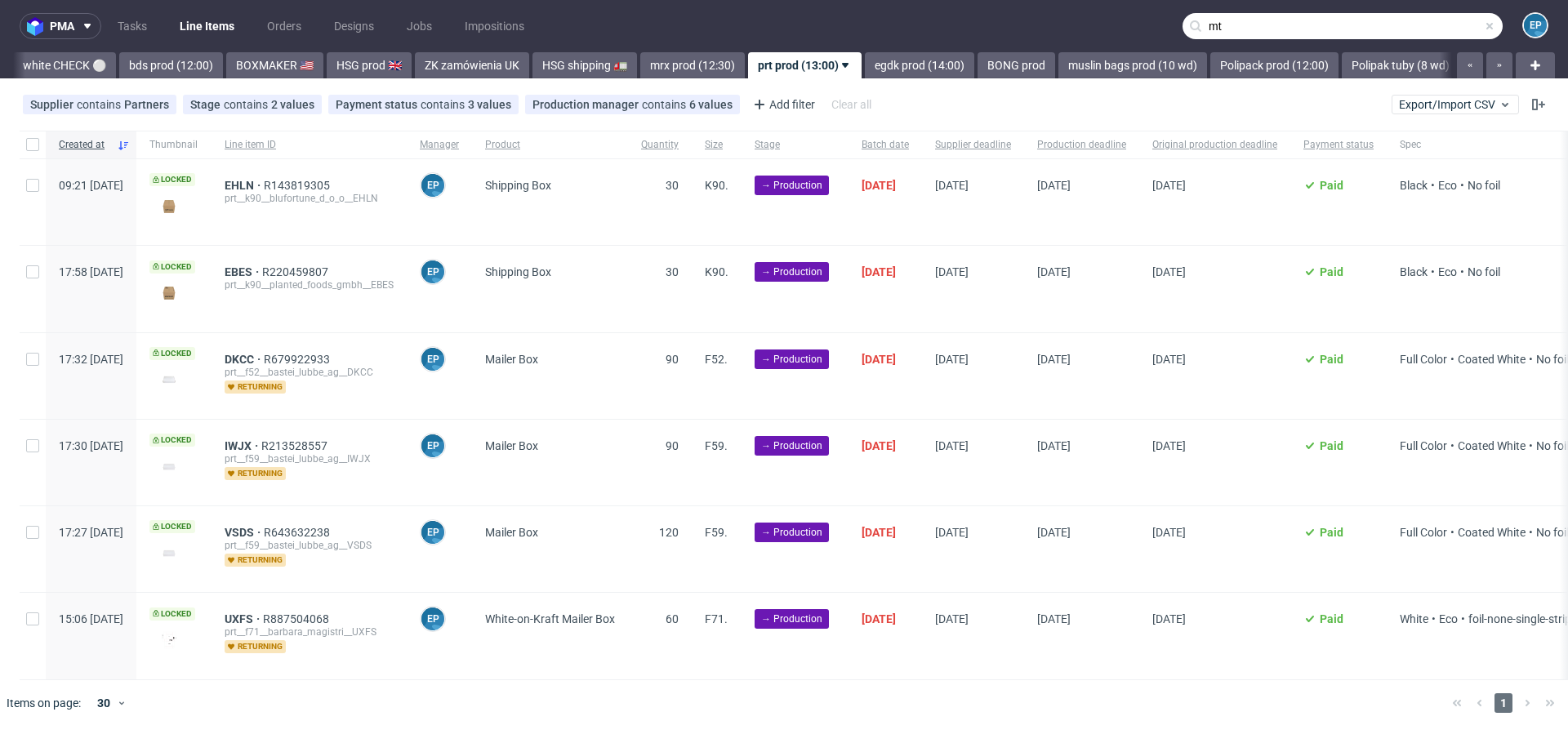
scroll to position [0, 1496]
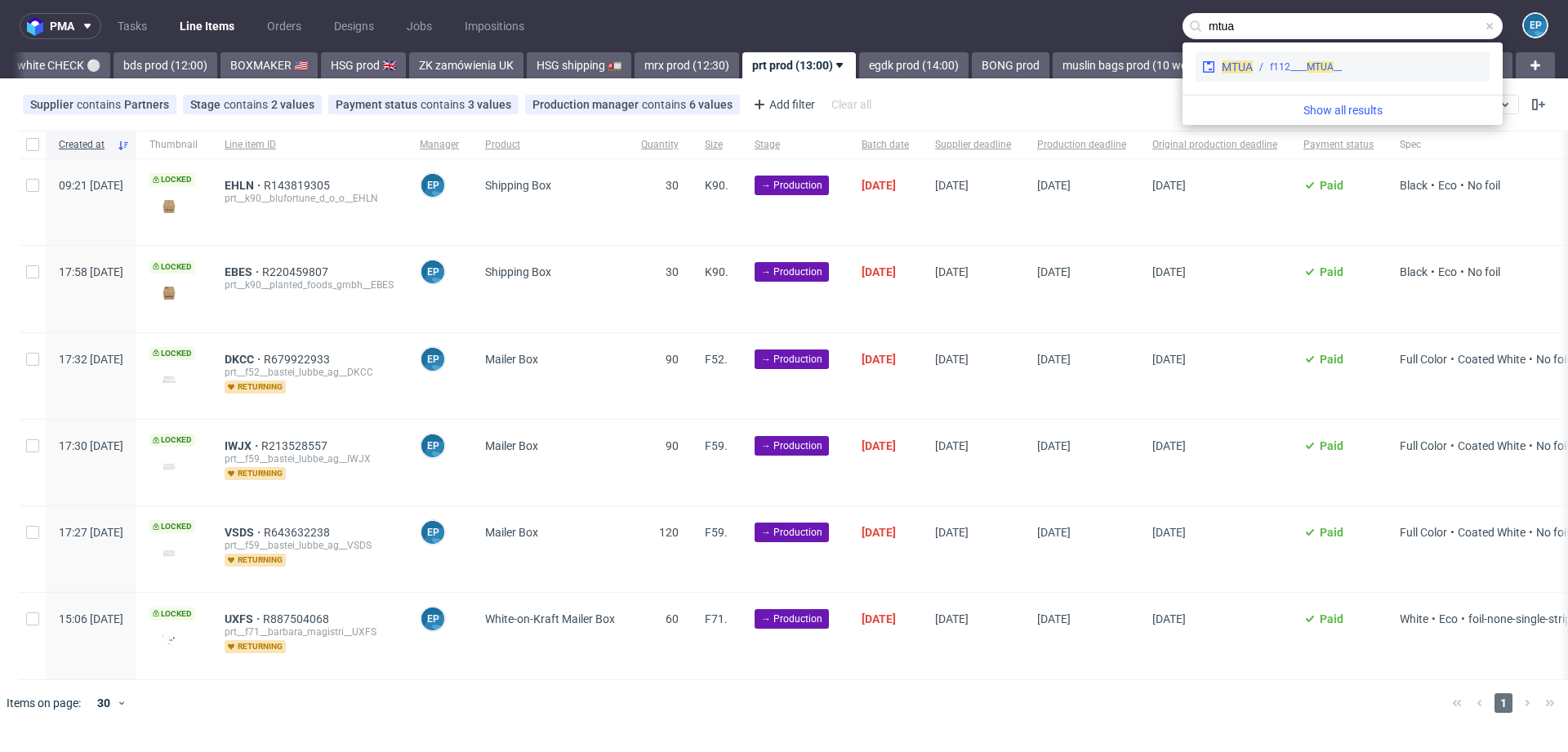
type input "mtua"
click at [1309, 70] on span "MTUA" at bounding box center [1320, 67] width 27 height 11
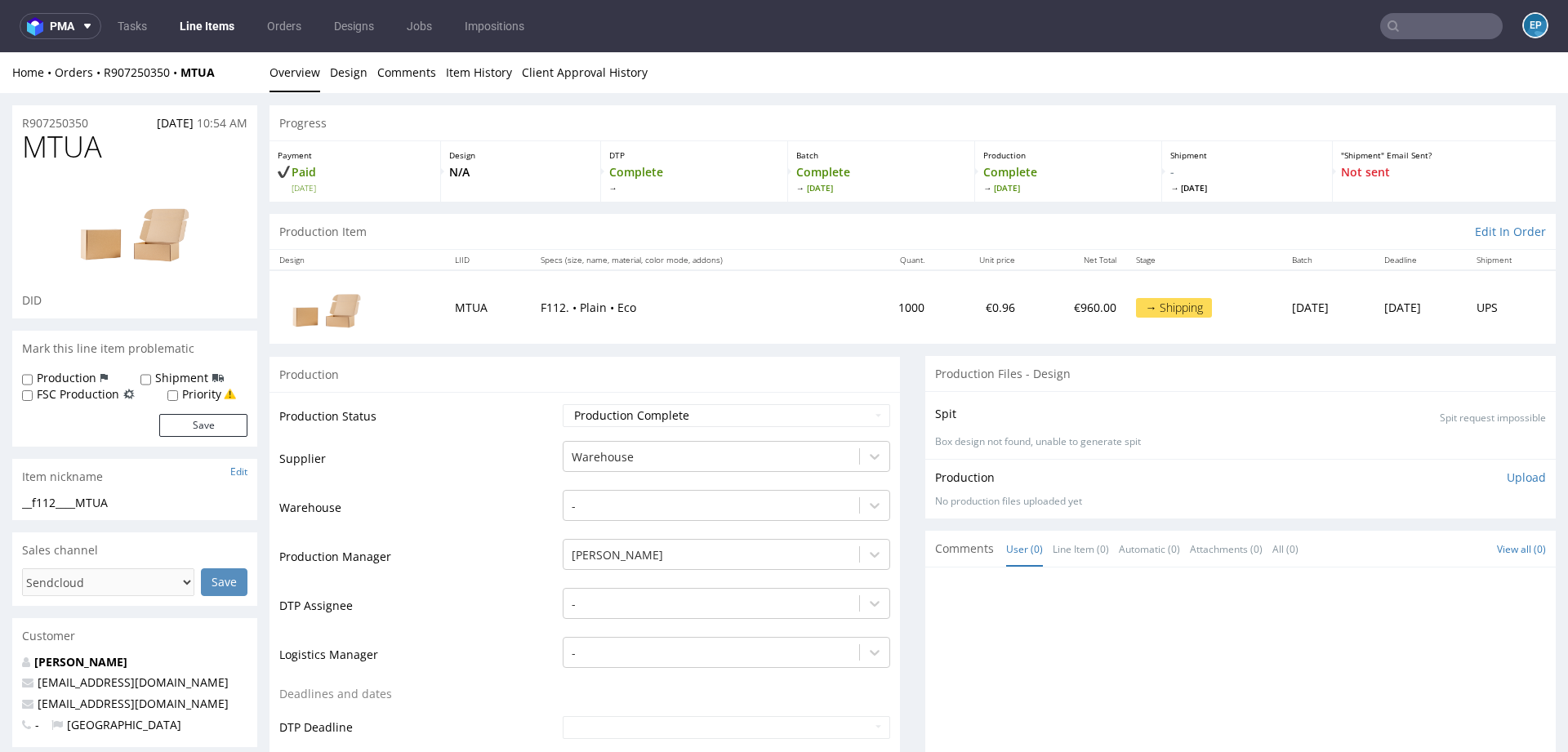
click at [232, 74] on div "Home Orders R907250350 MTUA" at bounding box center [134, 73] width 245 height 16
drag, startPoint x: 232, startPoint y: 74, endPoint x: 115, endPoint y: 72, distance: 117.0
click at [115, 72] on div "Home Orders R907250350 MTUA" at bounding box center [134, 73] width 245 height 16
click at [168, 106] on div "R907250350 01.09.2025 10:54 AM" at bounding box center [134, 119] width 245 height 26
drag, startPoint x: 237, startPoint y: 72, endPoint x: 103, endPoint y: 74, distance: 134.0
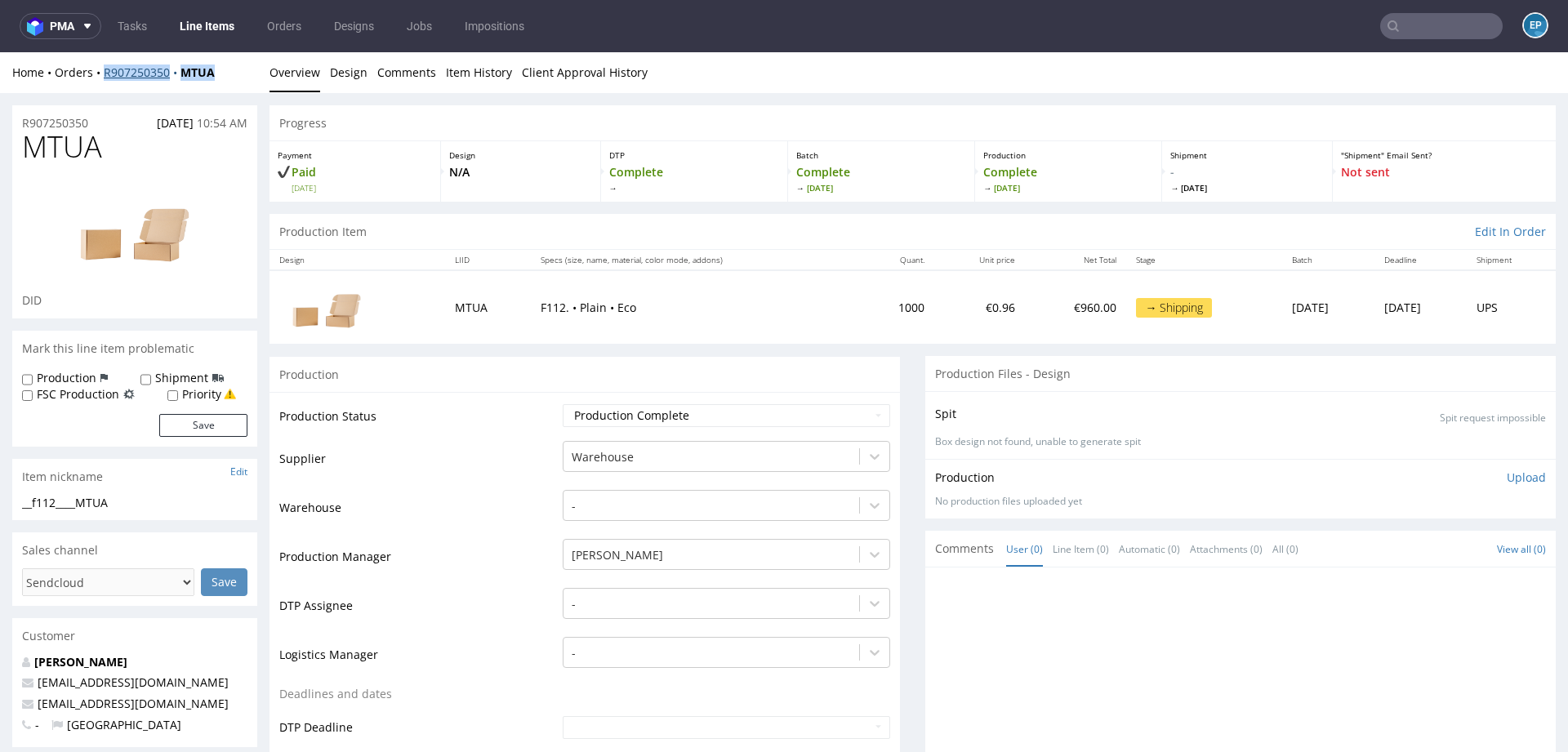
click at [103, 74] on div "Home Orders R907250350 MTUA" at bounding box center [134, 73] width 245 height 16
copy div "R907250350 MTUA"
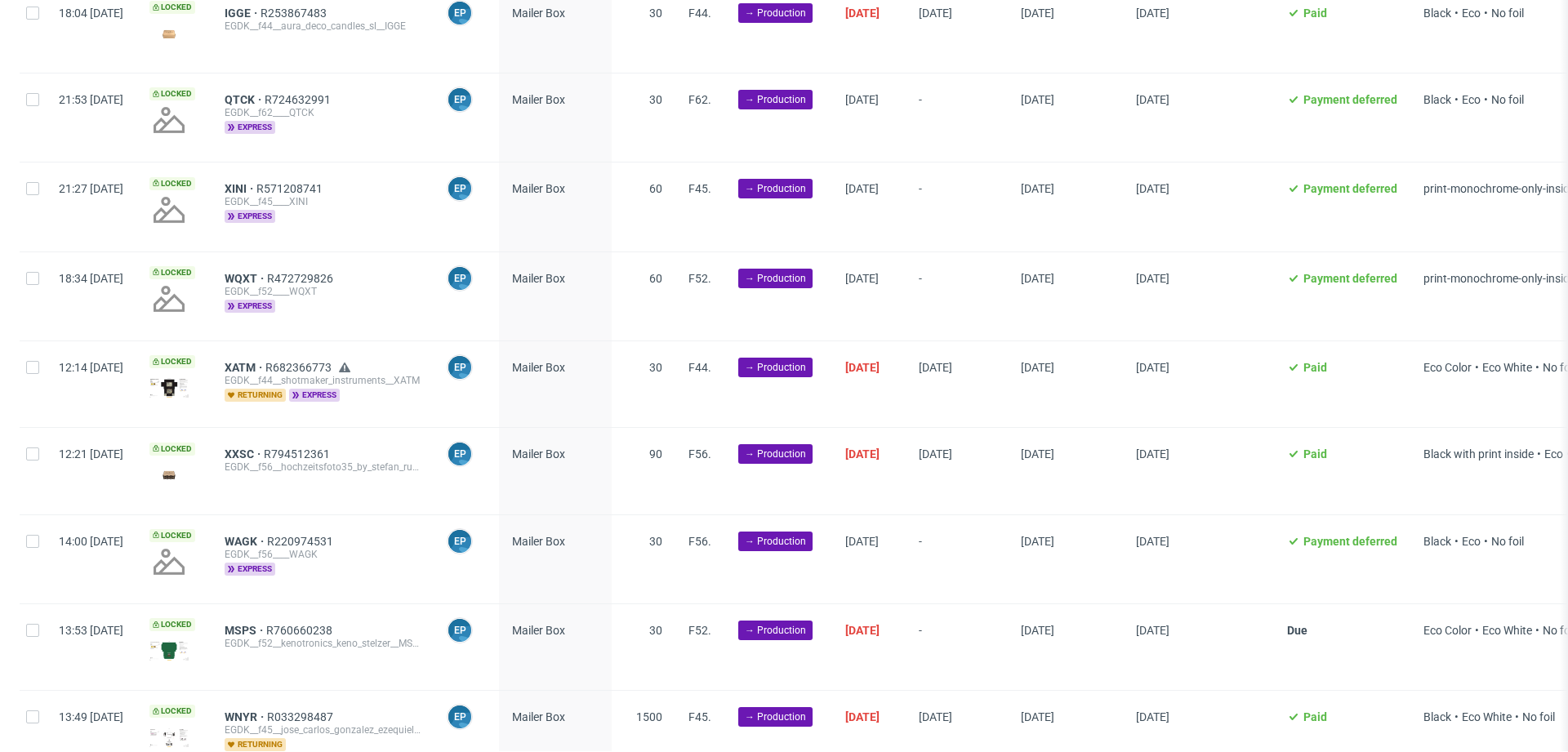
scroll to position [712, 0]
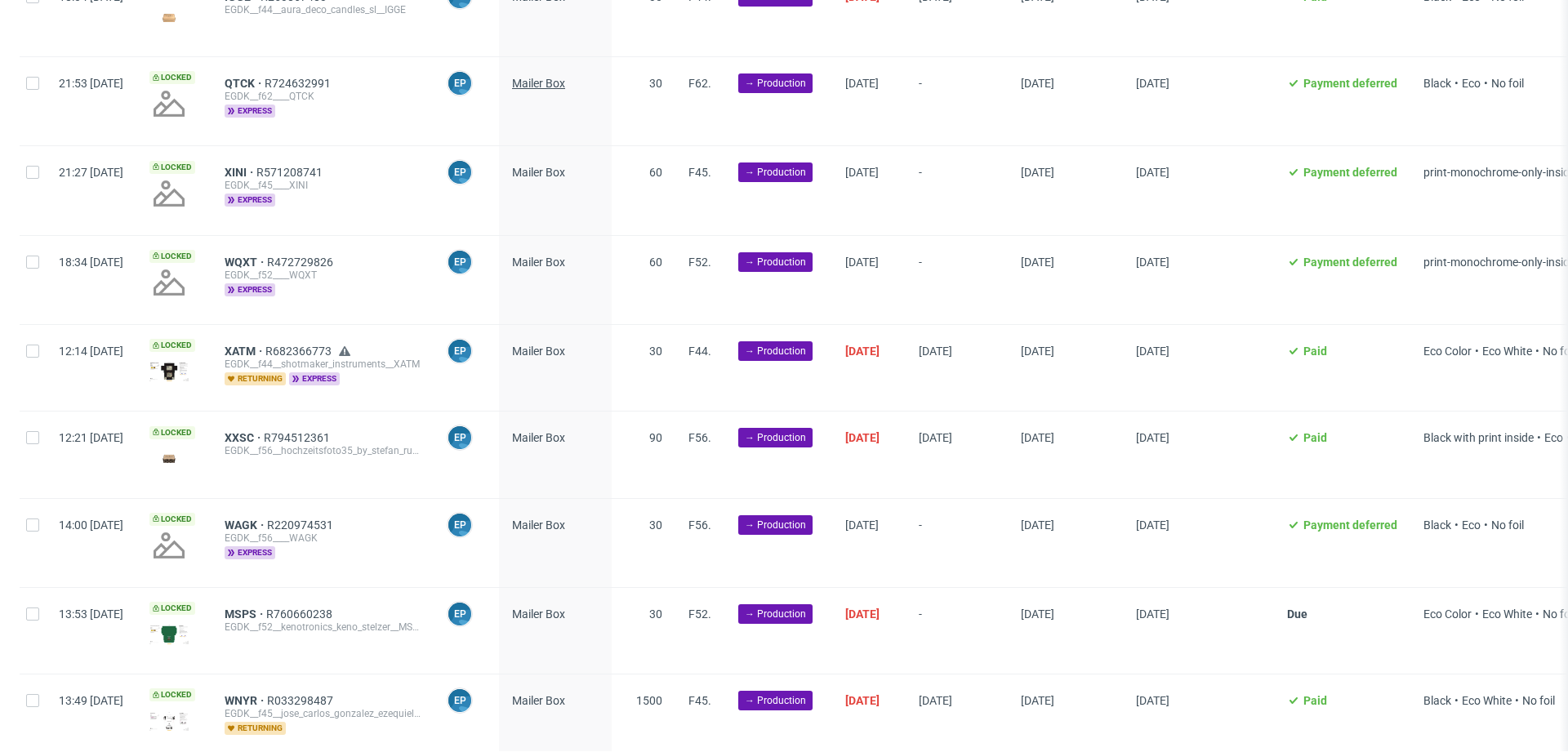
click at [565, 81] on span "Mailer Box" at bounding box center [538, 83] width 53 height 13
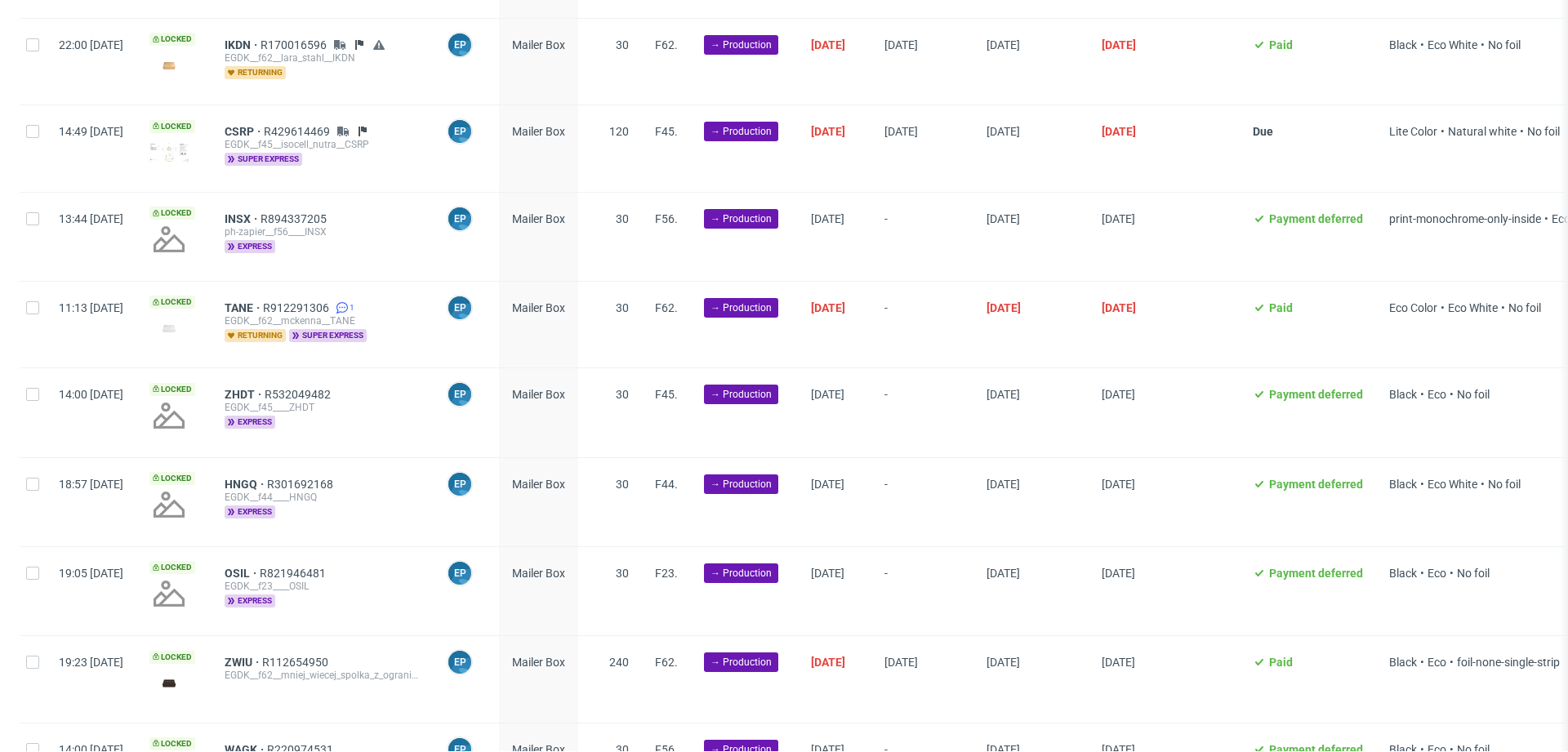
scroll to position [1600, 0]
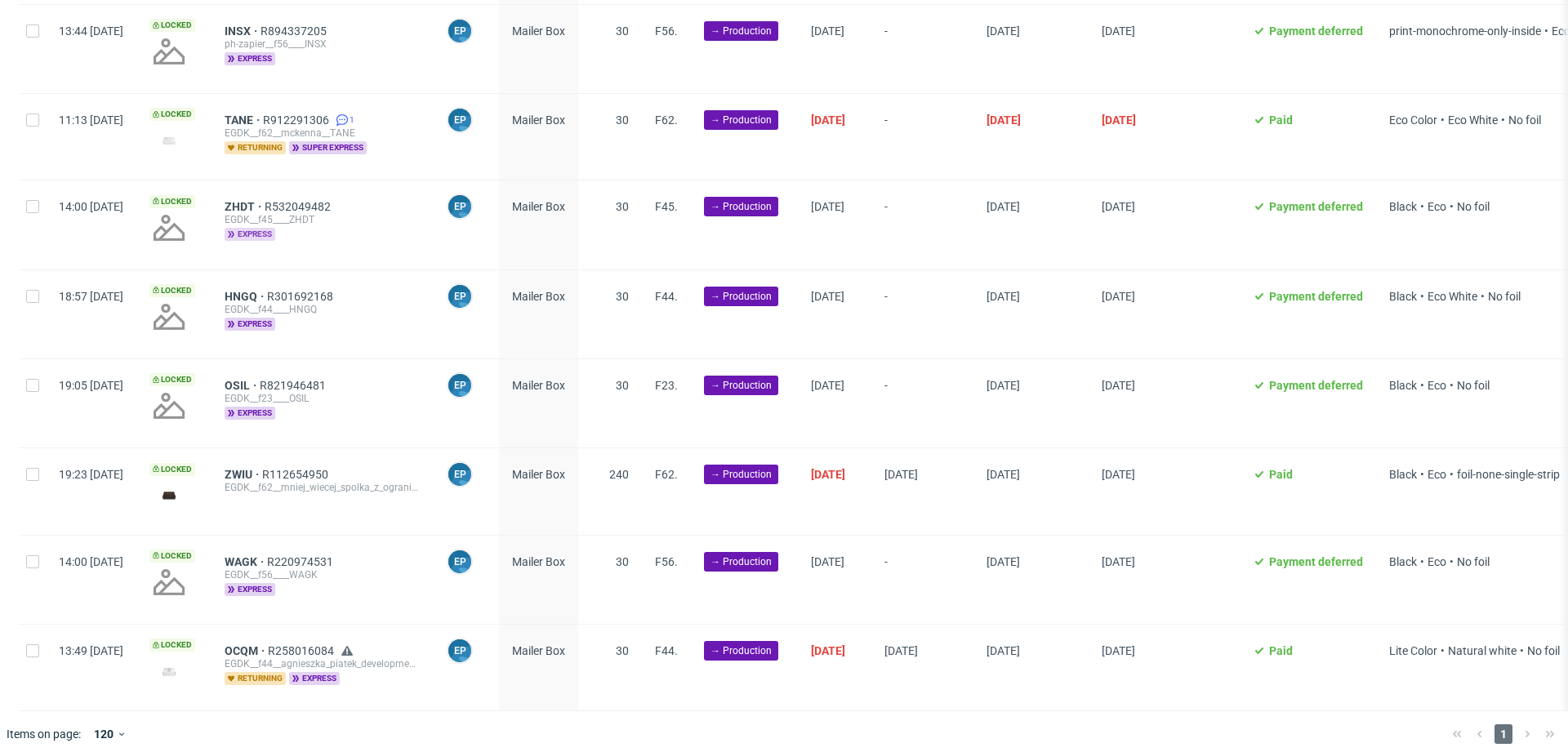
click at [275, 228] on span "express" at bounding box center [249, 234] width 50 height 13
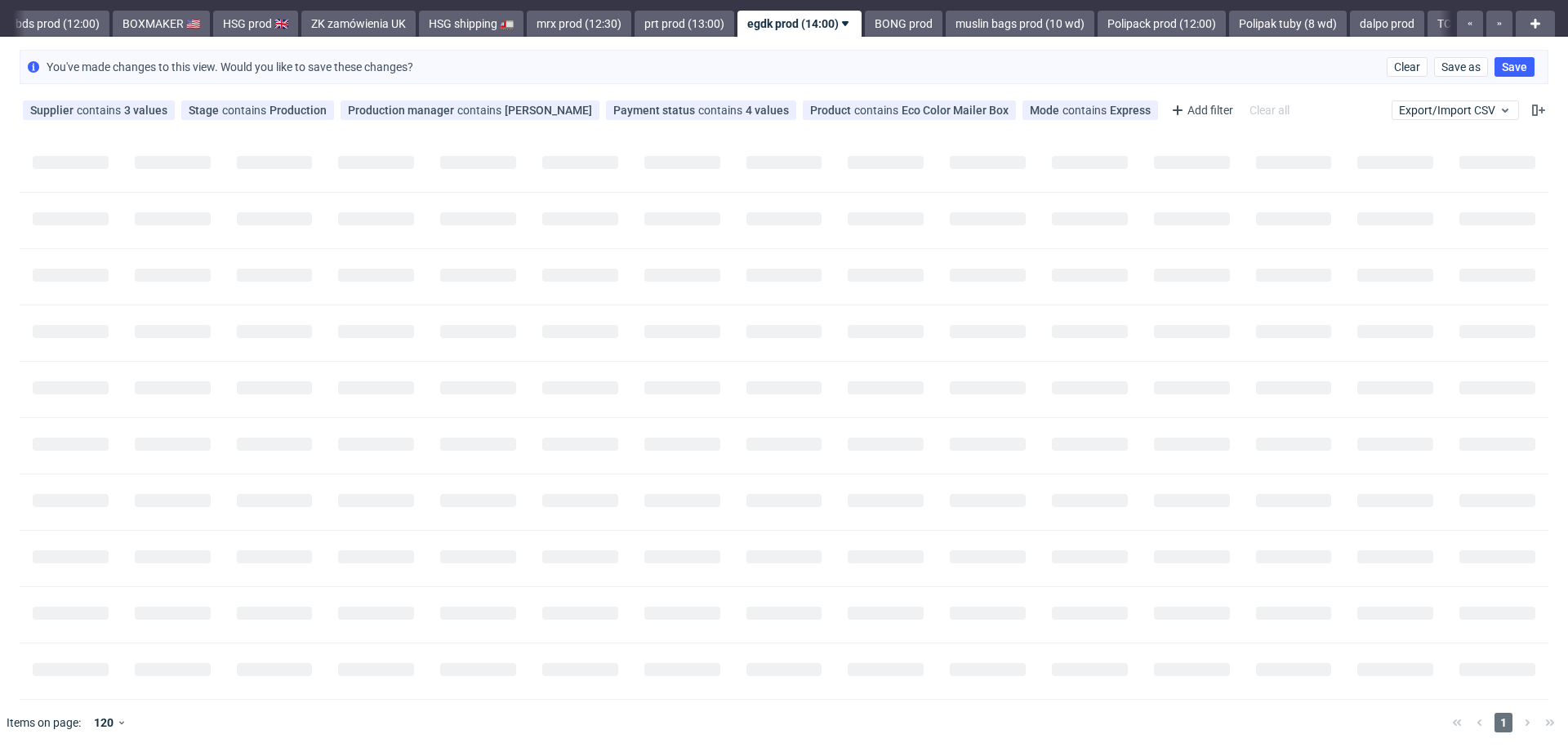
scroll to position [0, 0]
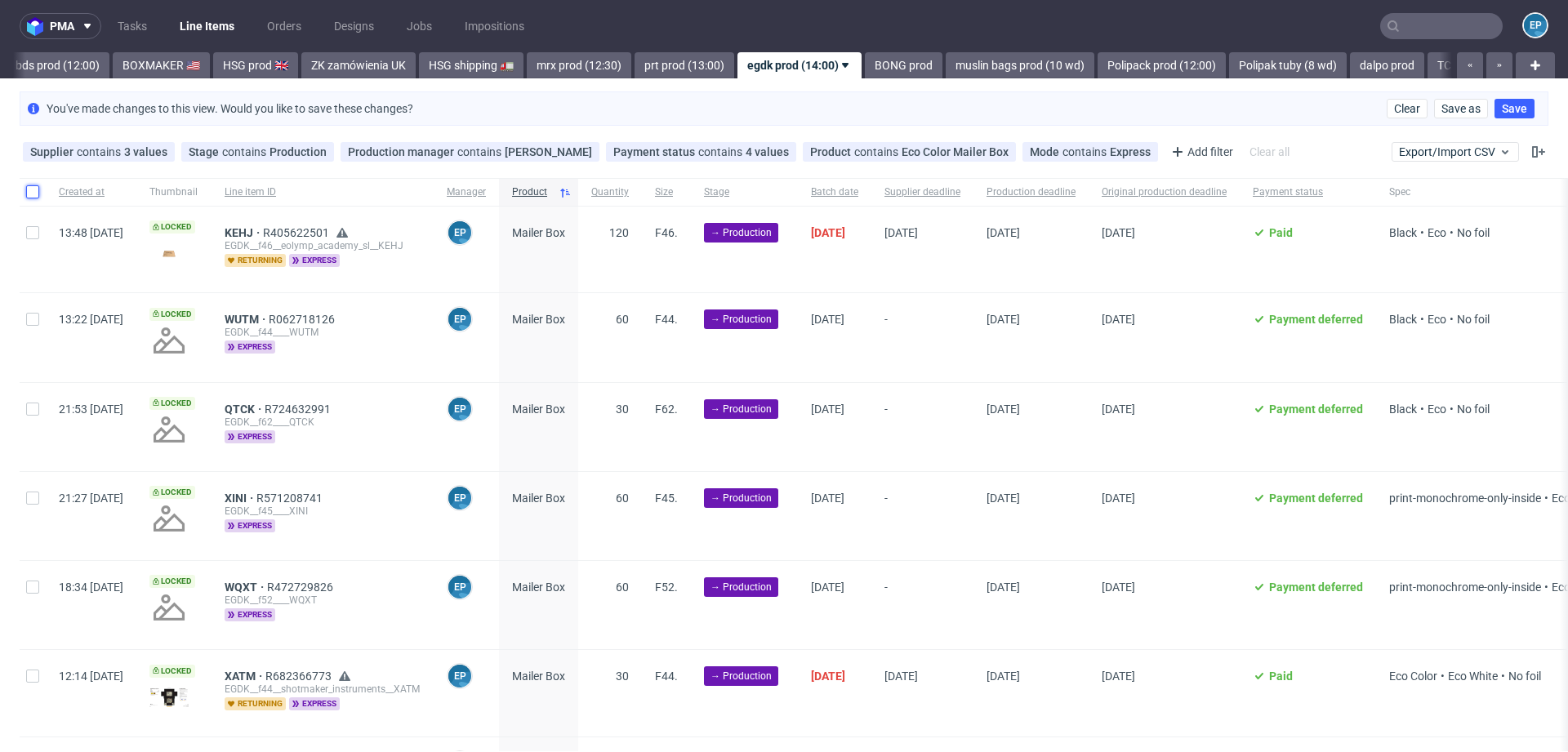
click at [27, 185] on input "checkbox" at bounding box center [32, 191] width 13 height 13
checkbox input "true"
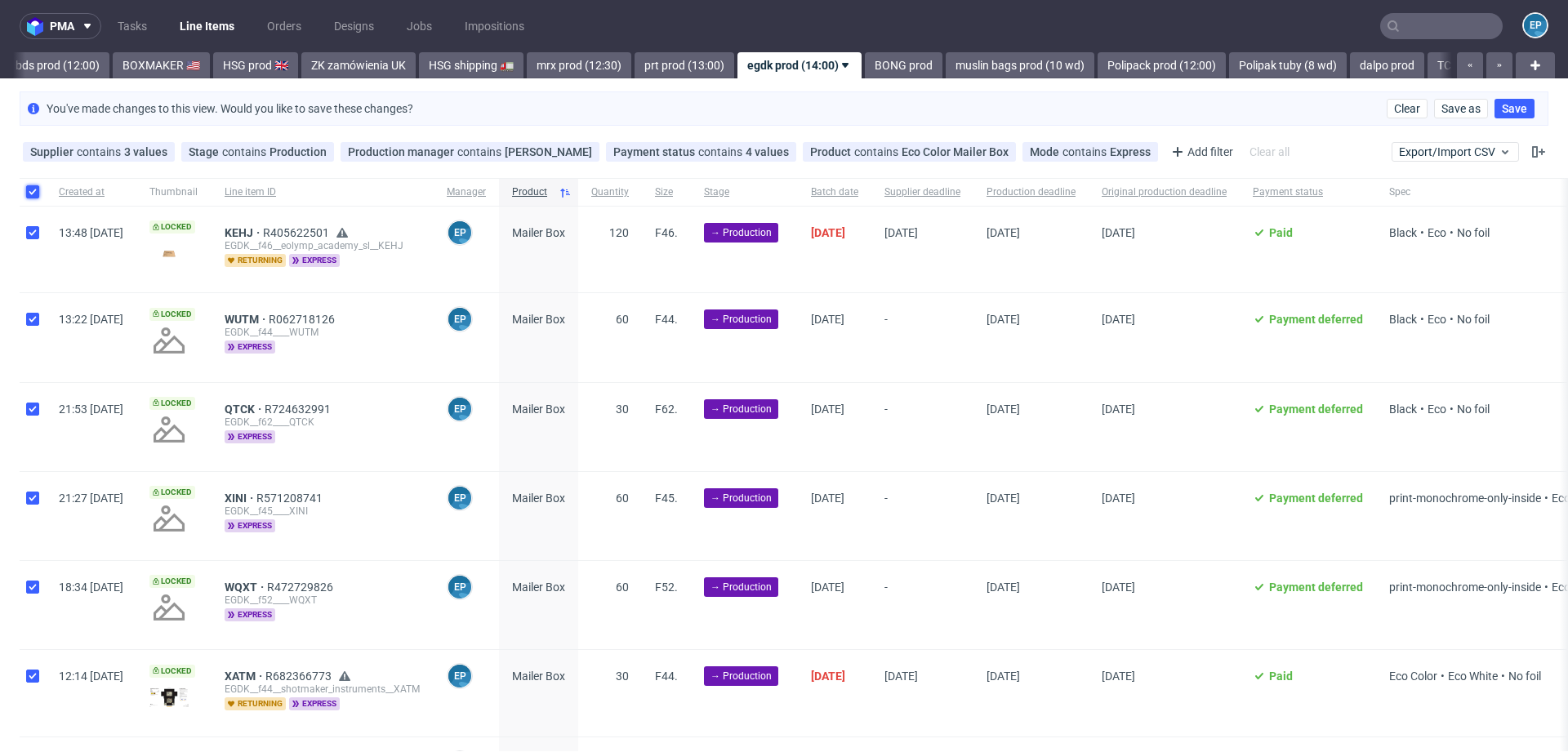
checkbox input "true"
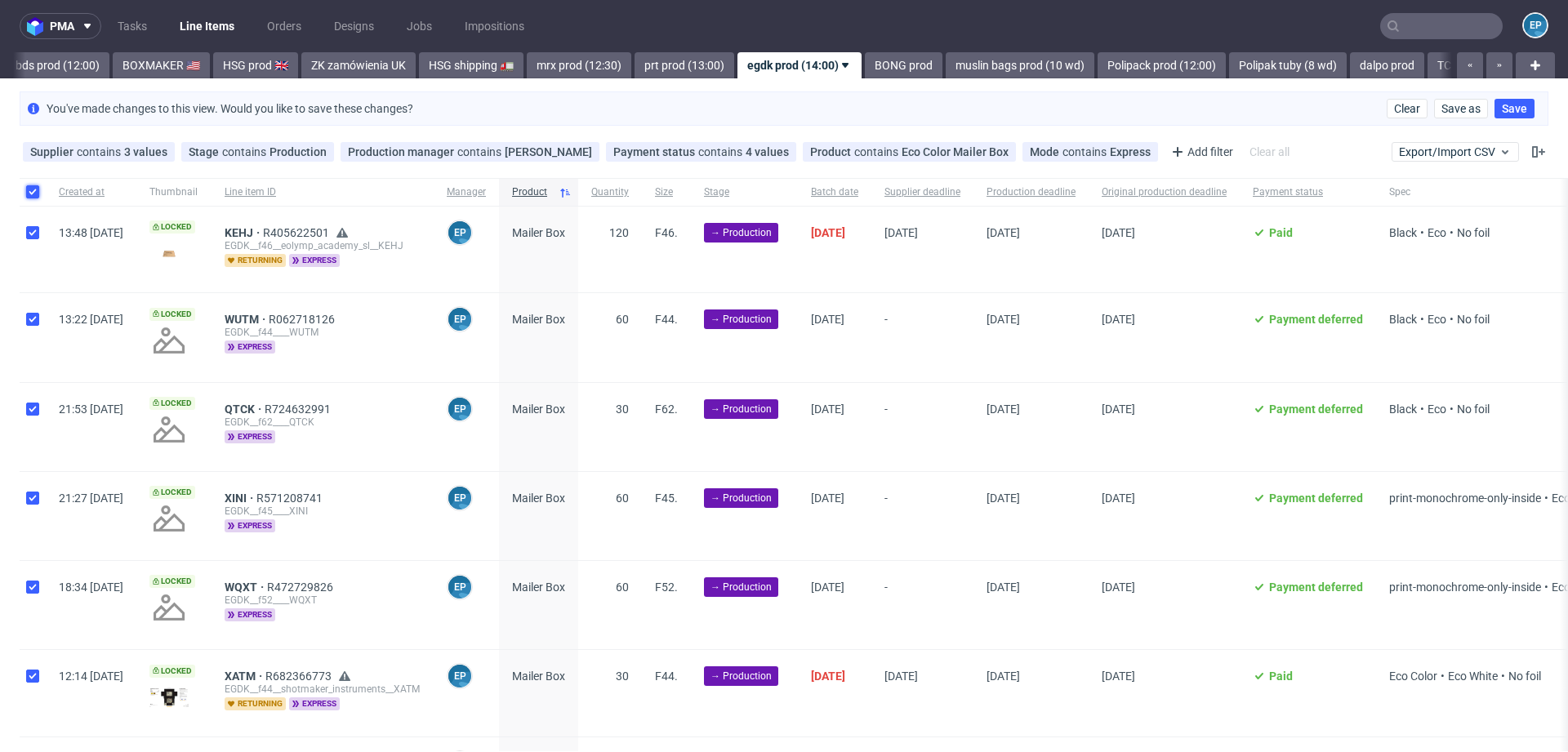
checkbox input "true"
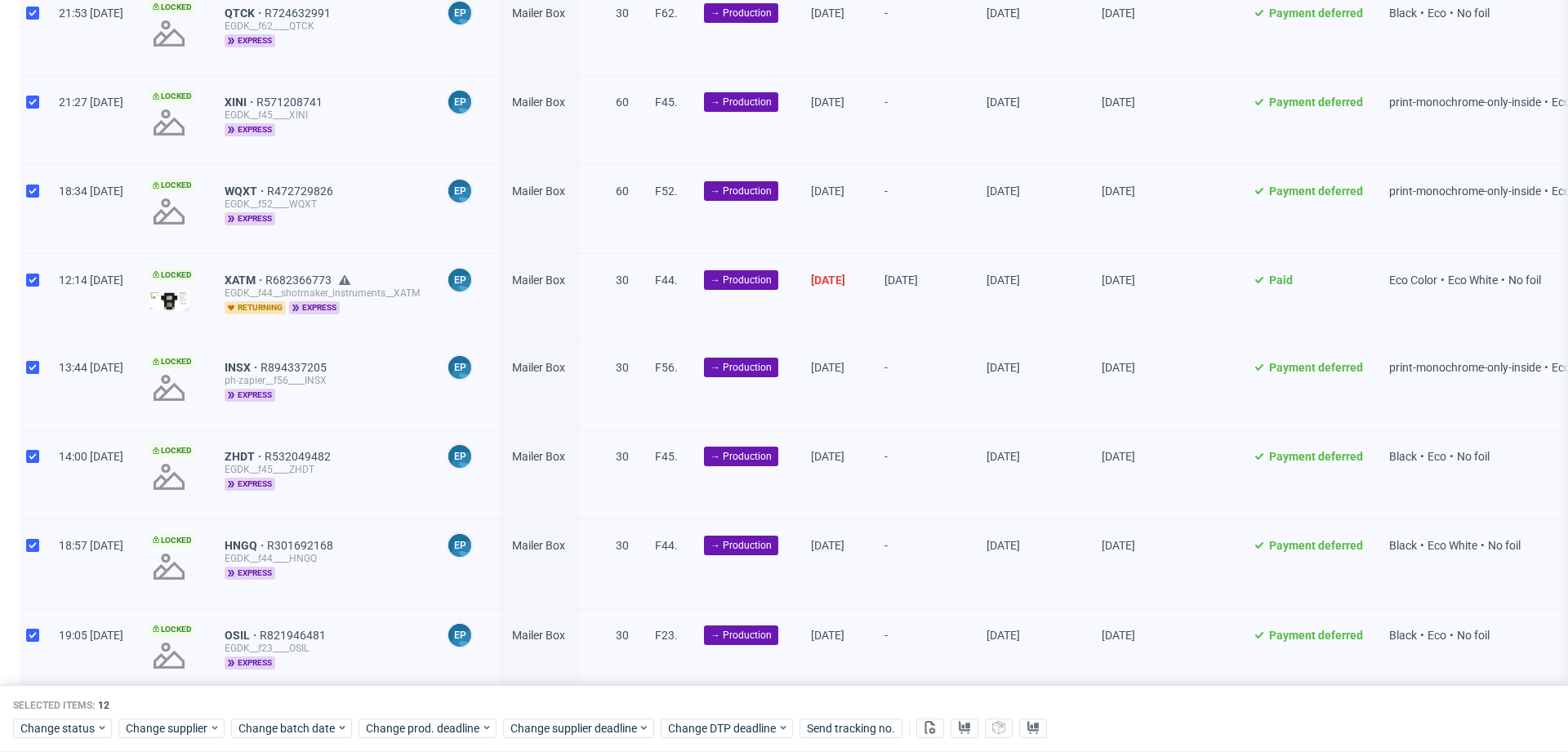
scroll to position [632, 0]
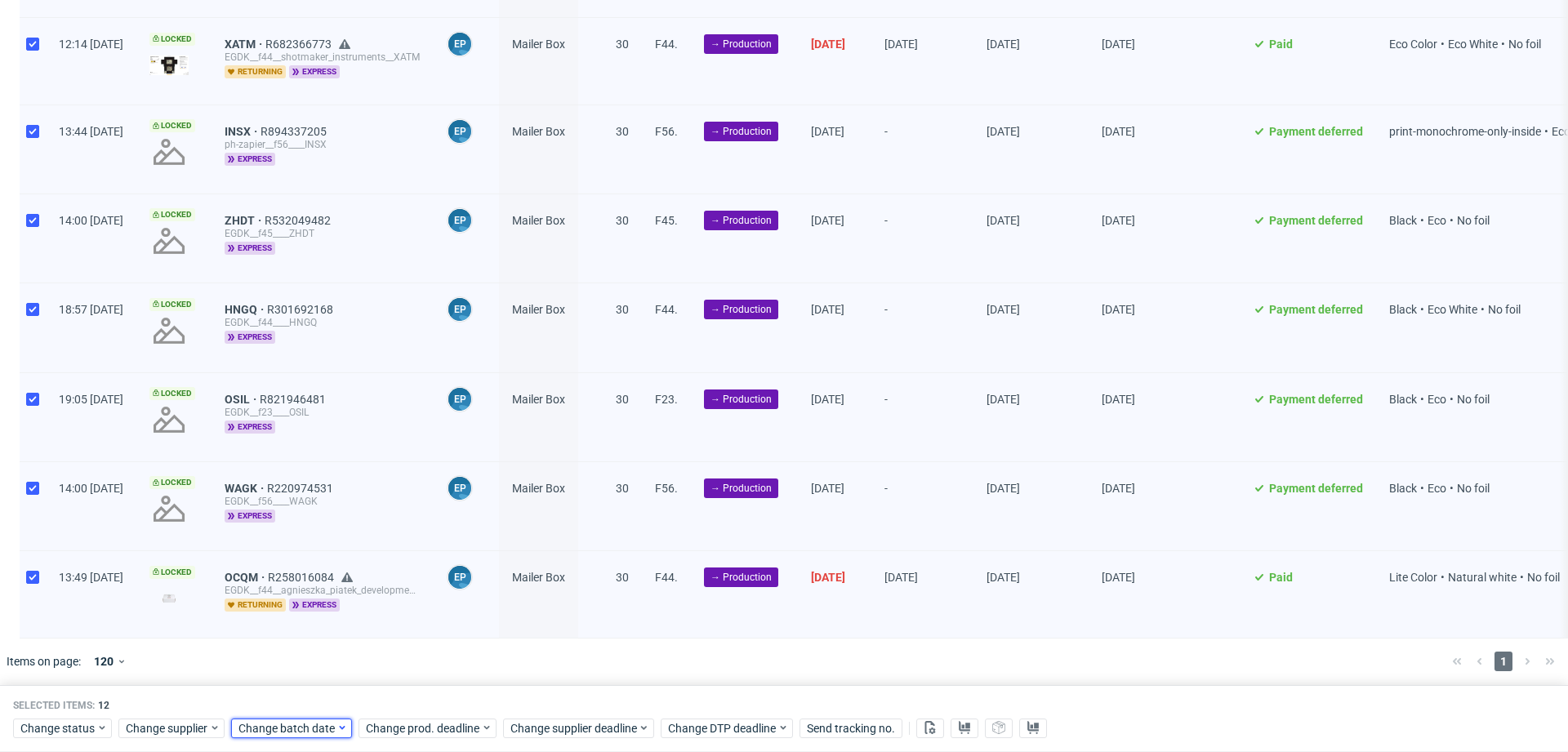
click at [299, 718] on div "Change batch date" at bounding box center [292, 728] width 121 height 20
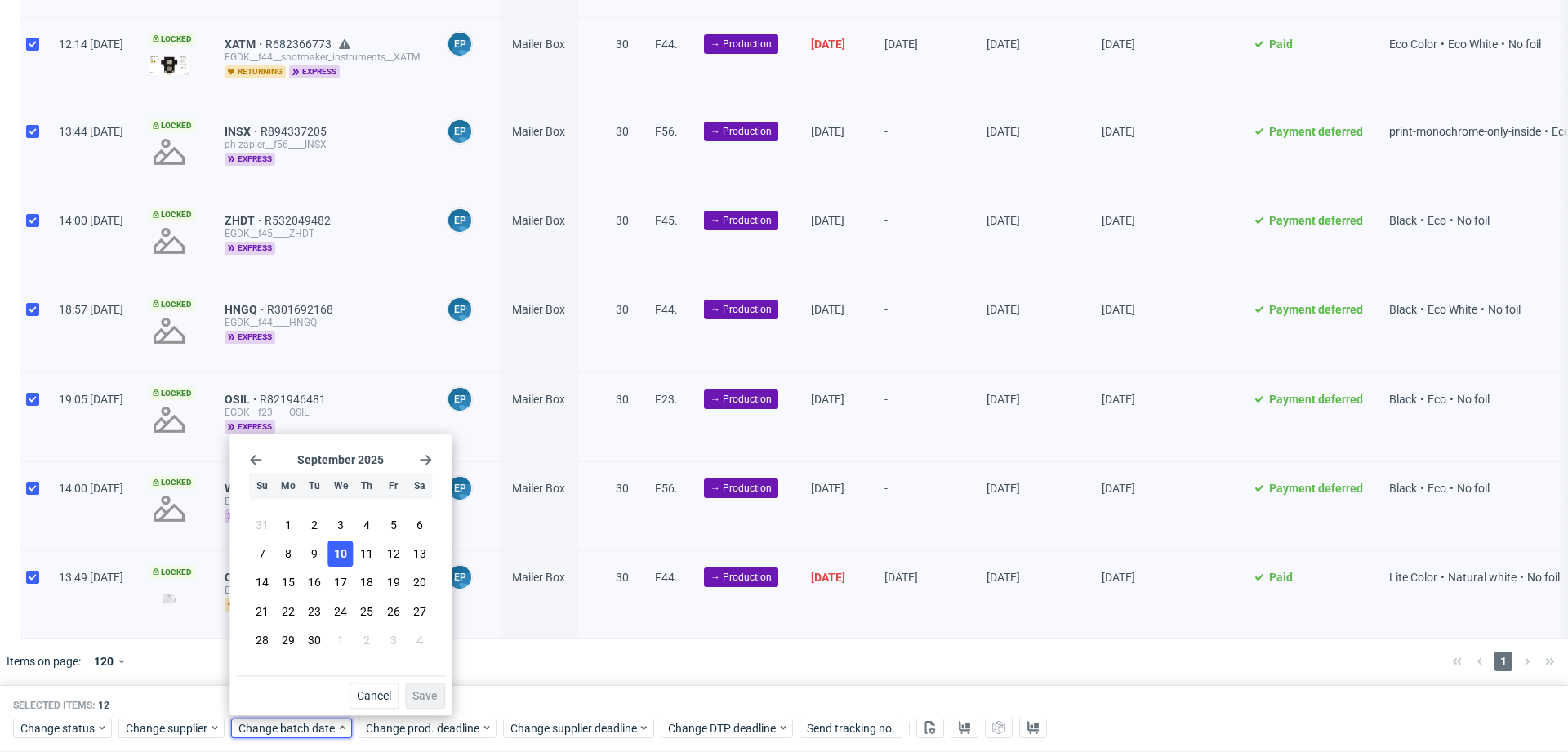
click at [337, 557] on span "10" at bounding box center [340, 554] width 13 height 16
click at [429, 704] on button "Save" at bounding box center [425, 696] width 40 height 26
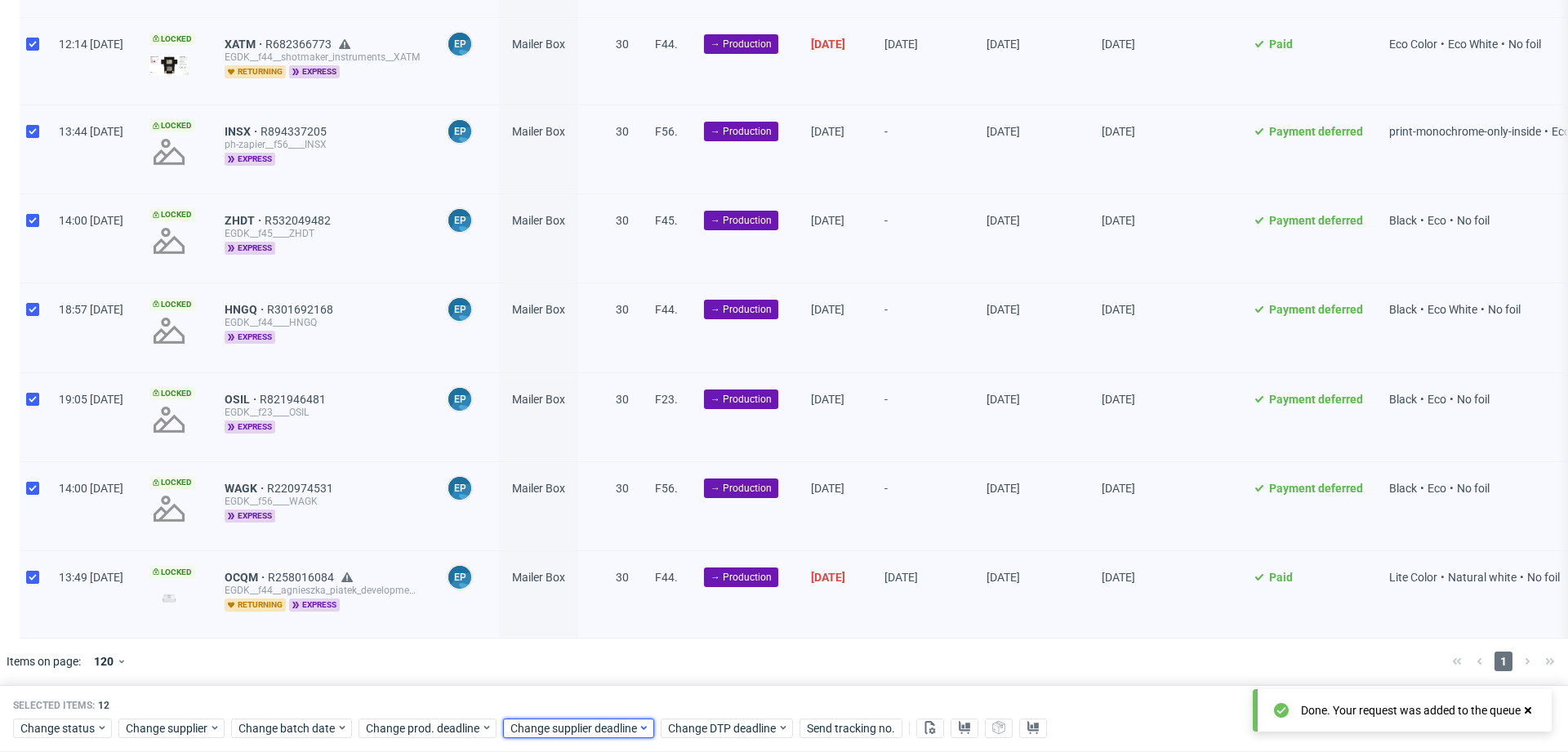
click at [616, 730] on span "Change supplier deadline" at bounding box center [574, 728] width 127 height 16
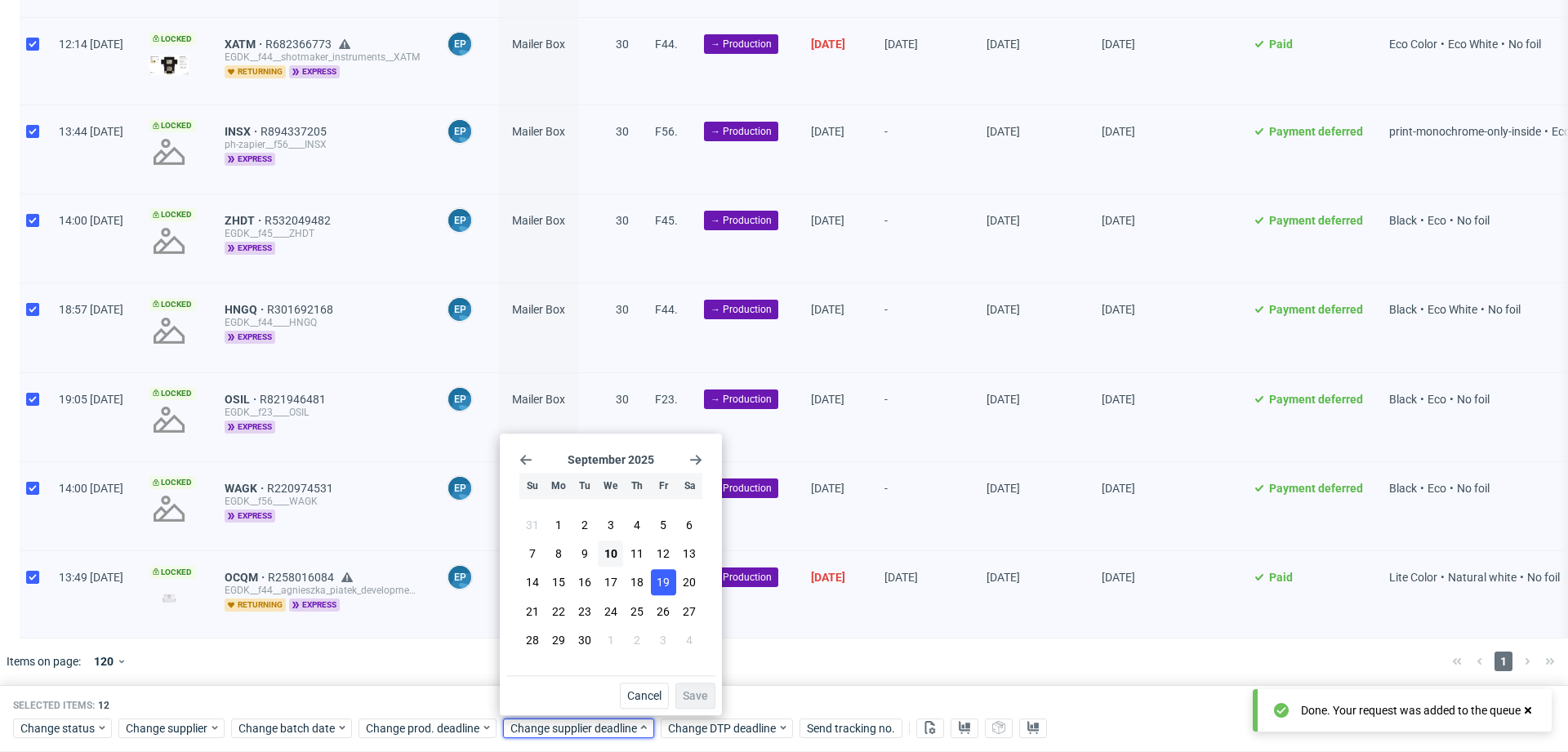
click at [660, 589] on span "19" at bounding box center [662, 582] width 13 height 16
click at [699, 697] on span "Save" at bounding box center [695, 695] width 25 height 11
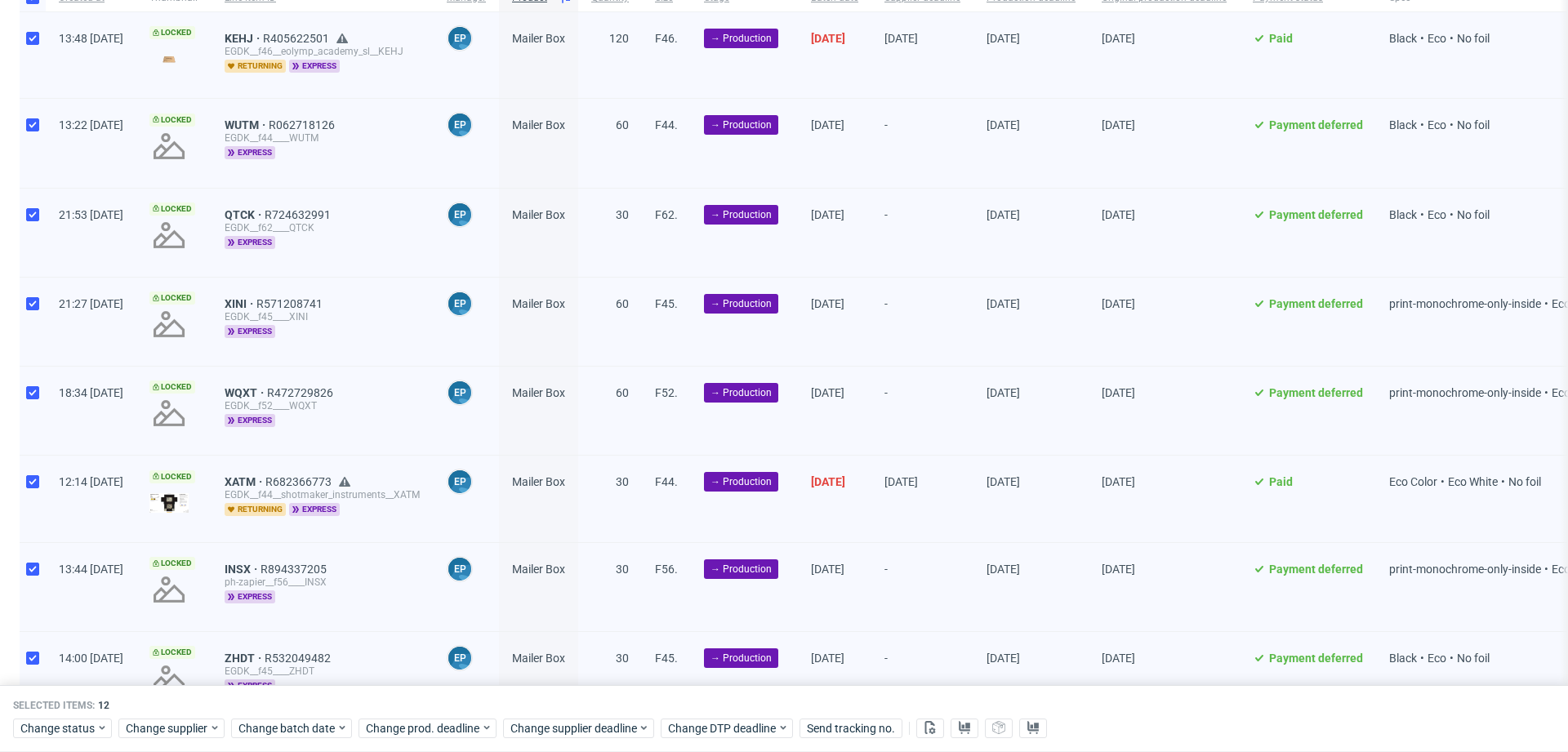
scroll to position [0, 0]
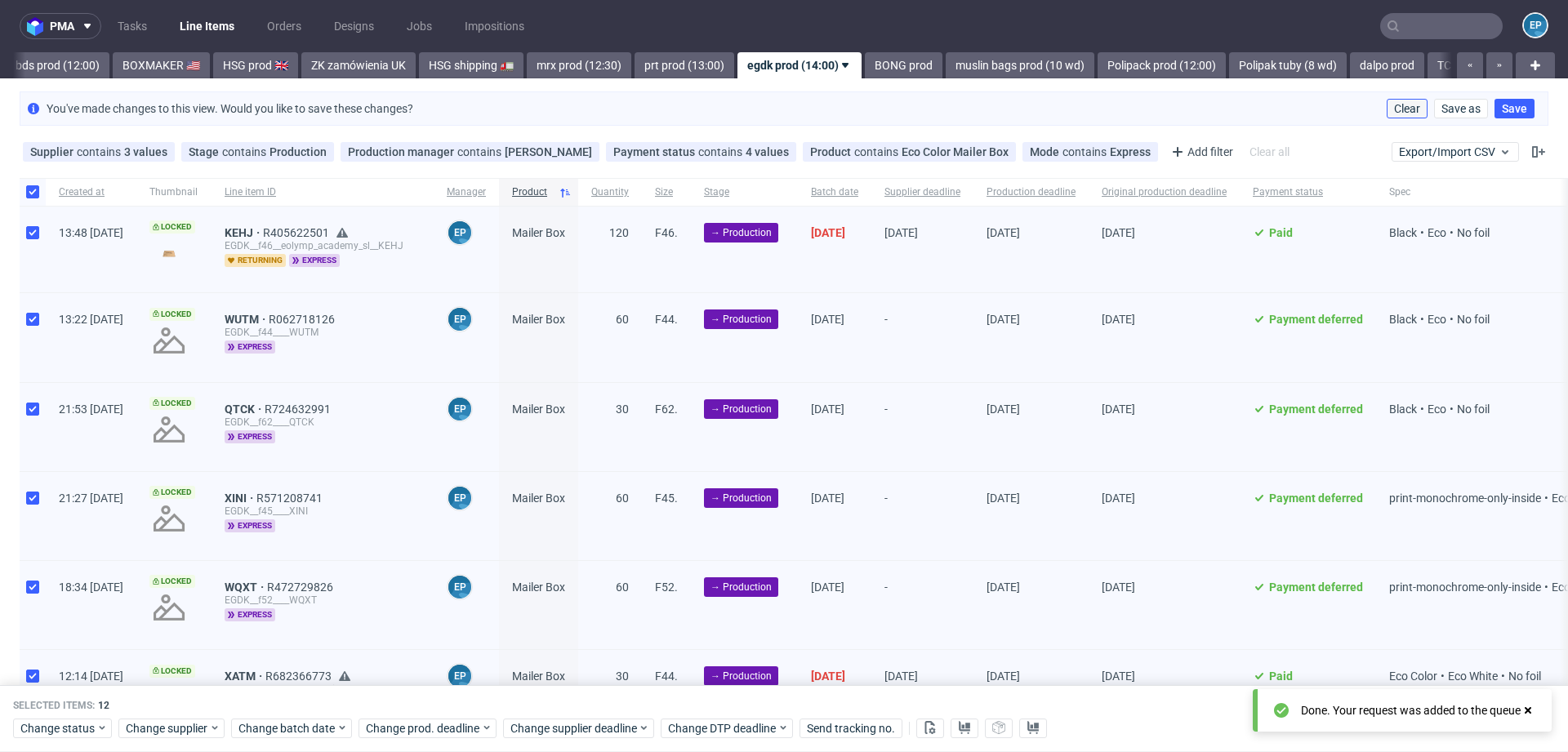
click at [1397, 110] on span "Clear" at bounding box center [1407, 108] width 26 height 11
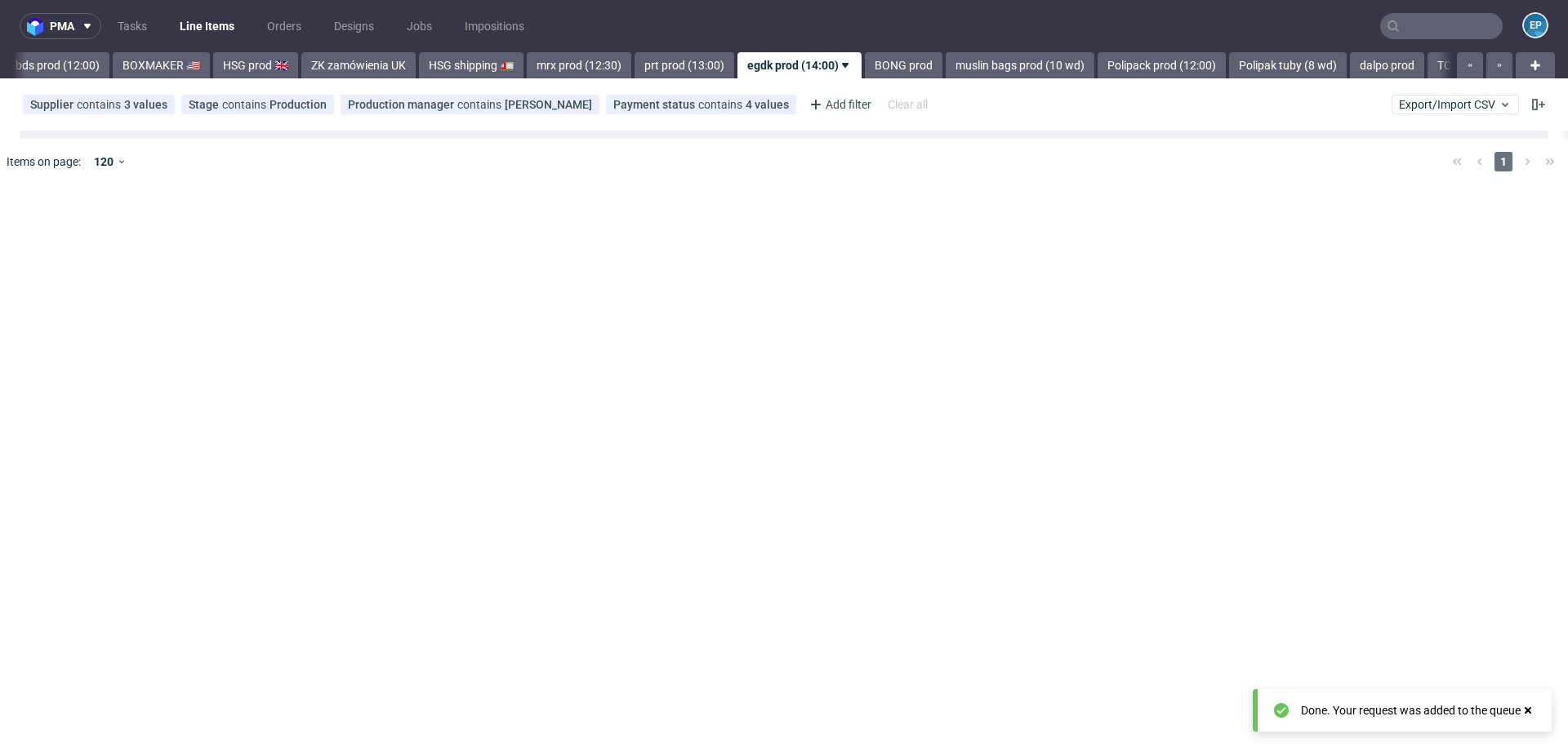
scroll to position [0, 1604]
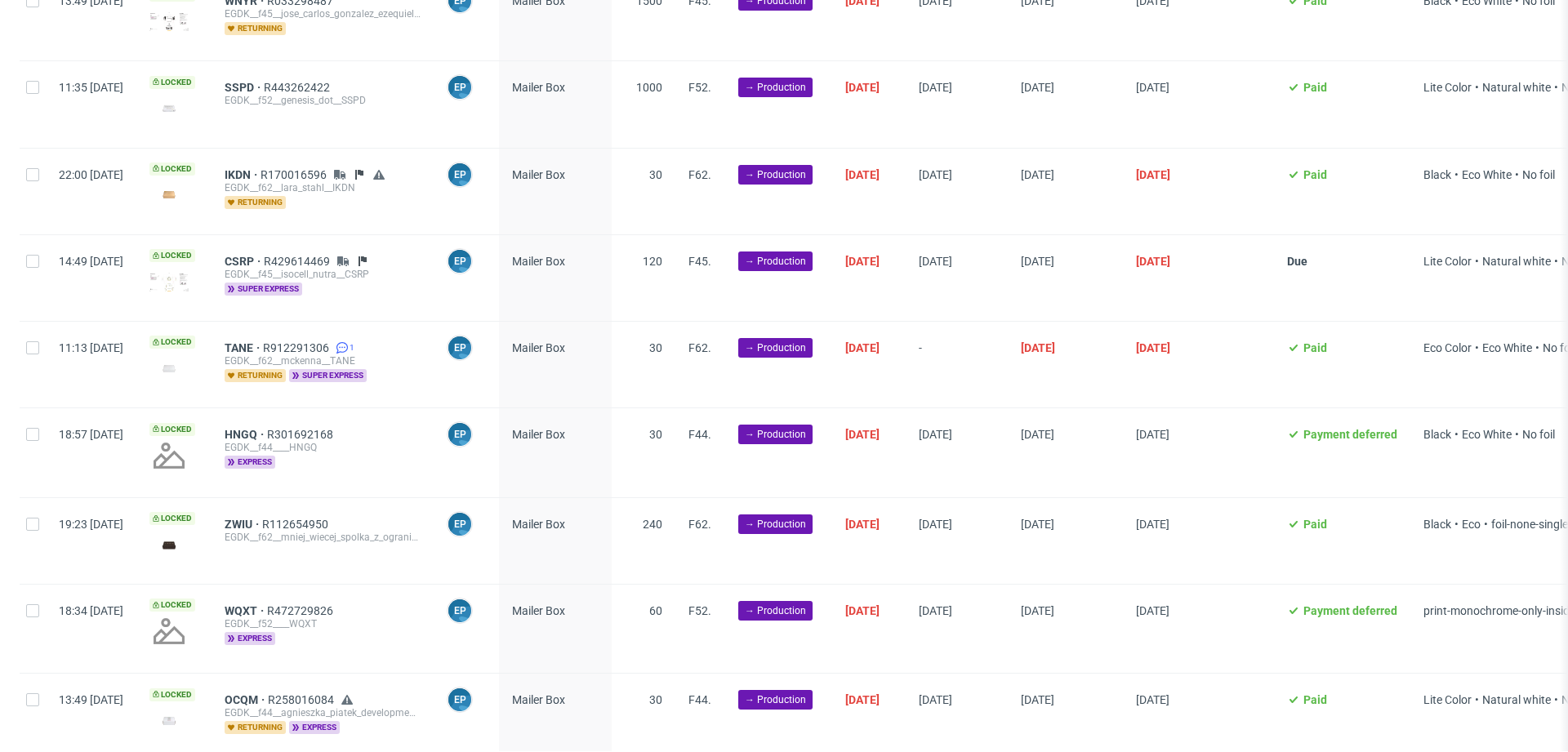
scroll to position [1075, 0]
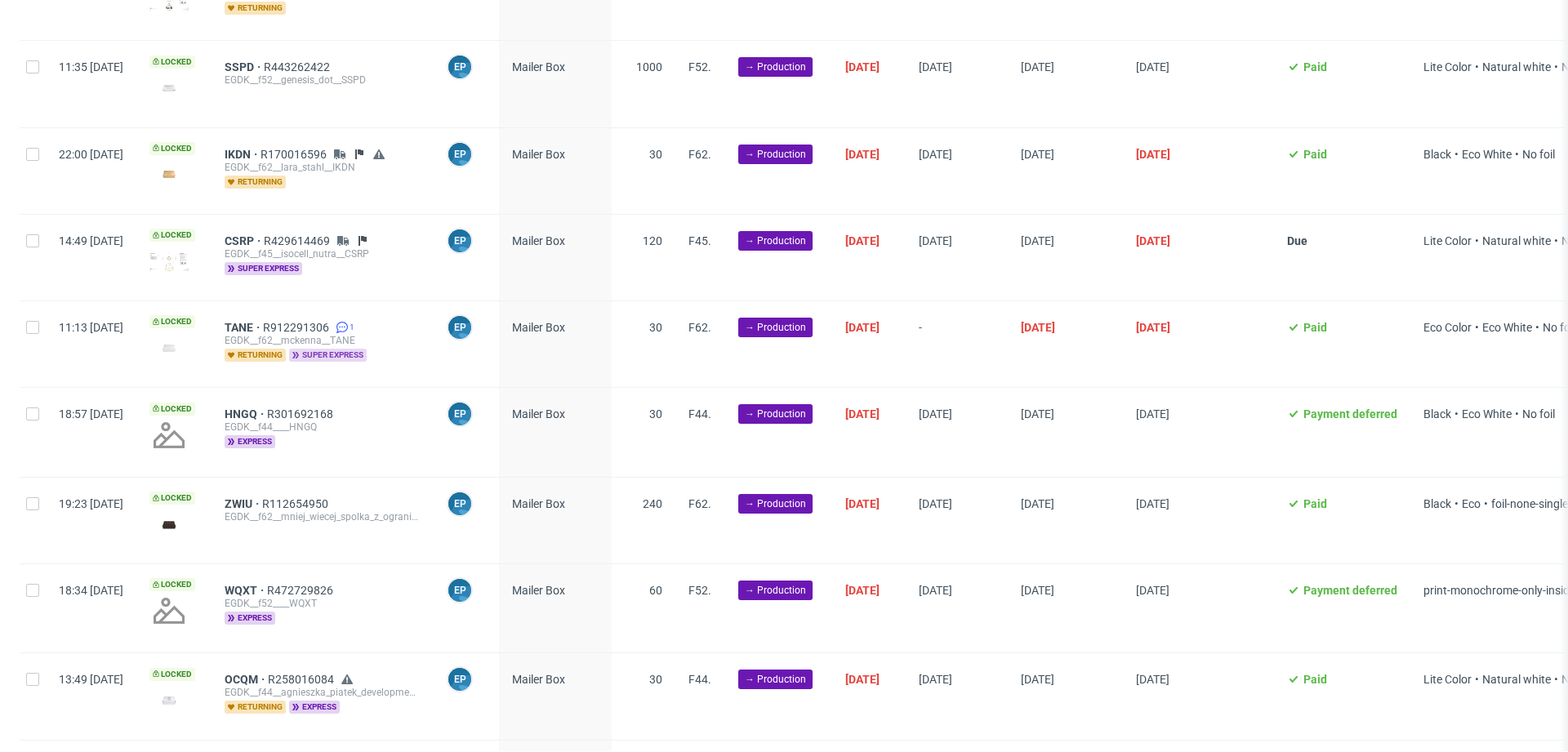
click at [355, 352] on span "super express" at bounding box center [328, 355] width 78 height 13
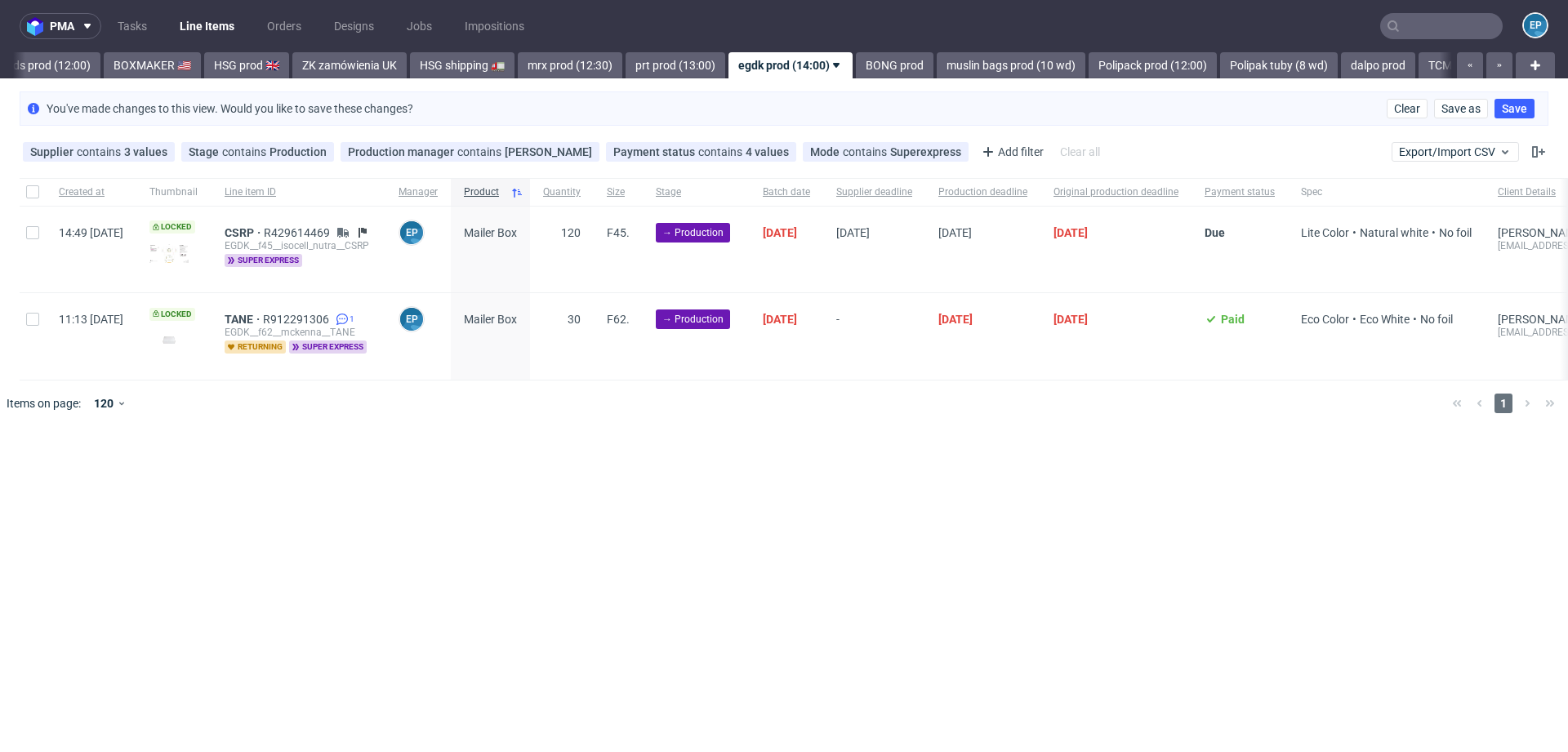
click at [35, 327] on div at bounding box center [33, 336] width 26 height 86
checkbox input "true"
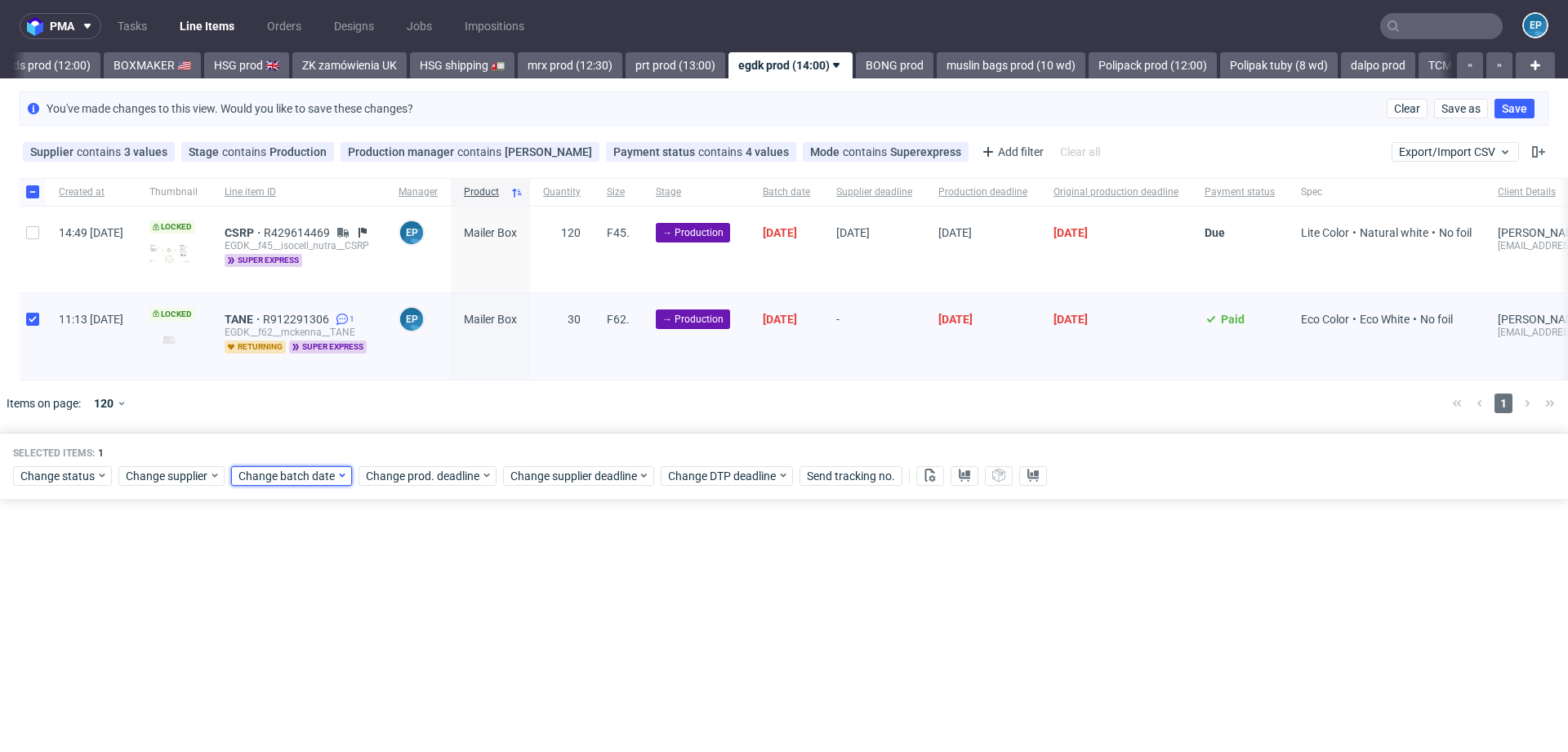
click at [287, 467] on span "Change batch date" at bounding box center [287, 475] width 98 height 16
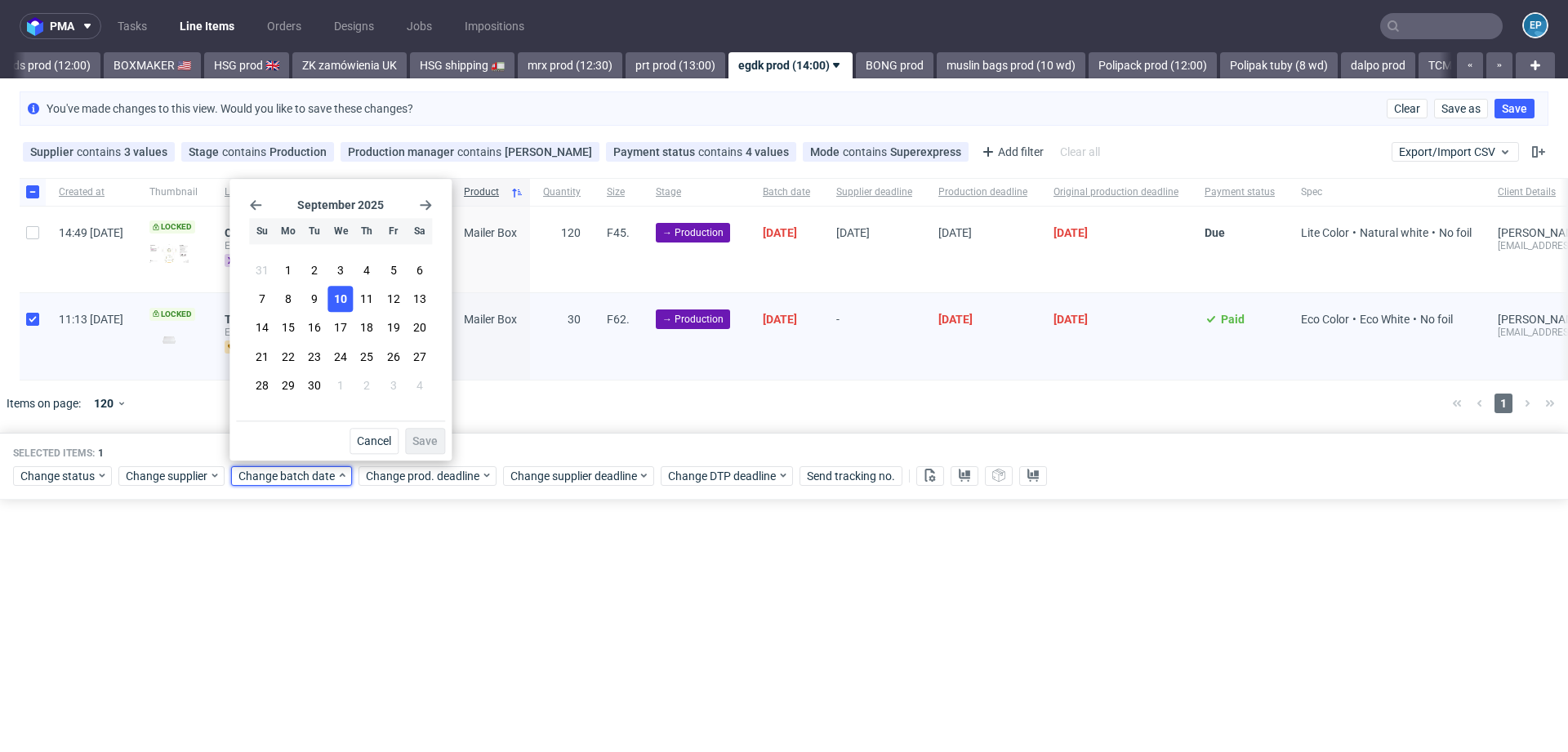
click at [351, 309] on button "10" at bounding box center [340, 299] width 25 height 26
click at [441, 426] on div "Cancel Save" at bounding box center [340, 437] width 209 height 34
click at [435, 430] on button "Save" at bounding box center [425, 440] width 40 height 26
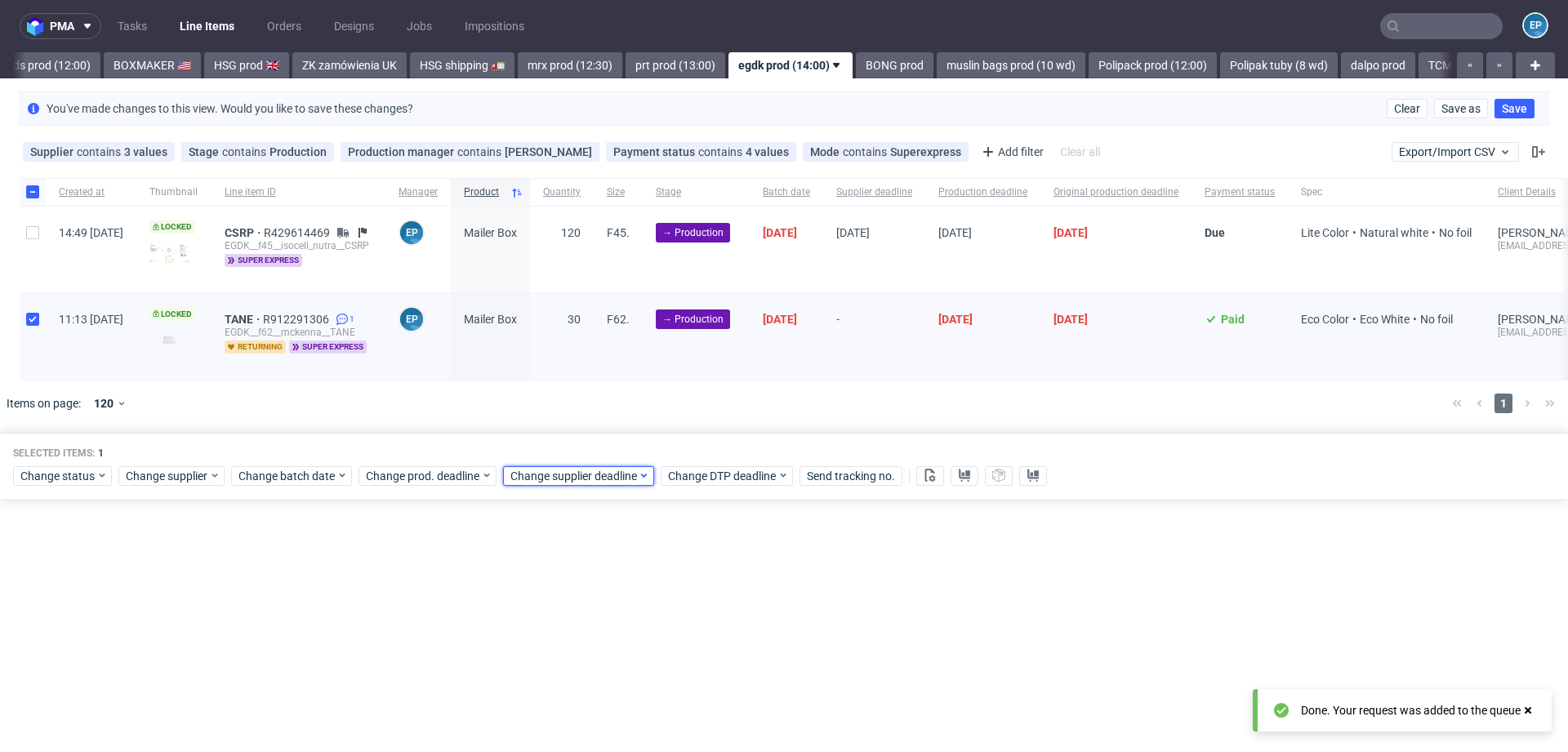
click at [577, 477] on span "Change supplier deadline" at bounding box center [574, 475] width 127 height 16
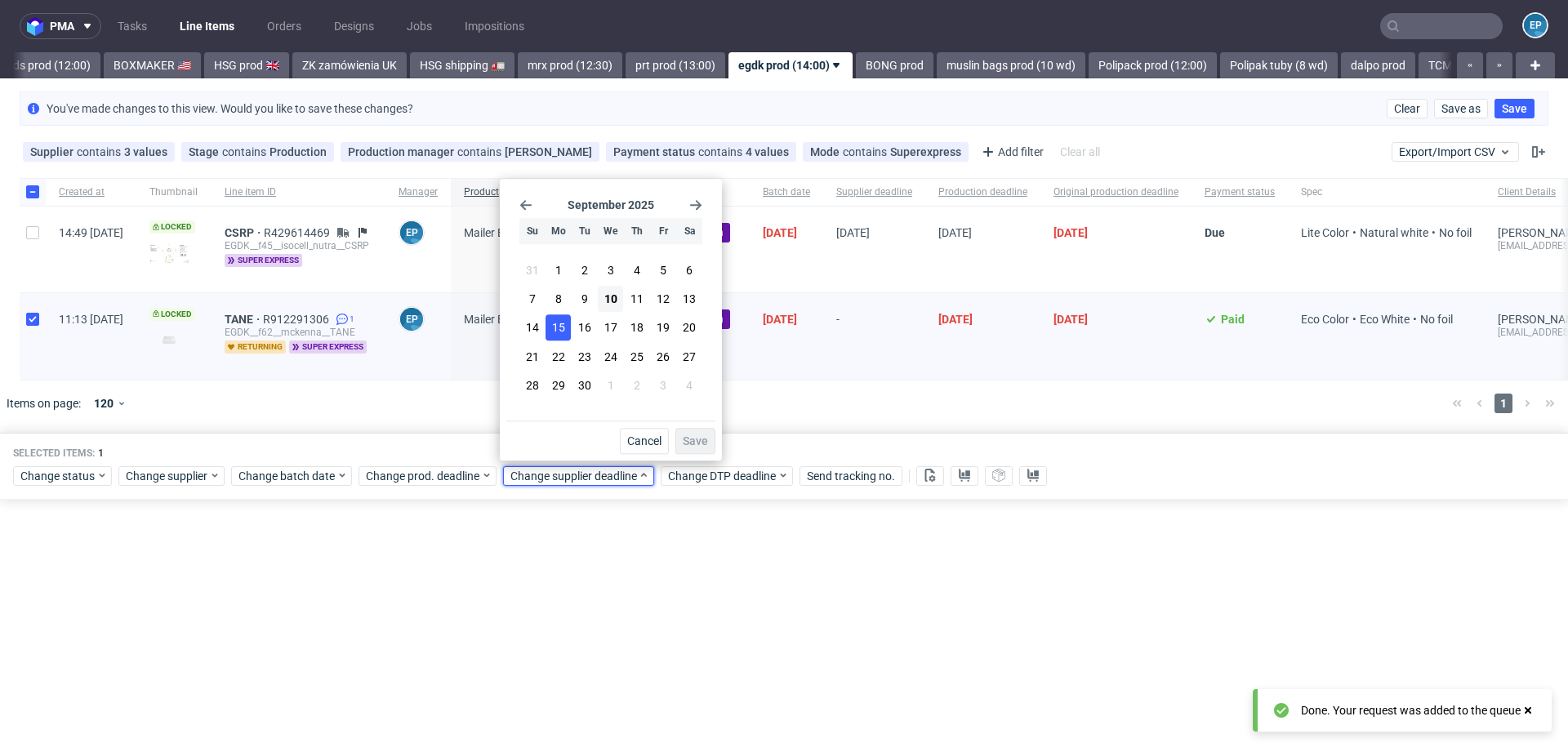
click at [562, 327] on span "15" at bounding box center [558, 328] width 13 height 16
click at [686, 437] on span "Save" at bounding box center [695, 440] width 25 height 11
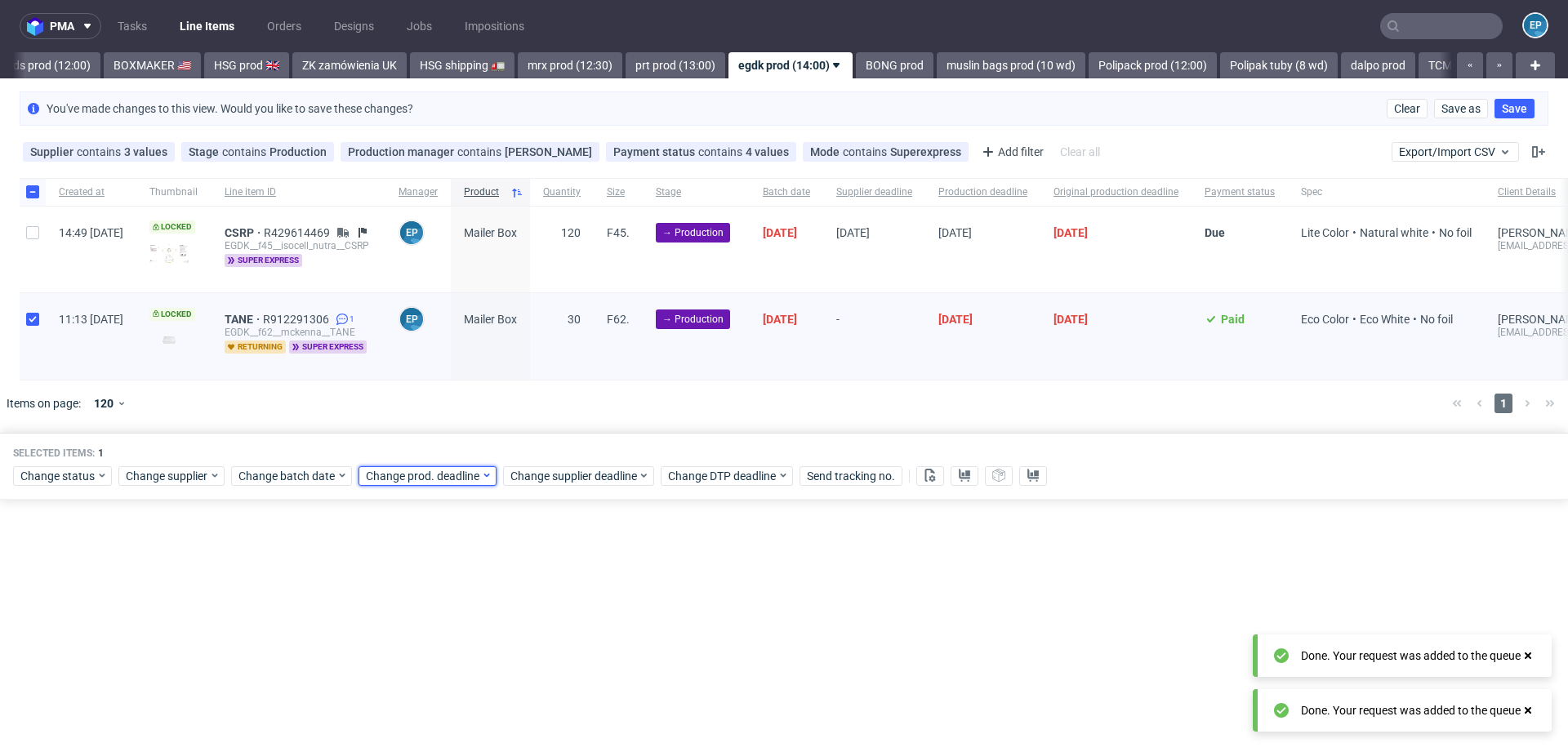
click at [453, 476] on span "Change prod. deadline" at bounding box center [423, 475] width 115 height 16
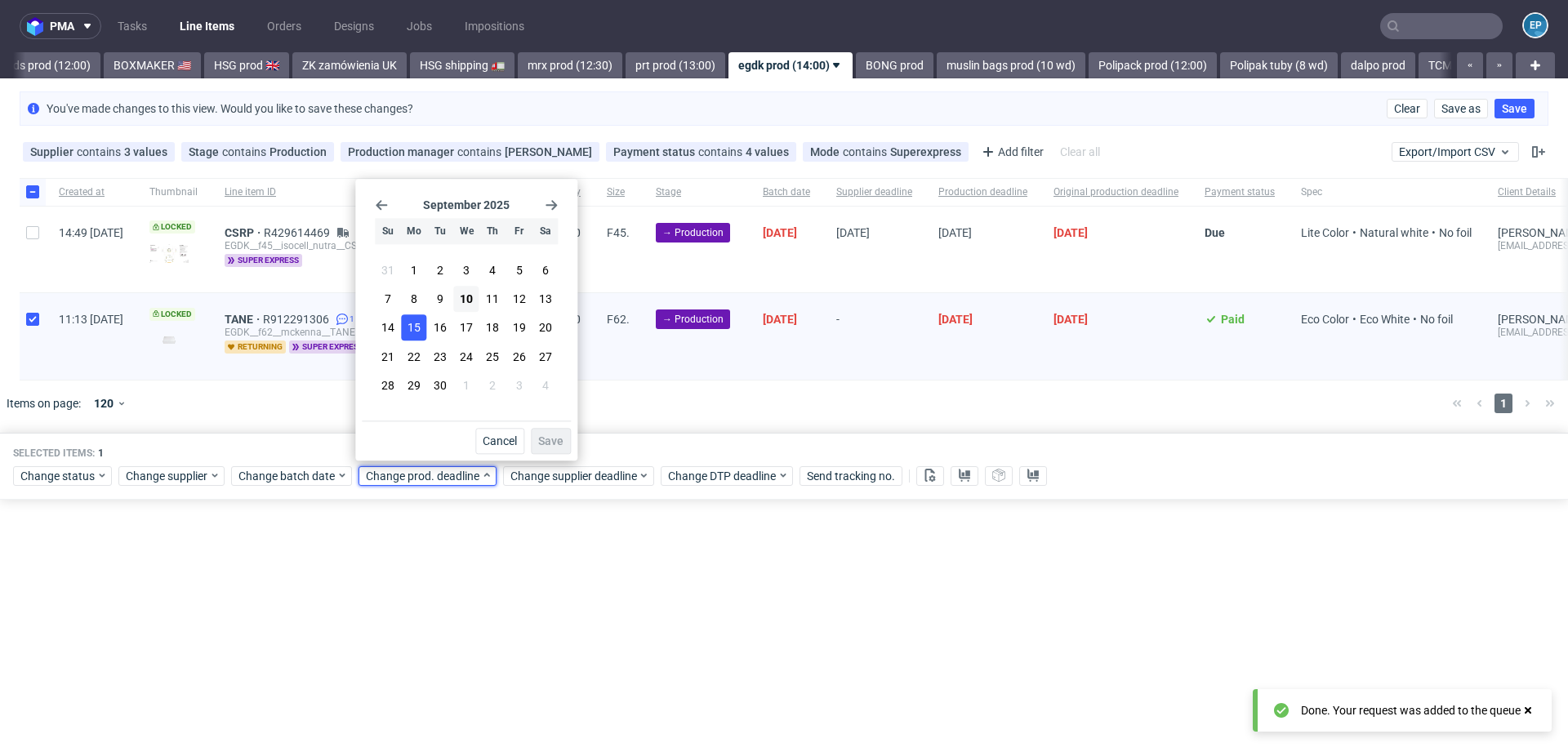
click at [413, 337] on button "15" at bounding box center [413, 328] width 25 height 26
click at [548, 436] on span "Save" at bounding box center [551, 440] width 25 height 11
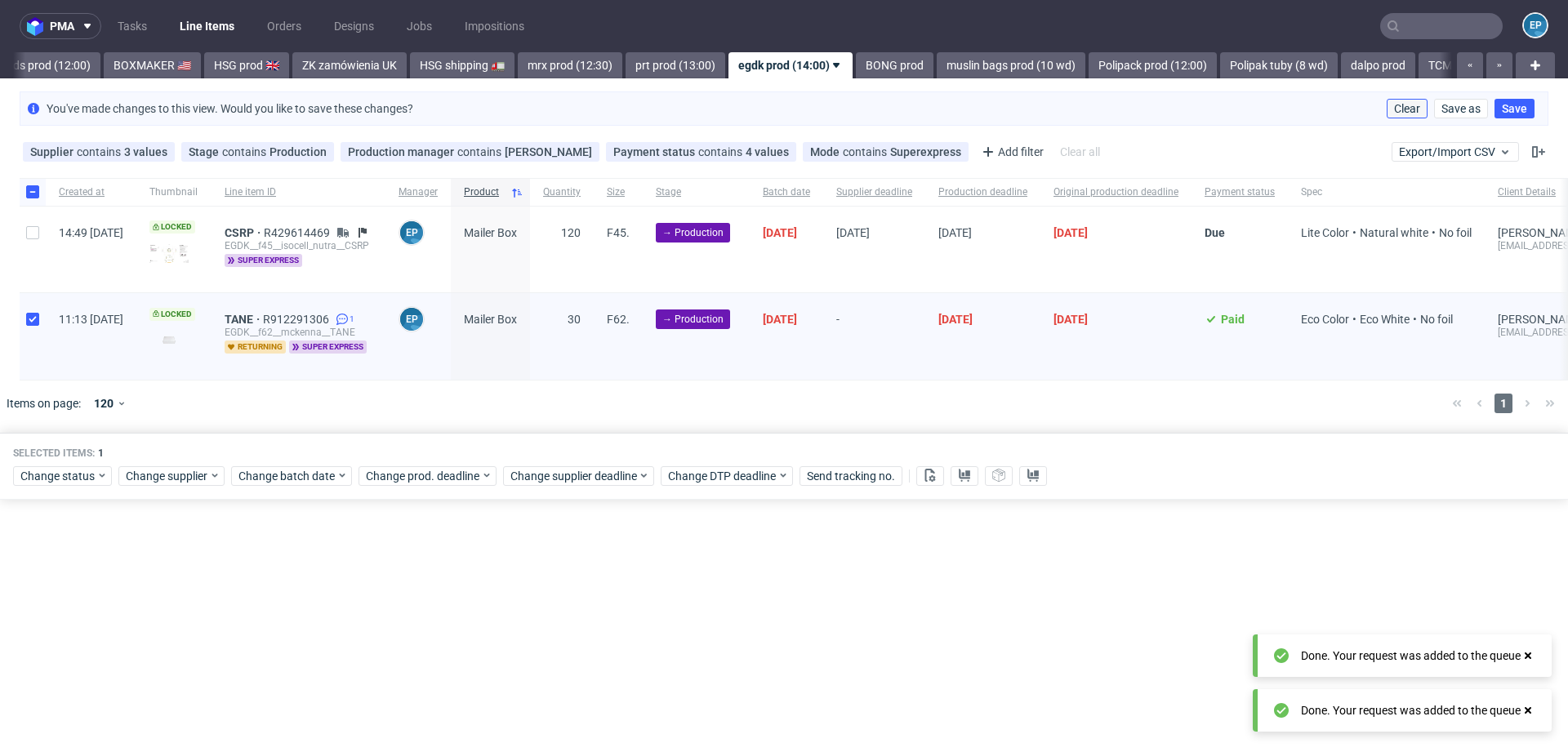
click at [1405, 110] on span "Clear" at bounding box center [1407, 108] width 26 height 11
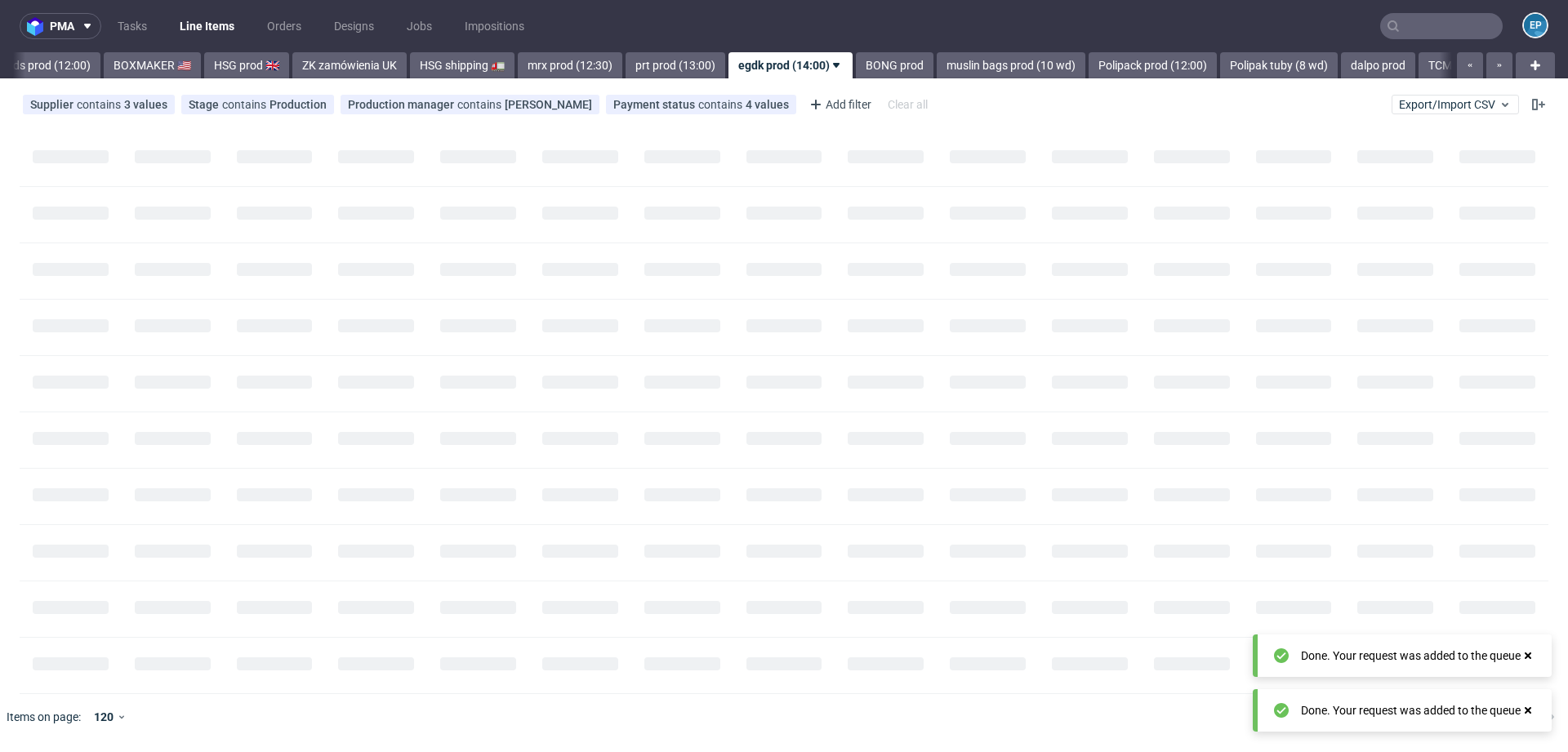
scroll to position [0, 1604]
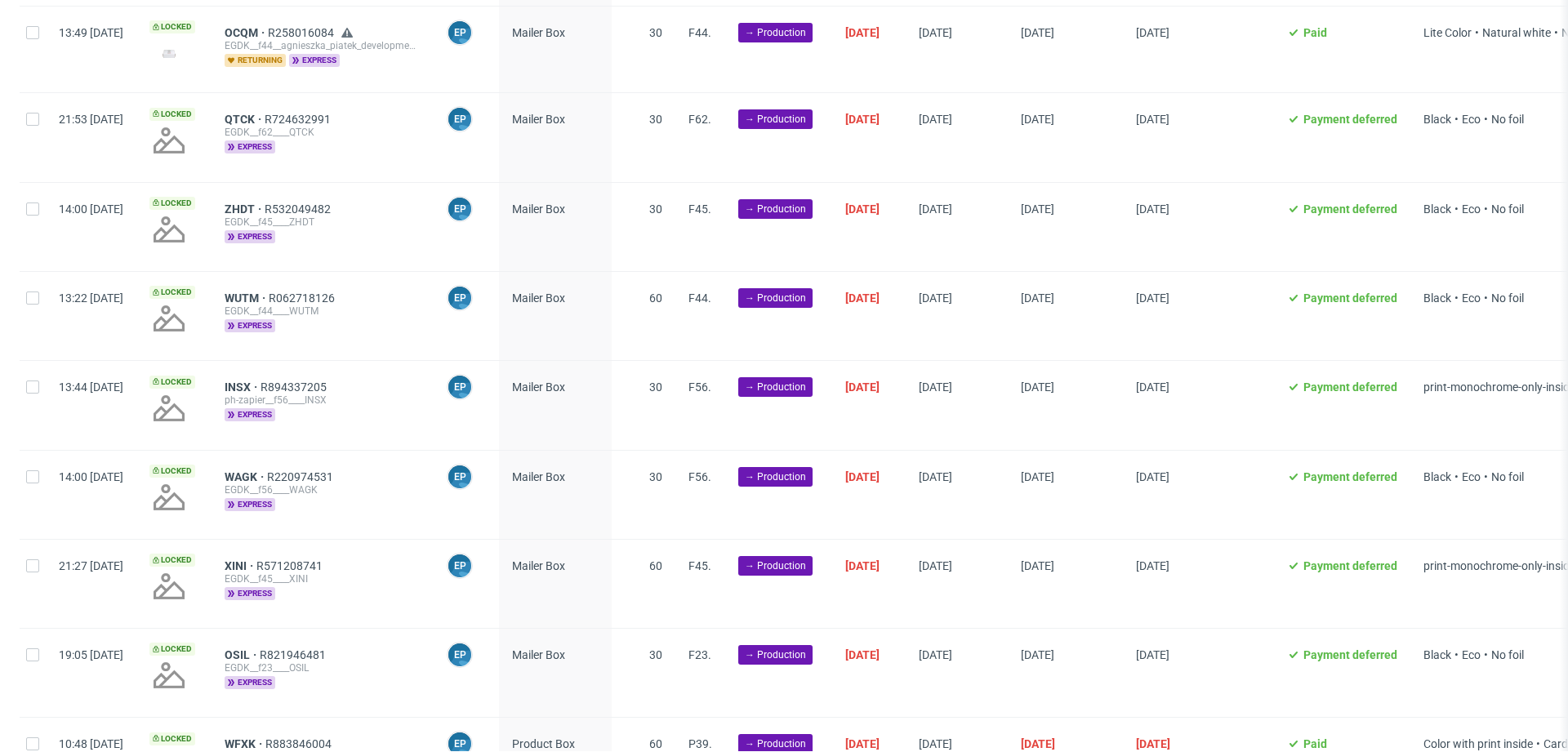
scroll to position [1812, 0]
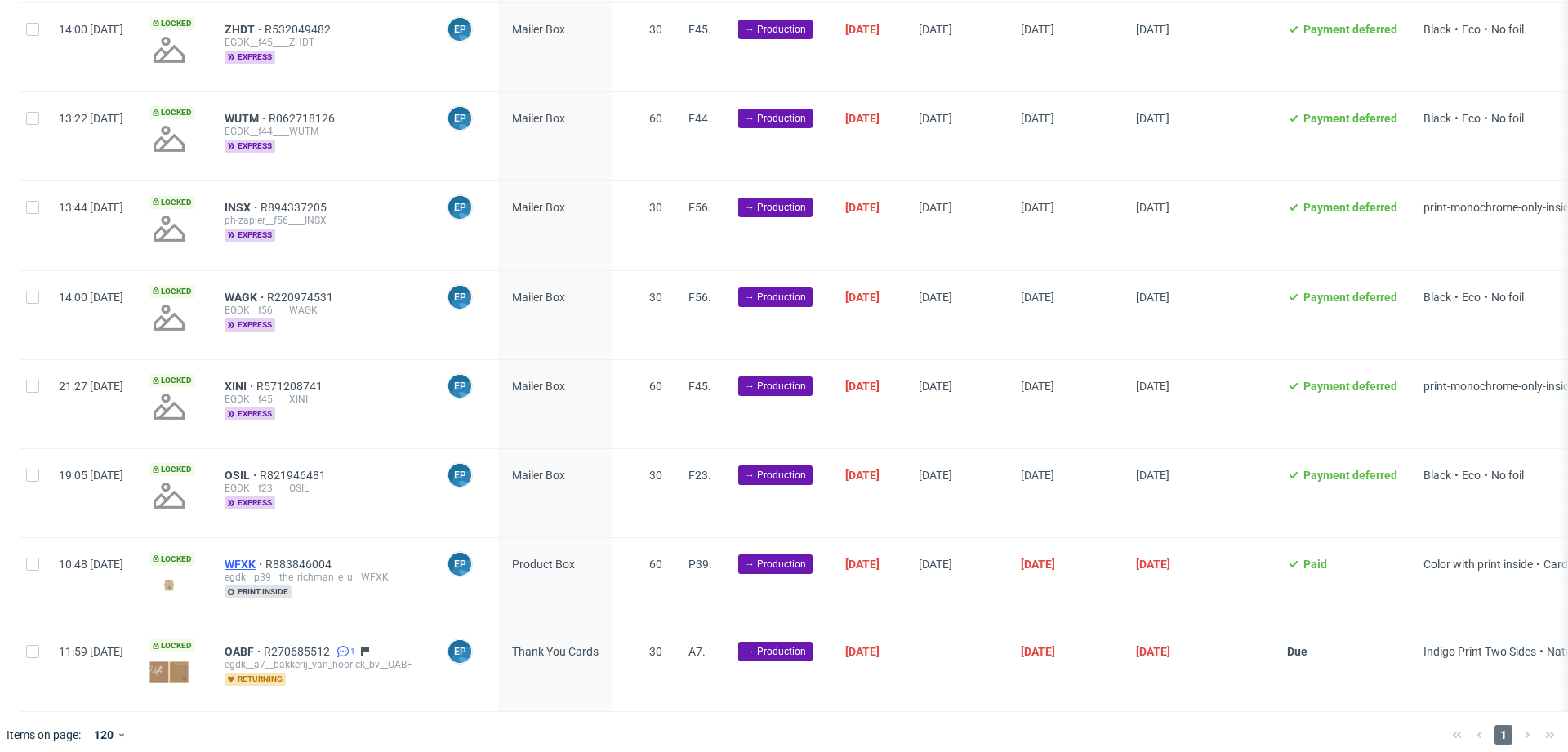
click at [266, 557] on span "WFXK" at bounding box center [244, 563] width 41 height 13
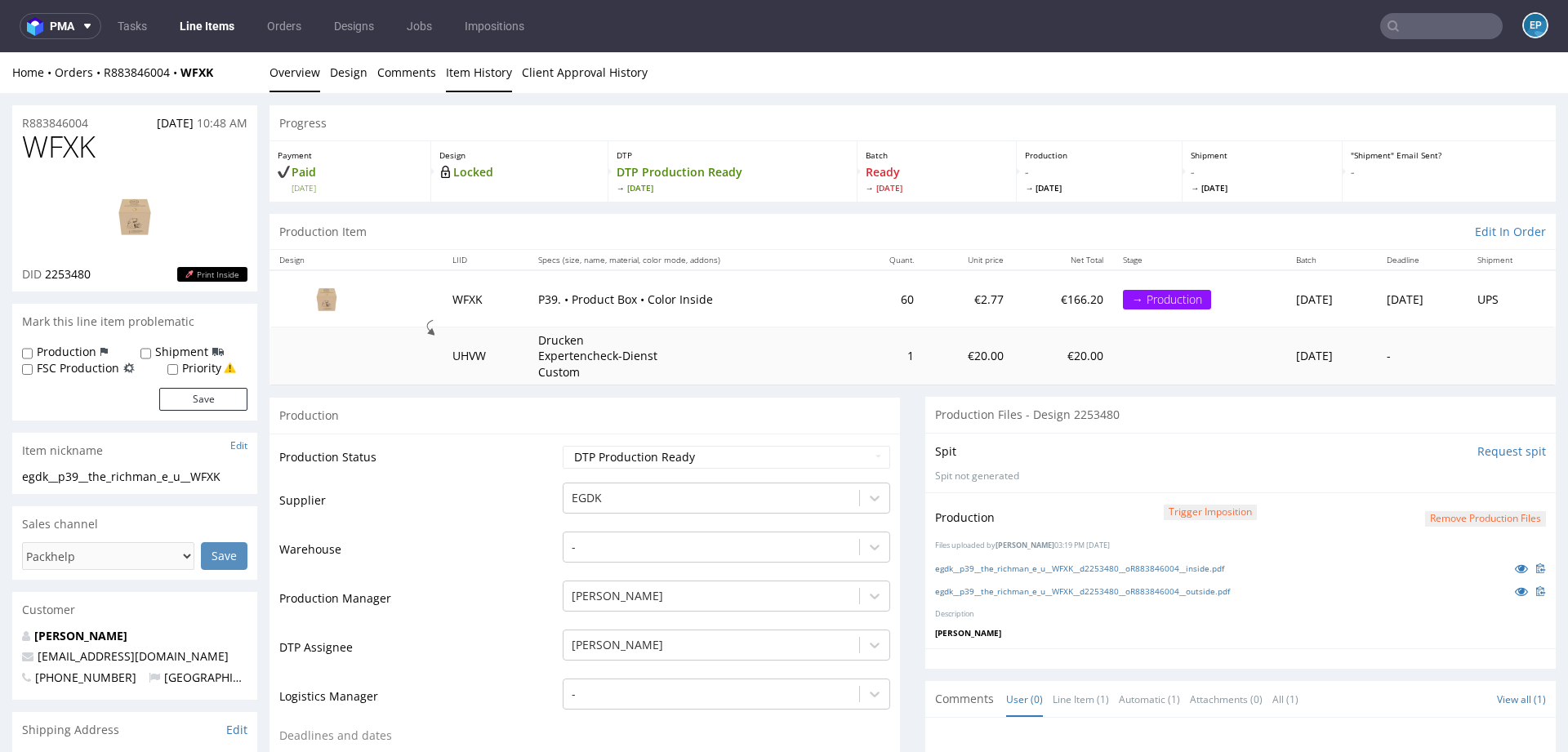
click at [474, 79] on link "Item History" at bounding box center [479, 72] width 66 height 40
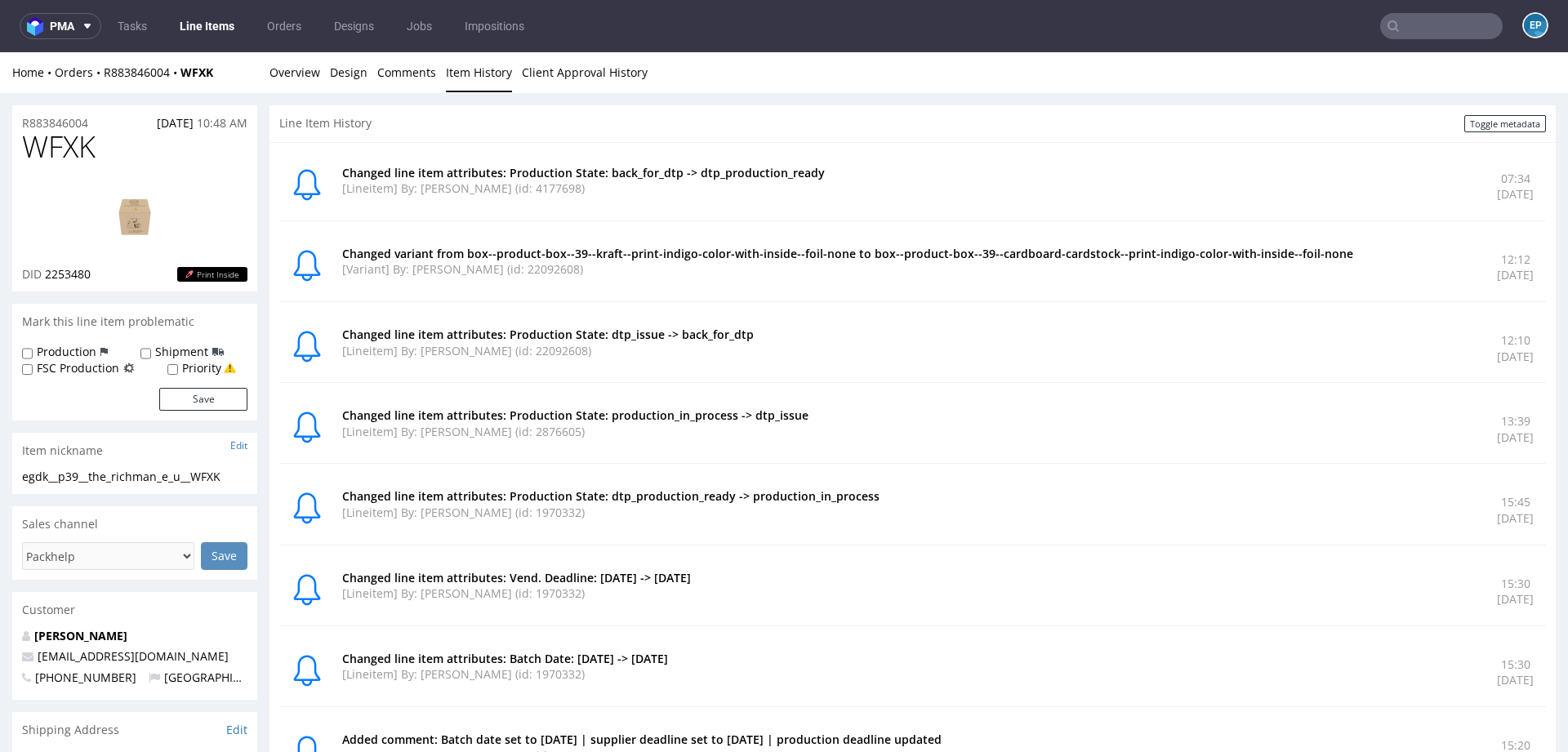
click at [72, 159] on span "WFXK" at bounding box center [58, 147] width 74 height 33
copy span "WFXK"
click at [65, 353] on label "Production" at bounding box center [66, 351] width 60 height 16
click at [33, 353] on input "Production" at bounding box center [27, 353] width 10 height 13
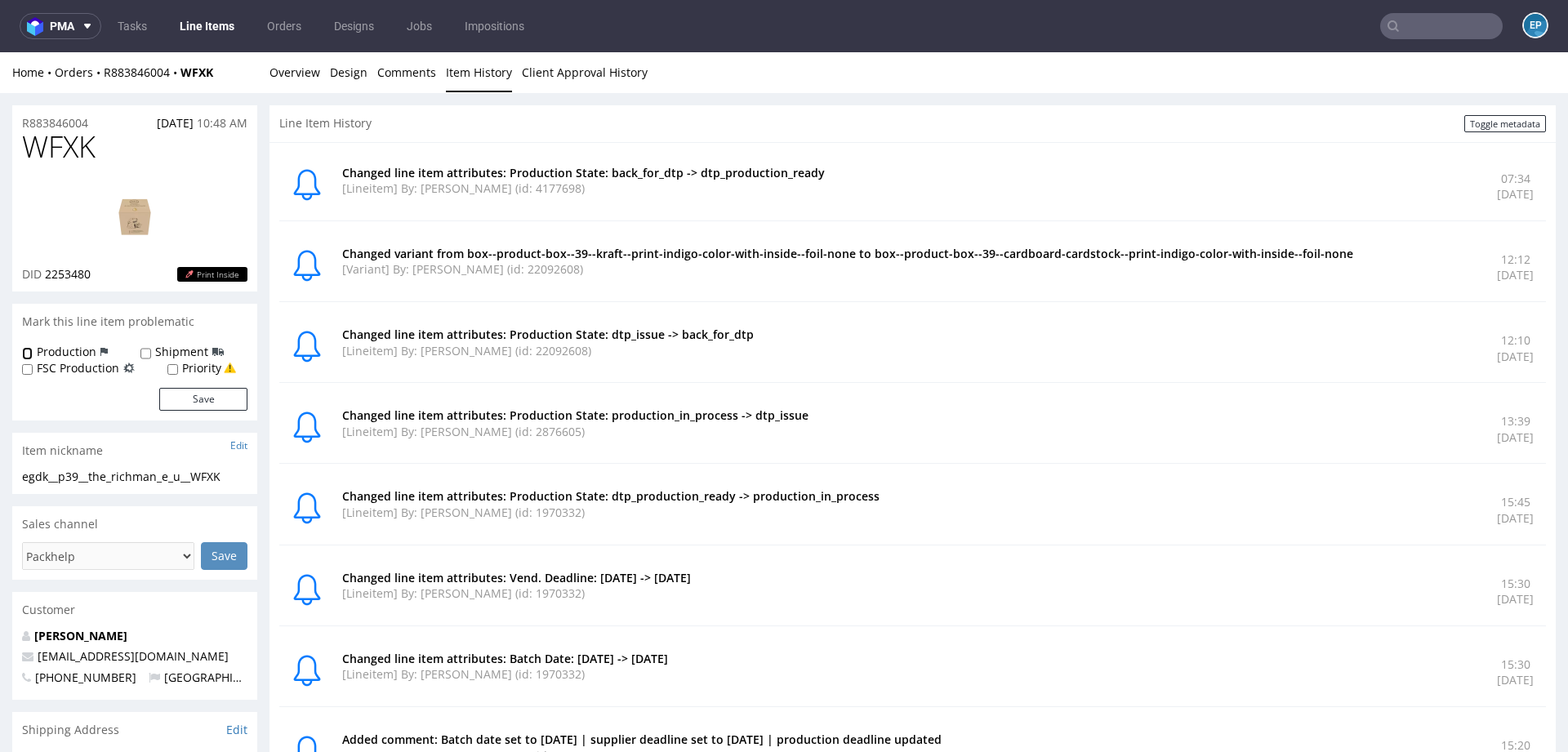
checkbox input "true"
click at [210, 396] on button "Save" at bounding box center [203, 399] width 88 height 22
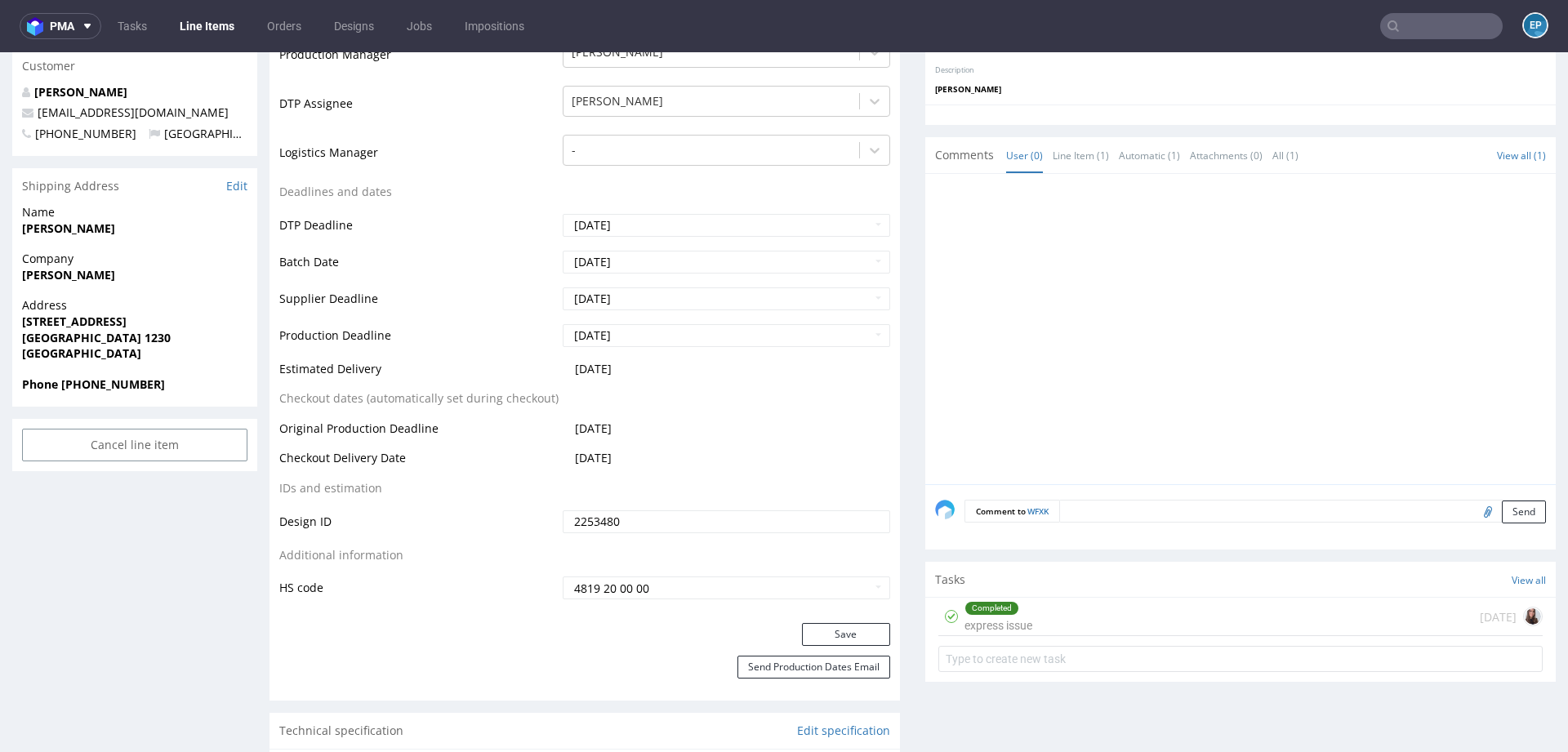
scroll to position [550, 0]
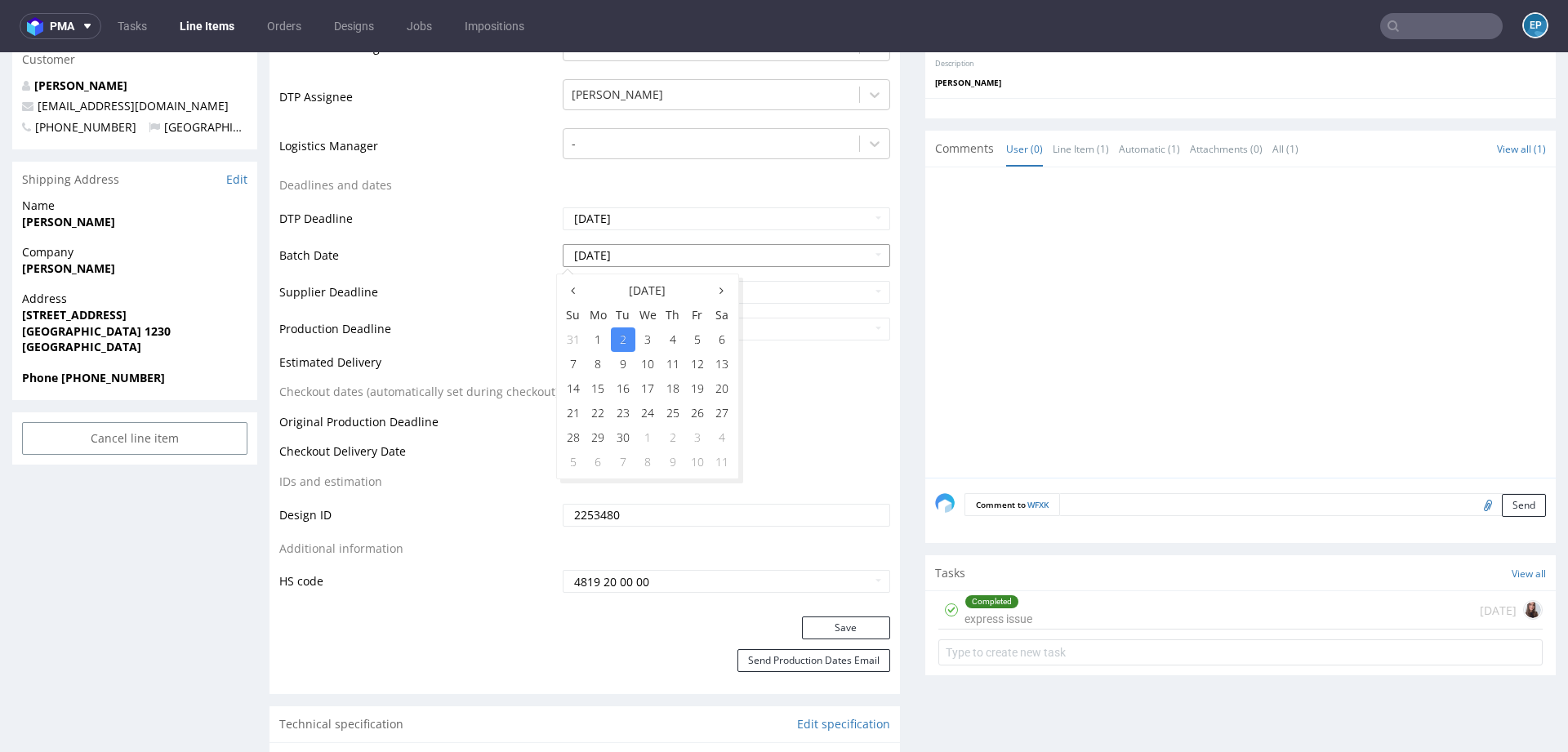
click at [655, 252] on input "[DATE]" at bounding box center [726, 255] width 327 height 22
click at [648, 370] on td "10" at bounding box center [648, 364] width 25 height 24
type input "[DATE]"
click at [638, 289] on input "[DATE]" at bounding box center [726, 292] width 327 height 22
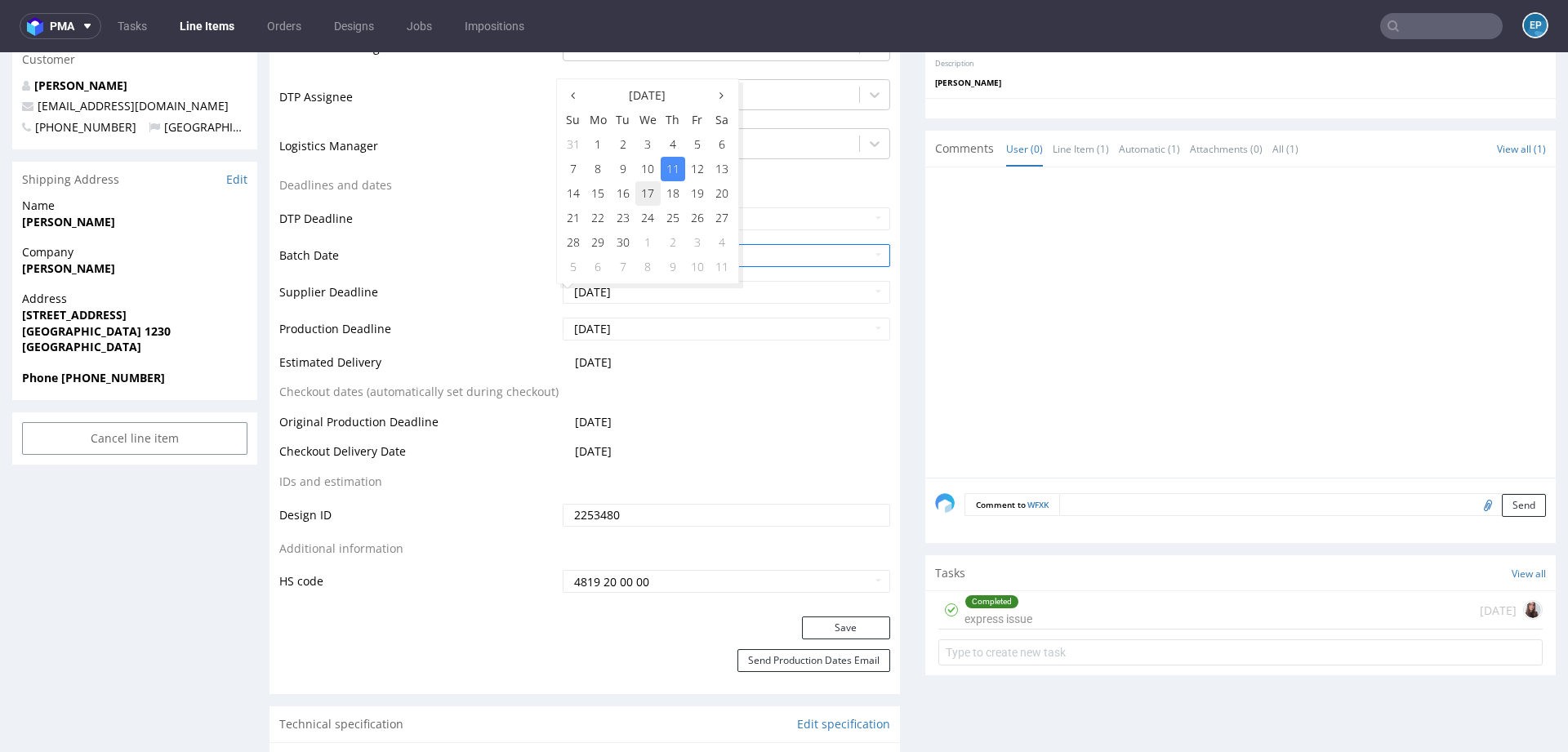
click at [651, 196] on td "17" at bounding box center [648, 193] width 25 height 24
type input "[DATE]"
click at [639, 333] on input "[DATE]" at bounding box center [726, 329] width 327 height 22
click at [642, 237] on td "17" at bounding box center [648, 230] width 25 height 24
type input "[DATE]"
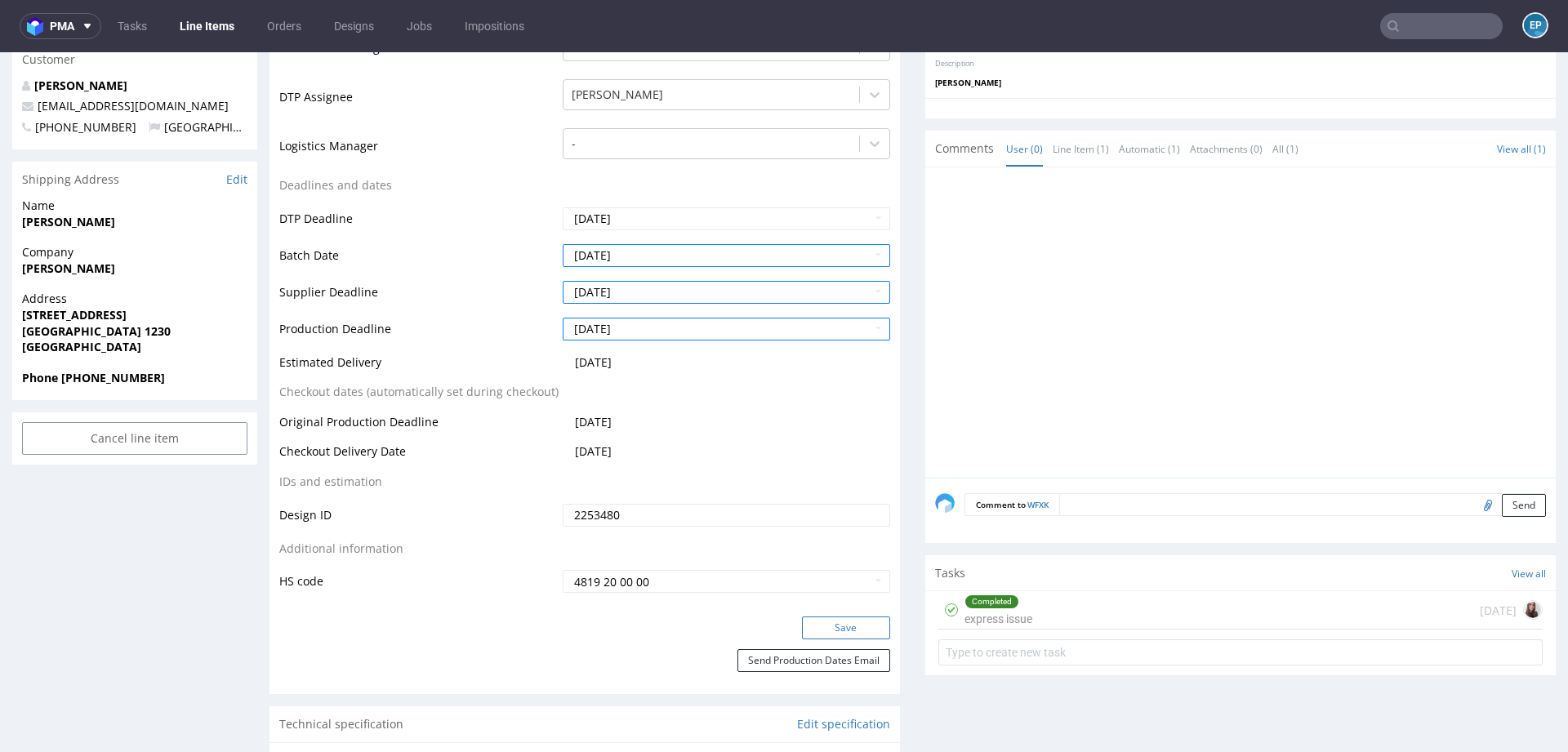
click at [803, 622] on button "Save" at bounding box center [846, 627] width 88 height 22
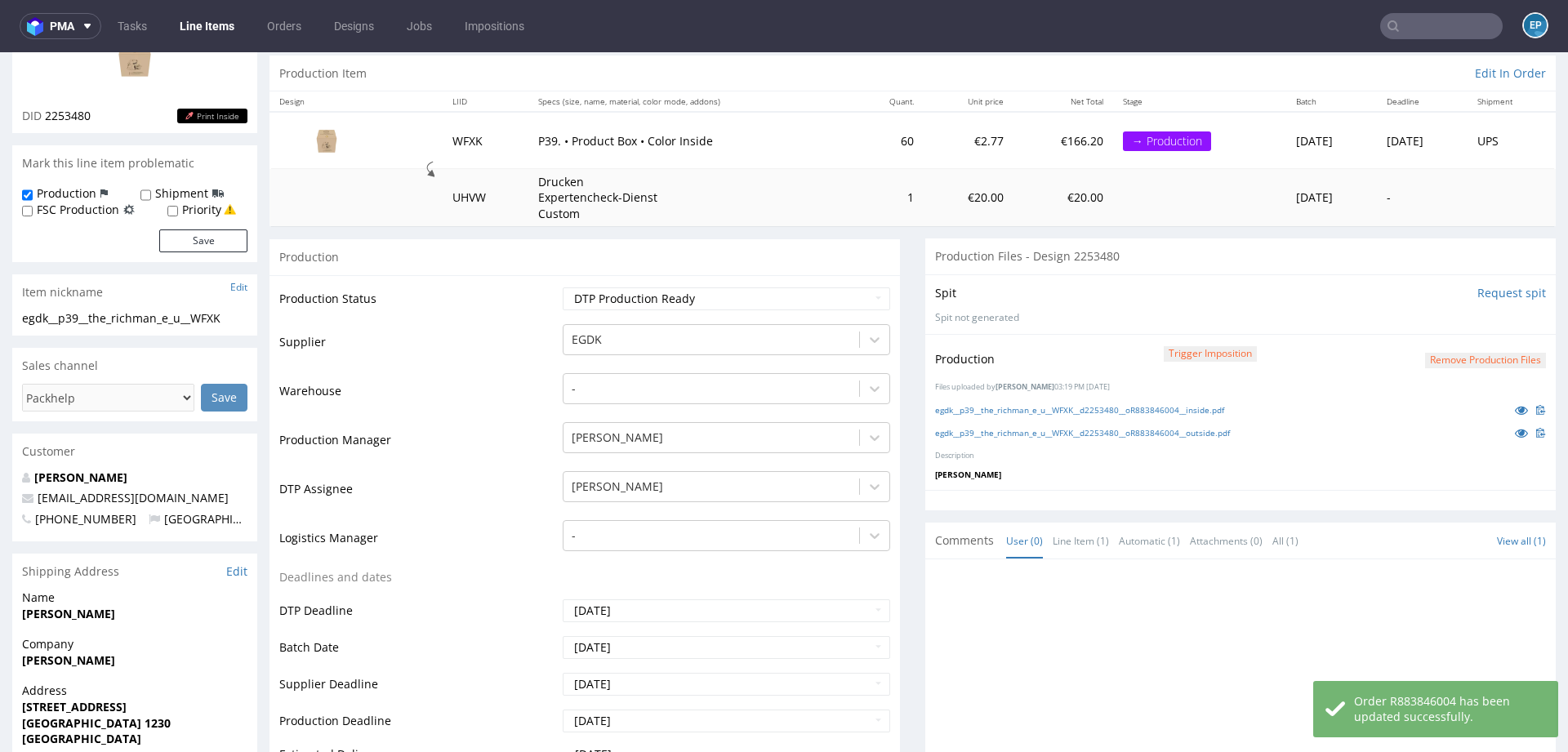
scroll to position [0, 0]
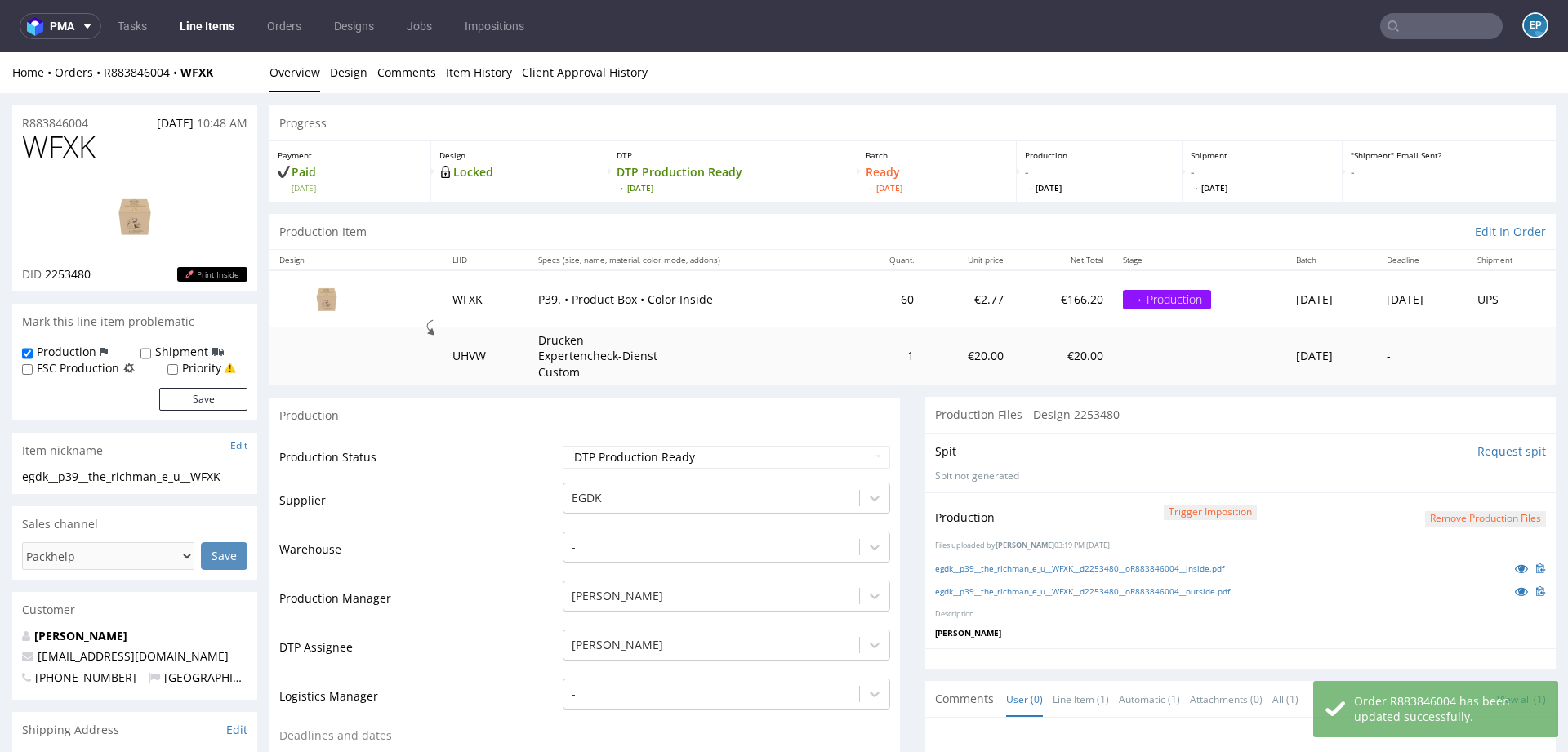
click at [225, 24] on link "Line Items" at bounding box center [207, 26] width 74 height 26
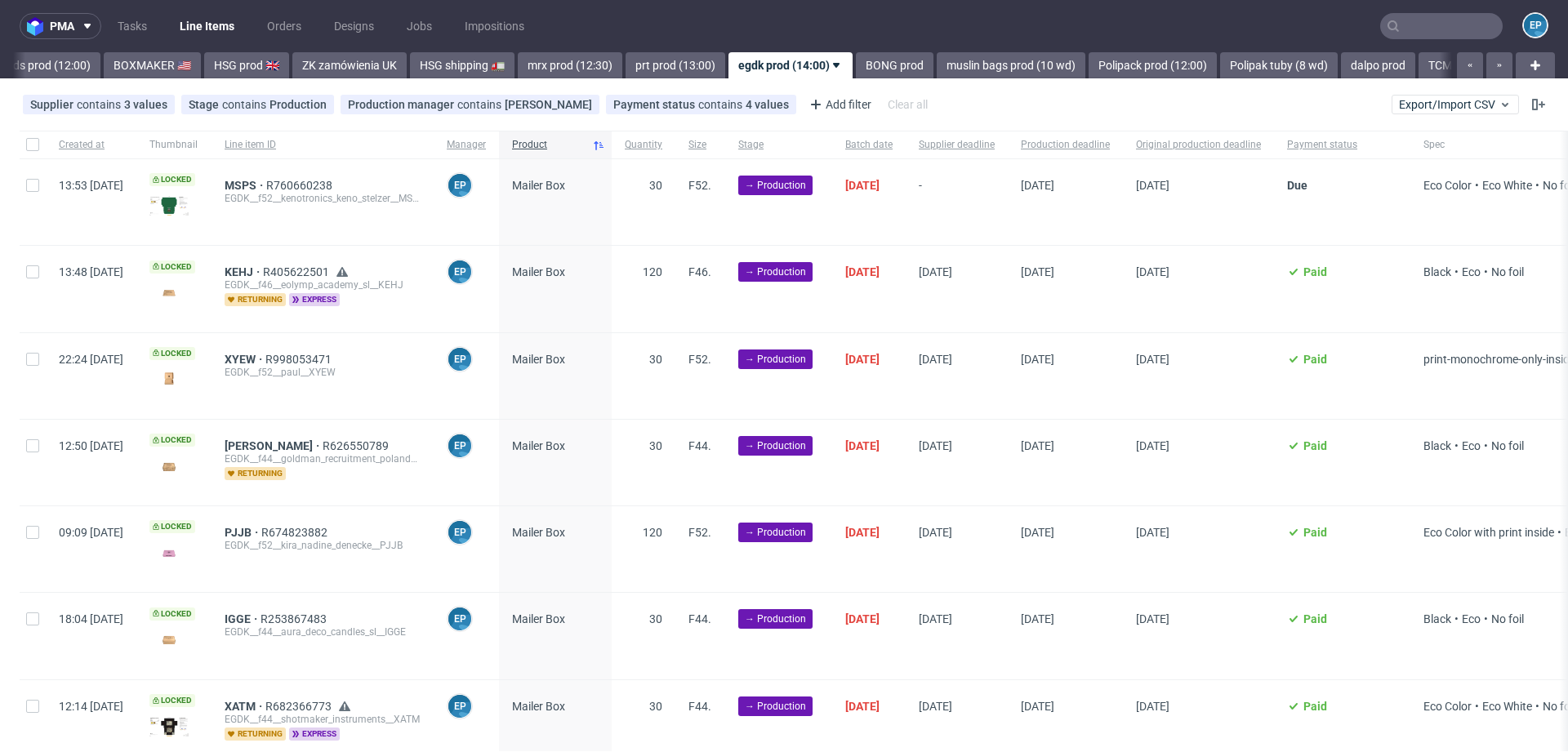
click at [893, 140] on span "Batch date" at bounding box center [868, 145] width 48 height 14
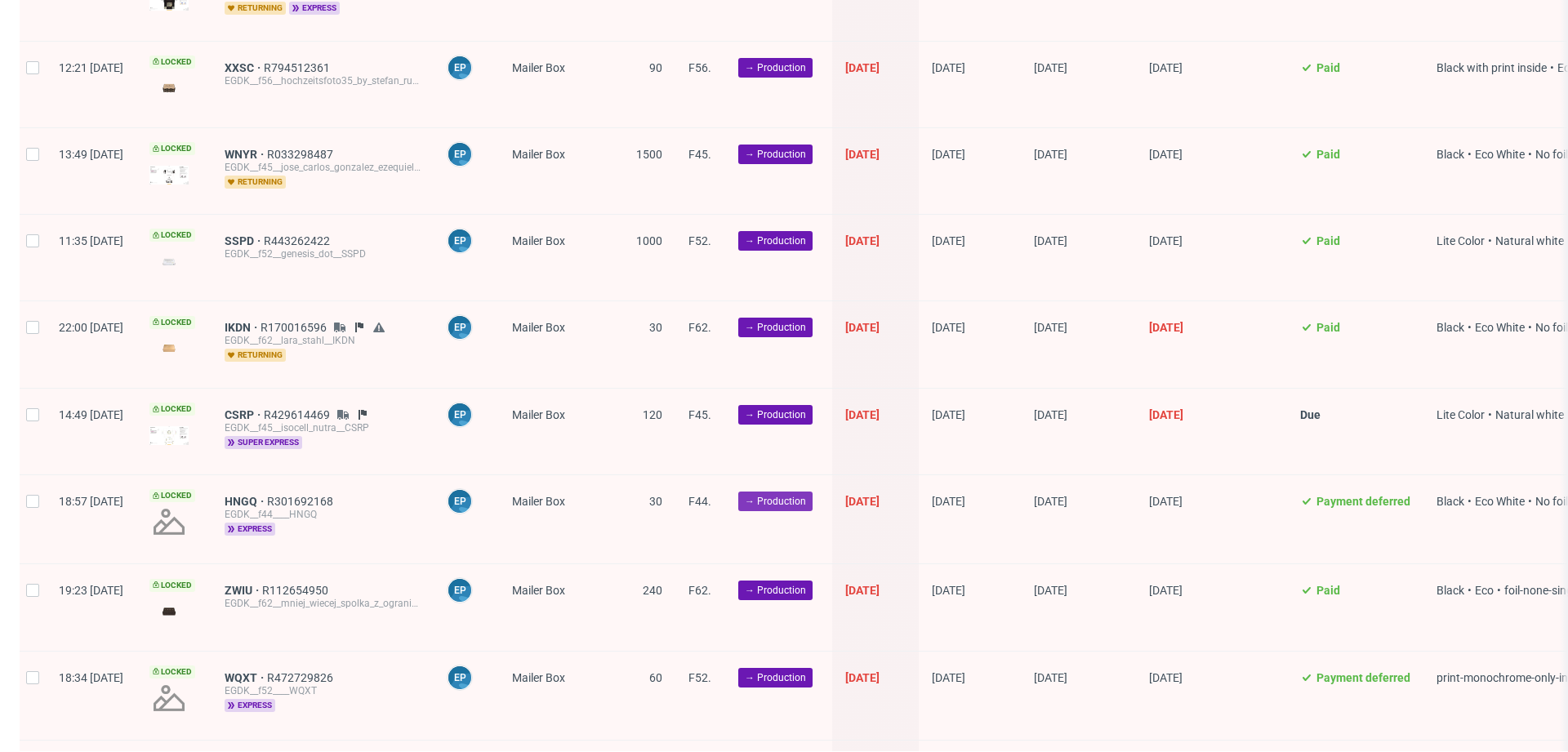
scroll to position [641, 0]
